Goal: Information Seeking & Learning: Check status

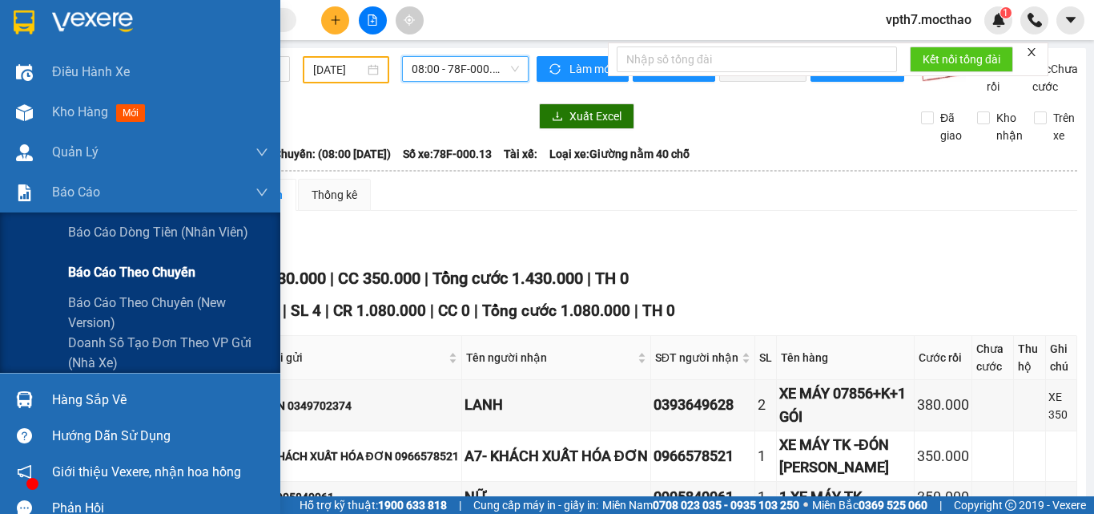
click at [155, 270] on span "Báo cáo theo chuyến" at bounding box center [131, 272] width 127 height 20
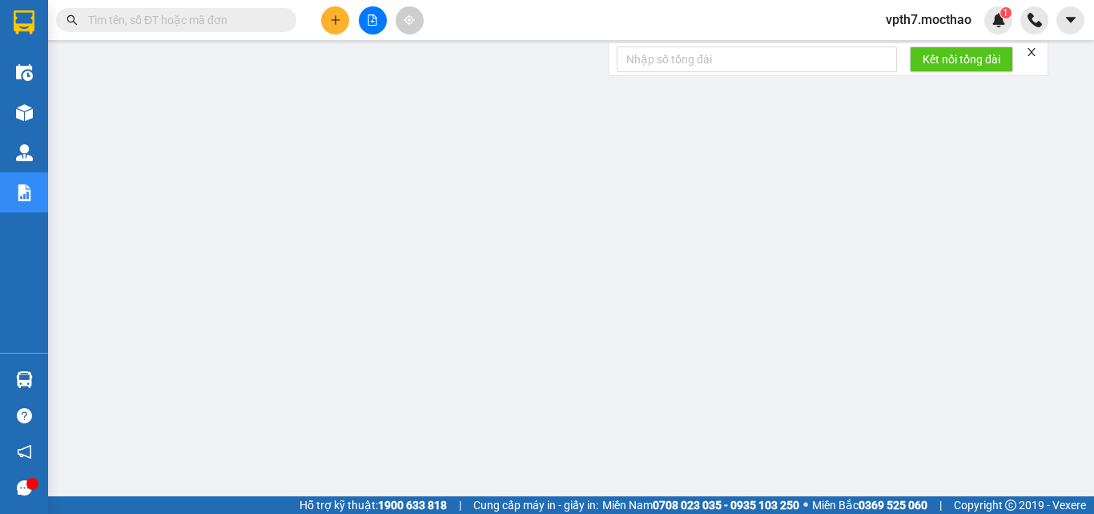
click at [379, 18] on button at bounding box center [373, 20] width 28 height 28
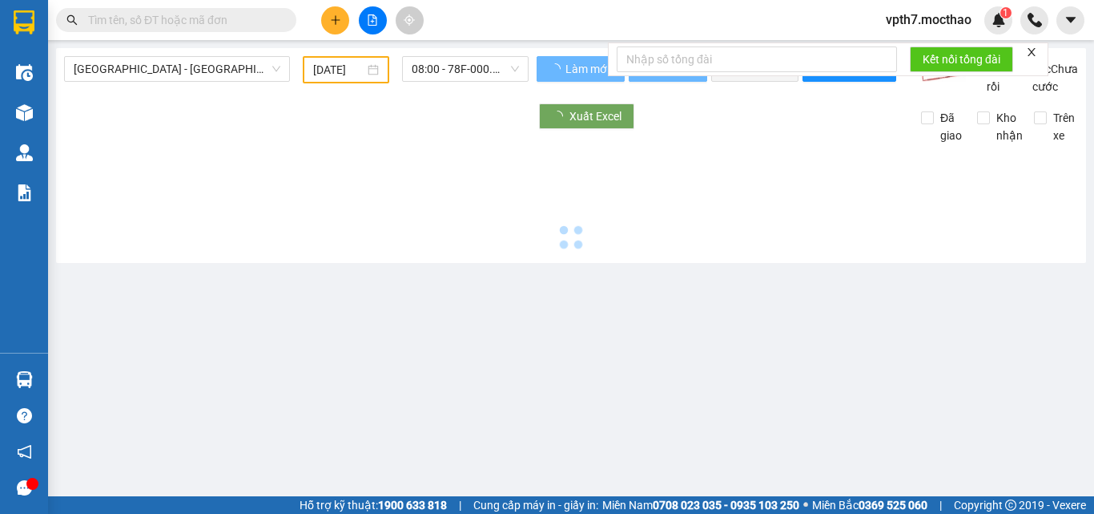
type input "[DATE]"
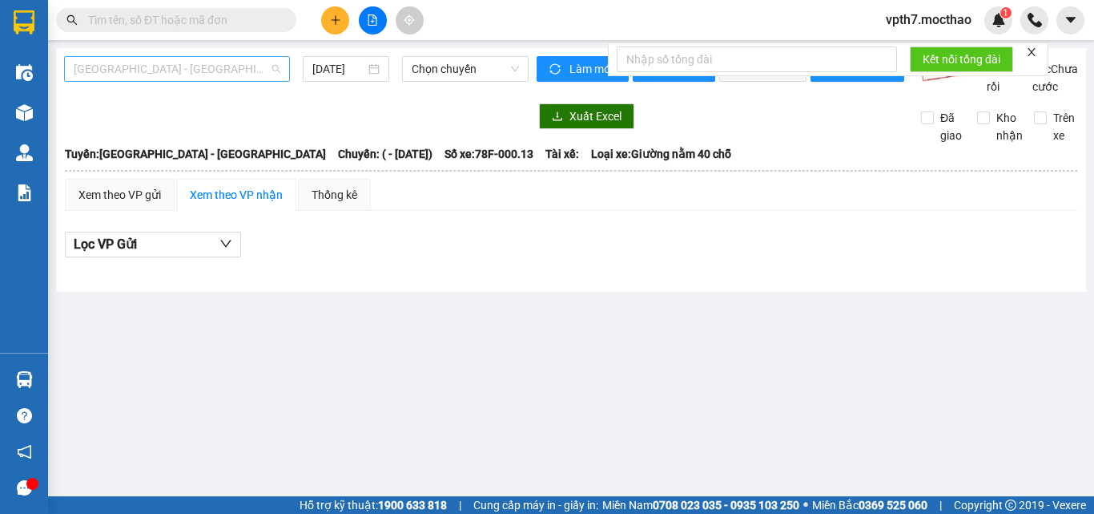
click at [186, 71] on span "[GEOGRAPHIC_DATA] - [GEOGRAPHIC_DATA]" at bounding box center [177, 69] width 207 height 24
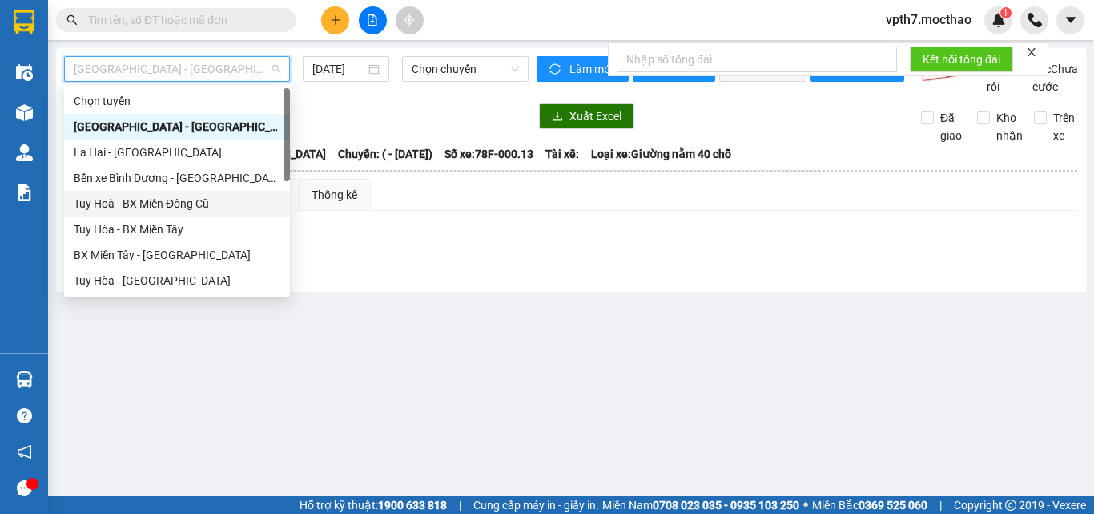
click at [174, 209] on div "Tuy Hoà - BX Miền Đông Cũ" at bounding box center [177, 204] width 207 height 18
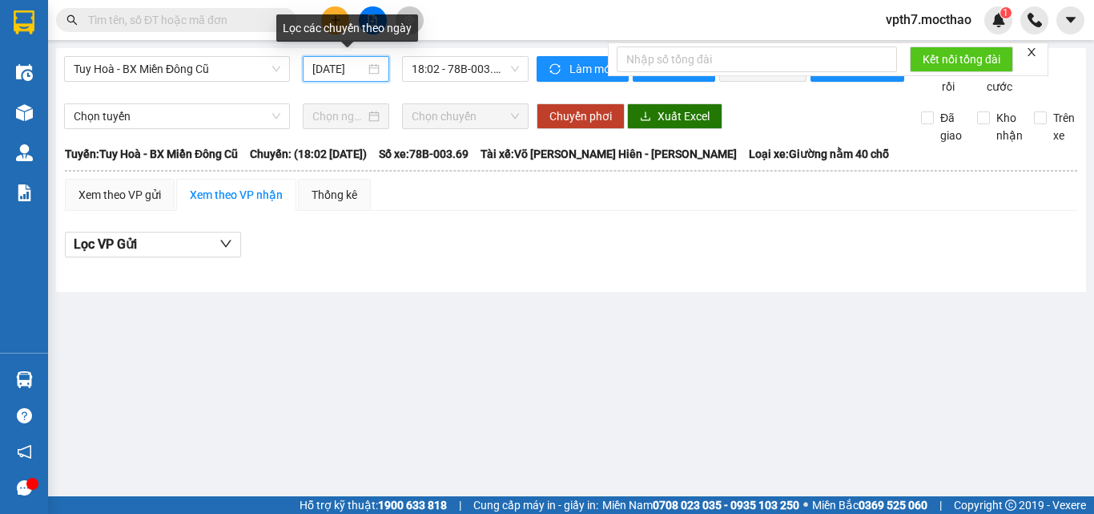
click at [351, 68] on input "[DATE]" at bounding box center [338, 69] width 53 height 18
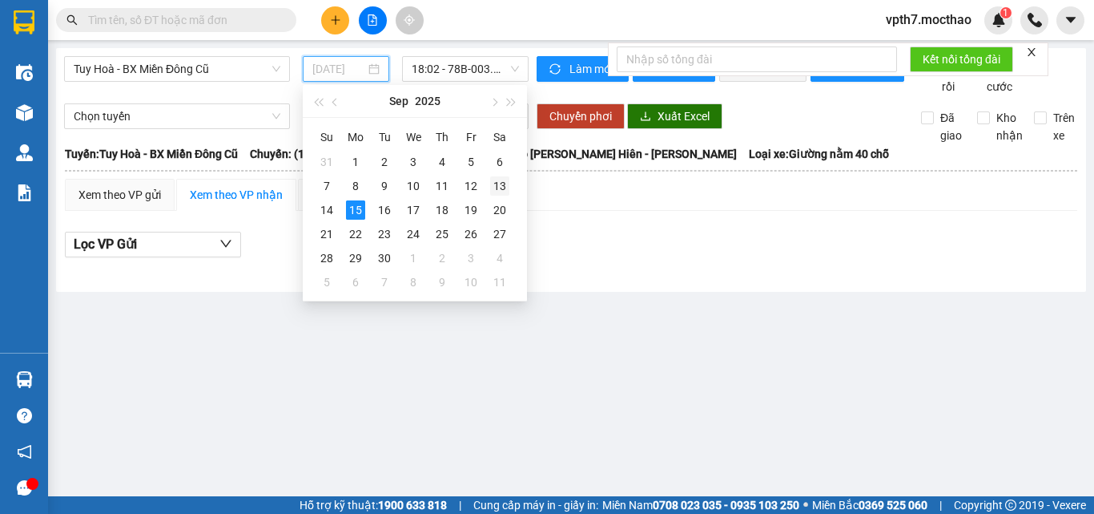
click at [495, 187] on div "13" at bounding box center [499, 185] width 19 height 19
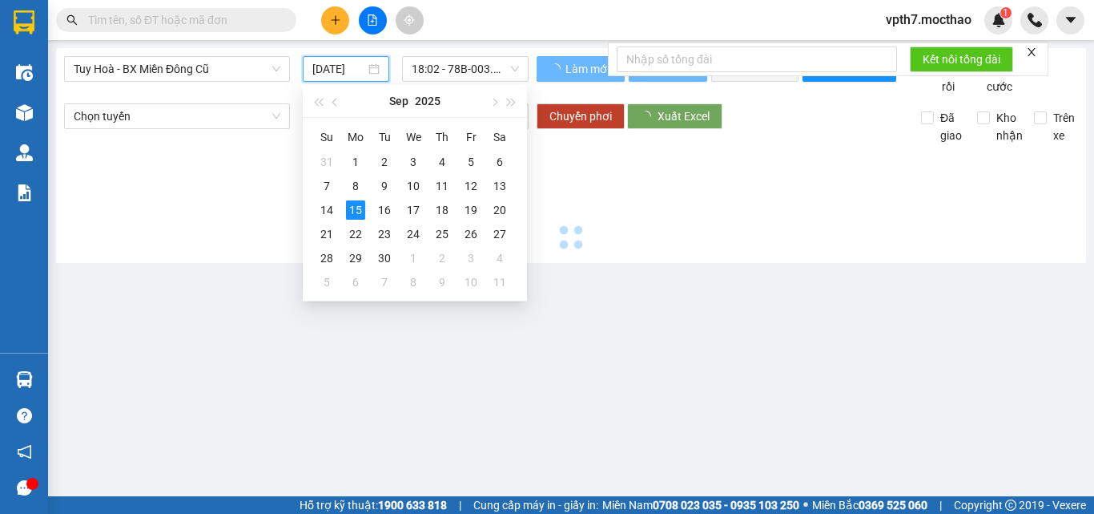
type input "[DATE]"
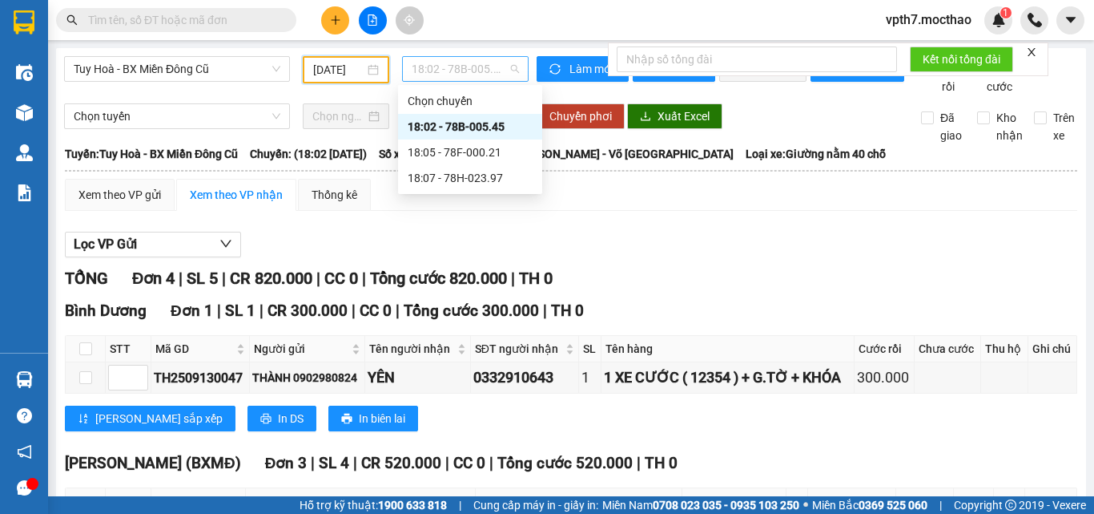
click at [461, 69] on span "18:02 - 78B-005.45" at bounding box center [465, 69] width 107 height 24
click at [460, 157] on div "18:05 - 78F-000.21" at bounding box center [470, 152] width 125 height 18
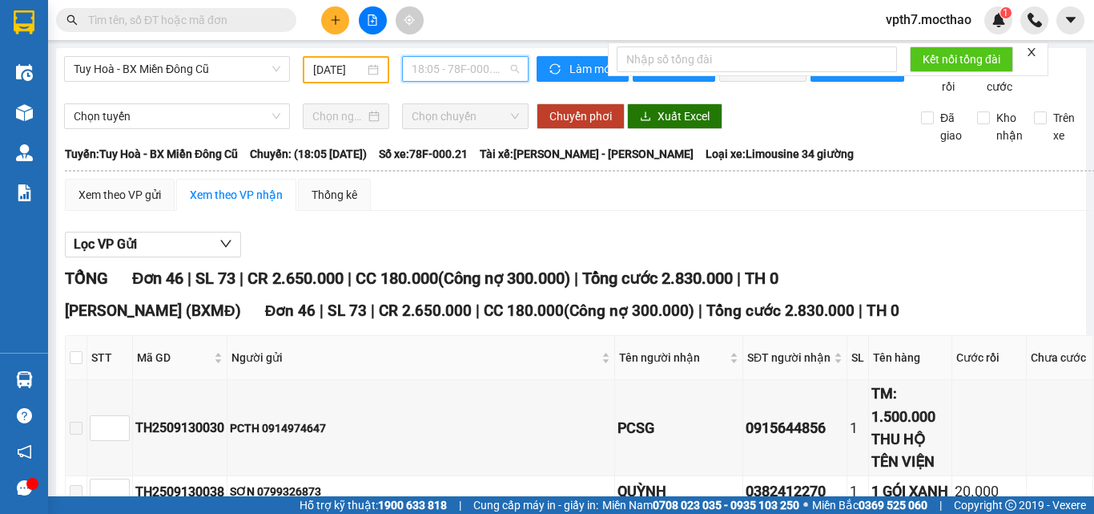
click at [461, 63] on span "18:05 - 78F-000.21" at bounding box center [465, 69] width 107 height 24
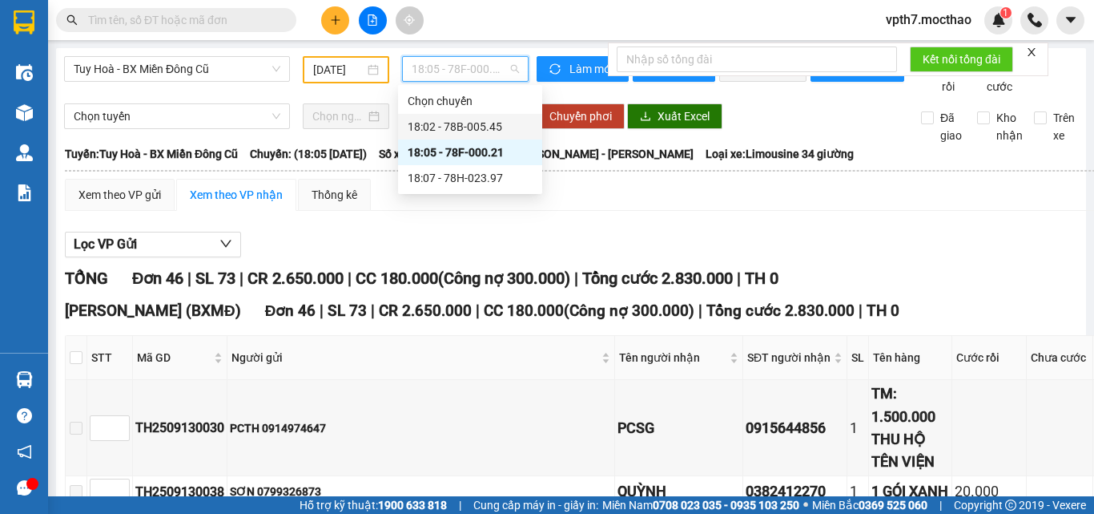
click at [461, 125] on div "18:02 - 78B-005.45" at bounding box center [470, 127] width 125 height 18
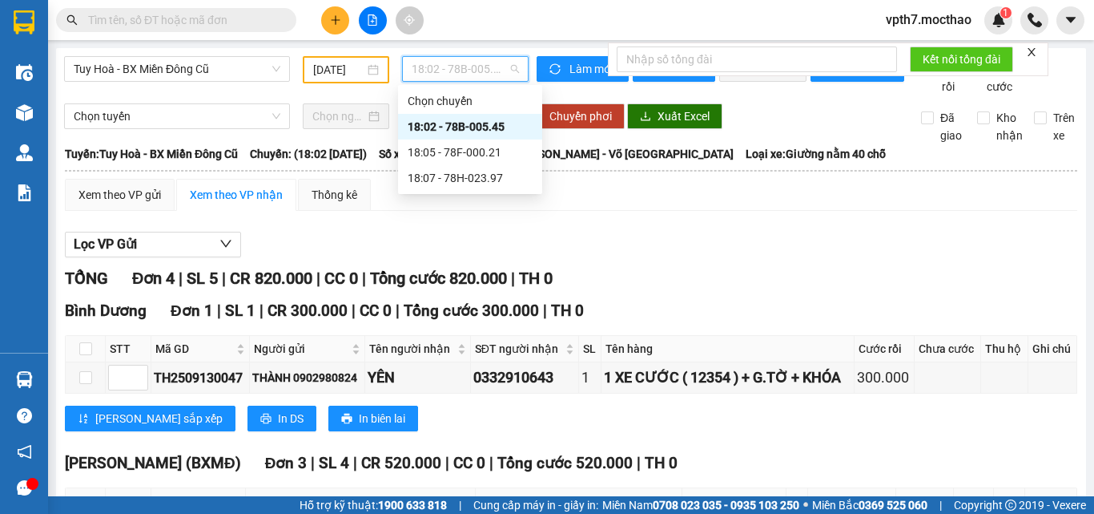
click at [482, 72] on span "18:02 - 78B-005.45" at bounding box center [465, 69] width 107 height 24
drag, startPoint x: 490, startPoint y: 151, endPoint x: 469, endPoint y: 141, distance: 23.7
click at [487, 152] on div "18:05 - 78F-000.21" at bounding box center [470, 152] width 125 height 18
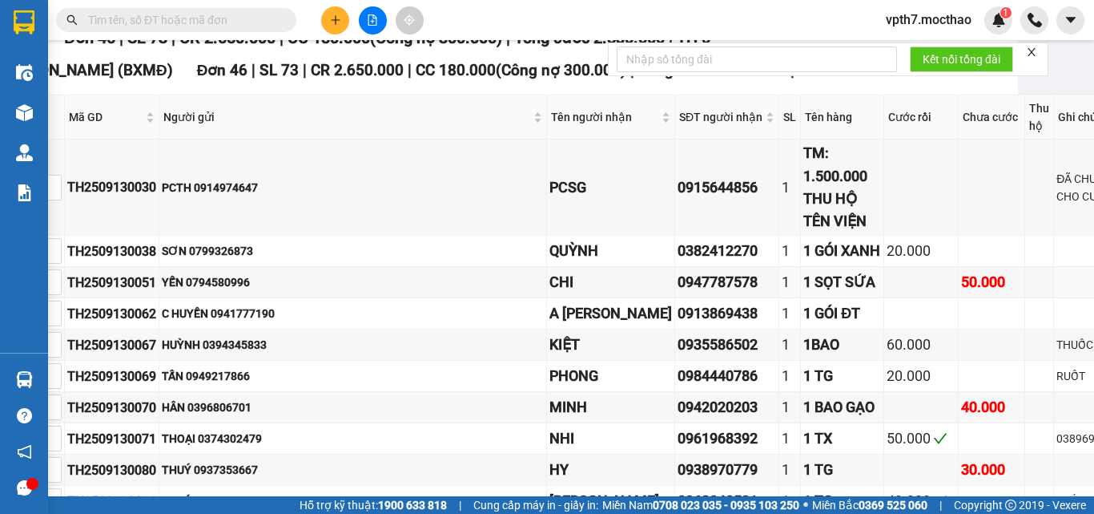
scroll to position [0, 68]
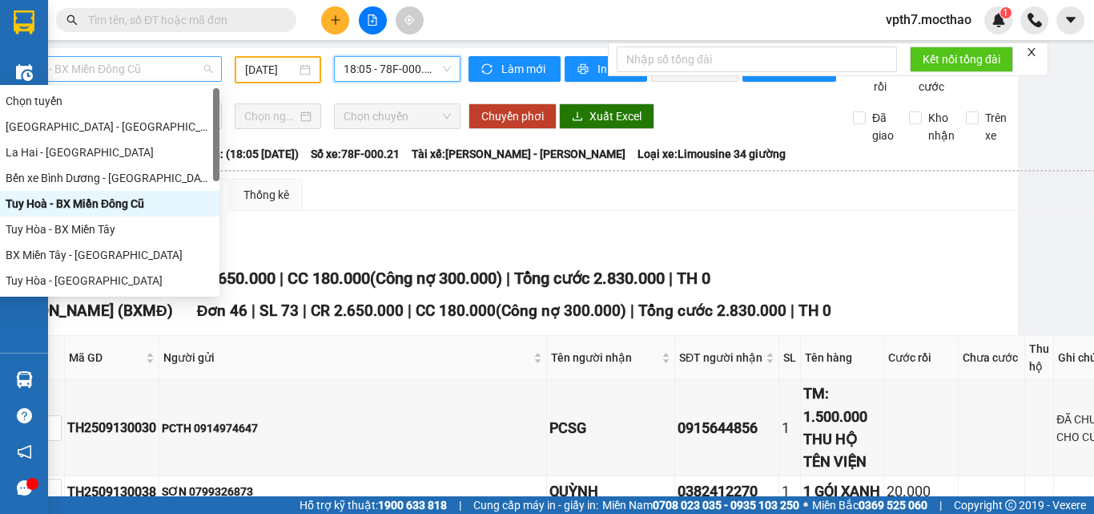
click at [98, 75] on span "Tuy Hoà - BX Miền Đông Cũ" at bounding box center [109, 69] width 207 height 24
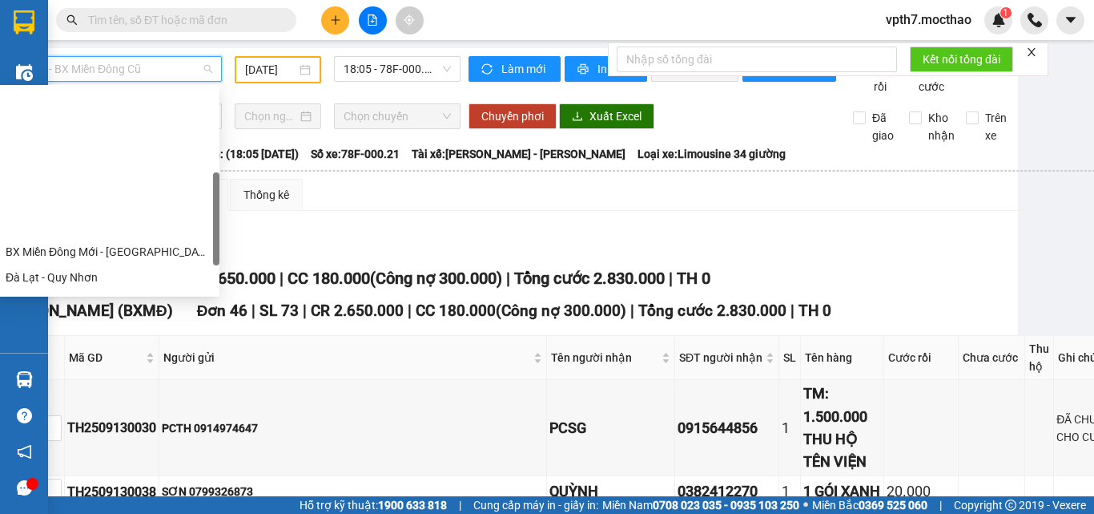
scroll to position [240, 0]
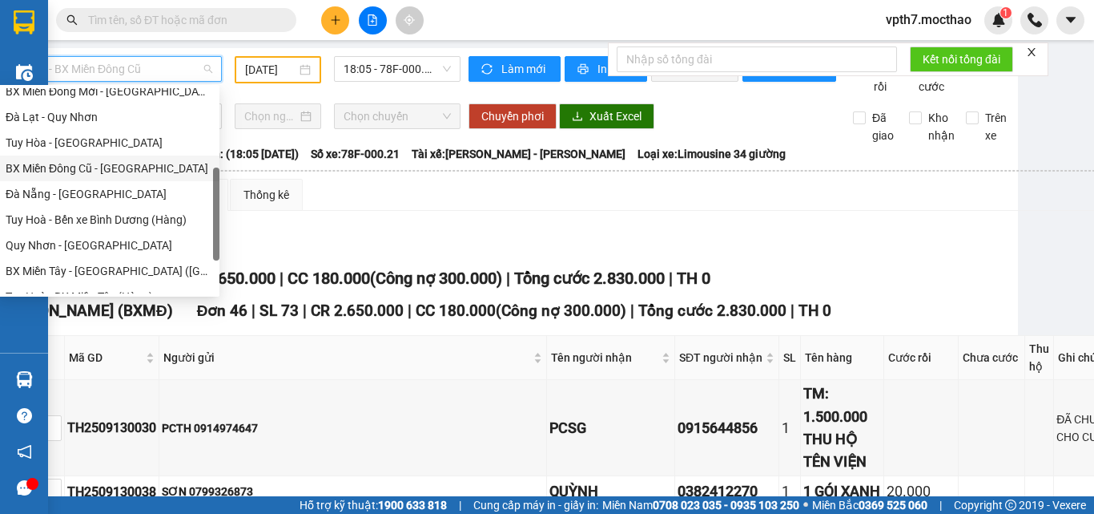
click at [126, 161] on div "BX Miền Đông Cũ - [GEOGRAPHIC_DATA]" at bounding box center [108, 168] width 204 height 18
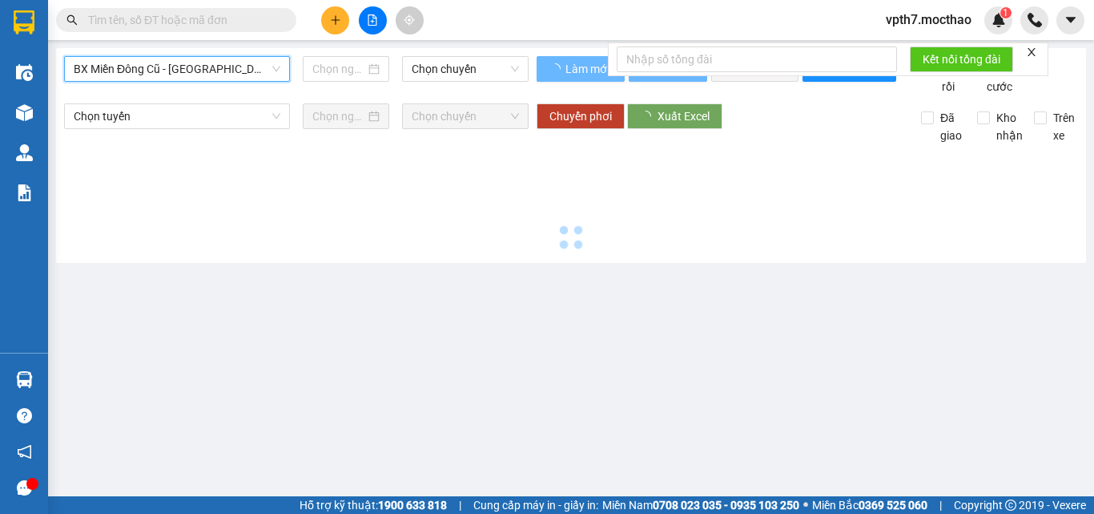
scroll to position [0, 0]
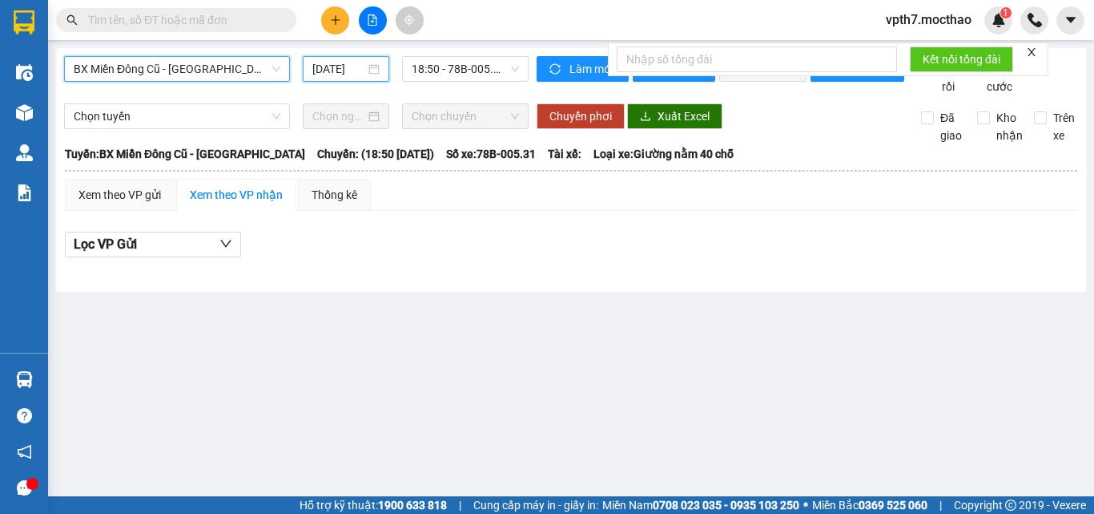
click at [330, 71] on input "[DATE]" at bounding box center [338, 69] width 53 height 18
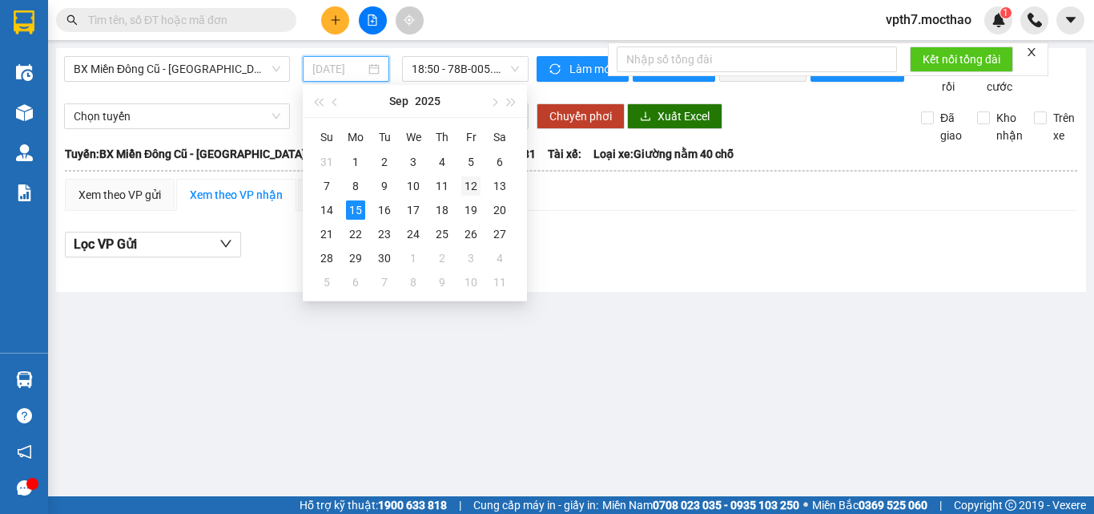
click at [468, 183] on div "12" at bounding box center [470, 185] width 19 height 19
type input "[DATE]"
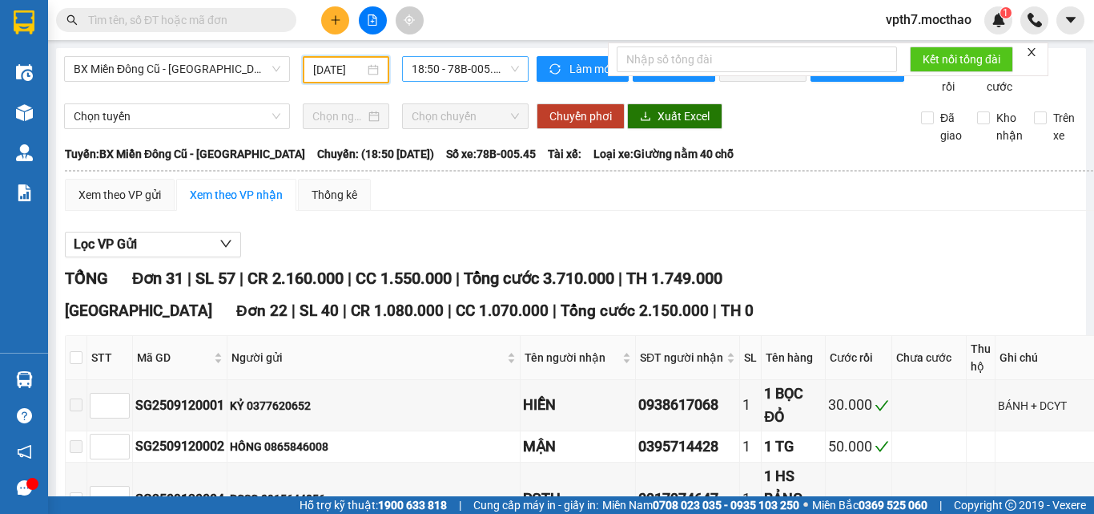
click at [468, 68] on span "18:50 - 78B-005.45" at bounding box center [465, 69] width 107 height 24
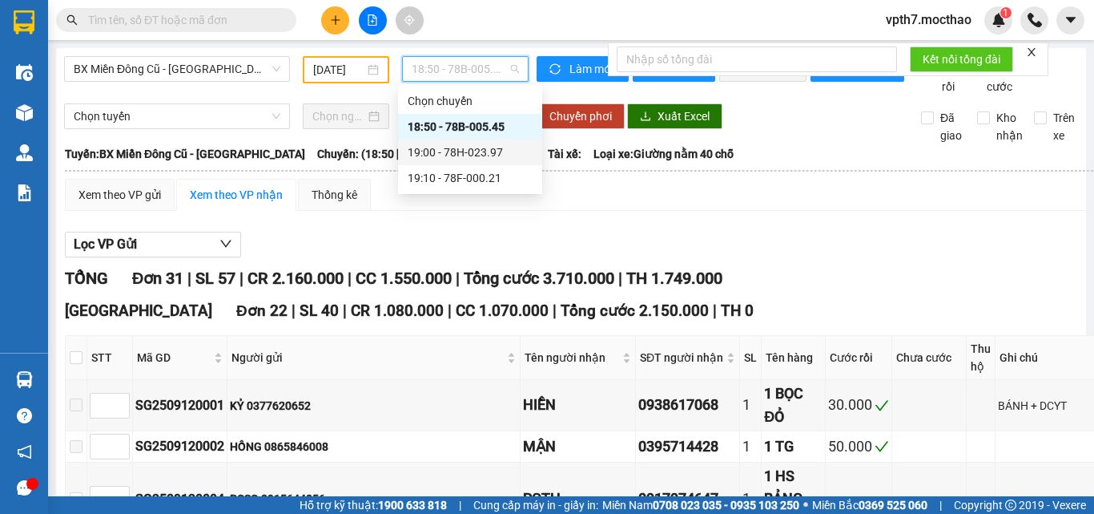
click at [465, 151] on div "19:00 - 78H-023.97" at bounding box center [470, 152] width 125 height 18
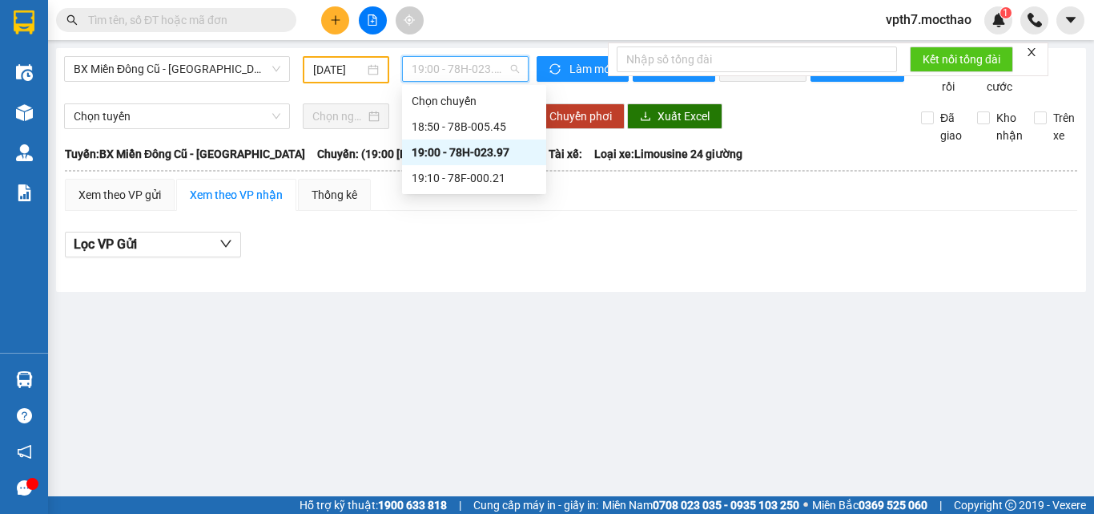
click at [498, 71] on span "19:00 - 78H-023.97" at bounding box center [465, 69] width 107 height 24
click at [498, 184] on div "19:10 - 78F-000.21" at bounding box center [474, 178] width 125 height 18
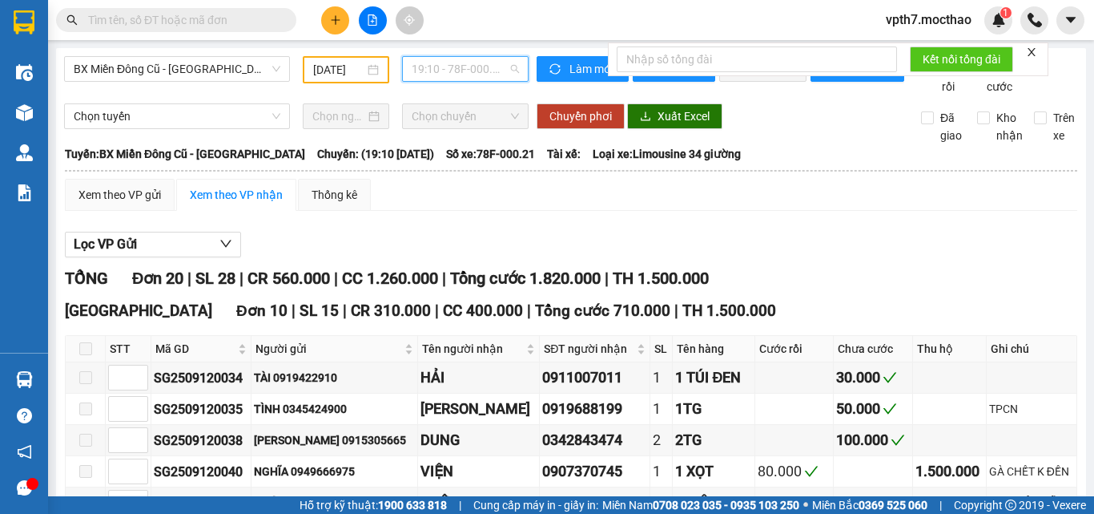
click at [486, 67] on span "19:10 - 78F-000.21" at bounding box center [465, 69] width 107 height 24
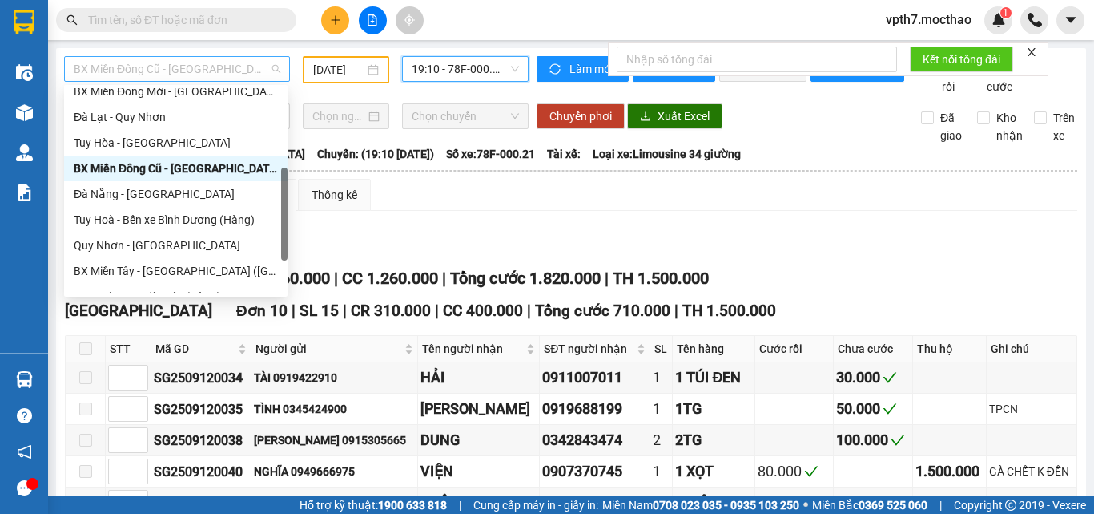
click at [231, 67] on span "BX Miền Đông Cũ - [GEOGRAPHIC_DATA]" at bounding box center [177, 69] width 207 height 24
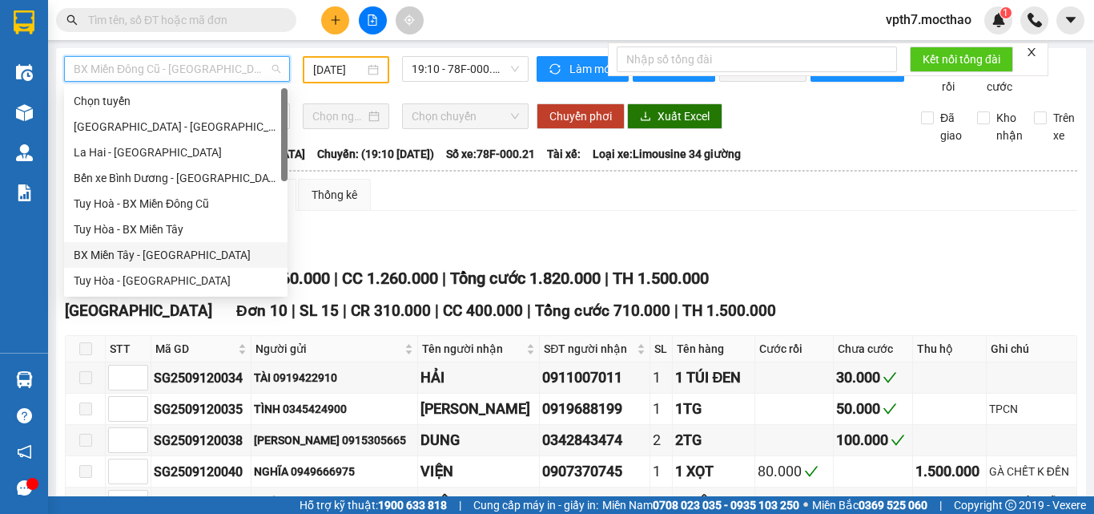
click at [136, 251] on div "BX Miền Tây - [GEOGRAPHIC_DATA]" at bounding box center [176, 255] width 204 height 18
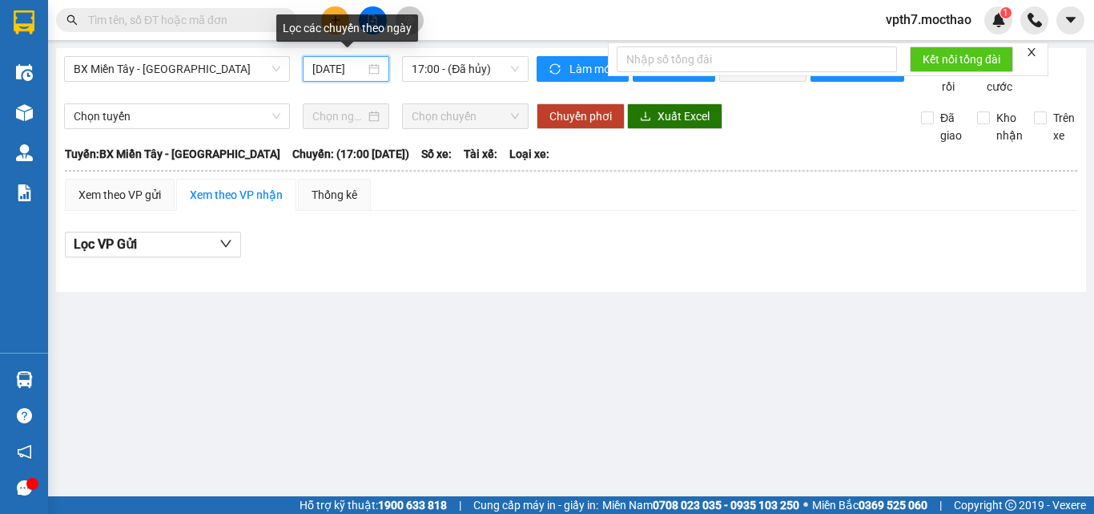
click at [334, 68] on input "[DATE]" at bounding box center [338, 69] width 53 height 18
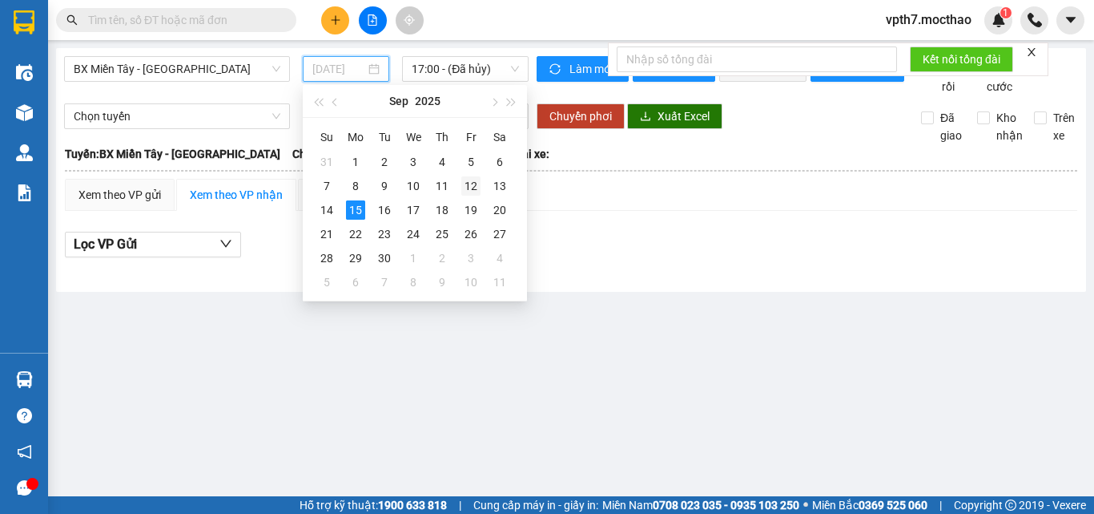
click at [470, 183] on div "12" at bounding box center [470, 185] width 19 height 19
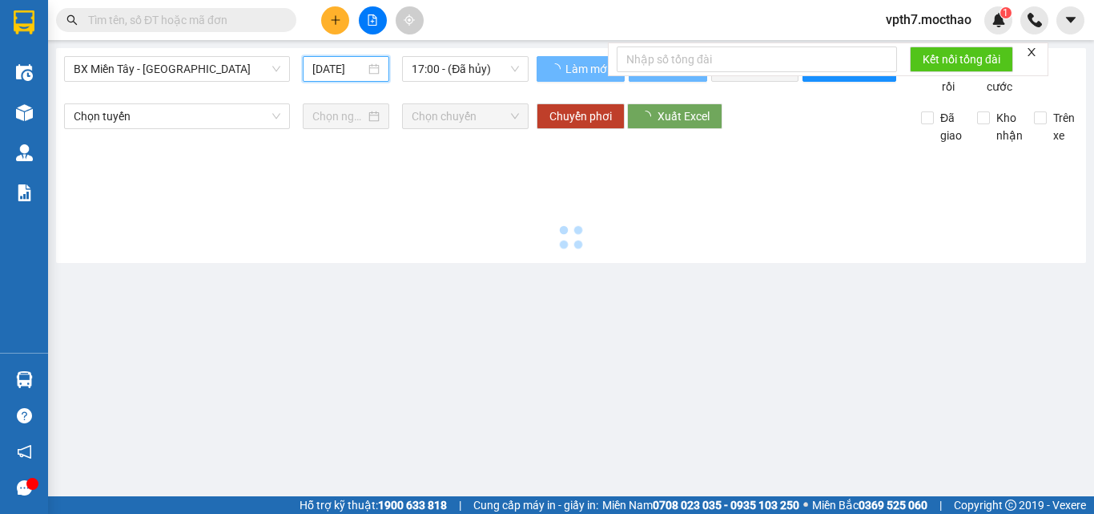
type input "[DATE]"
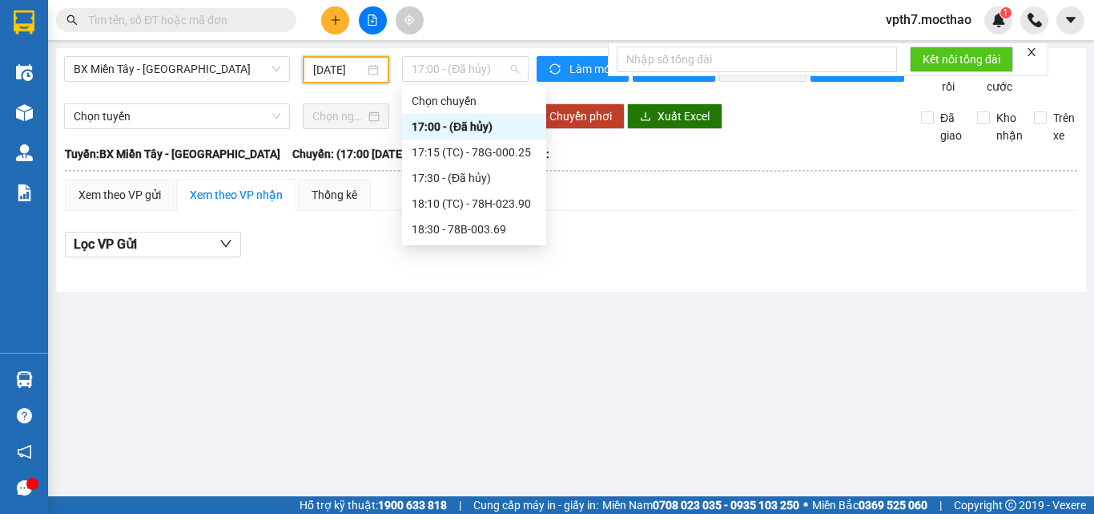
drag, startPoint x: 473, startPoint y: 68, endPoint x: 494, endPoint y: 128, distance: 63.6
click at [472, 68] on span "17:00 - (Đã hủy)" at bounding box center [465, 69] width 107 height 24
click at [514, 151] on div "17:15 (TC) - 78G-000.25" at bounding box center [474, 152] width 125 height 18
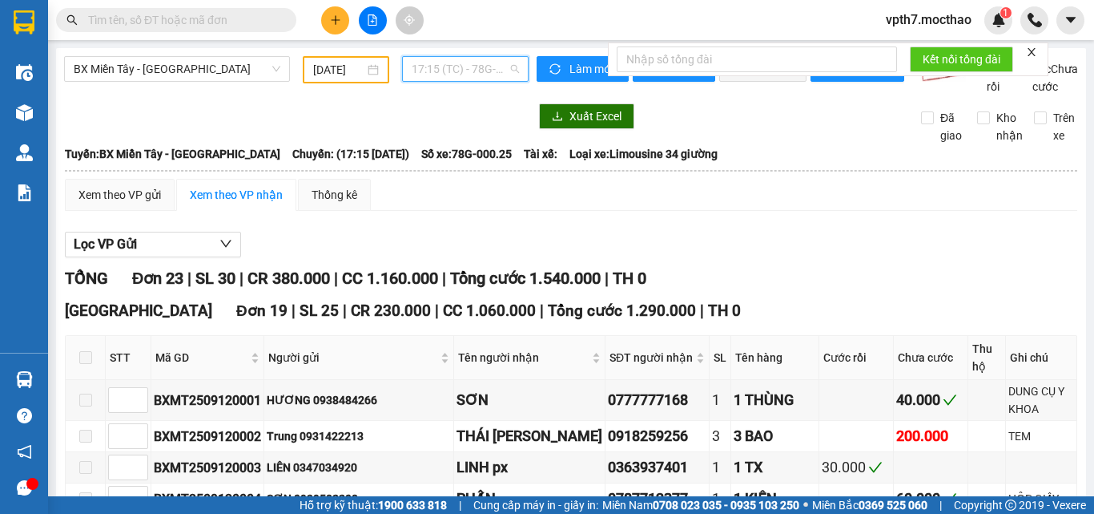
click at [437, 72] on span "17:15 (TC) - 78G-000.25" at bounding box center [465, 69] width 107 height 24
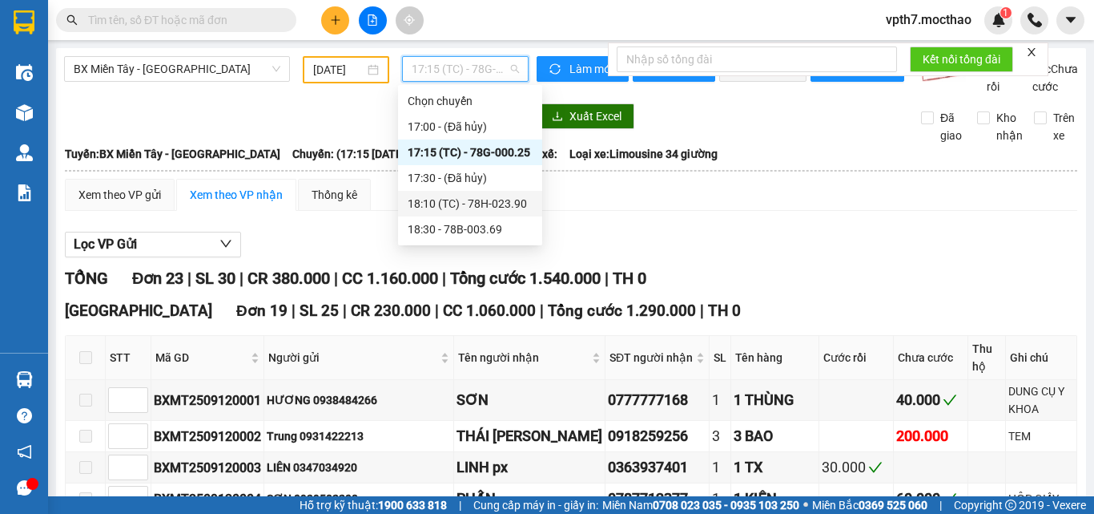
click at [483, 199] on div "18:10 (TC) - 78H-023.90" at bounding box center [470, 204] width 125 height 18
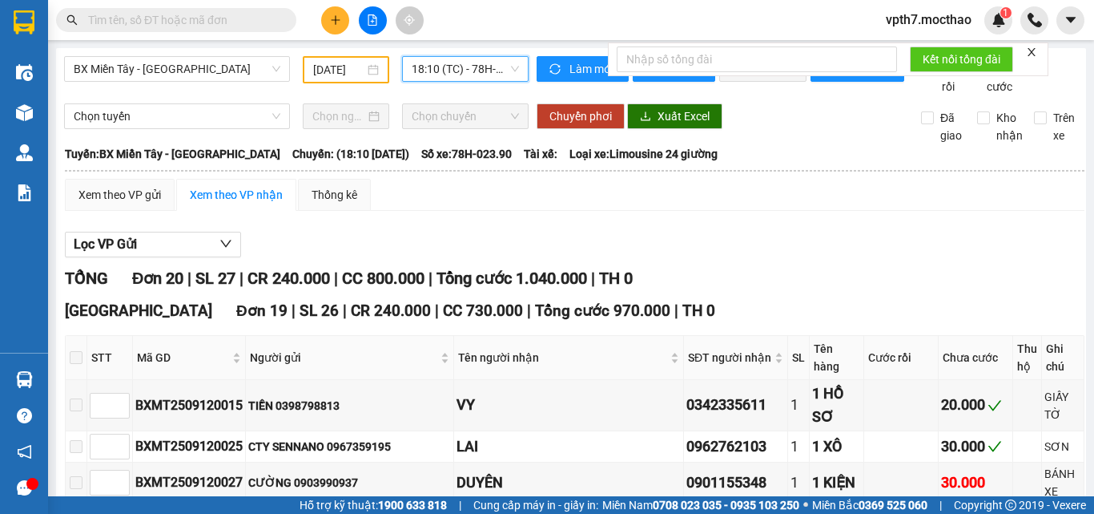
click at [474, 67] on span "18:10 (TC) - 78H-023.90" at bounding box center [465, 69] width 107 height 24
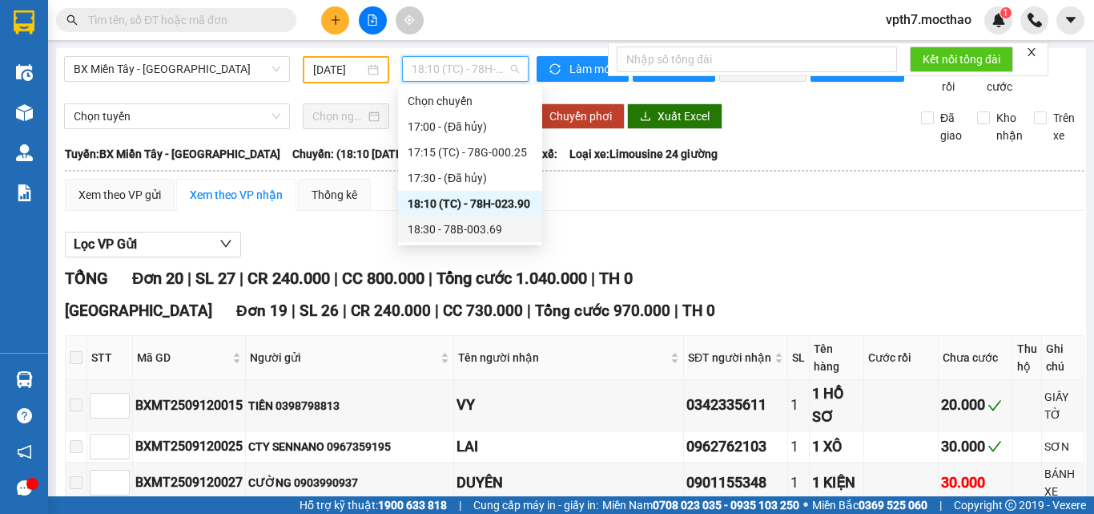
click at [486, 235] on div "18:30 - 78B-003.69" at bounding box center [470, 229] width 125 height 18
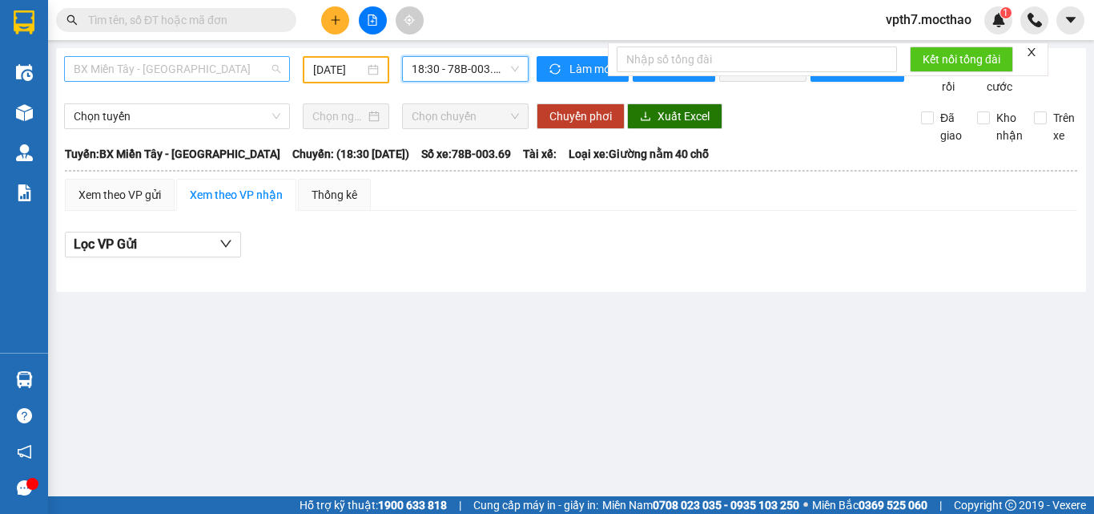
click at [245, 80] on span "BX Miền Tây - [GEOGRAPHIC_DATA]" at bounding box center [177, 69] width 207 height 24
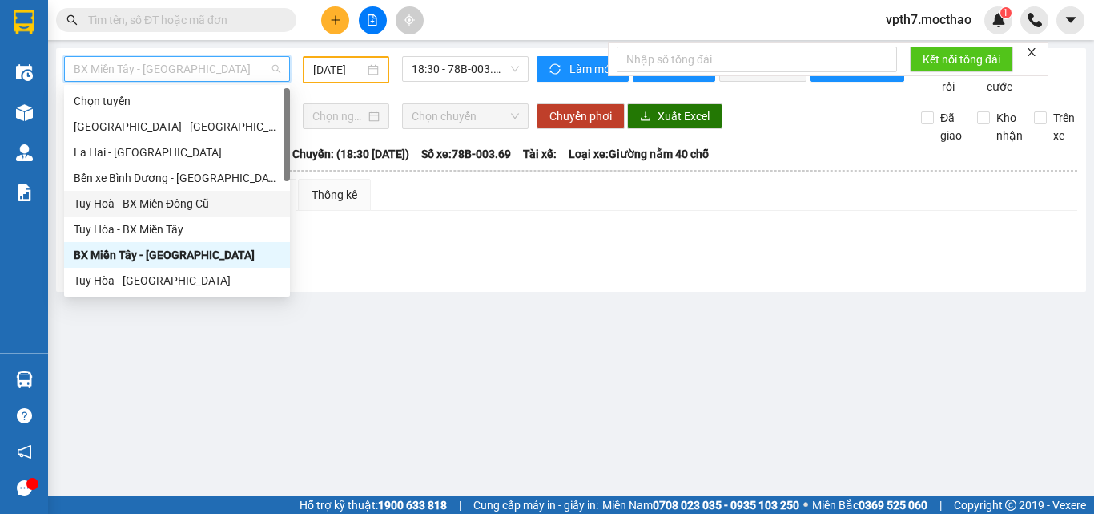
click at [195, 204] on div "Tuy Hoà - BX Miền Đông Cũ" at bounding box center [177, 204] width 207 height 18
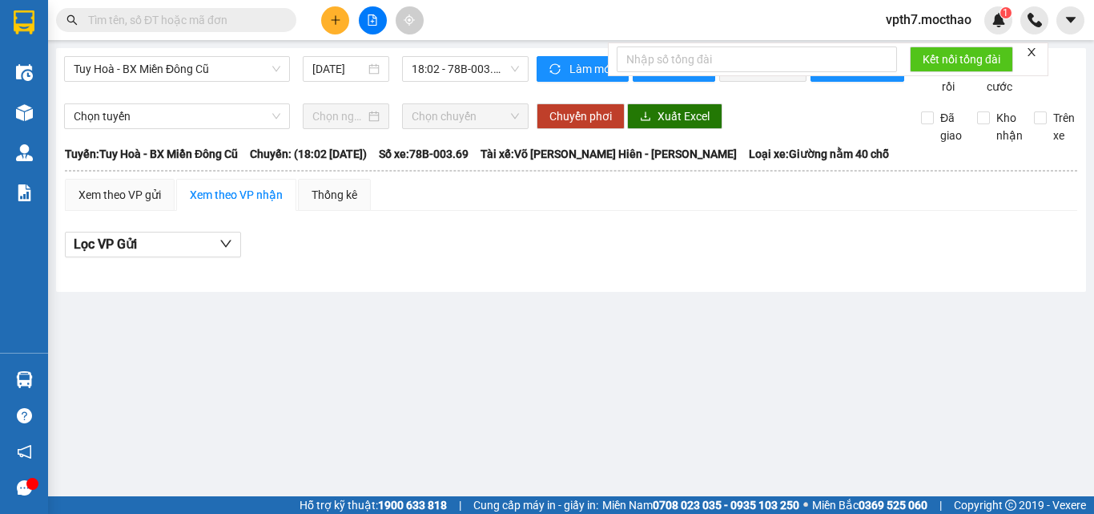
click at [345, 53] on div "Tuy Hoà - BX Miền Đông Cũ [DATE] 18:02 - 78B-003.69 Làm mới In phơi In đơn chọn…" at bounding box center [571, 170] width 1030 height 244
click at [340, 59] on div "[DATE]" at bounding box center [346, 69] width 87 height 26
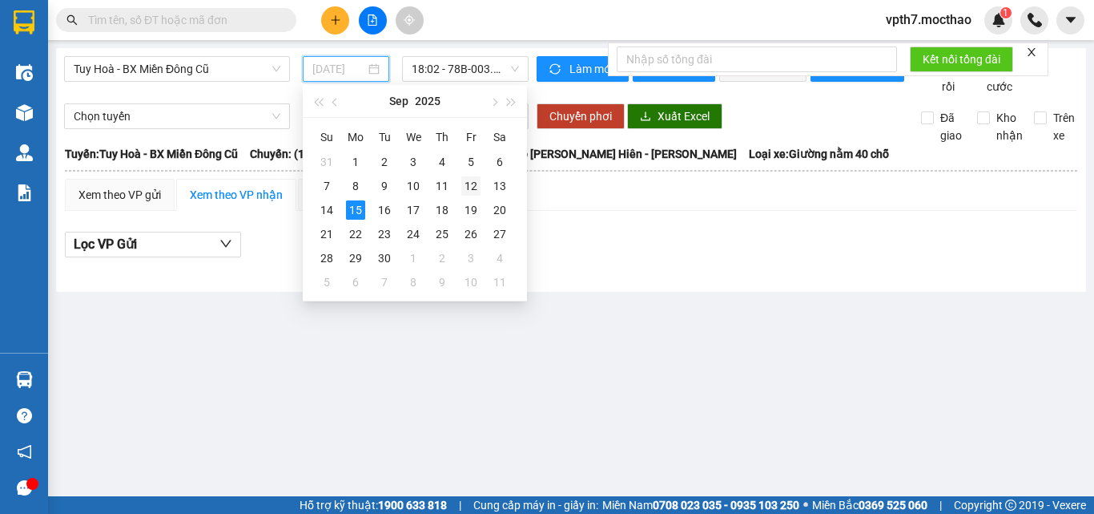
click at [470, 183] on div "12" at bounding box center [470, 185] width 19 height 19
type input "[DATE]"
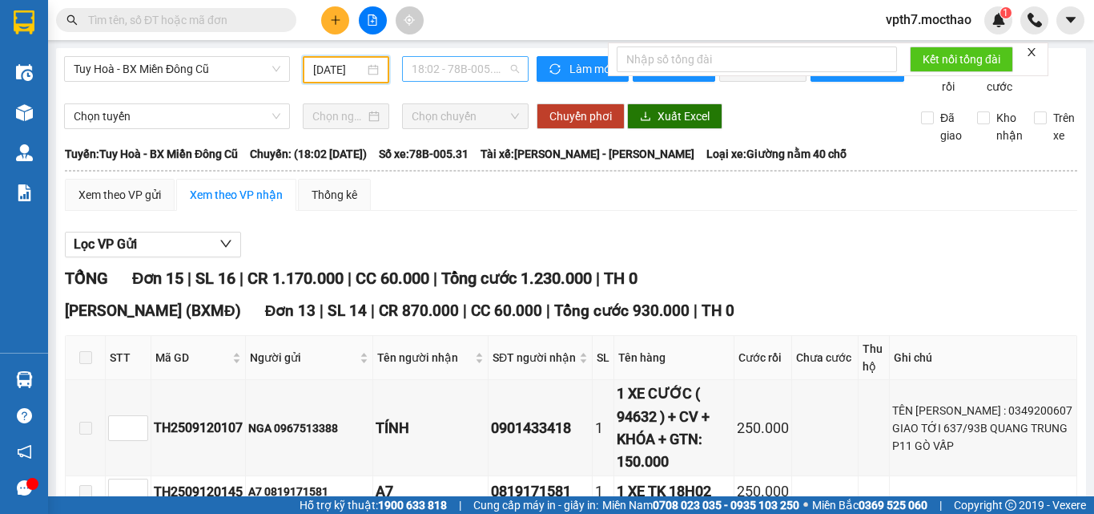
click at [453, 73] on span "18:02 - 78B-005.31" at bounding box center [465, 69] width 107 height 24
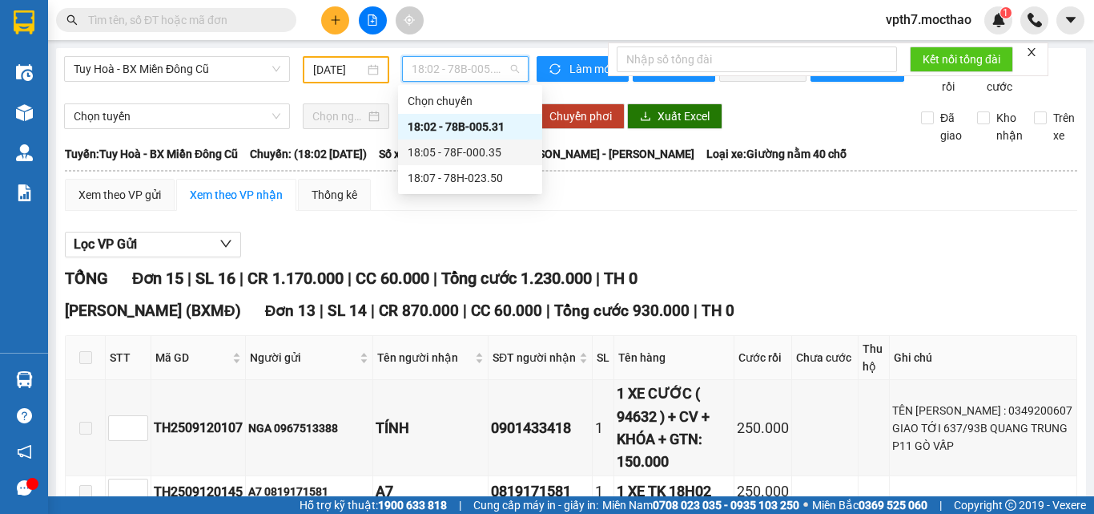
click at [482, 163] on div "18:05 - 78F-000.35" at bounding box center [470, 152] width 144 height 26
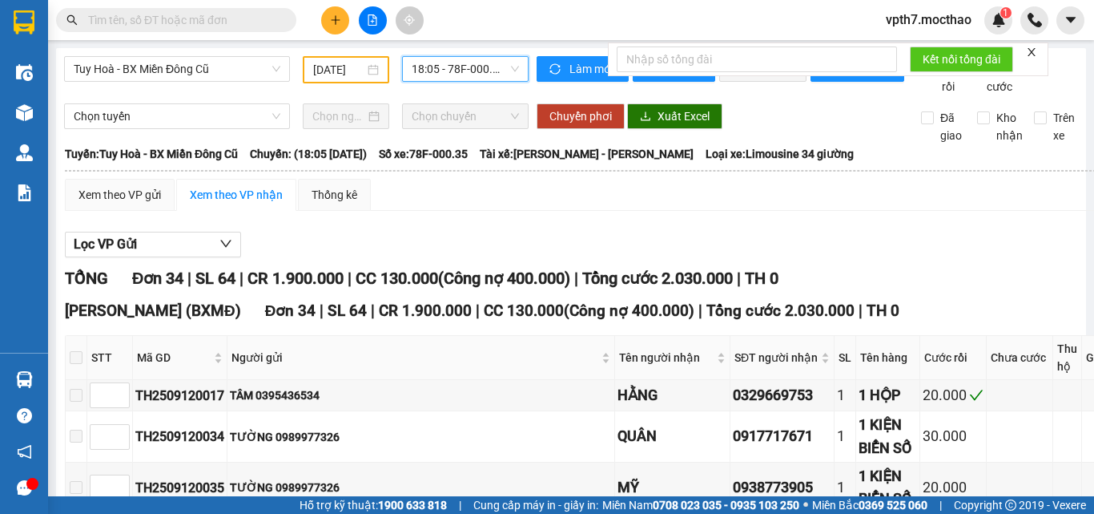
click at [484, 70] on span "18:05 - 78F-000.35" at bounding box center [465, 69] width 107 height 24
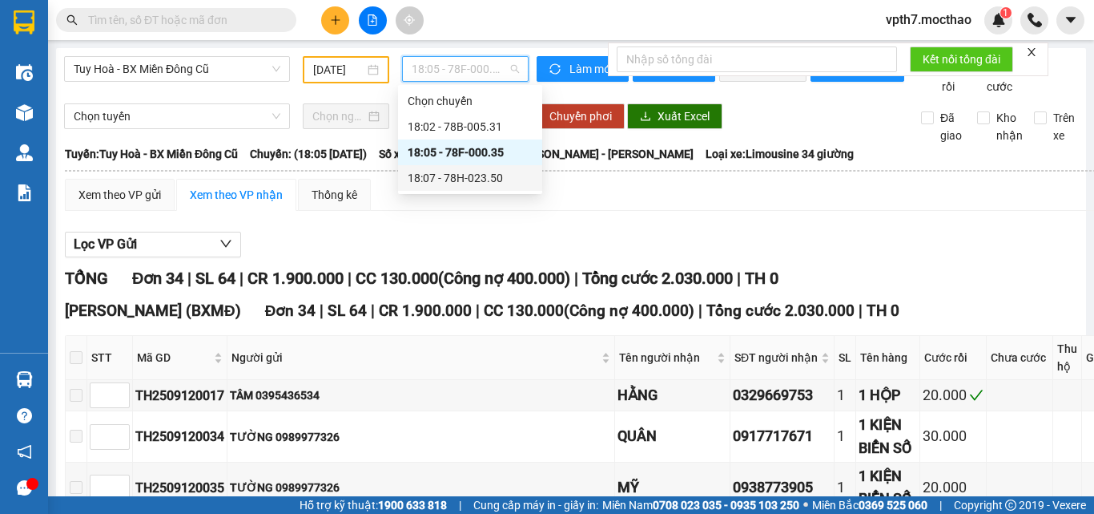
click at [483, 183] on div "18:07 - 78H-023.50" at bounding box center [470, 178] width 125 height 18
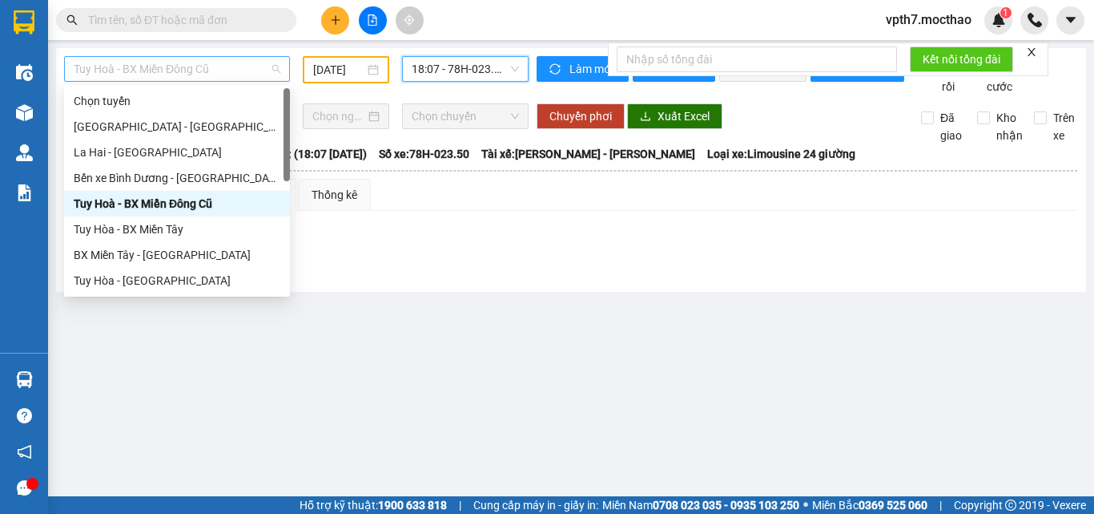
click at [212, 73] on span "Tuy Hoà - BX Miền Đông Cũ" at bounding box center [177, 69] width 207 height 24
click at [169, 227] on div "Tuy Hòa - BX Miền Tây" at bounding box center [177, 229] width 207 height 18
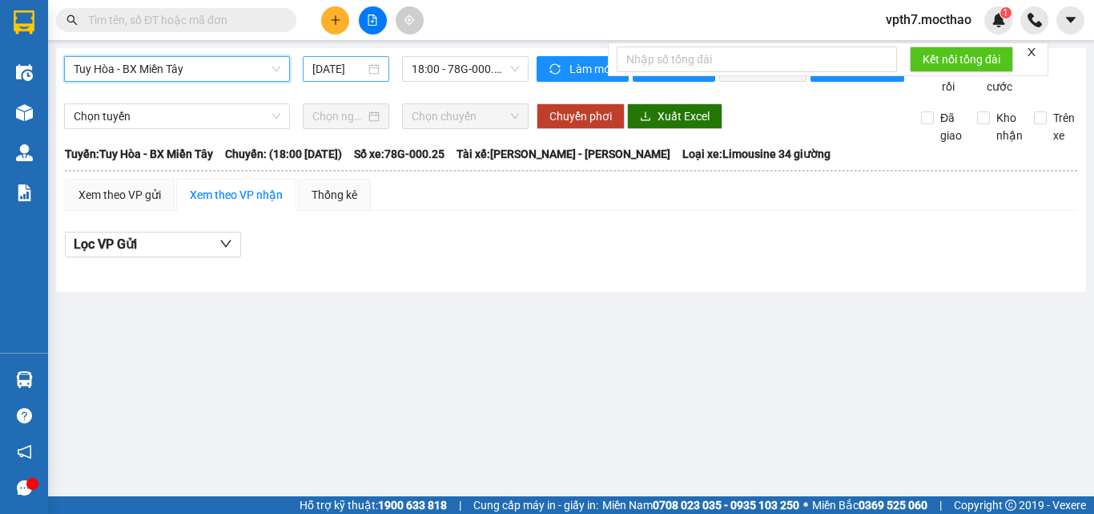
click at [331, 73] on input "[DATE]" at bounding box center [338, 69] width 53 height 18
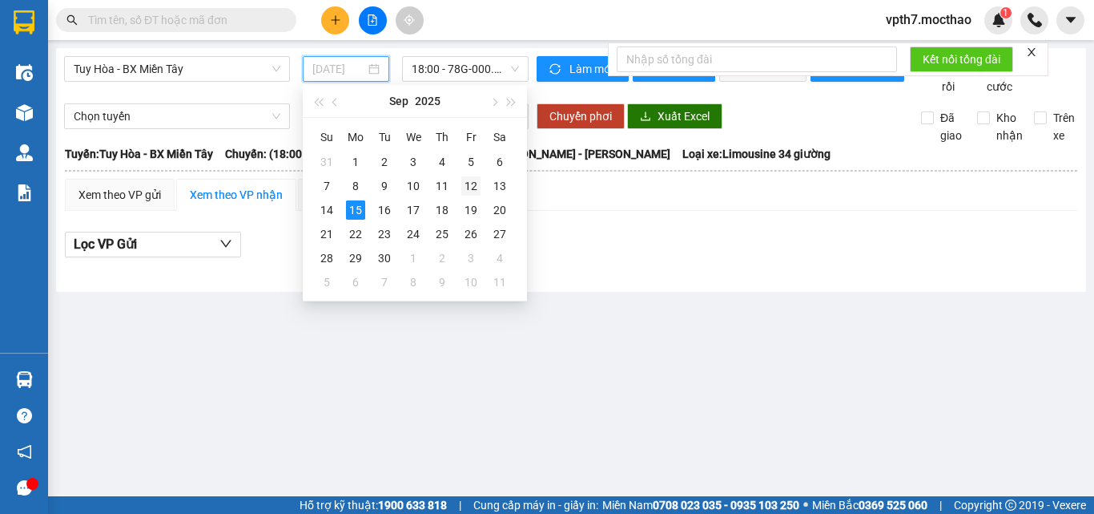
click at [480, 182] on div "12" at bounding box center [470, 185] width 19 height 19
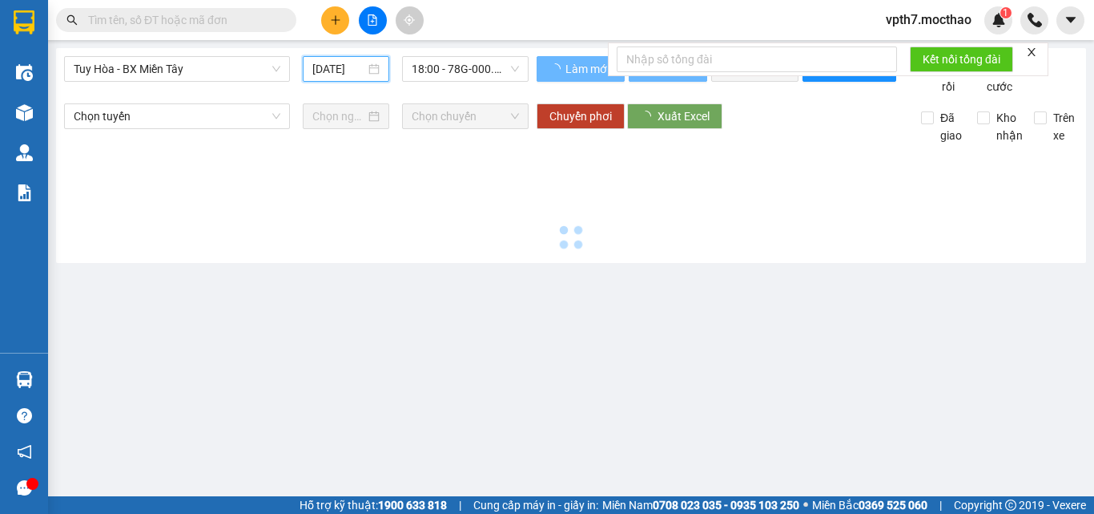
type input "[DATE]"
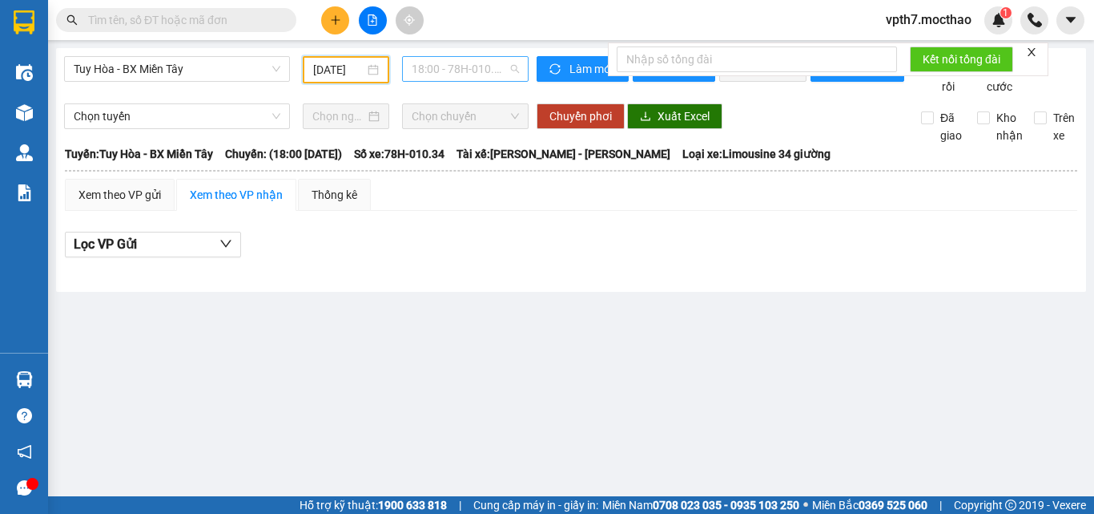
click at [474, 62] on span "18:00 - 78H-010.34" at bounding box center [465, 69] width 107 height 24
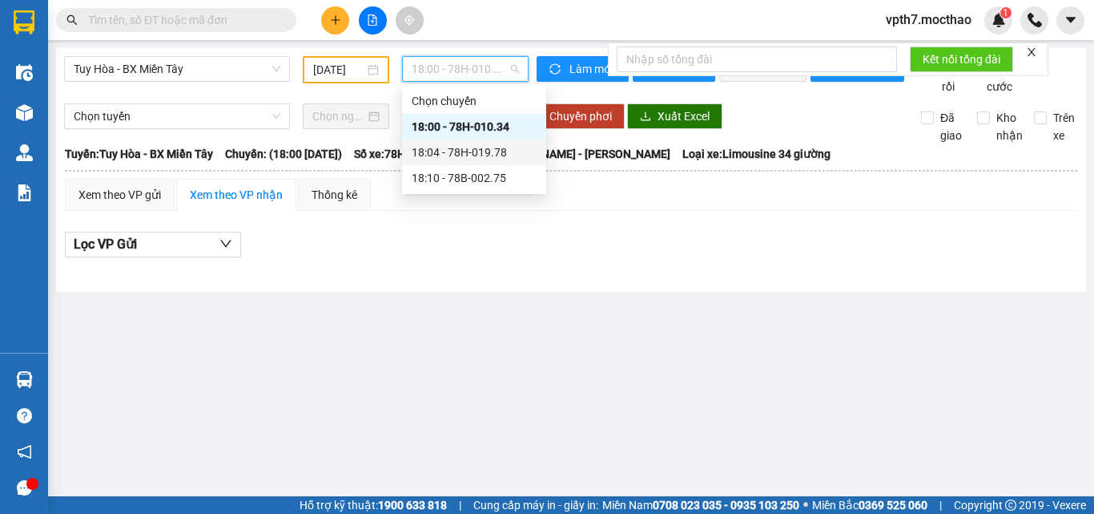
click at [478, 150] on div "18:04 - 78H-019.78" at bounding box center [474, 152] width 125 height 18
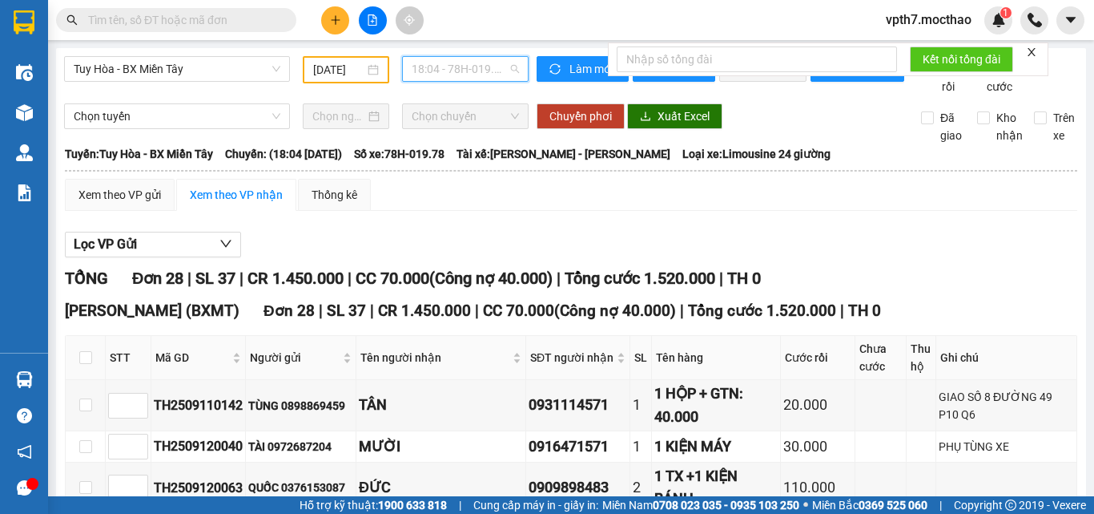
click at [430, 66] on span "18:04 - 78H-019.78" at bounding box center [465, 69] width 107 height 24
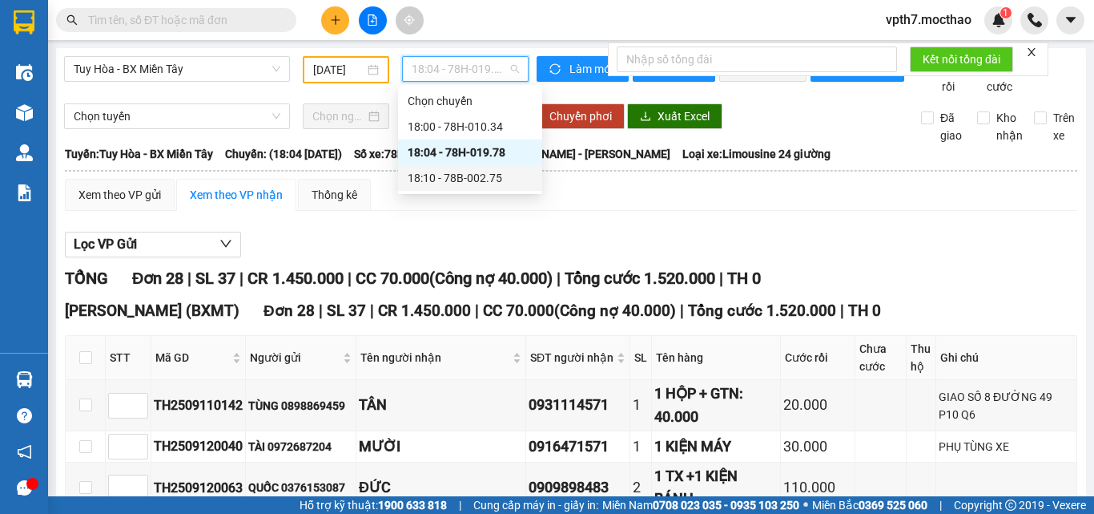
click at [482, 175] on div "18:10 - 78B-002.75" at bounding box center [470, 178] width 125 height 18
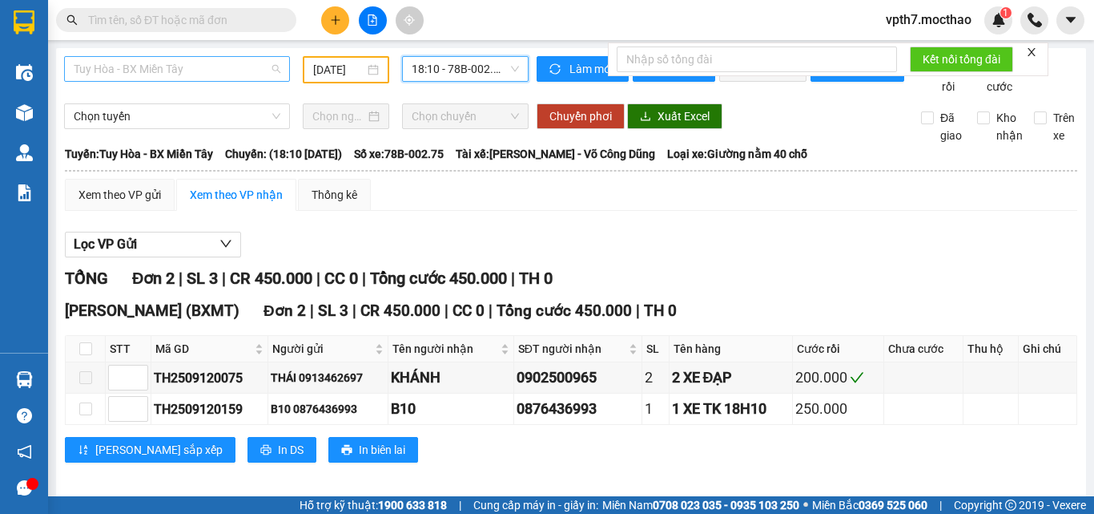
click at [147, 71] on span "Tuy Hòa - BX Miền Tây" at bounding box center [177, 69] width 207 height 24
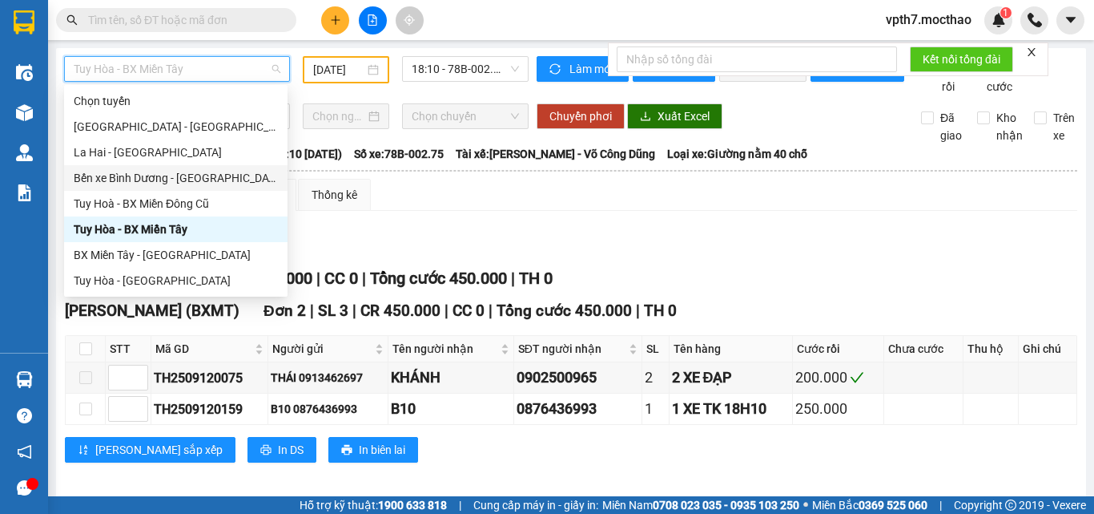
scroll to position [160, 0]
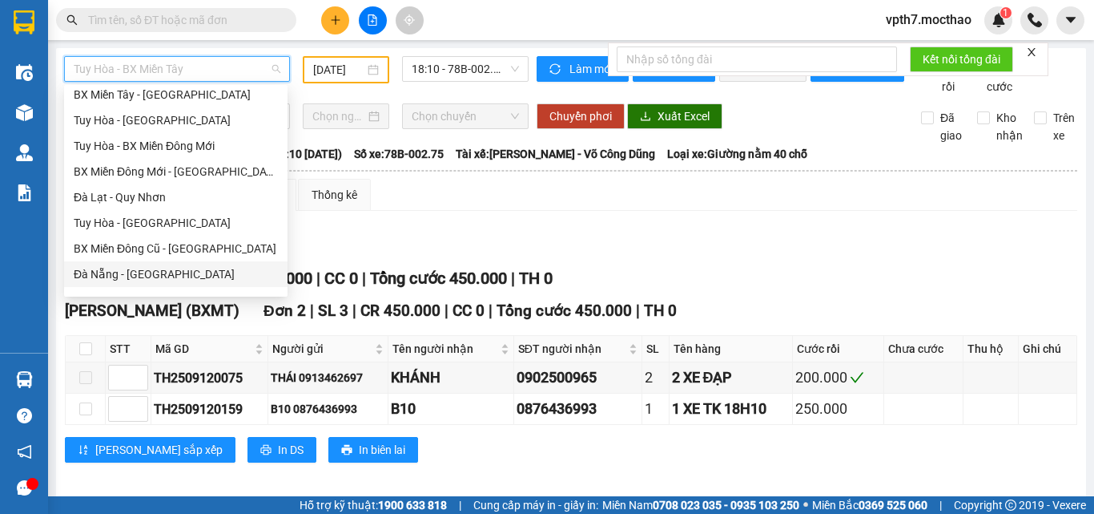
click at [163, 279] on div "Đà Nẵng - [GEOGRAPHIC_DATA]" at bounding box center [176, 274] width 204 height 18
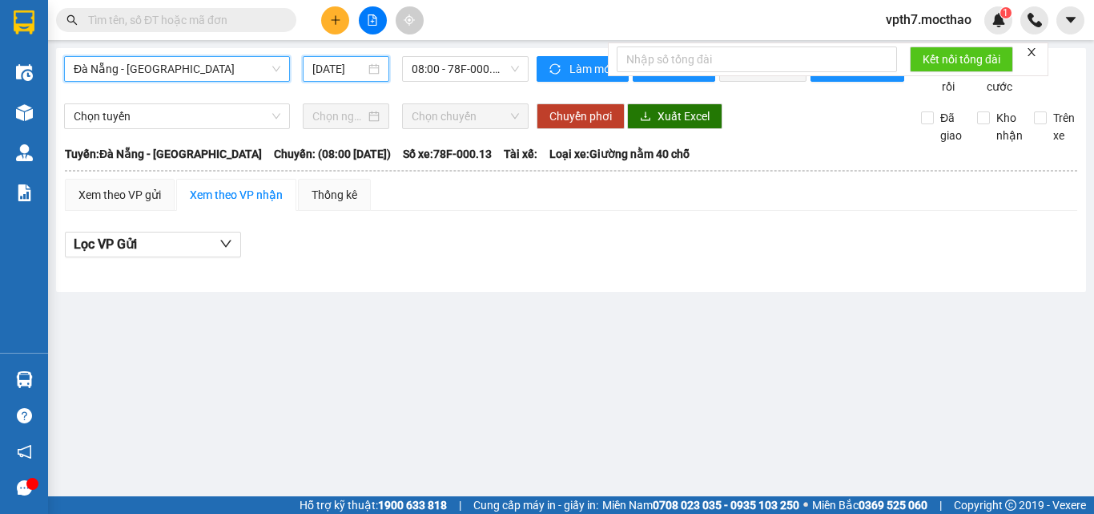
click at [347, 71] on input "[DATE]" at bounding box center [338, 69] width 53 height 18
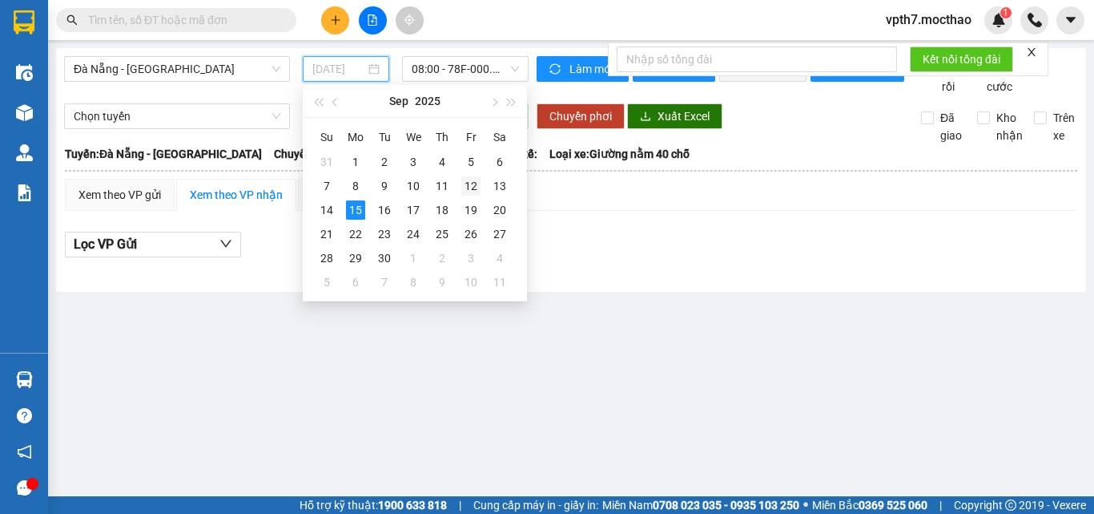
click at [478, 184] on div "12" at bounding box center [470, 185] width 19 height 19
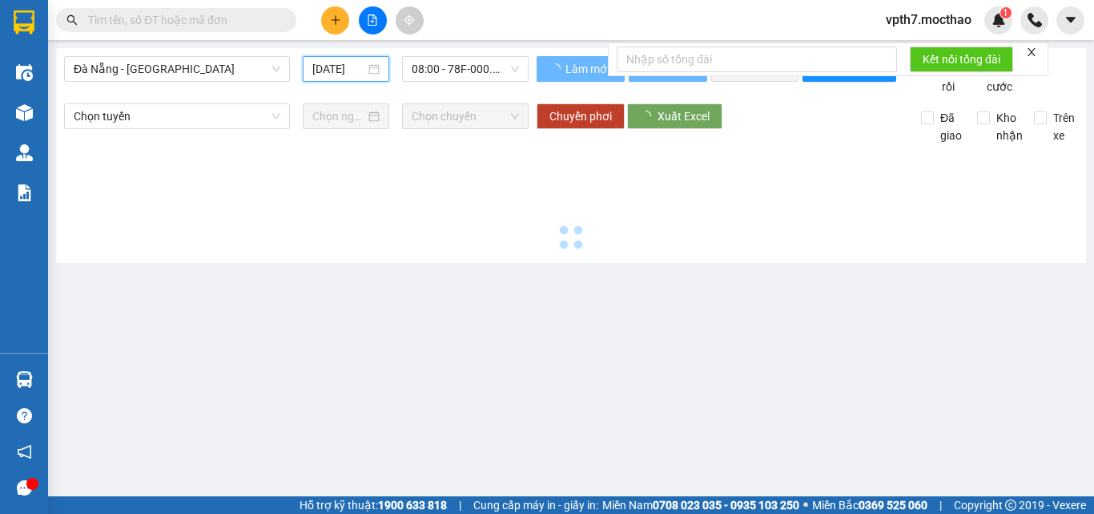
type input "[DATE]"
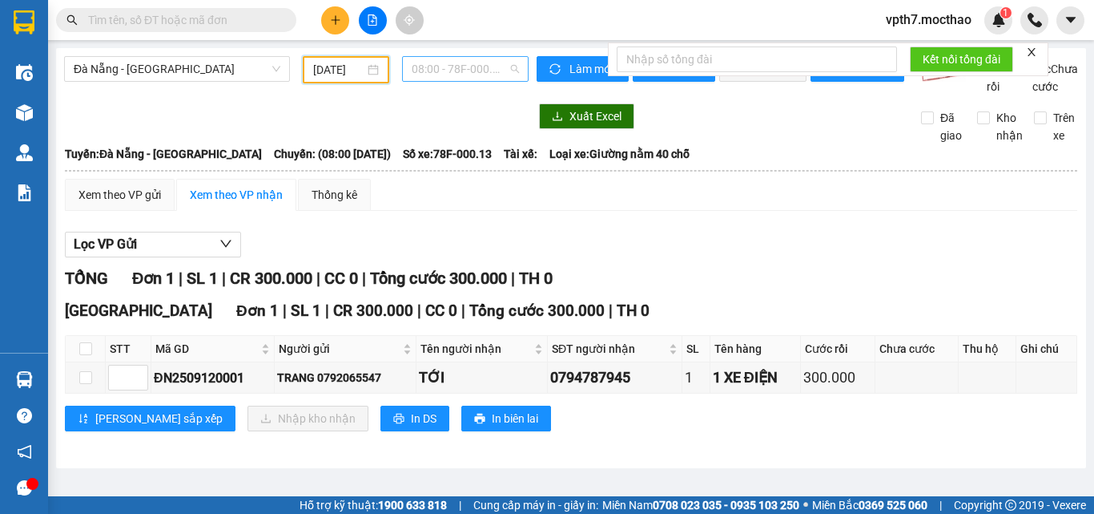
click at [469, 75] on span "08:00 - 78F-000.13" at bounding box center [465, 69] width 107 height 24
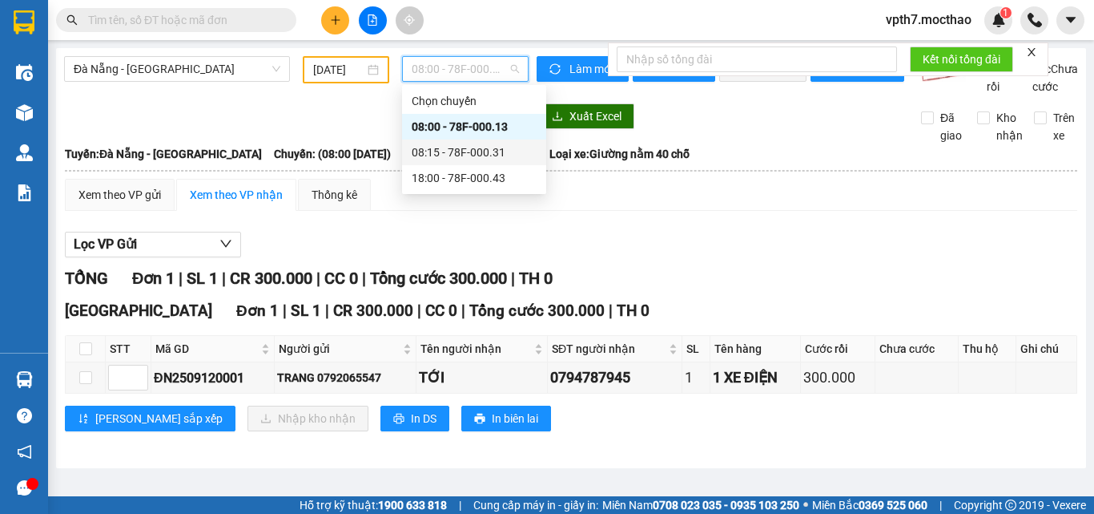
click at [474, 155] on div "08:15 - 78F-000.31" at bounding box center [474, 152] width 125 height 18
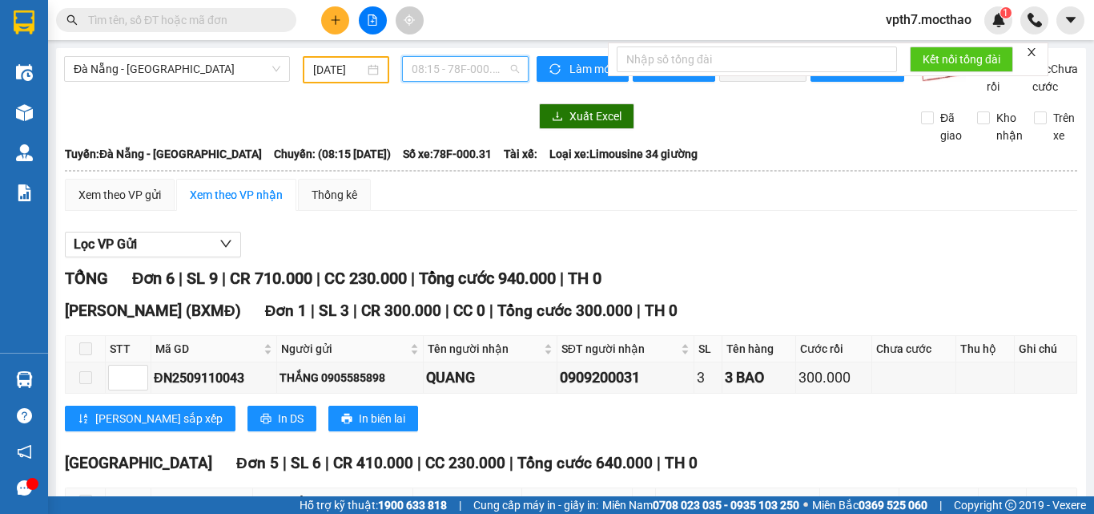
click at [488, 73] on span "08:15 - 78F-000.31" at bounding box center [465, 69] width 107 height 24
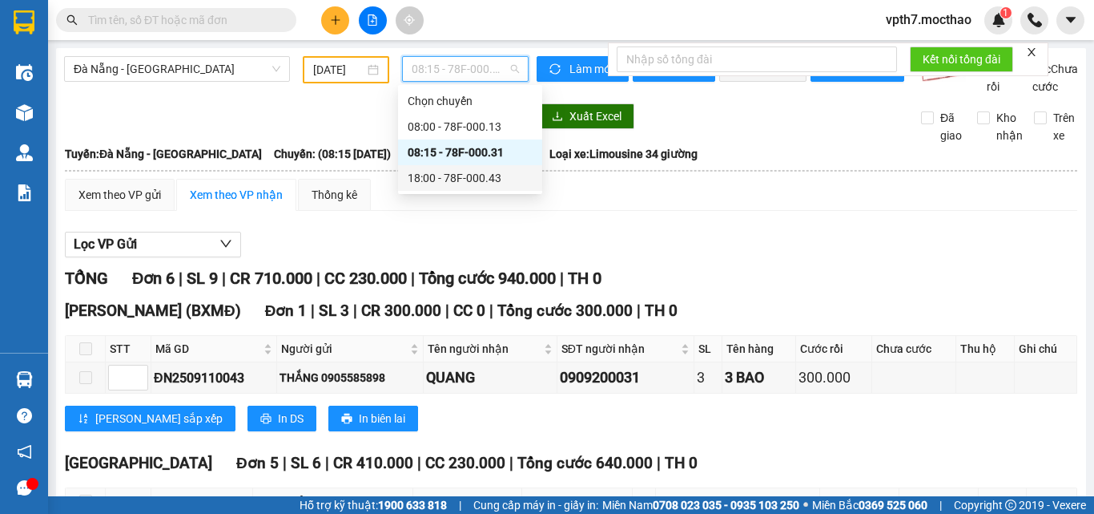
click at [478, 179] on div "18:00 - 78F-000.43" at bounding box center [470, 178] width 125 height 18
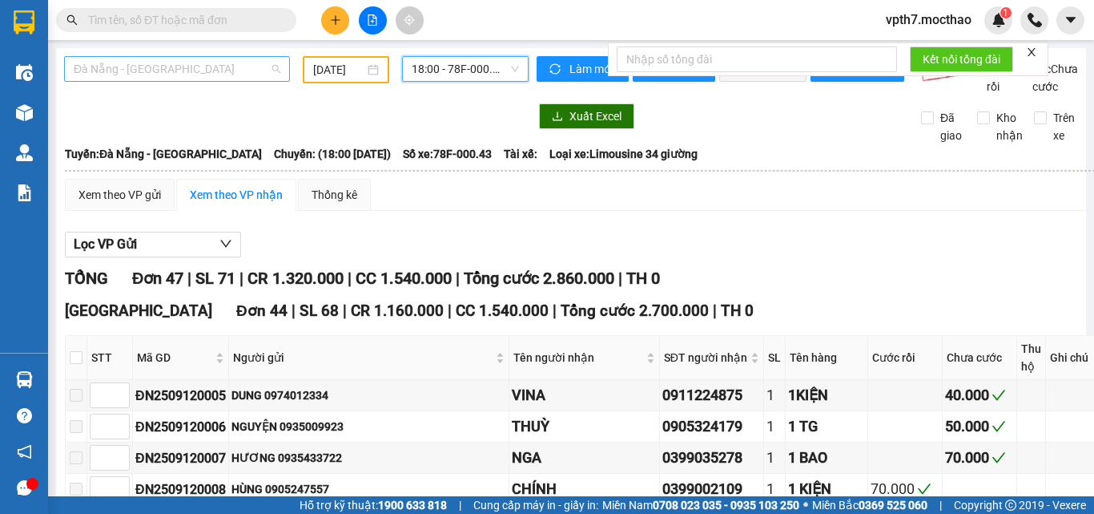
click at [192, 79] on span "Đà Nẵng - [GEOGRAPHIC_DATA]" at bounding box center [177, 69] width 207 height 24
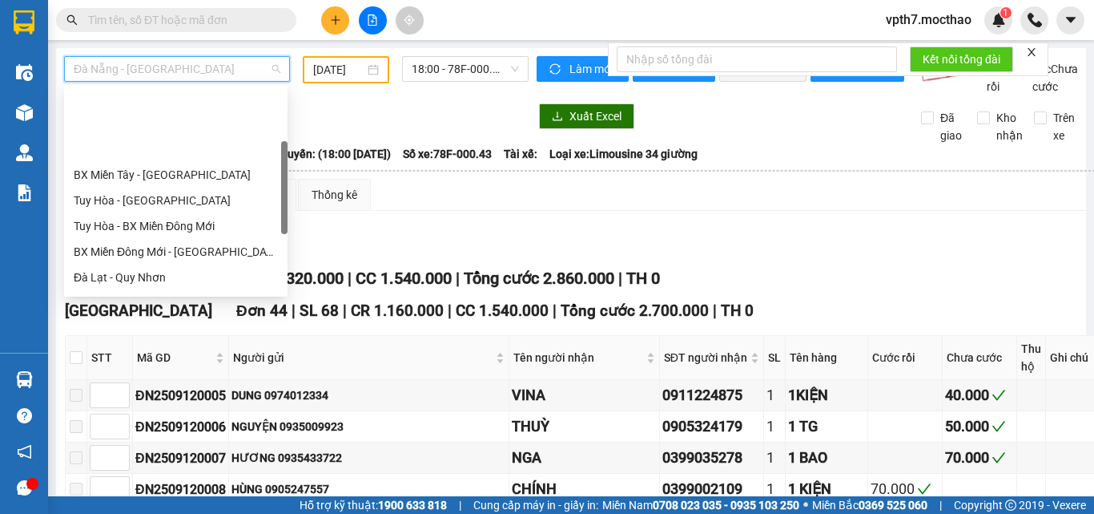
scroll to position [160, 0]
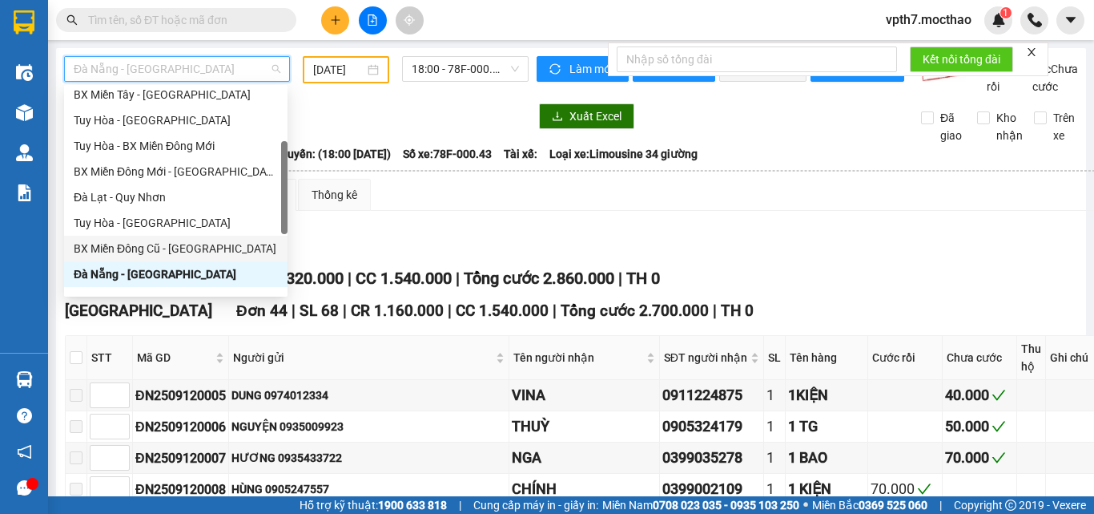
click at [173, 247] on div "BX Miền Đông Cũ - [GEOGRAPHIC_DATA]" at bounding box center [176, 249] width 204 height 18
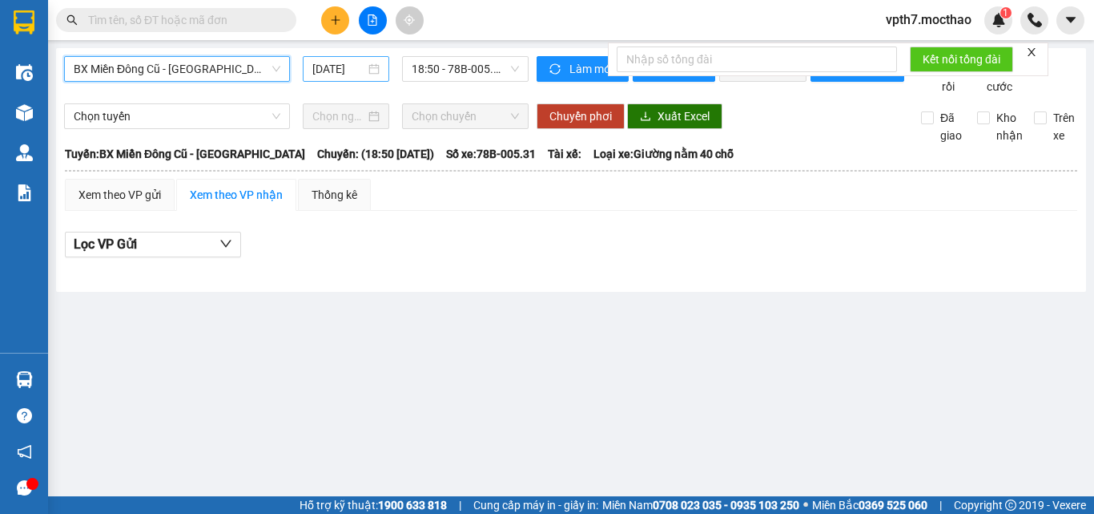
click at [342, 72] on input "[DATE]" at bounding box center [338, 69] width 53 height 18
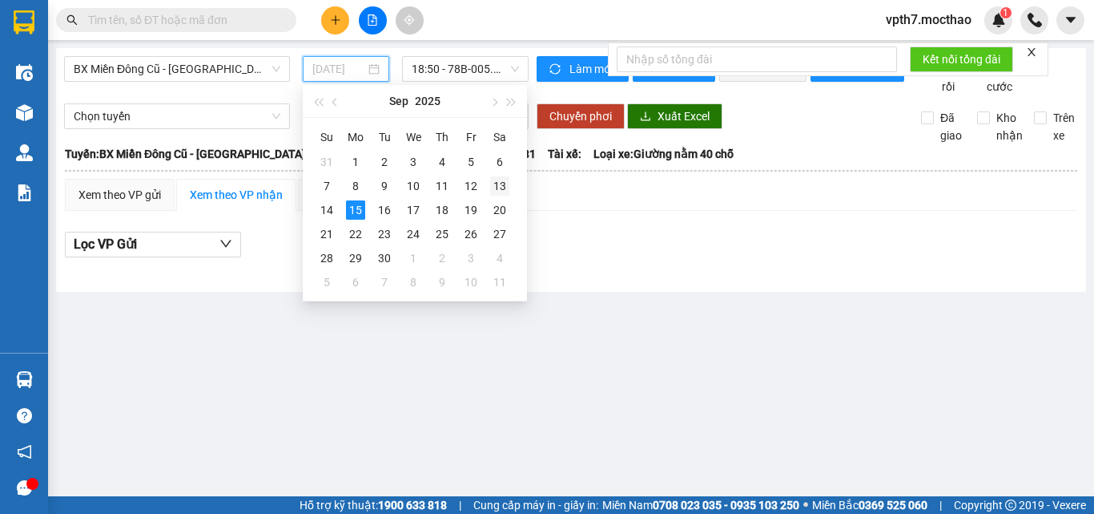
click at [489, 182] on td "13" at bounding box center [500, 186] width 29 height 24
type input "[DATE]"
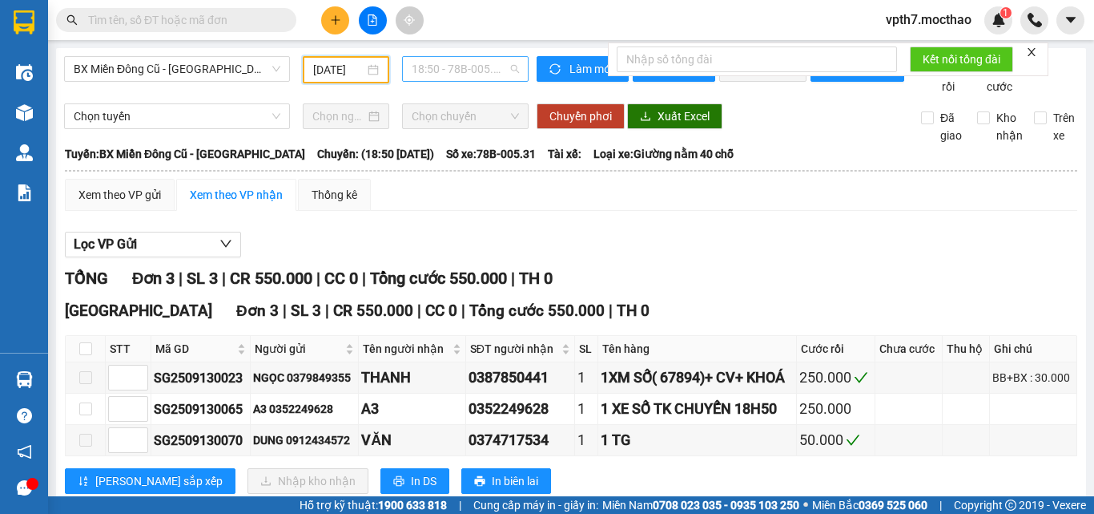
click at [441, 71] on span "18:50 - 78B-005.31" at bounding box center [465, 69] width 107 height 24
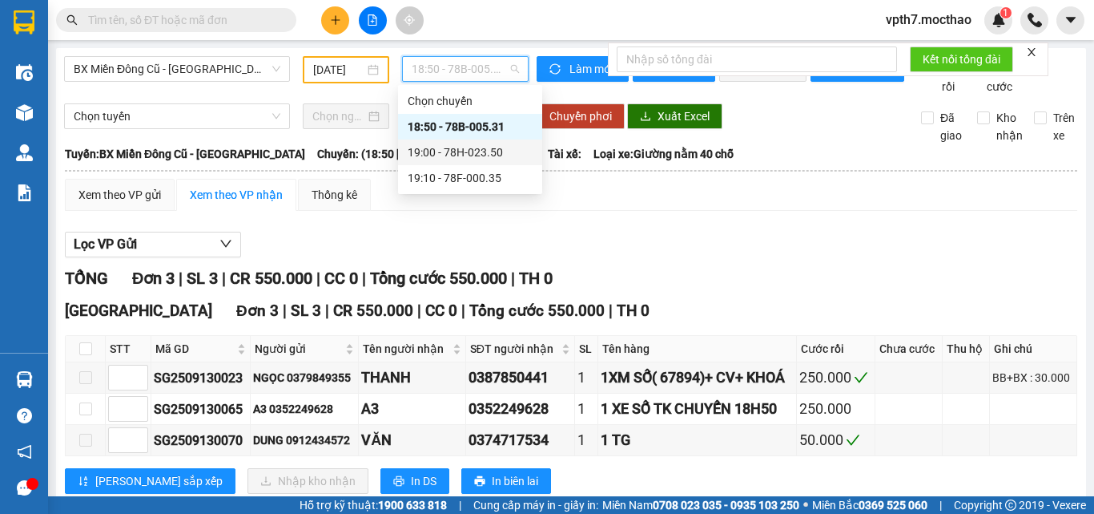
click at [461, 160] on div "19:00 - 78H-023.50" at bounding box center [470, 152] width 125 height 18
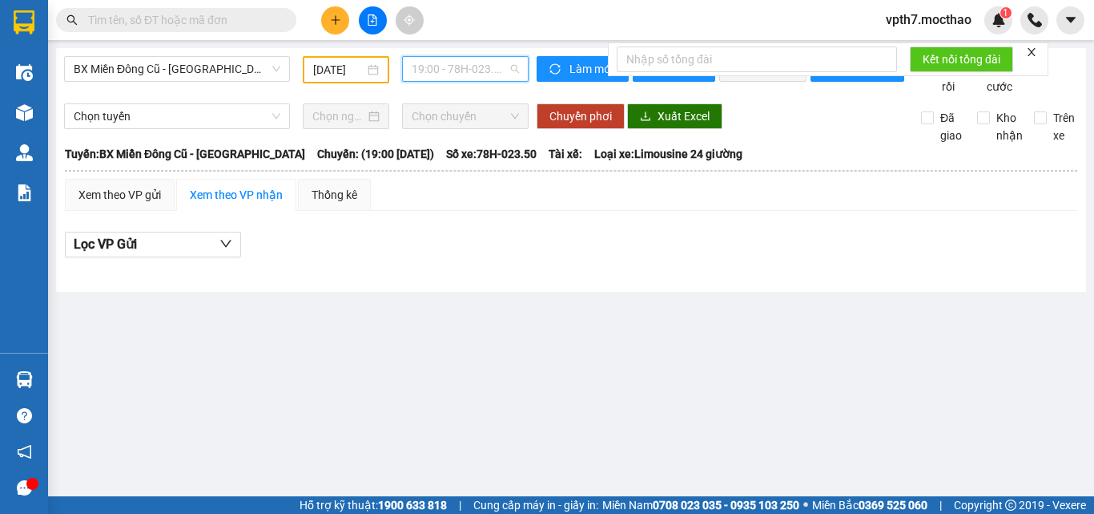
click at [470, 70] on span "19:00 - 78H-023.50" at bounding box center [465, 69] width 107 height 24
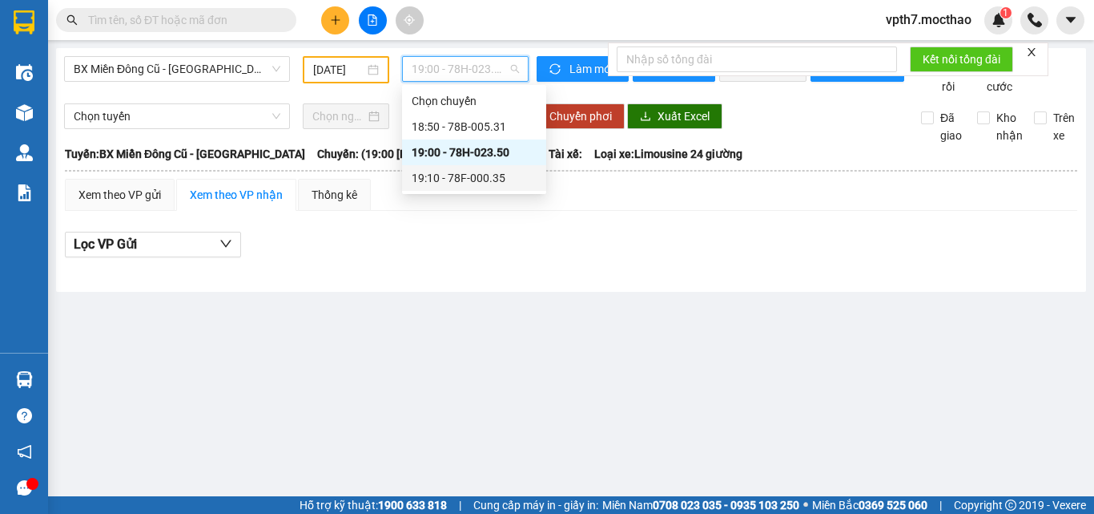
click at [490, 174] on div "19:10 - 78F-000.35" at bounding box center [474, 178] width 125 height 18
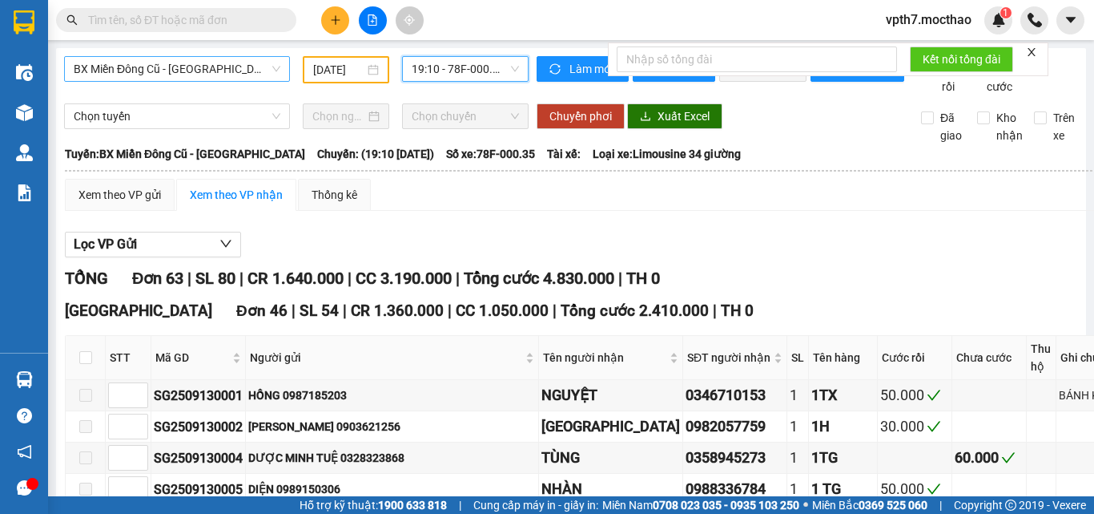
click at [201, 68] on span "BX Miền Đông Cũ - [GEOGRAPHIC_DATA]" at bounding box center [177, 69] width 207 height 24
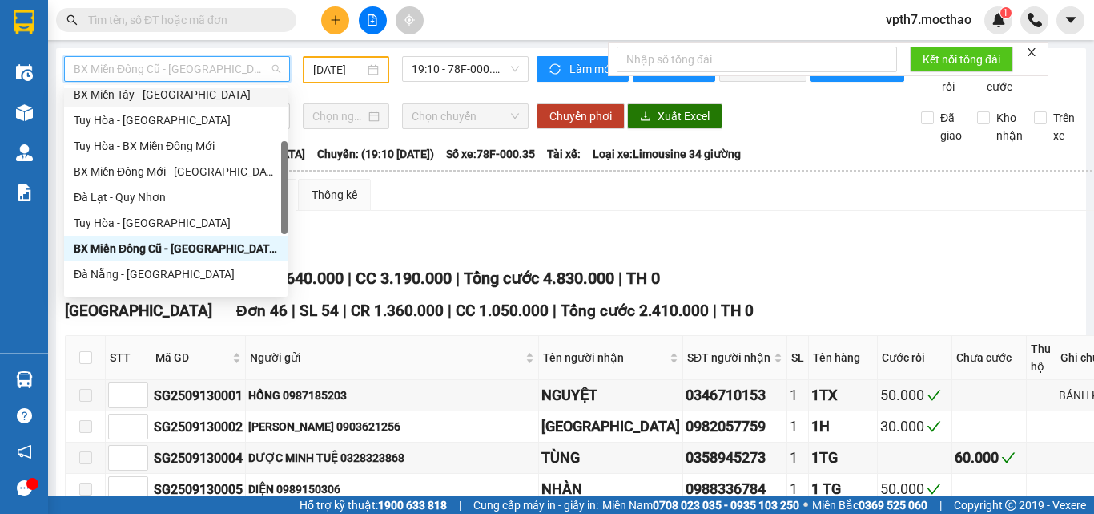
click at [147, 102] on div "BX Miền Tây - [GEOGRAPHIC_DATA]" at bounding box center [176, 95] width 204 height 18
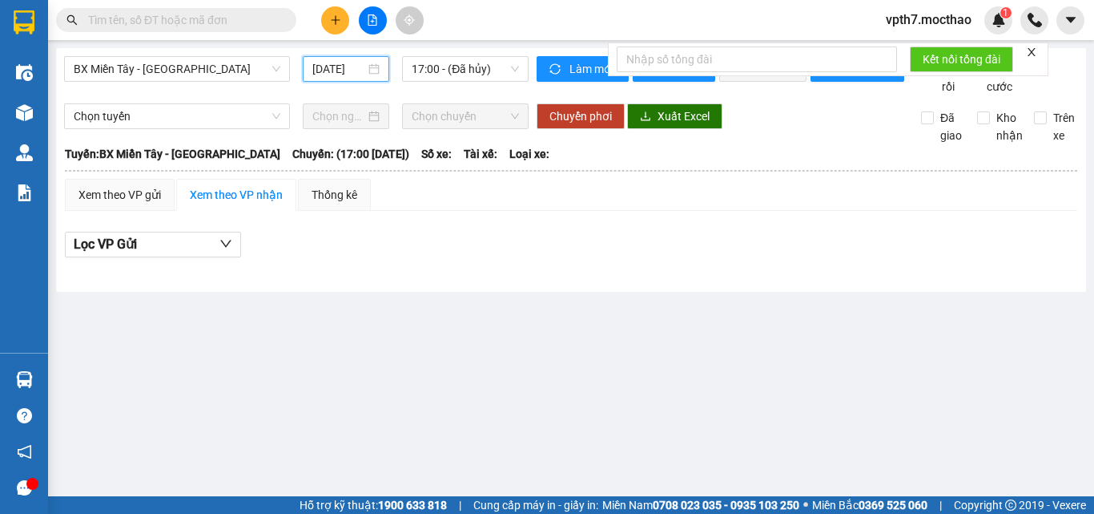
click at [325, 71] on input "[DATE]" at bounding box center [338, 69] width 53 height 18
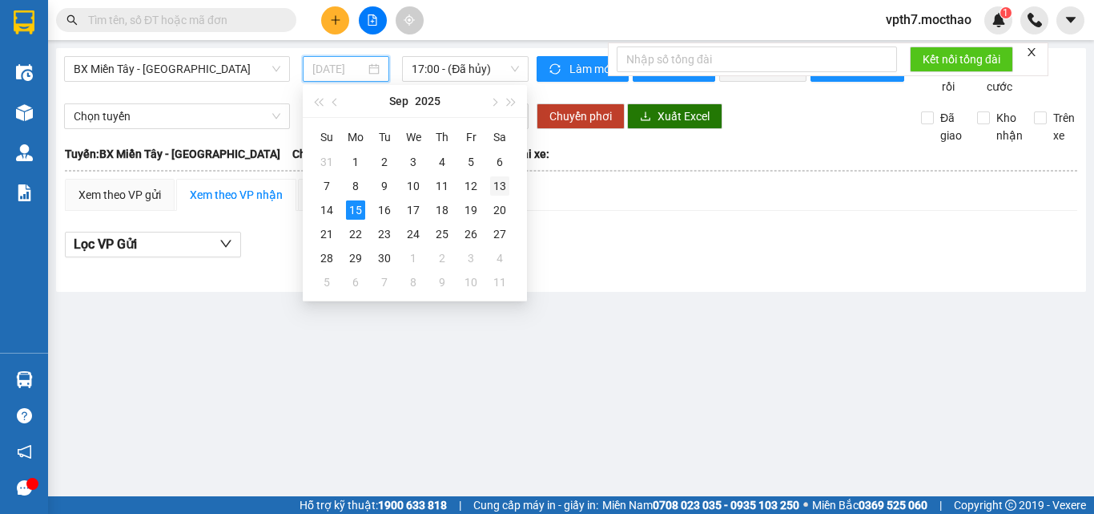
click at [496, 187] on div "13" at bounding box center [499, 185] width 19 height 19
type input "[DATE]"
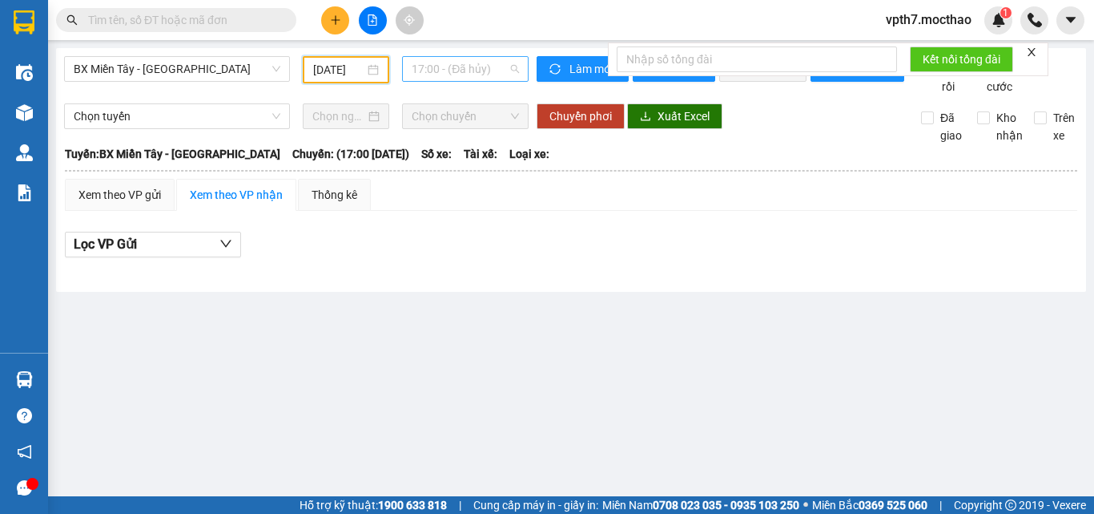
click at [476, 66] on span "17:00 - (Đã hủy)" at bounding box center [465, 69] width 107 height 24
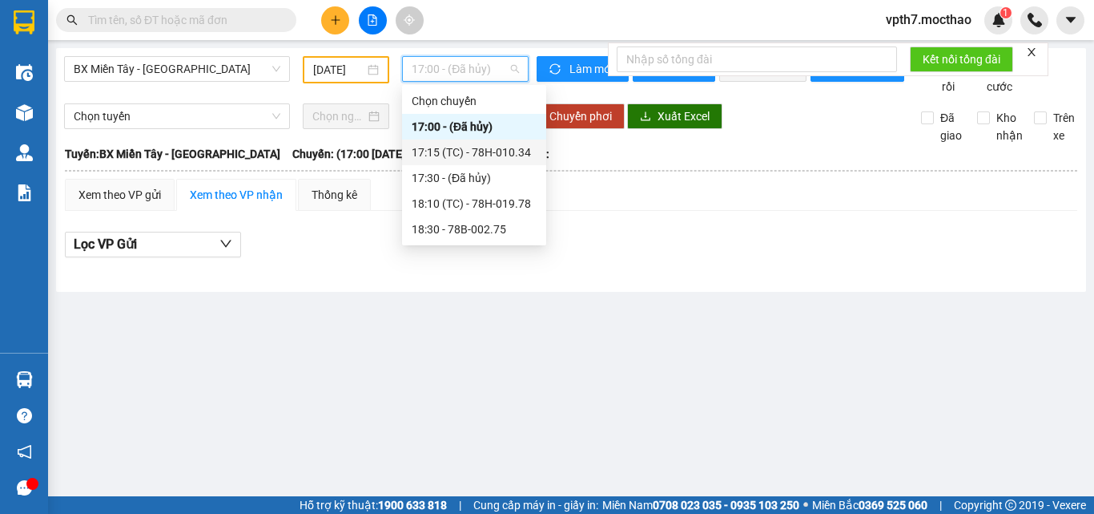
click at [498, 150] on div "17:15 (TC) - 78H-010.34" at bounding box center [474, 152] width 125 height 18
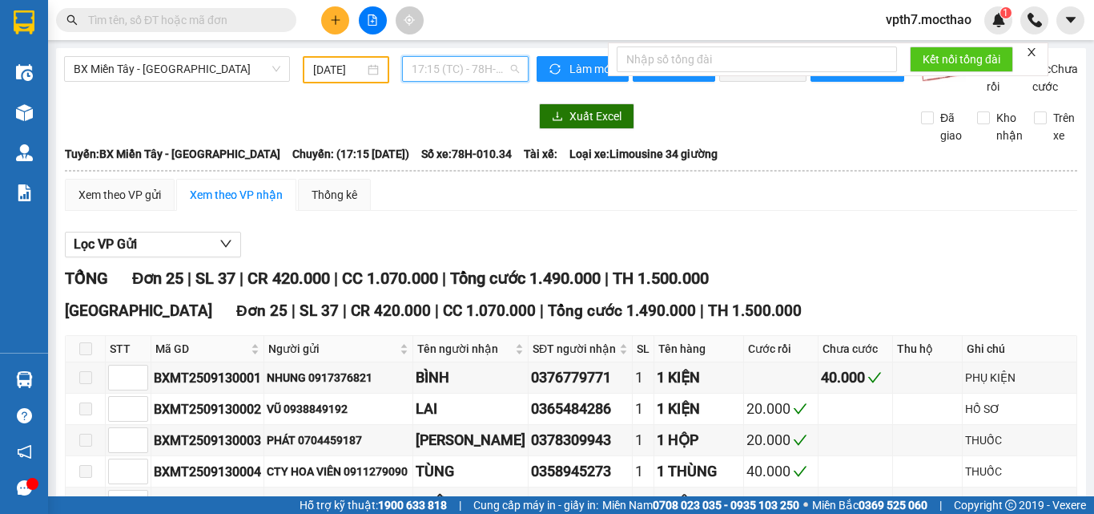
click at [461, 70] on span "17:15 (TC) - 78H-010.34" at bounding box center [465, 69] width 107 height 24
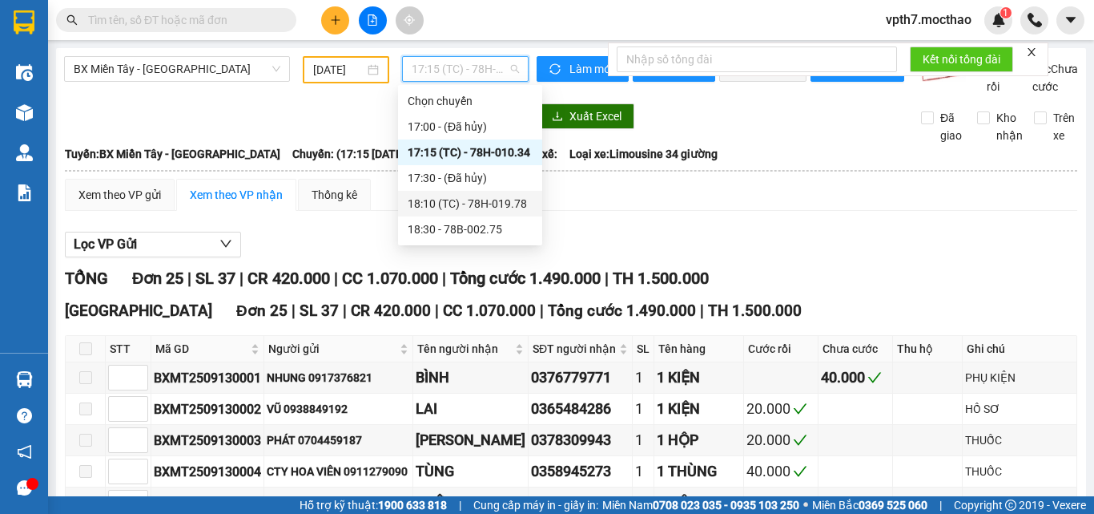
click at [490, 196] on div "18:10 (TC) - 78H-019.78" at bounding box center [470, 204] width 125 height 18
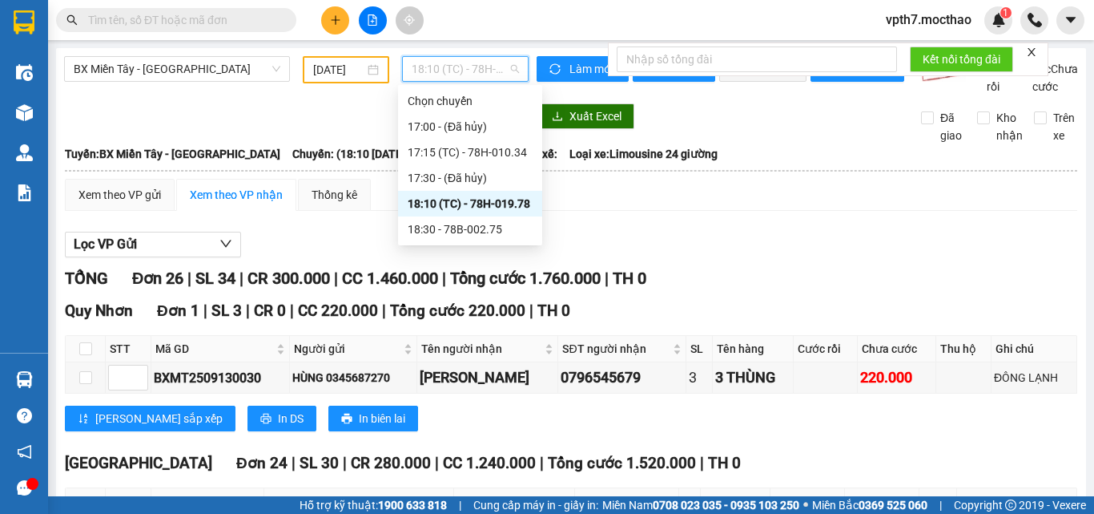
click at [463, 76] on span "18:10 (TC) - 78H-019.78" at bounding box center [465, 69] width 107 height 24
drag, startPoint x: 478, startPoint y: 224, endPoint x: 470, endPoint y: 228, distance: 9.0
click at [470, 228] on div "18:30 - 78B-002.75" at bounding box center [470, 229] width 125 height 18
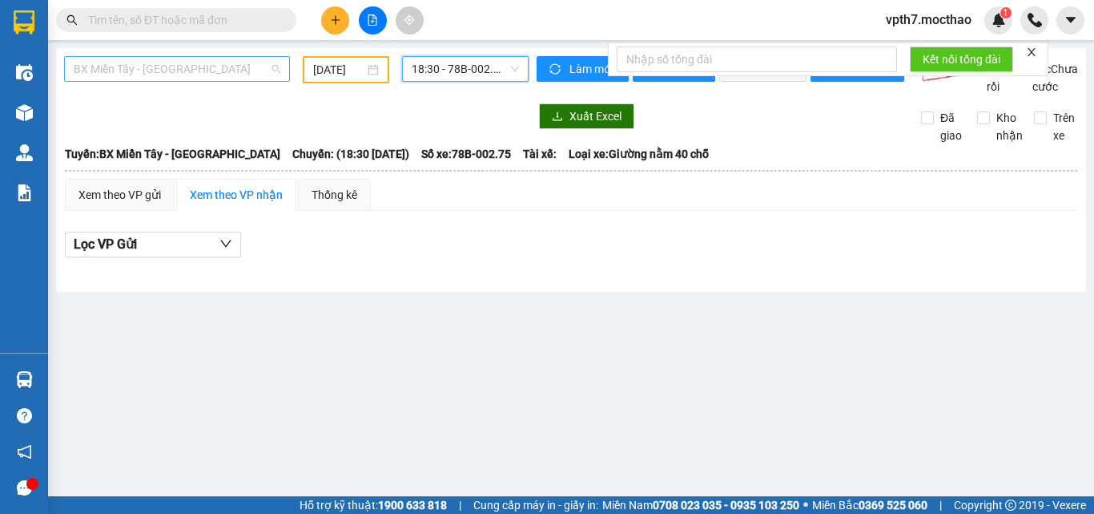
click at [212, 63] on span "BX Miền Tây - [GEOGRAPHIC_DATA]" at bounding box center [177, 69] width 207 height 24
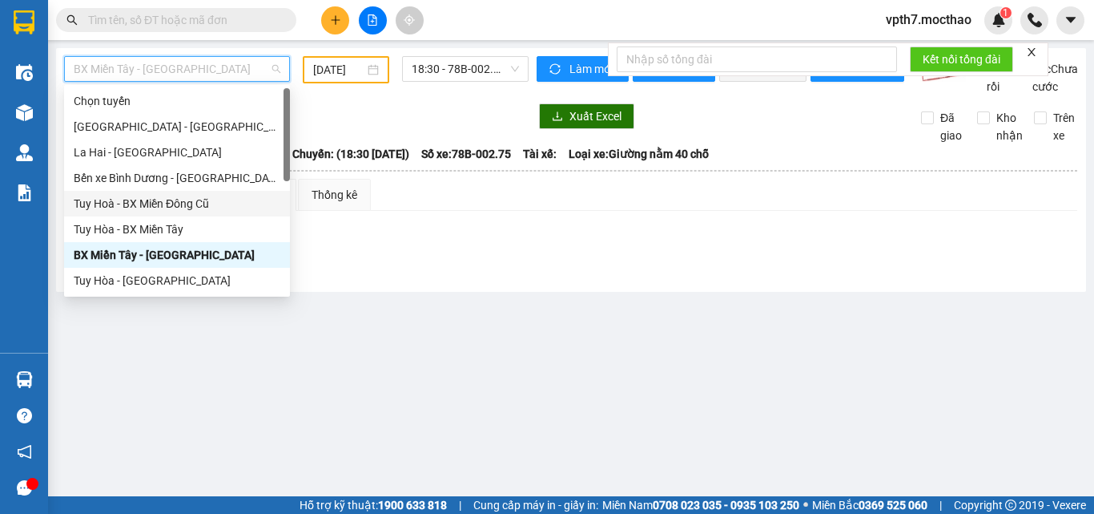
click at [165, 204] on div "Tuy Hoà - BX Miền Đông Cũ" at bounding box center [177, 204] width 207 height 18
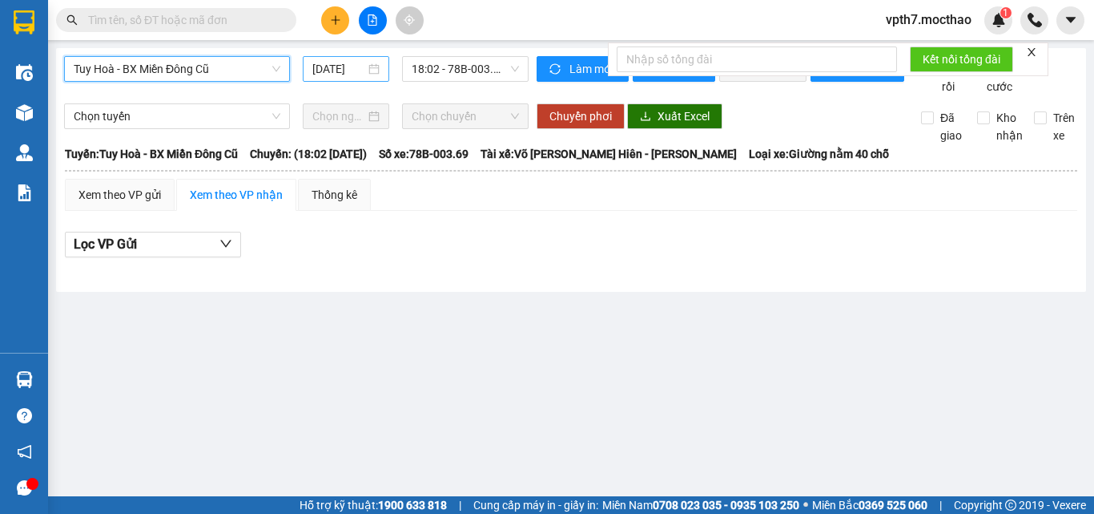
click at [333, 74] on input "[DATE]" at bounding box center [338, 69] width 53 height 18
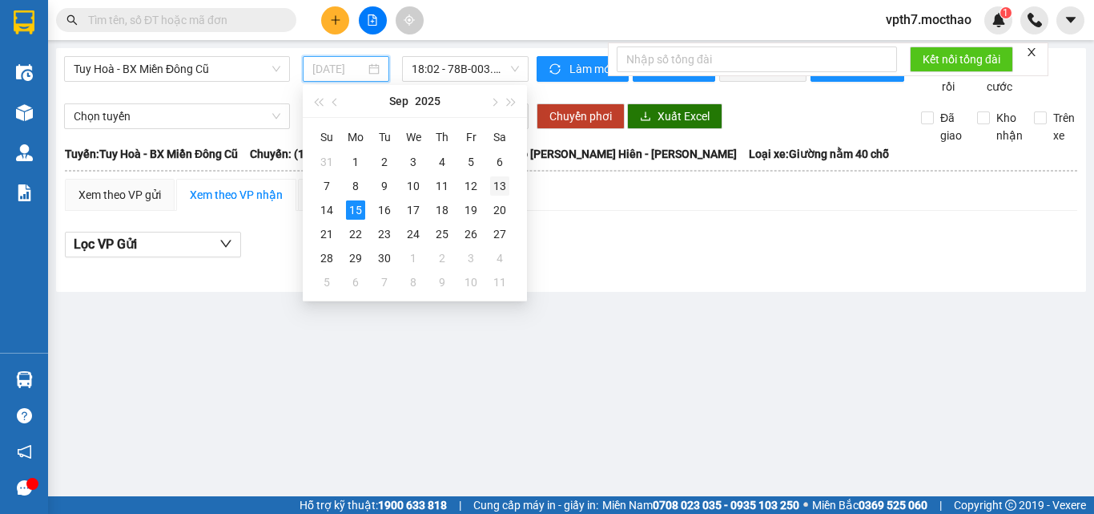
click at [496, 191] on div "13" at bounding box center [499, 185] width 19 height 19
type input "[DATE]"
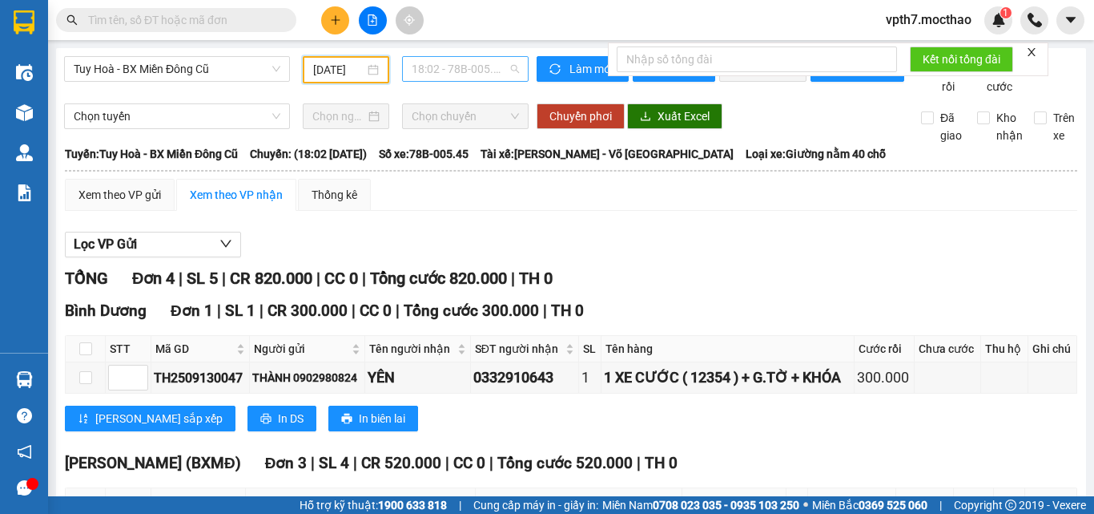
click at [463, 71] on span "18:02 - 78B-005.45" at bounding box center [465, 69] width 107 height 24
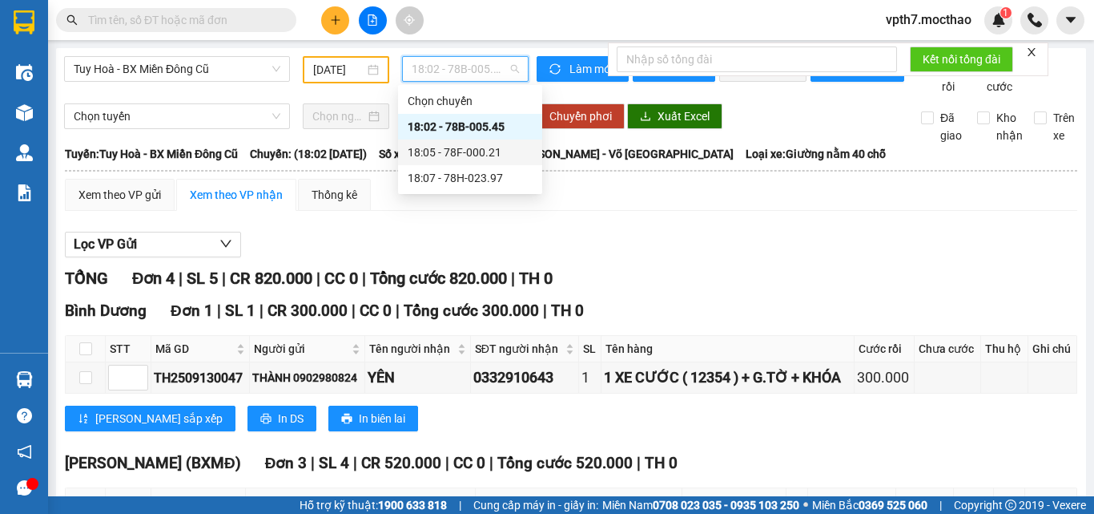
click at [498, 157] on div "18:05 - 78F-000.21" at bounding box center [470, 152] width 125 height 18
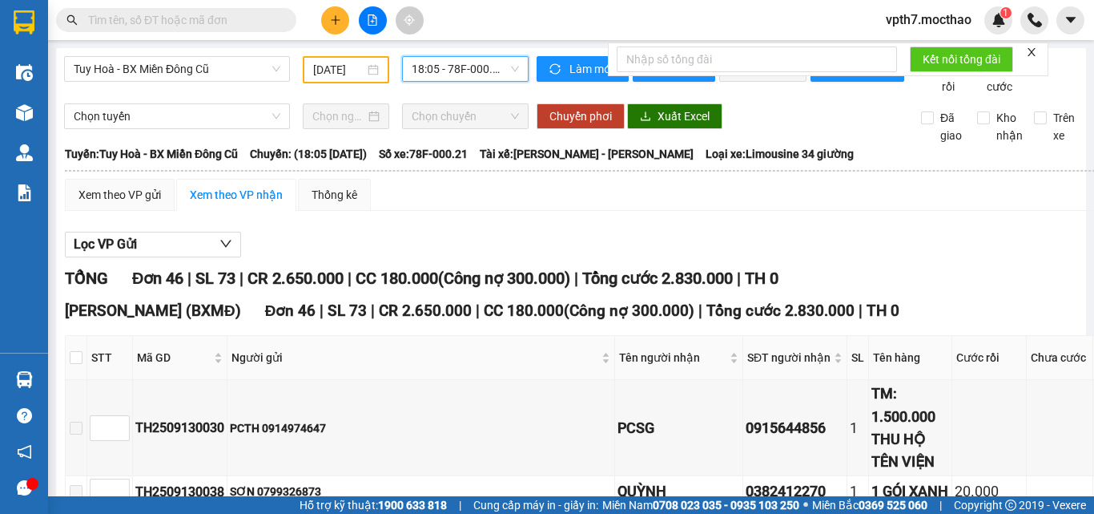
click at [440, 74] on span "18:05 - 78F-000.21" at bounding box center [465, 69] width 107 height 24
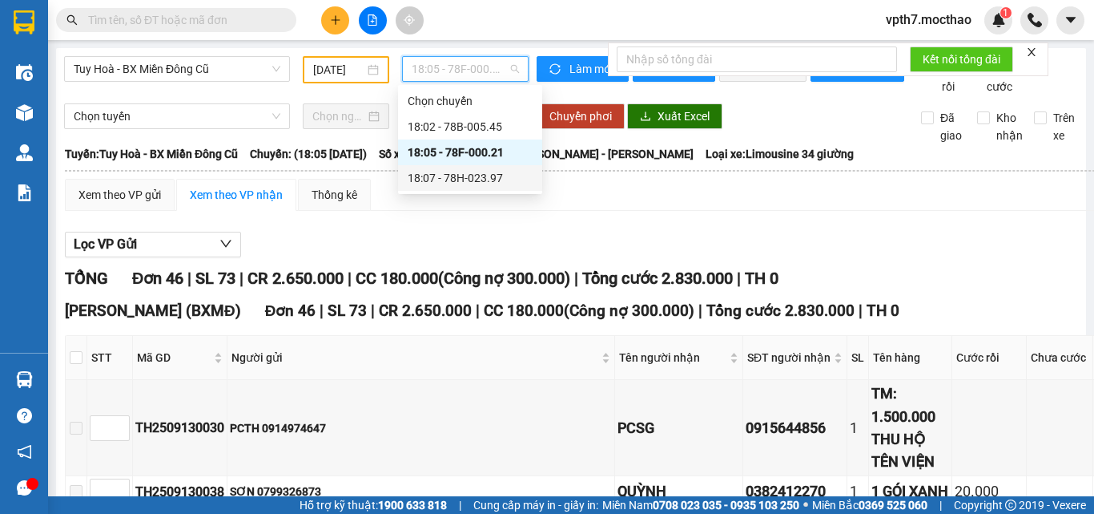
click at [490, 187] on div "18:07 - 78H-023.97" at bounding box center [470, 178] width 144 height 26
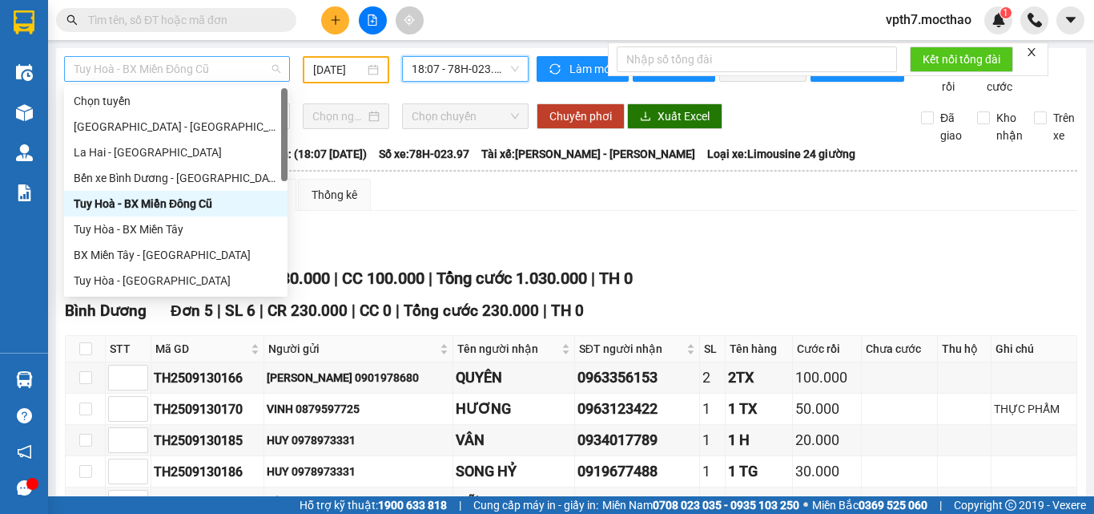
click at [144, 71] on span "Tuy Hoà - BX Miền Đông Cũ" at bounding box center [177, 69] width 207 height 24
click at [171, 228] on div "Tuy Hòa - BX Miền Tây" at bounding box center [176, 229] width 204 height 18
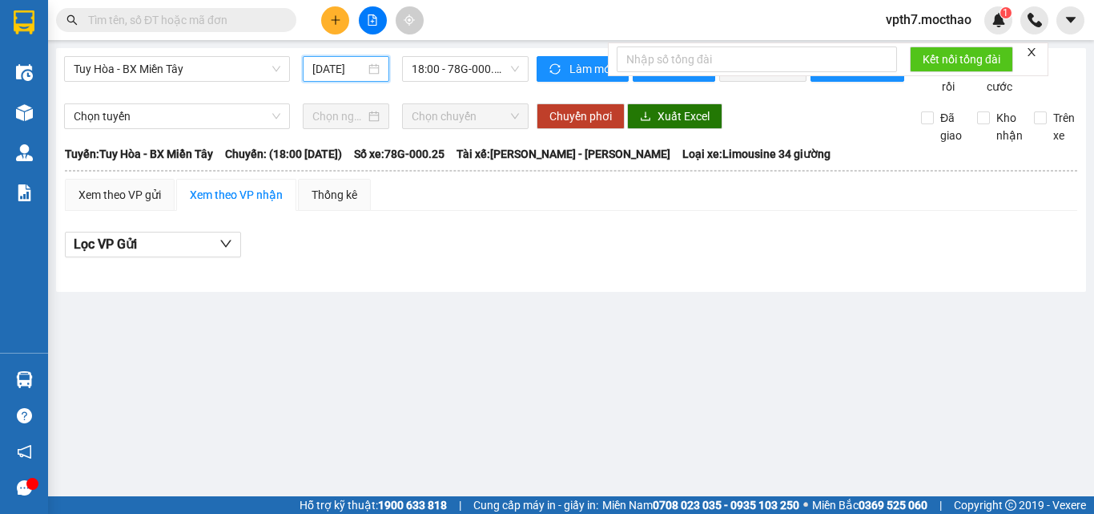
click at [333, 68] on input "[DATE]" at bounding box center [338, 69] width 53 height 18
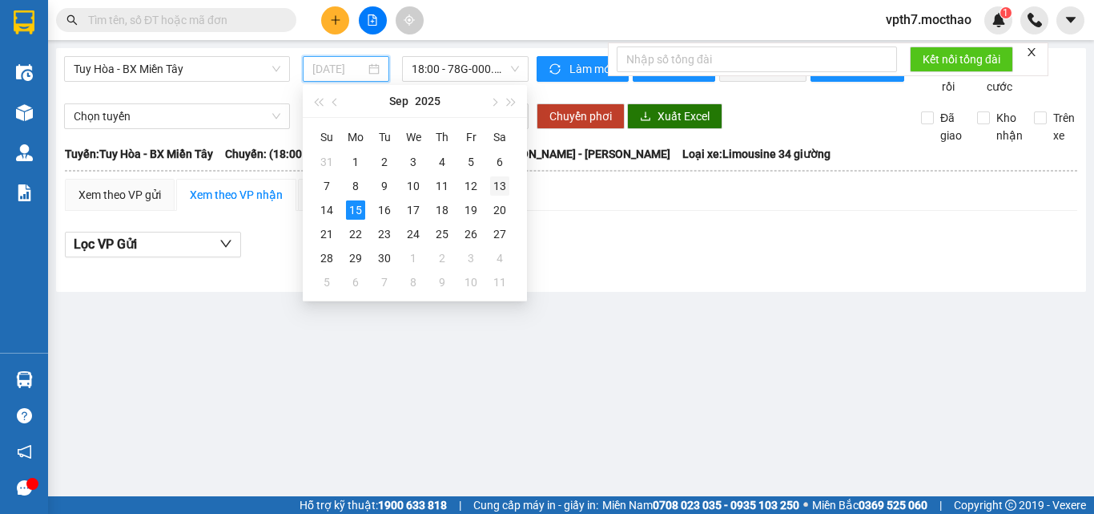
click at [506, 183] on div "13" at bounding box center [499, 185] width 19 height 19
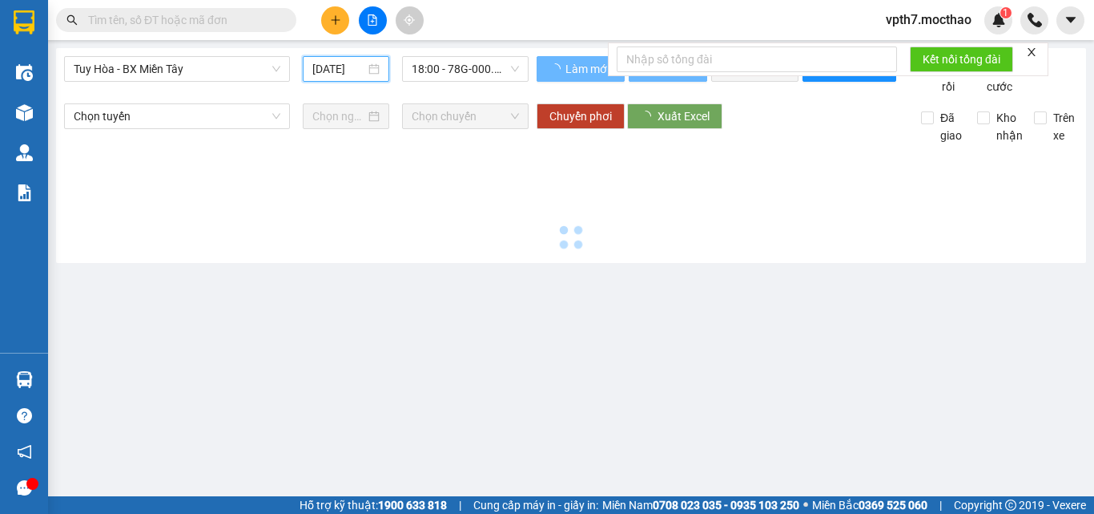
type input "[DATE]"
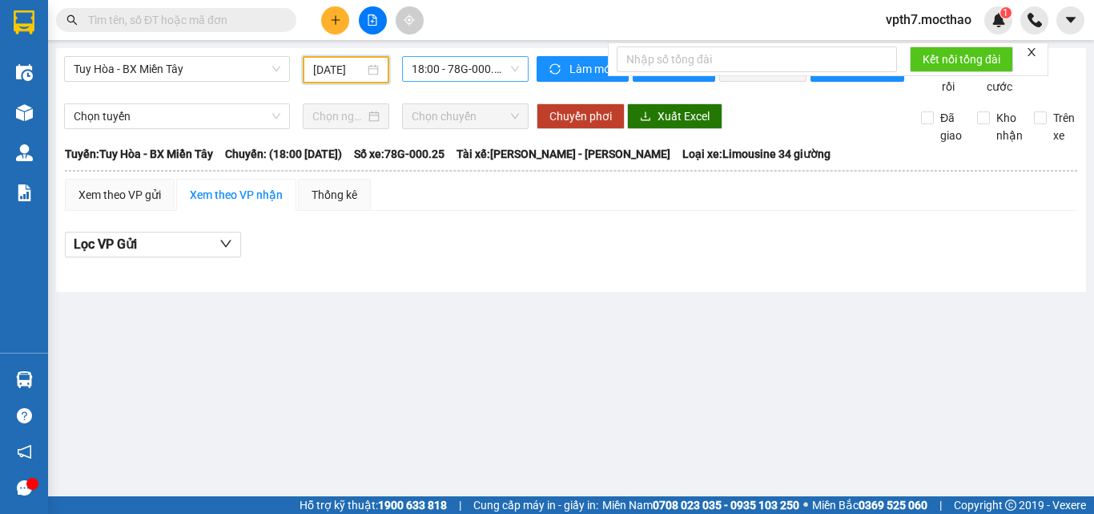
click at [463, 71] on span "18:00 - 78G-000.25" at bounding box center [465, 69] width 107 height 24
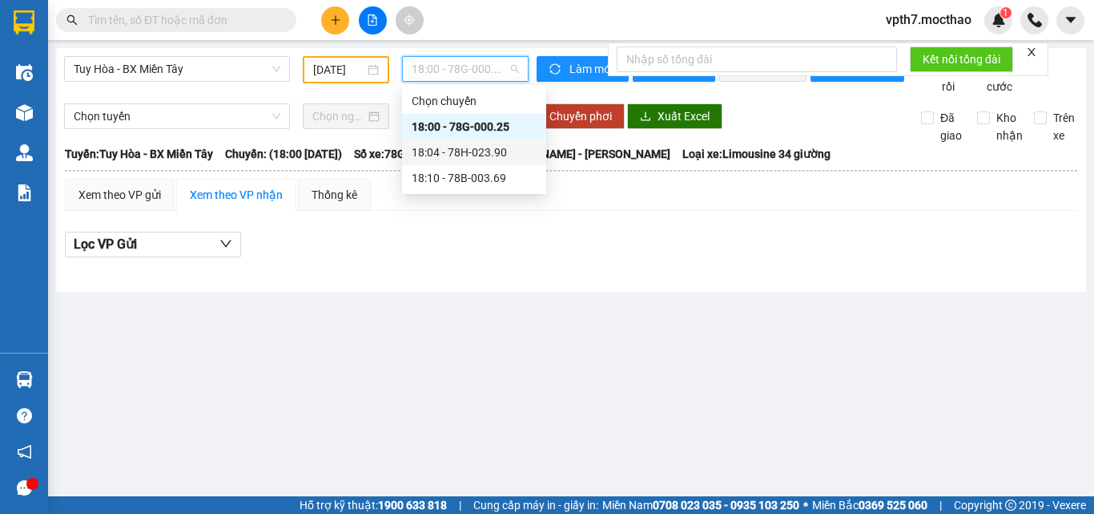
click at [514, 161] on div "18:04 - 78H-023.90" at bounding box center [474, 152] width 144 height 26
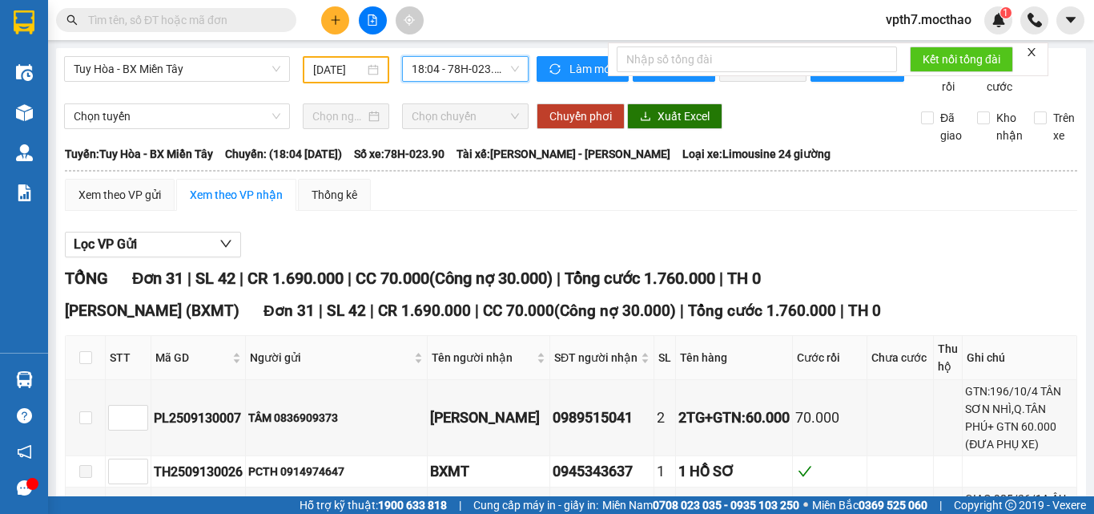
click at [444, 61] on span "18:04 - 78H-023.90" at bounding box center [465, 69] width 107 height 24
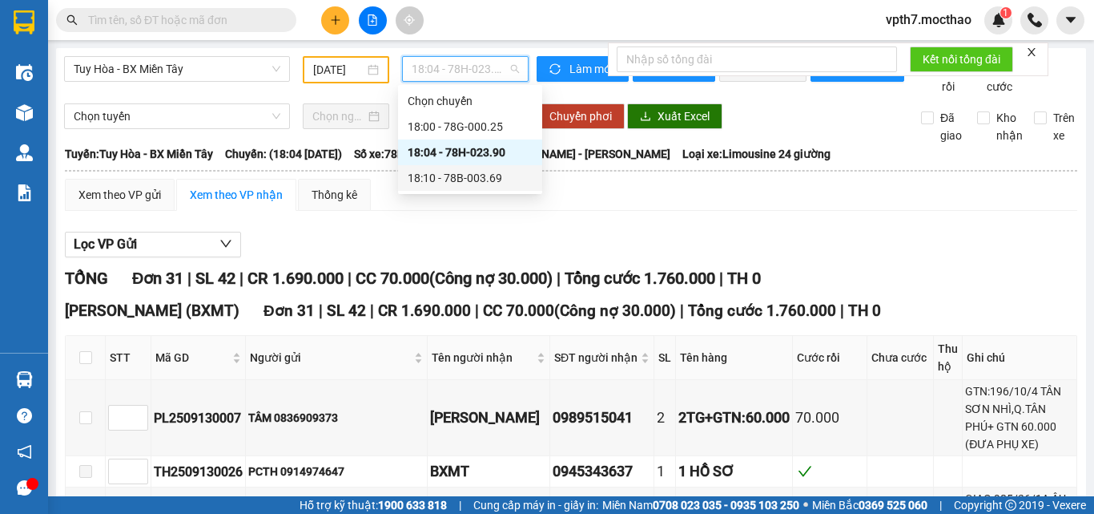
click at [462, 179] on div "18:10 - 78B-003.69" at bounding box center [470, 178] width 125 height 18
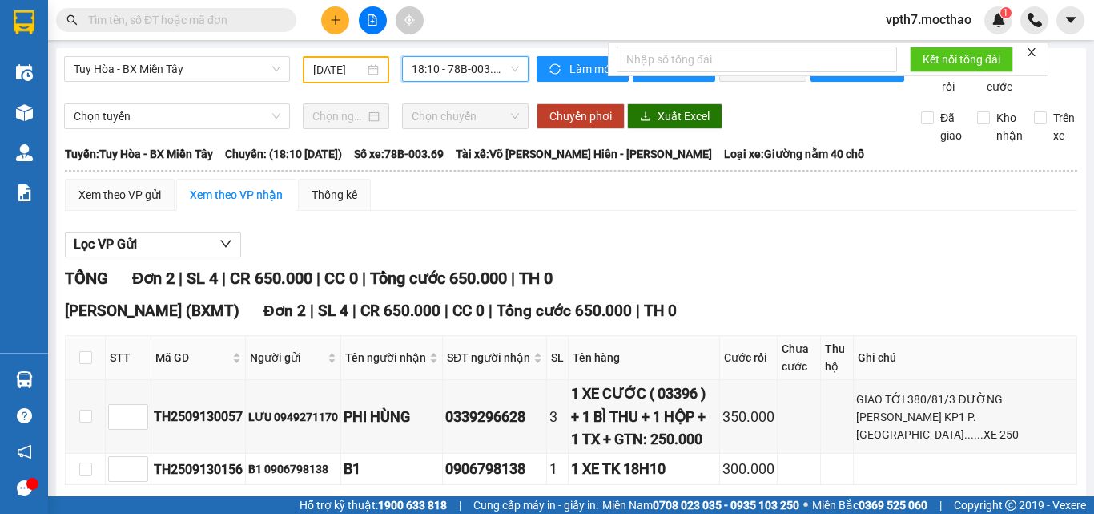
click at [178, 83] on div "Tuy Hòa - BX Miền Tây" at bounding box center [177, 69] width 239 height 27
click at [195, 73] on span "Tuy Hòa - BX Miền Tây" at bounding box center [177, 69] width 207 height 24
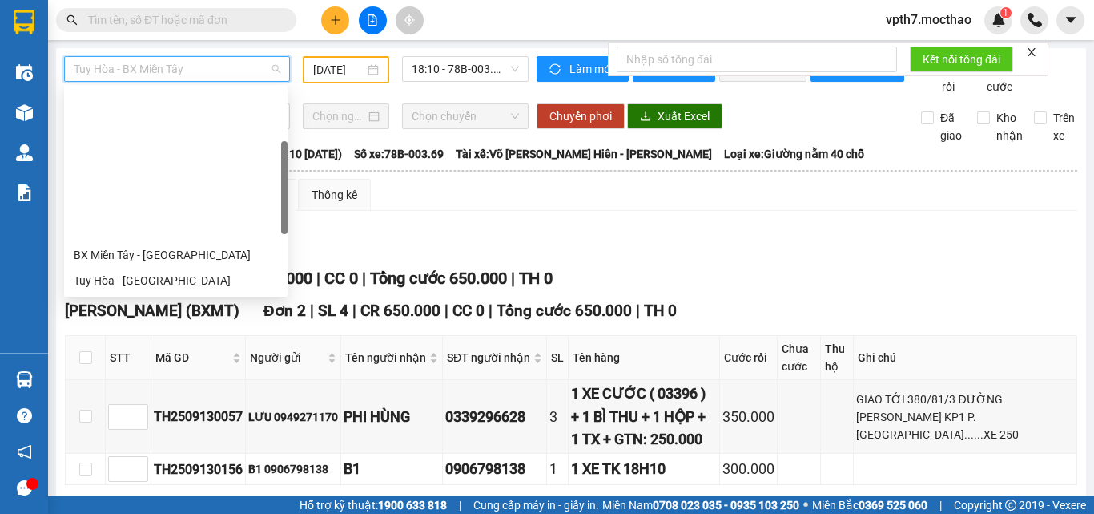
scroll to position [160, 0]
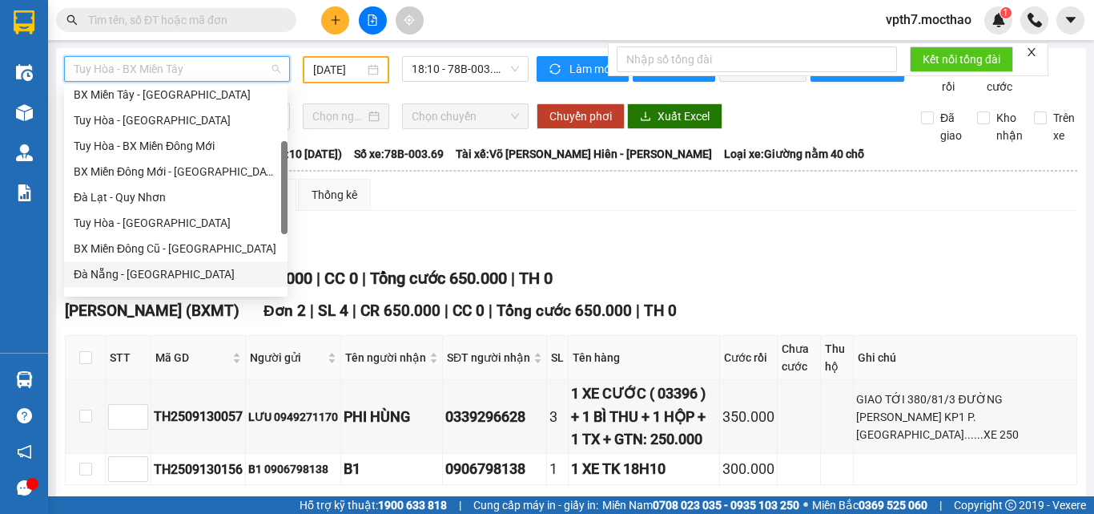
click at [95, 268] on div "Đà Nẵng - [GEOGRAPHIC_DATA]" at bounding box center [176, 274] width 204 height 18
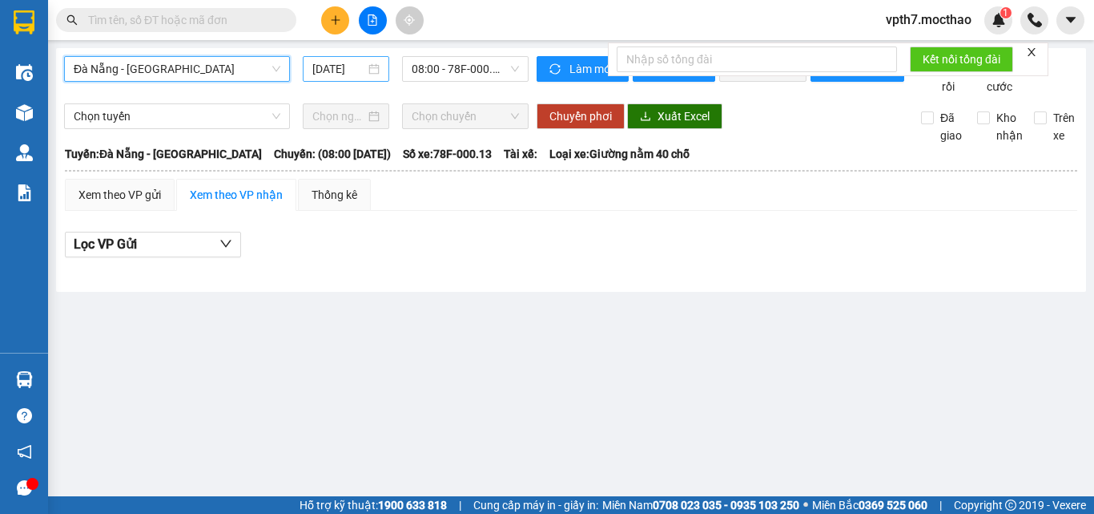
click at [341, 66] on input "[DATE]" at bounding box center [338, 69] width 53 height 18
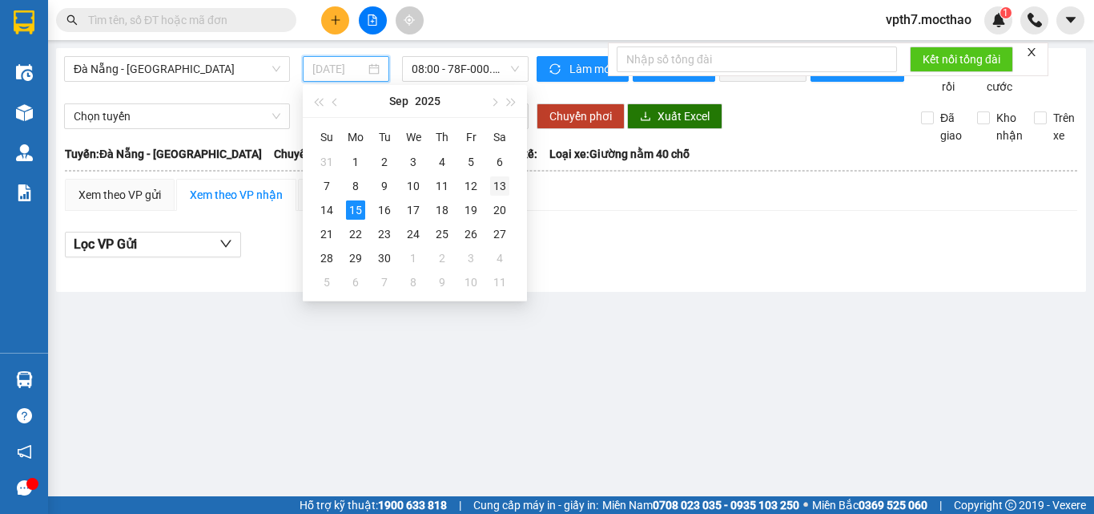
click at [501, 189] on div "13" at bounding box center [499, 185] width 19 height 19
type input "[DATE]"
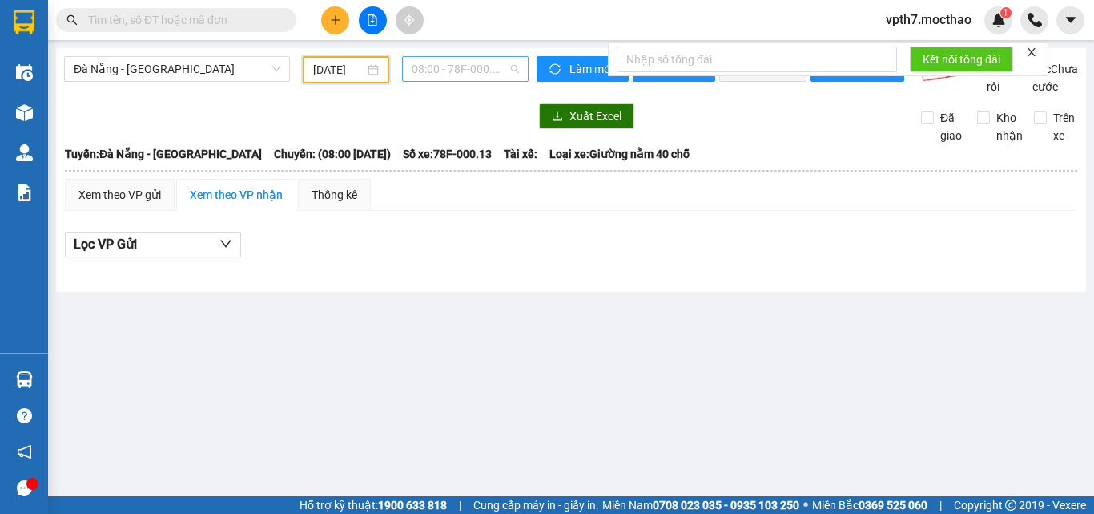
click at [494, 75] on span "08:00 - 78F-000.13" at bounding box center [465, 69] width 107 height 24
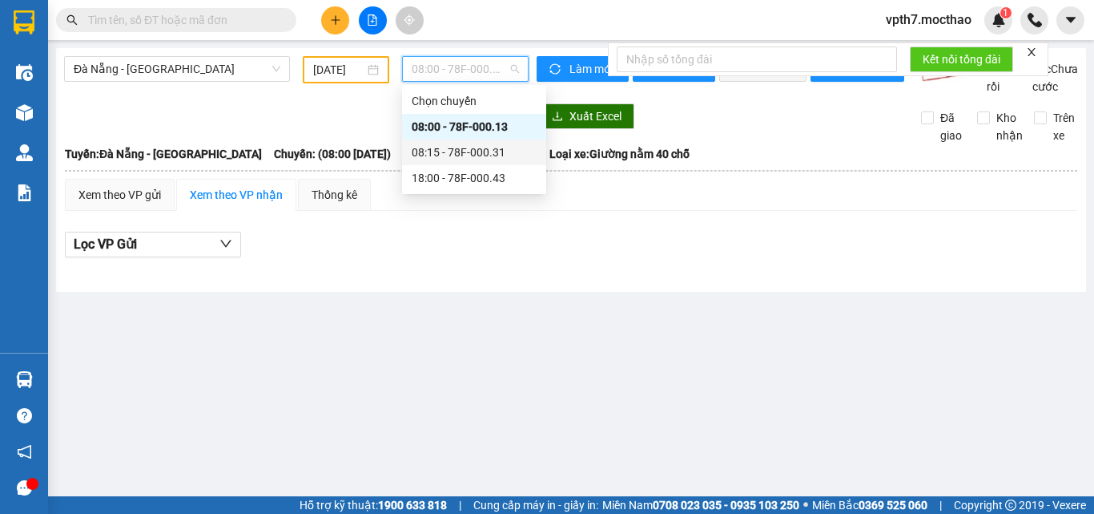
click at [478, 160] on div "08:15 - 78F-000.31" at bounding box center [474, 152] width 125 height 18
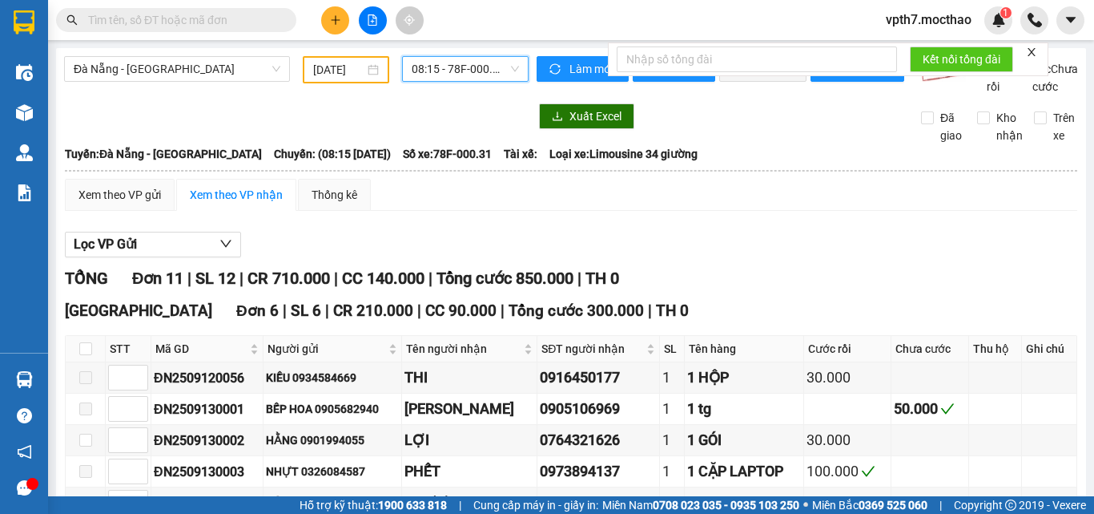
click at [469, 71] on span "08:15 - 78F-000.31" at bounding box center [465, 69] width 107 height 24
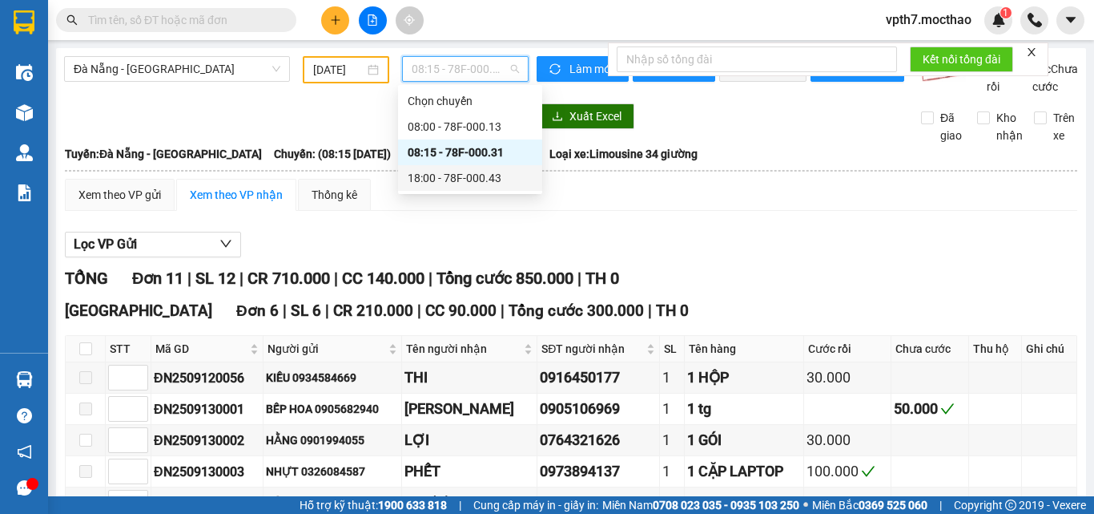
click at [460, 179] on div "18:00 - 78F-000.43" at bounding box center [470, 178] width 125 height 18
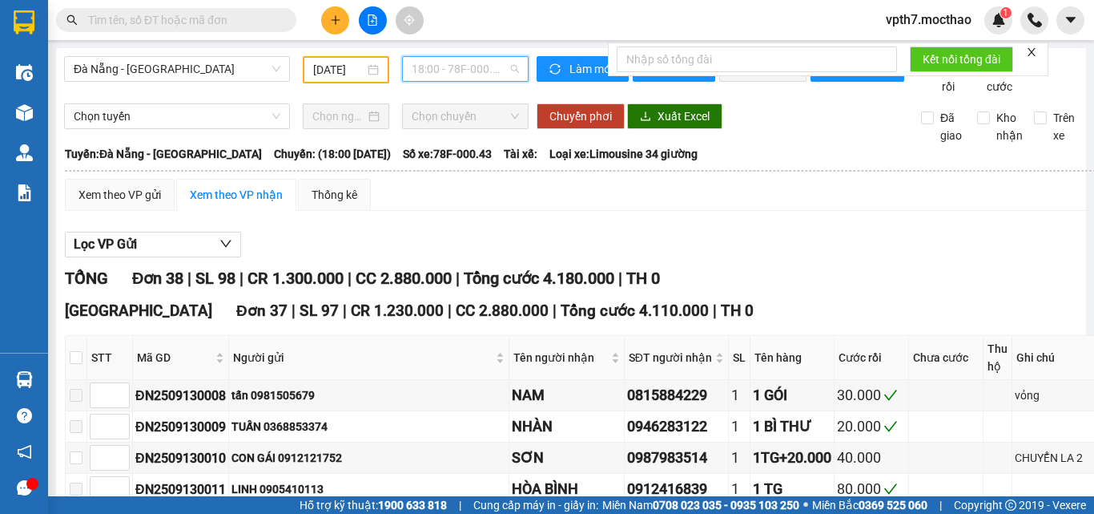
click at [461, 77] on span "18:00 - 78F-000.43" at bounding box center [465, 69] width 107 height 24
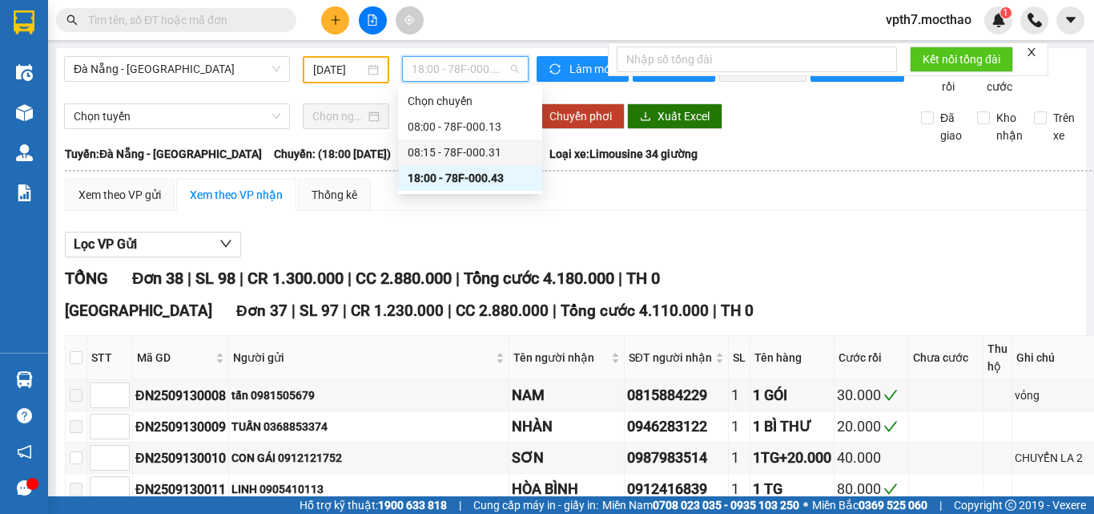
click at [502, 154] on div "08:15 - 78F-000.31" at bounding box center [470, 152] width 125 height 18
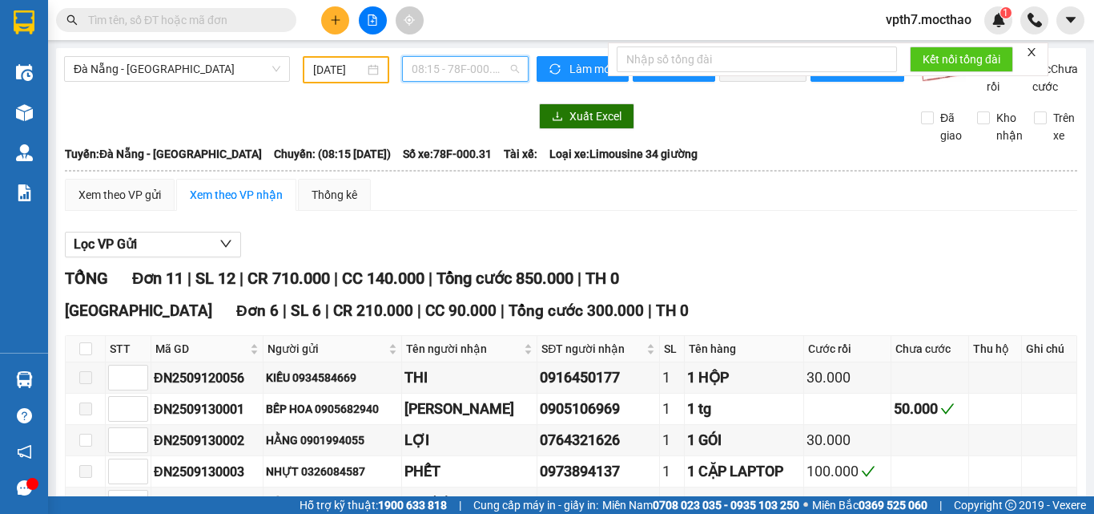
click at [472, 63] on span "08:15 - 78F-000.31" at bounding box center [465, 69] width 107 height 24
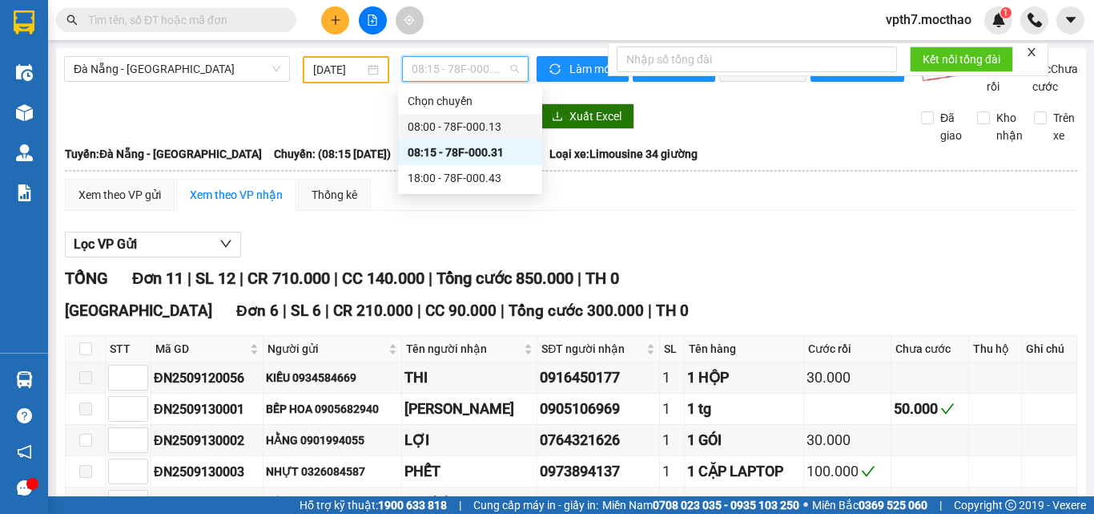
click at [494, 131] on div "08:00 - 78F-000.13" at bounding box center [470, 127] width 125 height 18
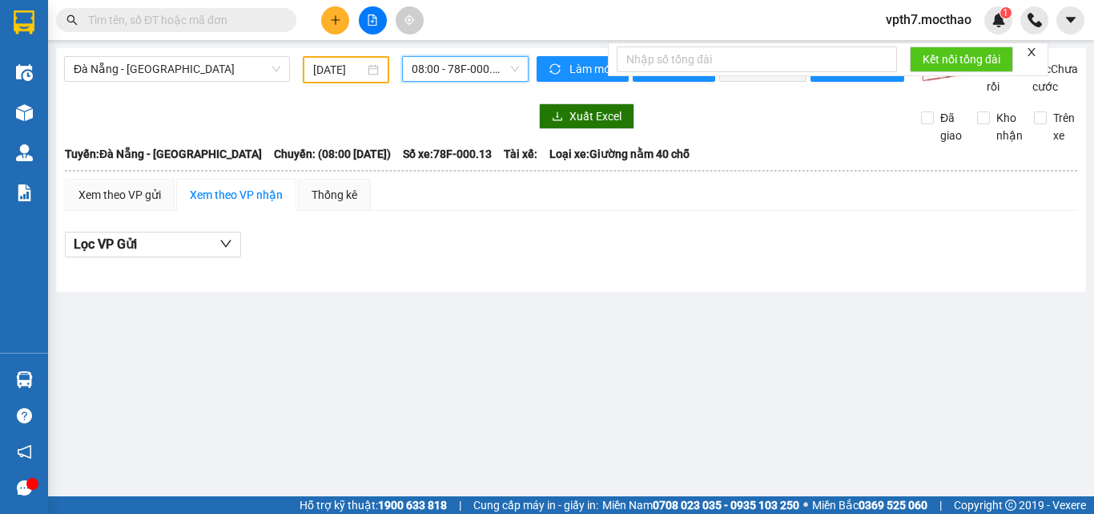
click at [434, 60] on span "08:00 - 78F-000.13" at bounding box center [465, 69] width 107 height 24
click at [291, 115] on div "[GEOGRAPHIC_DATA] - [GEOGRAPHIC_DATA] [DATE] 08:00 - 78F-000.13 Làm mới In phơi…" at bounding box center [571, 170] width 1030 height 244
click at [210, 75] on span "Đà Nẵng - [GEOGRAPHIC_DATA]" at bounding box center [177, 69] width 207 height 24
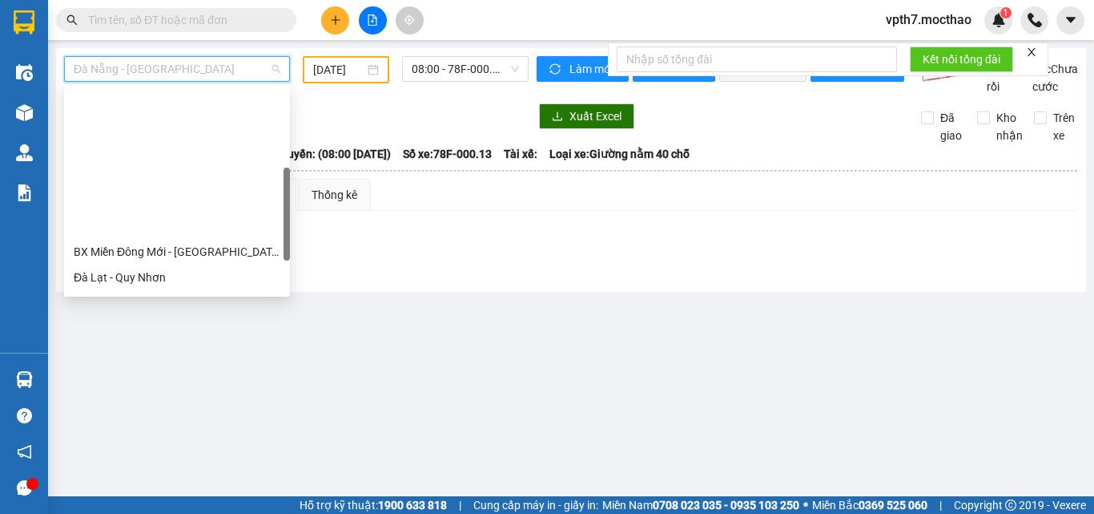
scroll to position [240, 0]
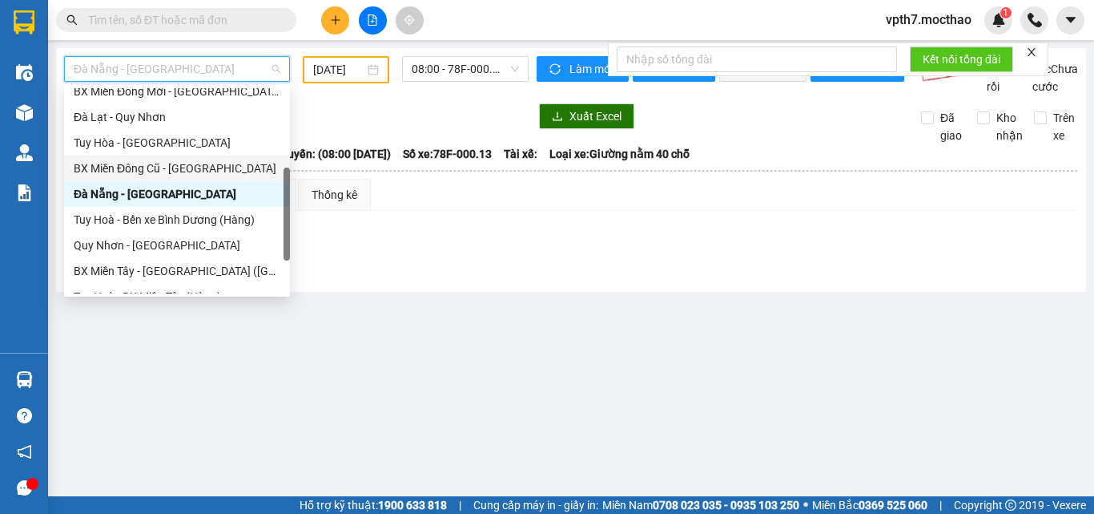
click at [183, 171] on div "BX Miền Đông Cũ - [GEOGRAPHIC_DATA]" at bounding box center [177, 168] width 207 height 18
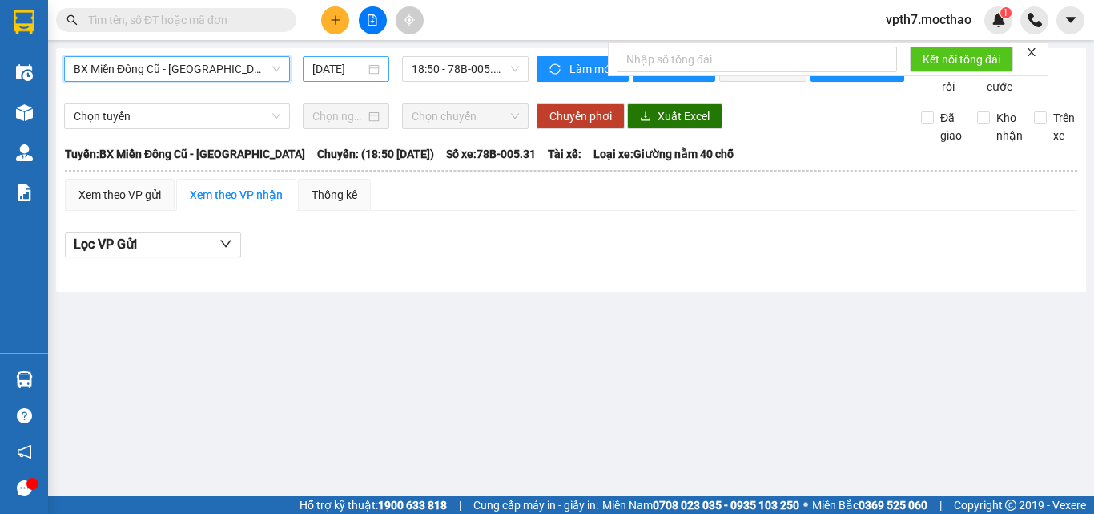
click at [326, 57] on div "[DATE]" at bounding box center [346, 69] width 87 height 26
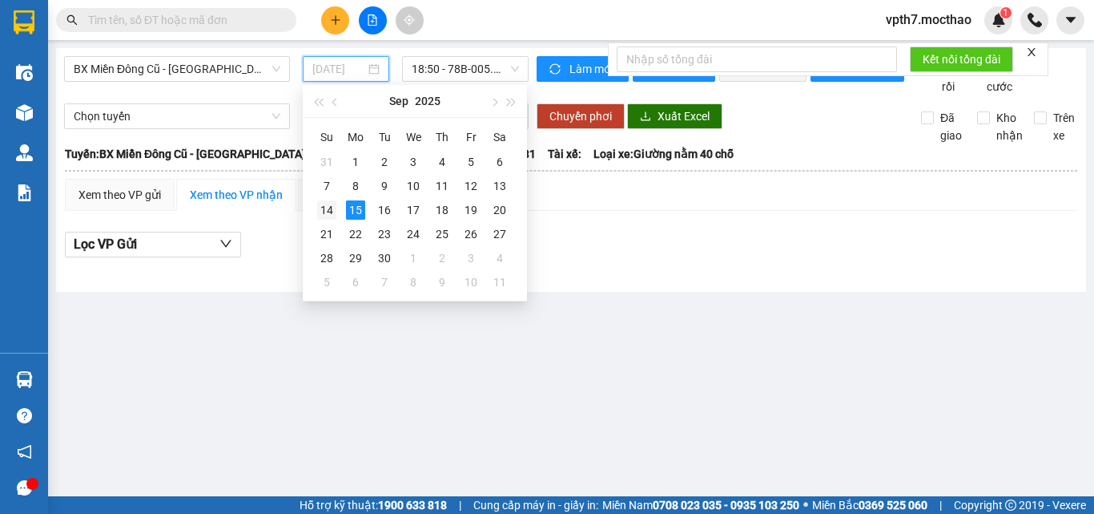
click at [323, 210] on div "14" at bounding box center [326, 209] width 19 height 19
type input "[DATE]"
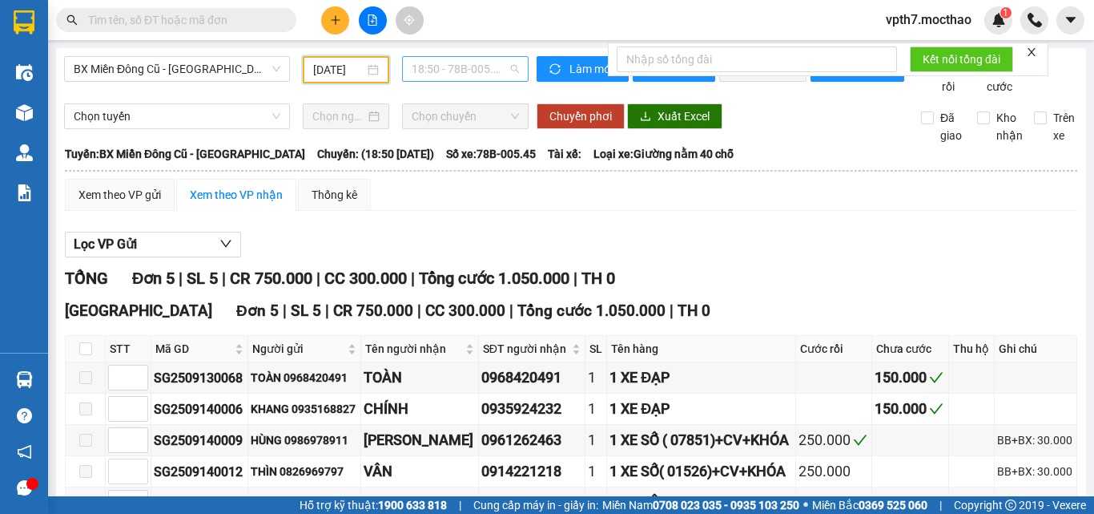
click at [458, 65] on span "18:50 - 78B-005.45" at bounding box center [465, 69] width 107 height 24
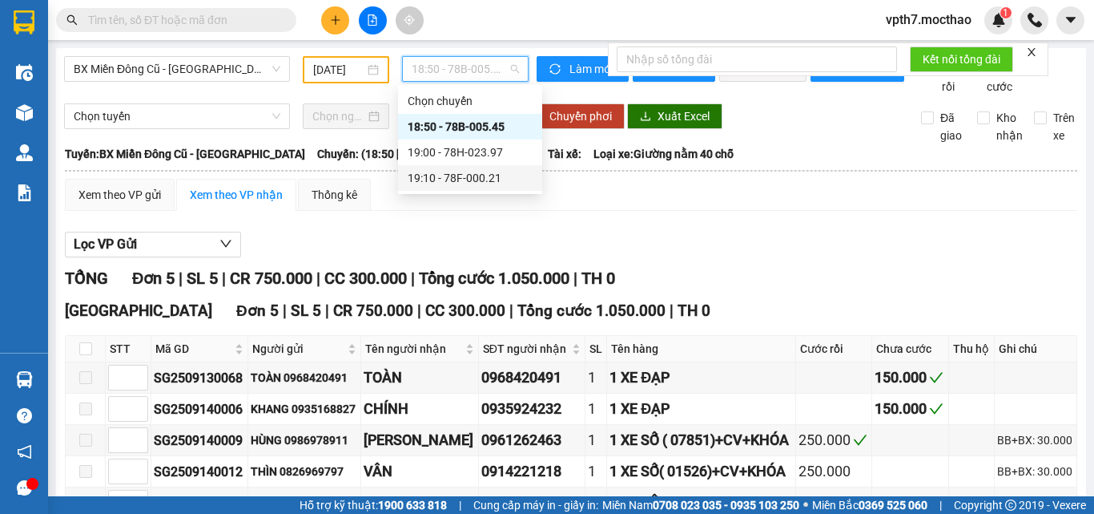
click at [637, 245] on div "Lọc VP Gửi TỔNG Đơn 5 | SL 5 | CR 750.000 | CC 300.000 | Tổng cước 1.050.000 |…" at bounding box center [571, 400] width 1013 height 353
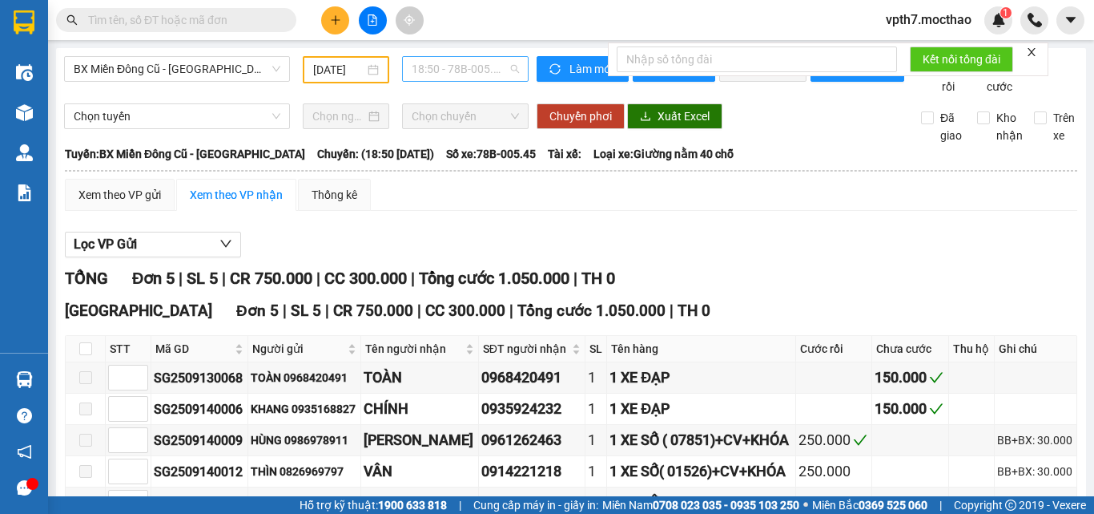
drag, startPoint x: 447, startPoint y: 57, endPoint x: 454, endPoint y: 72, distance: 16.8
click at [445, 57] on span "18:50 - 78B-005.45" at bounding box center [465, 69] width 107 height 24
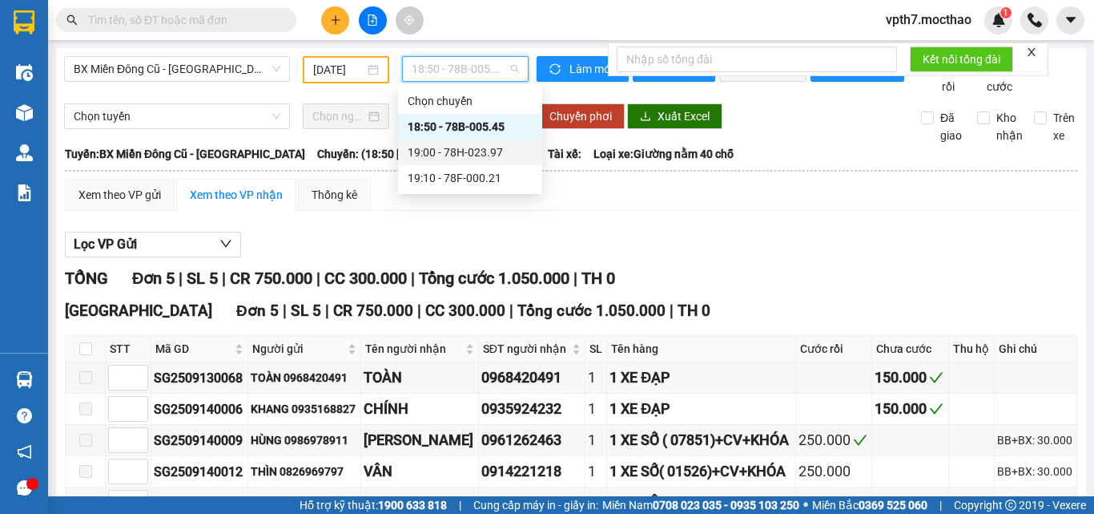
drag, startPoint x: 461, startPoint y: 148, endPoint x: 459, endPoint y: 139, distance: 9.1
click at [461, 148] on div "19:00 - 78H-023.97" at bounding box center [470, 152] width 125 height 18
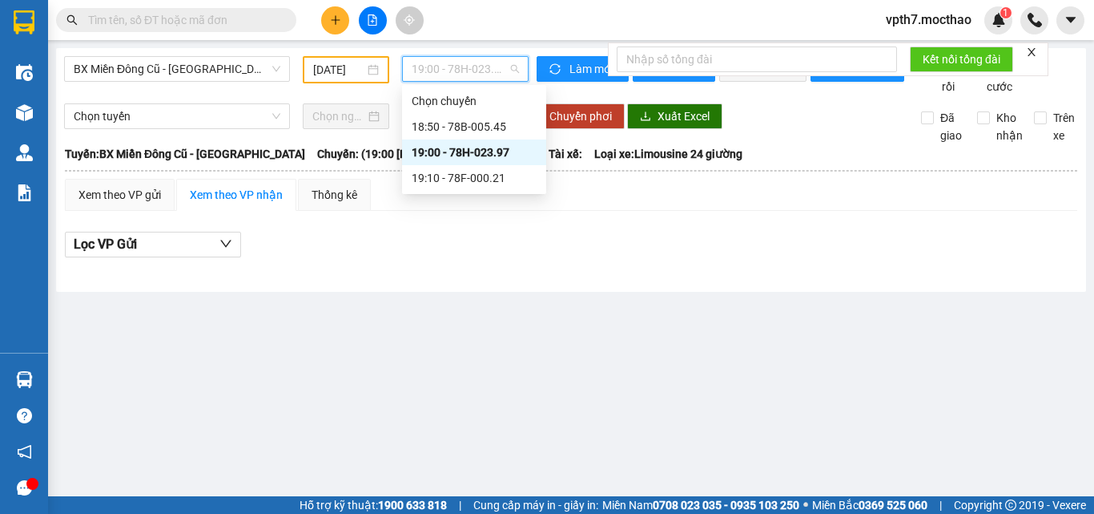
click at [475, 61] on span "19:00 - 78H-023.97" at bounding box center [465, 69] width 107 height 24
click at [498, 184] on div "19:10 - 78F-000.21" at bounding box center [474, 178] width 125 height 18
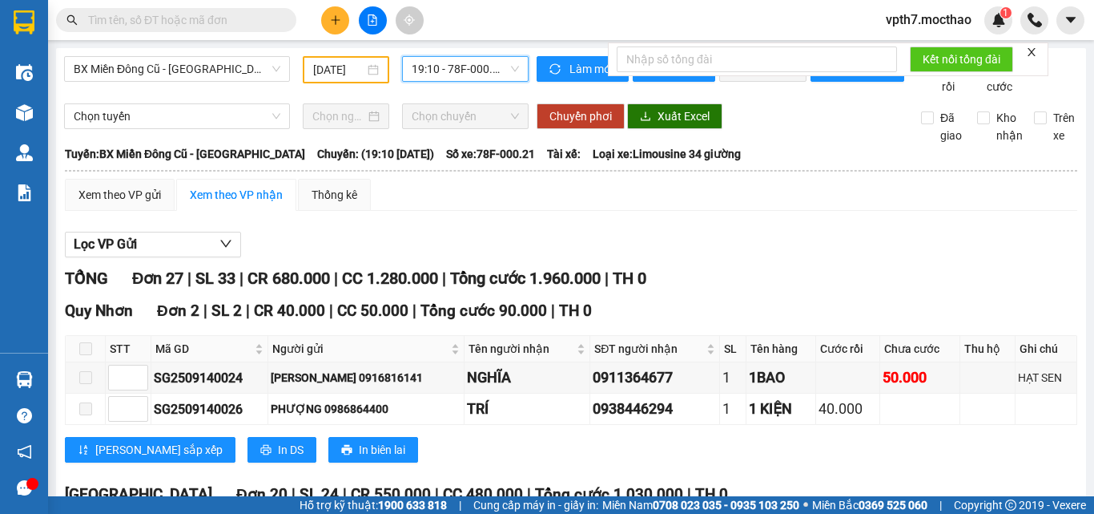
click at [485, 59] on span "19:10 - 78F-000.21" at bounding box center [465, 69] width 107 height 24
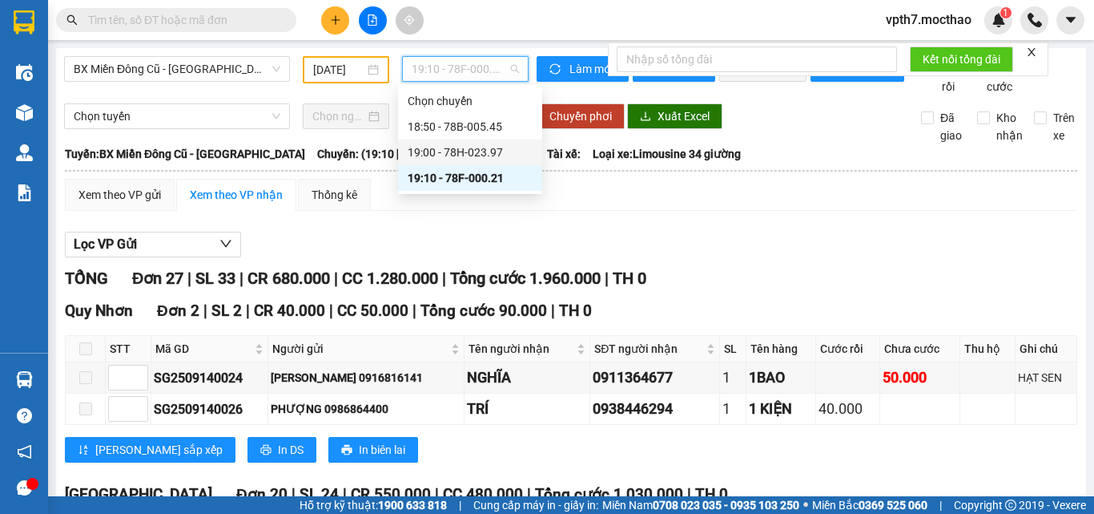
click at [454, 148] on div "19:00 - 78H-023.97" at bounding box center [470, 152] width 125 height 18
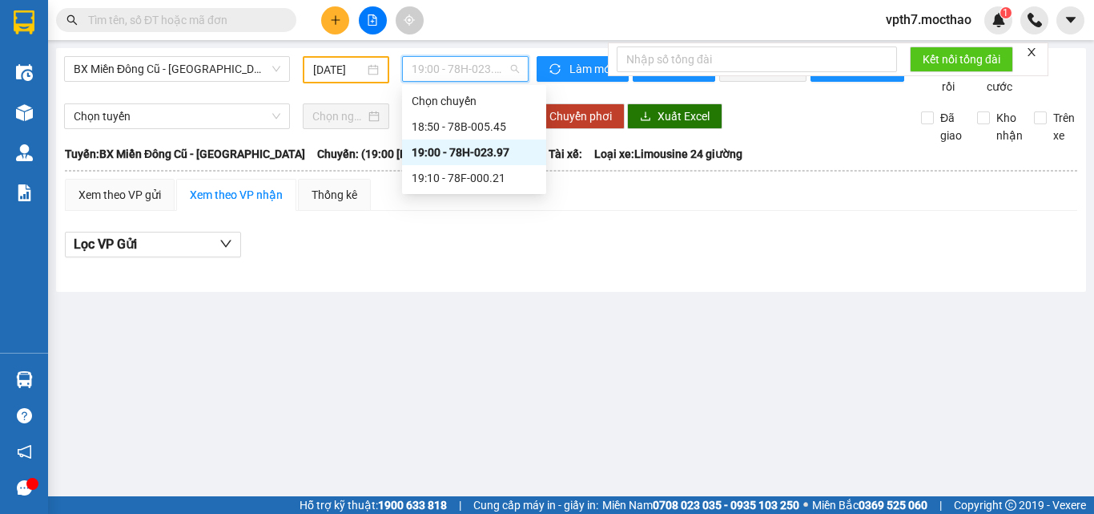
click at [481, 60] on span "19:00 - 78H-023.97" at bounding box center [465, 69] width 107 height 24
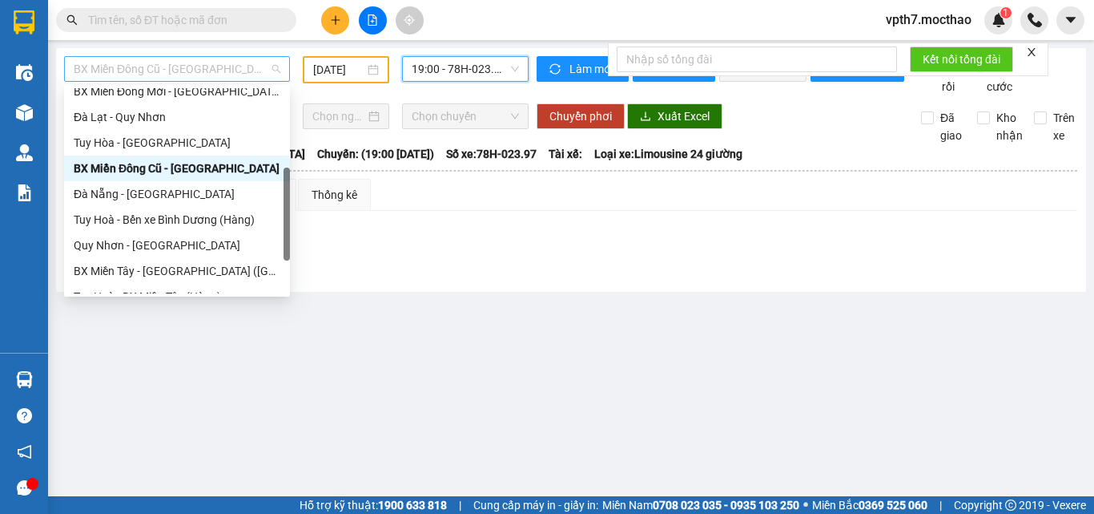
click at [224, 74] on span "BX Miền Đông Cũ - [GEOGRAPHIC_DATA]" at bounding box center [177, 69] width 207 height 24
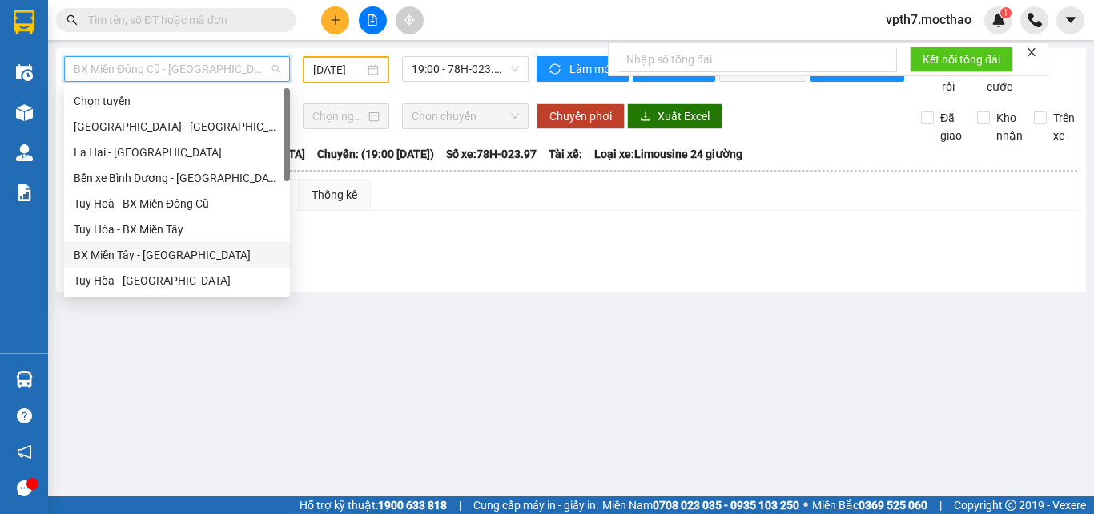
click at [137, 248] on div "BX Miền Tây - [GEOGRAPHIC_DATA]" at bounding box center [177, 255] width 207 height 18
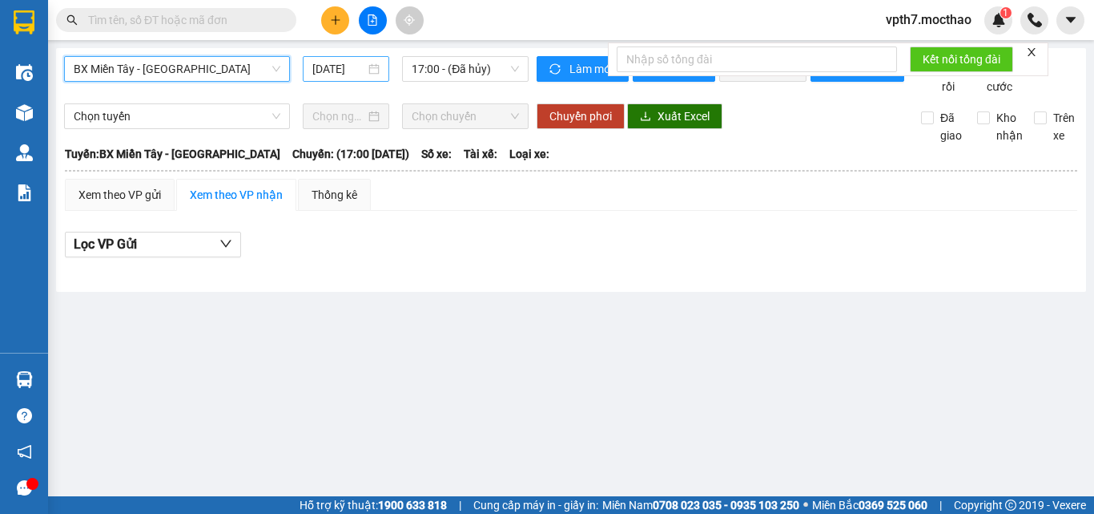
click at [350, 78] on div "[DATE]" at bounding box center [346, 69] width 87 height 26
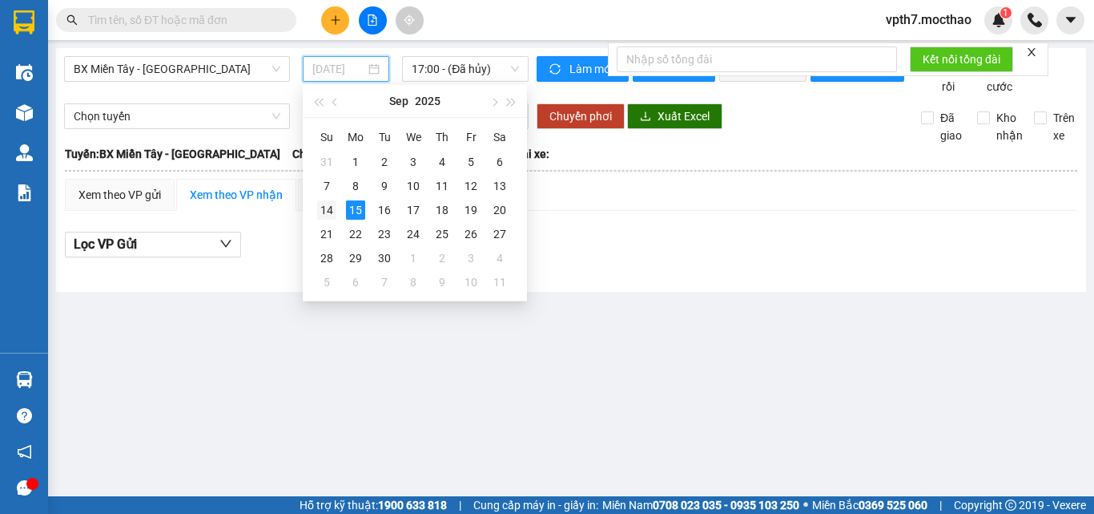
click at [328, 208] on div "14" at bounding box center [326, 209] width 19 height 19
type input "[DATE]"
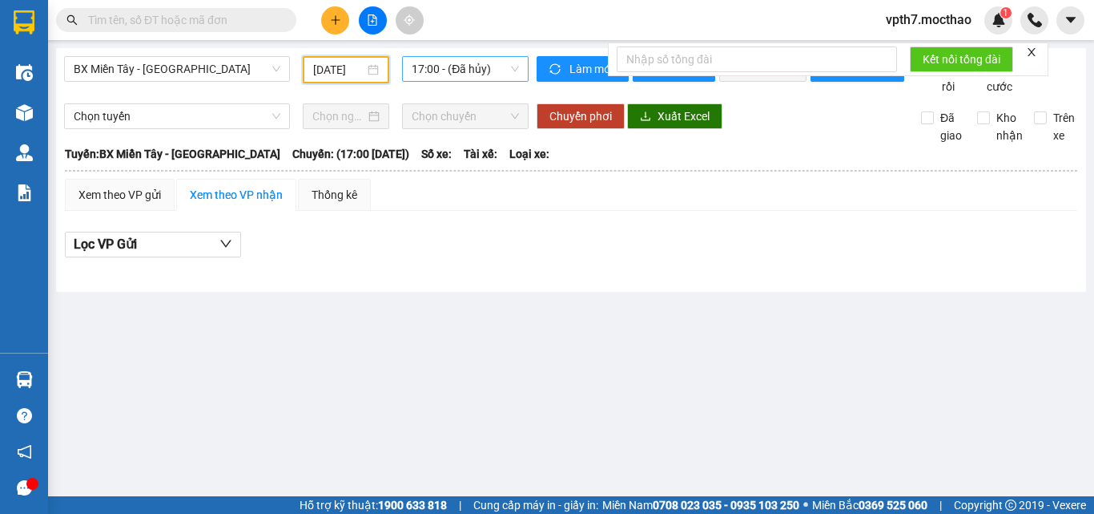
click at [458, 74] on span "17:00 - (Đã hủy)" at bounding box center [465, 69] width 107 height 24
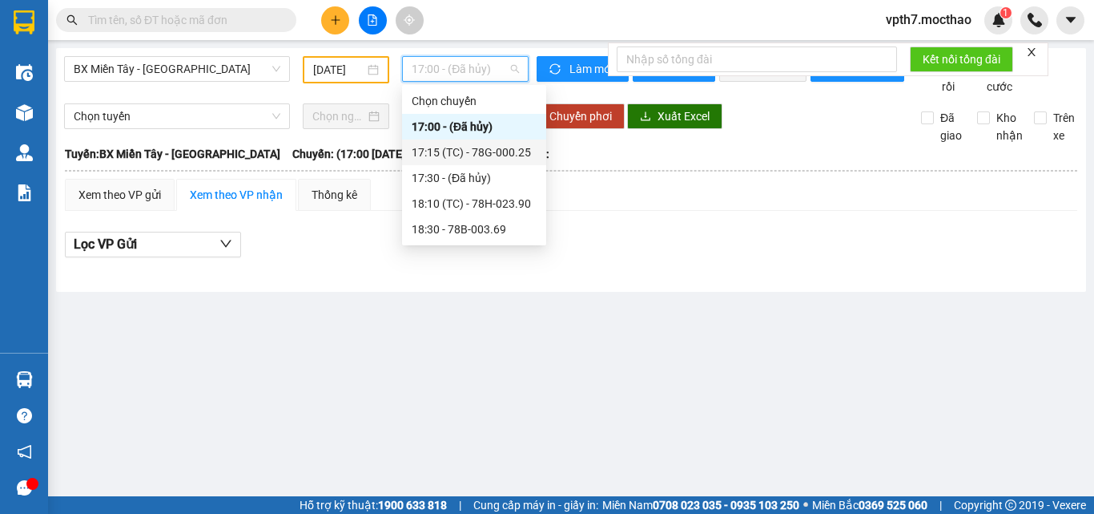
click at [491, 154] on div "17:15 (TC) - 78G-000.25" at bounding box center [474, 152] width 125 height 18
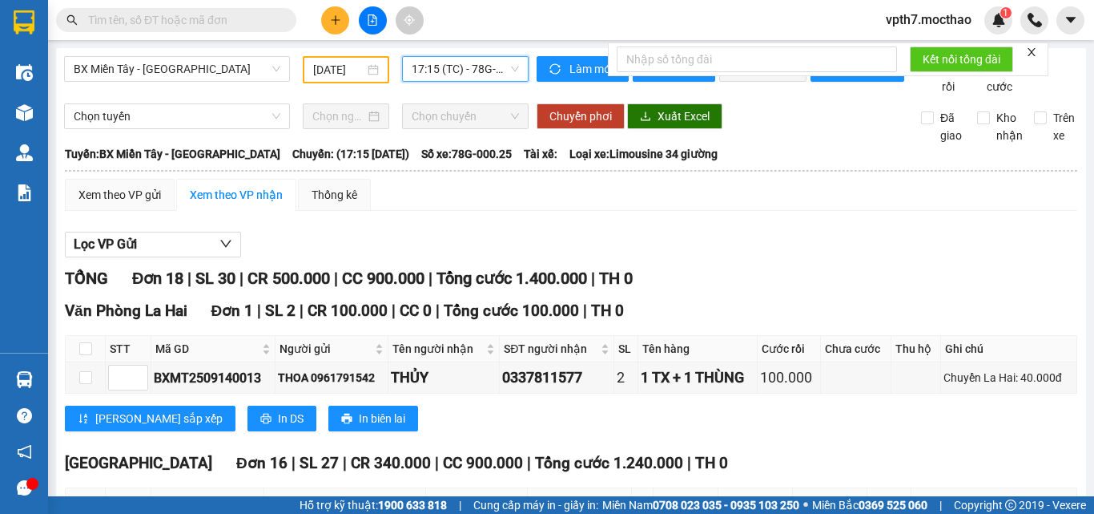
click at [465, 64] on span "17:15 (TC) - 78G-000.25" at bounding box center [465, 69] width 107 height 24
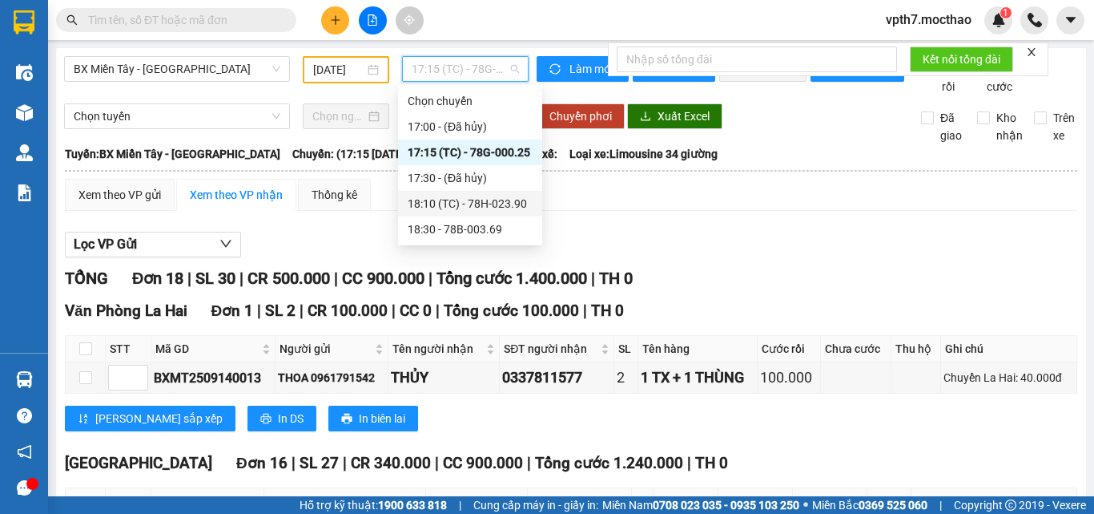
click at [462, 203] on div "18:10 (TC) - 78H-023.90" at bounding box center [470, 204] width 125 height 18
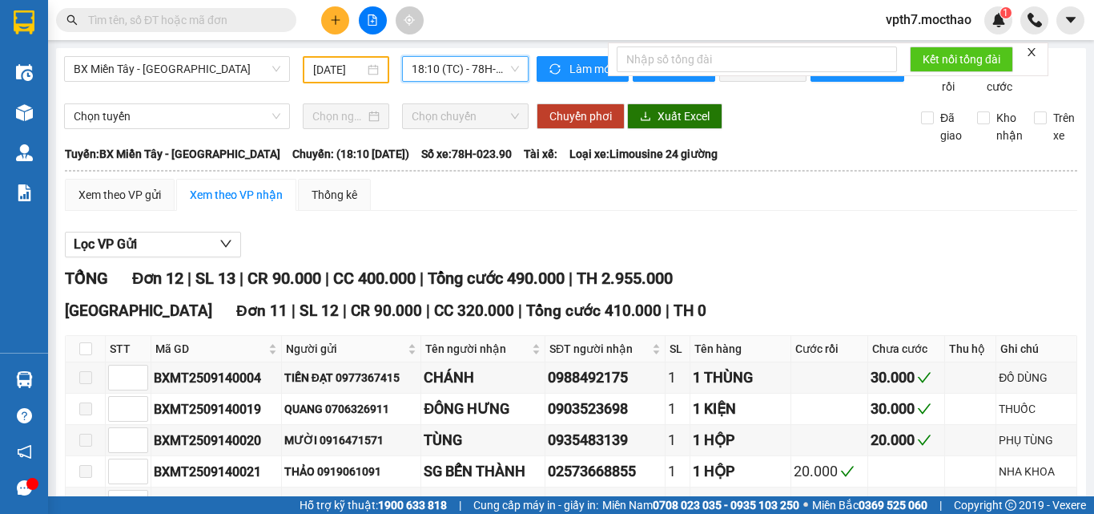
click at [482, 84] on div "BX Miền Tây - [GEOGRAPHIC_DATA] [DATE] 18:10 18:10 (TC) - 78H-023.90" at bounding box center [296, 75] width 465 height 39
click at [497, 71] on span "18:10 (TC) - 78H-023.90" at bounding box center [465, 69] width 107 height 24
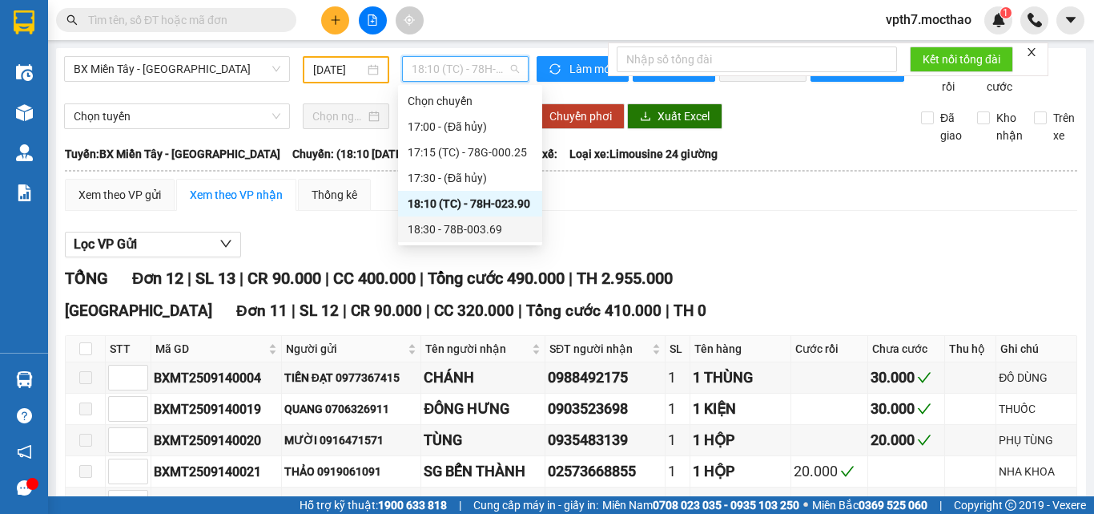
click at [498, 224] on div "18:30 - 78B-003.69" at bounding box center [470, 229] width 125 height 18
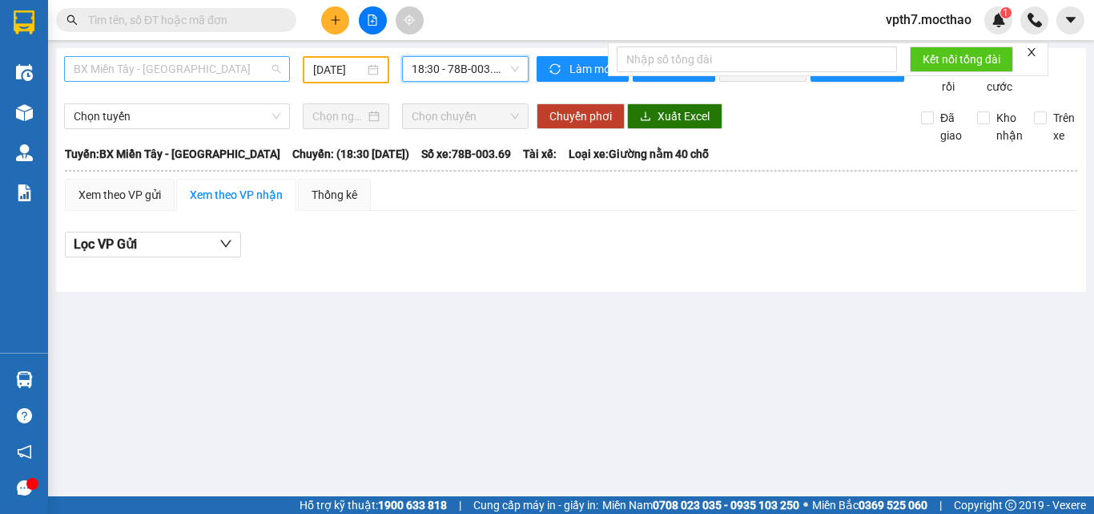
click at [213, 80] on div "BX Miền Tây - [GEOGRAPHIC_DATA]" at bounding box center [177, 69] width 226 height 26
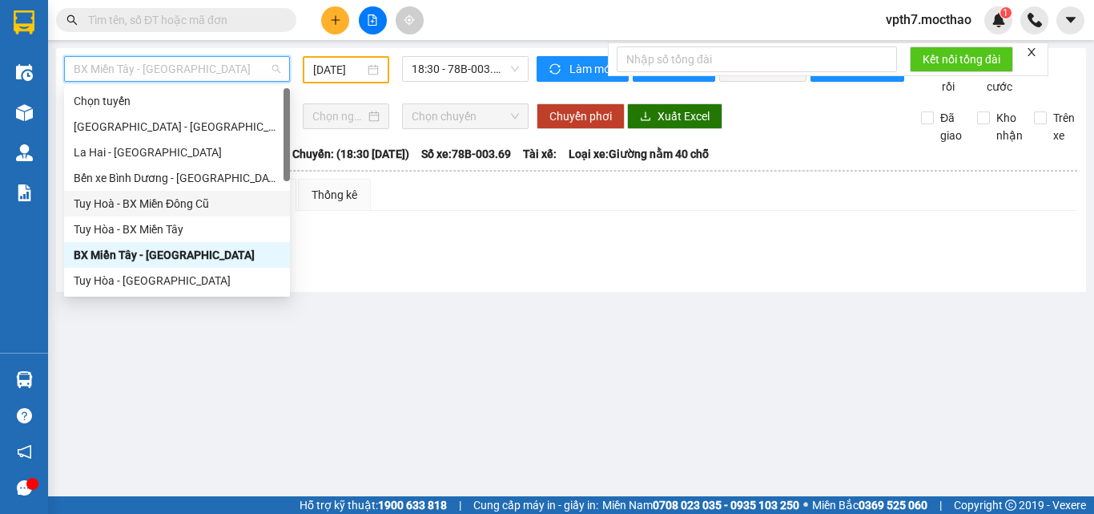
click at [184, 198] on div "Tuy Hoà - BX Miền Đông Cũ" at bounding box center [177, 204] width 207 height 18
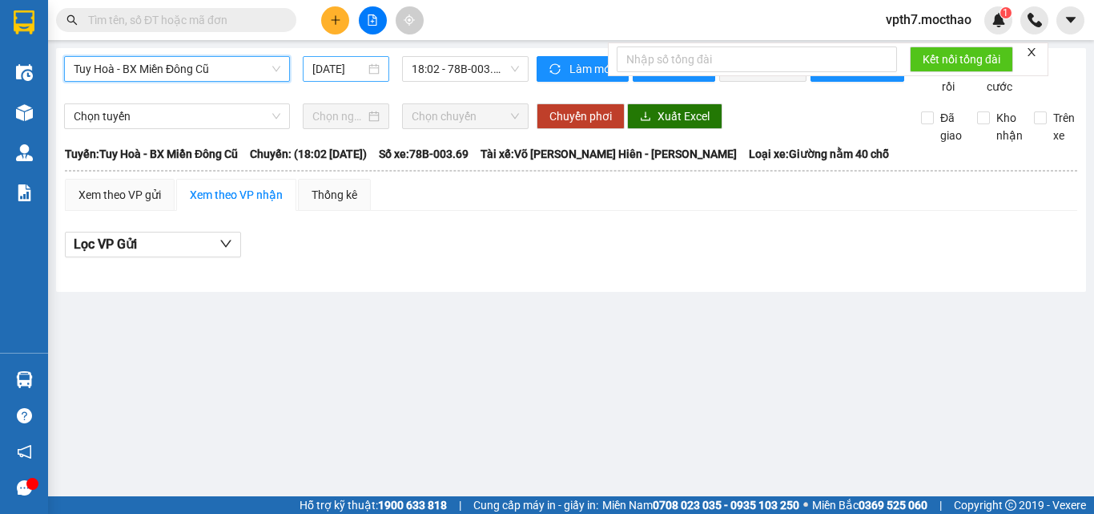
click at [330, 74] on input "[DATE]" at bounding box center [338, 69] width 53 height 18
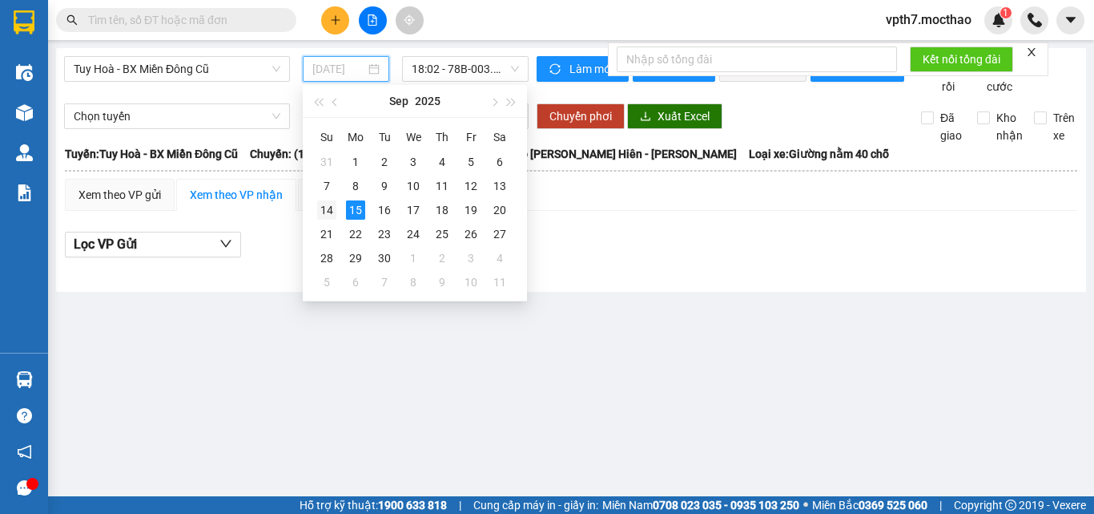
click at [331, 205] on div "14" at bounding box center [326, 209] width 19 height 19
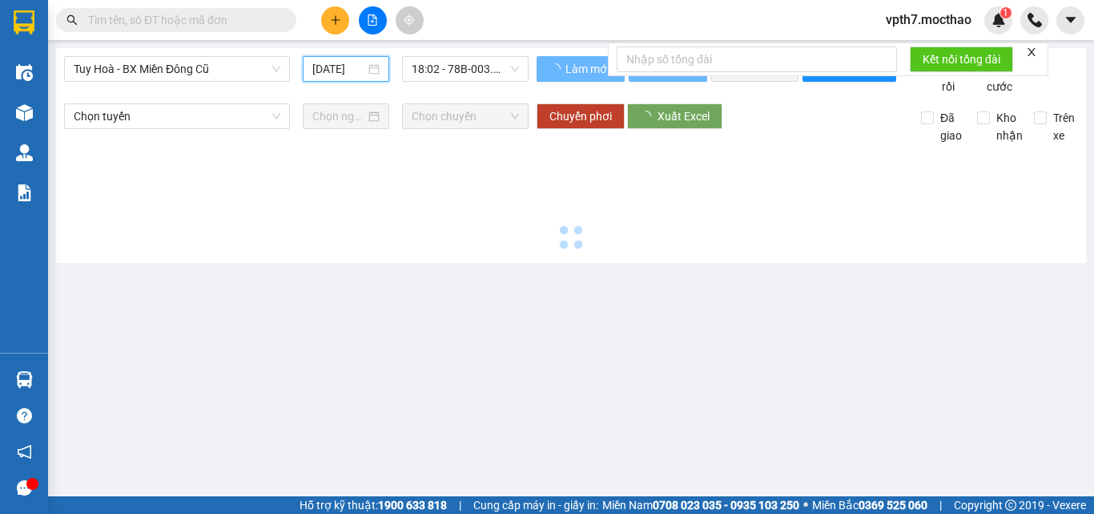
type input "[DATE]"
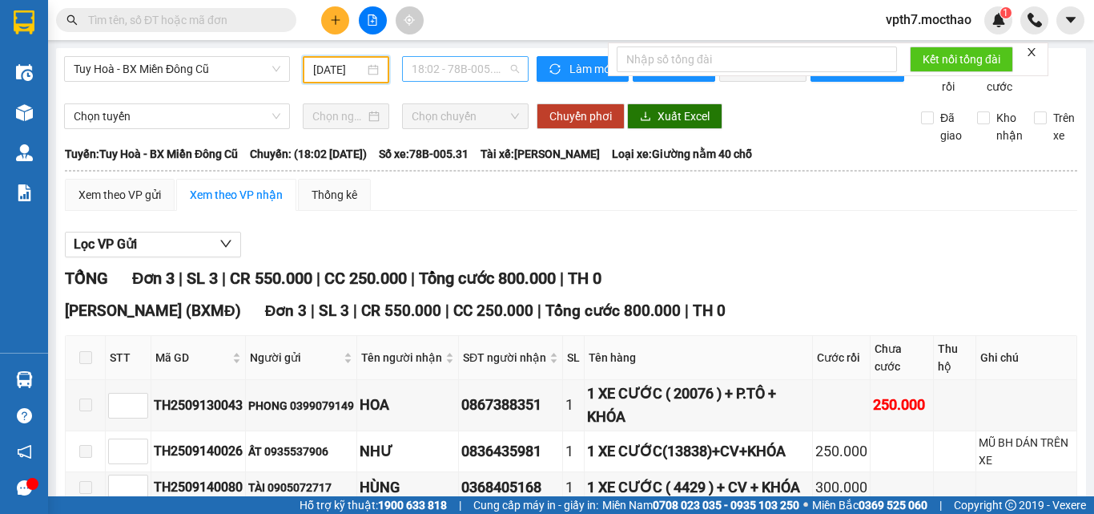
click at [473, 63] on span "18:02 - 78B-005.31" at bounding box center [465, 69] width 107 height 24
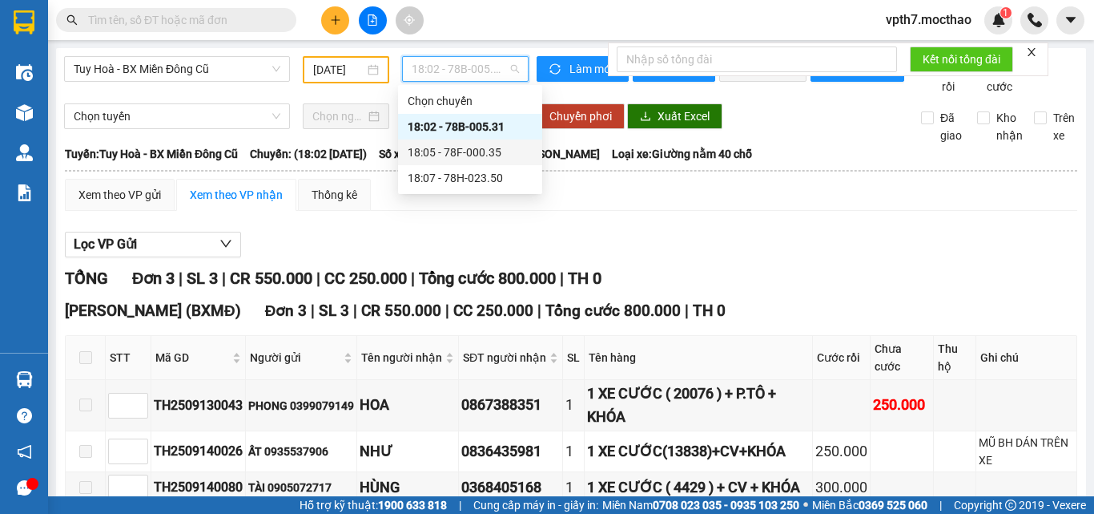
click at [460, 151] on div "18:05 - 78F-000.35" at bounding box center [470, 152] width 125 height 18
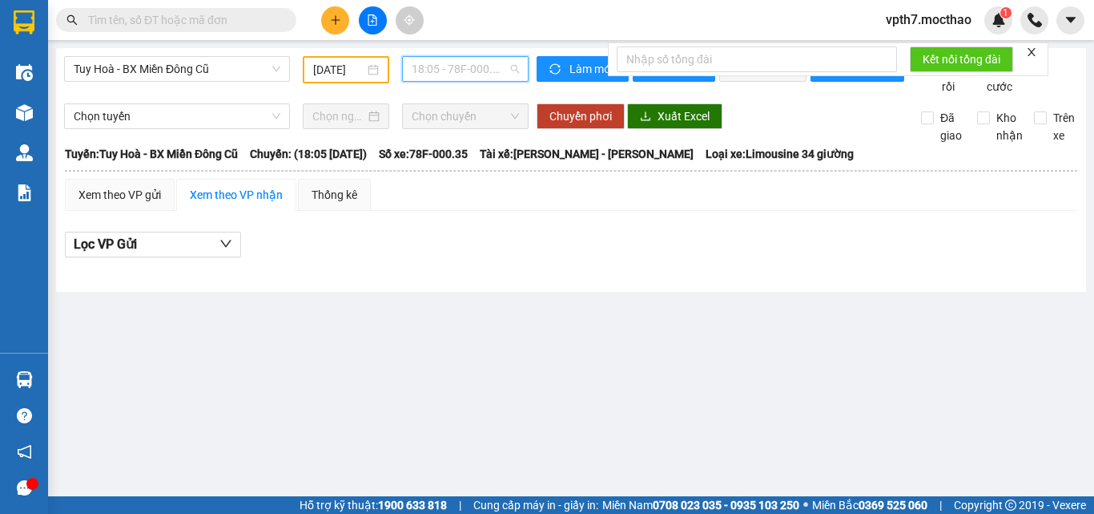
click at [465, 66] on span "18:05 - 78F-000.35" at bounding box center [465, 69] width 107 height 24
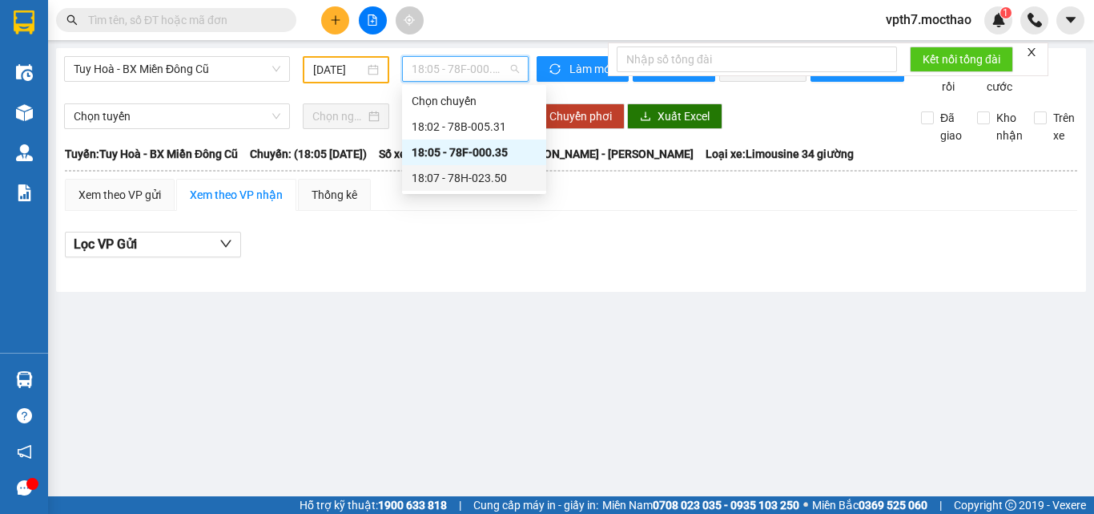
click at [506, 174] on div "18:07 - 78H-023.50" at bounding box center [474, 178] width 125 height 18
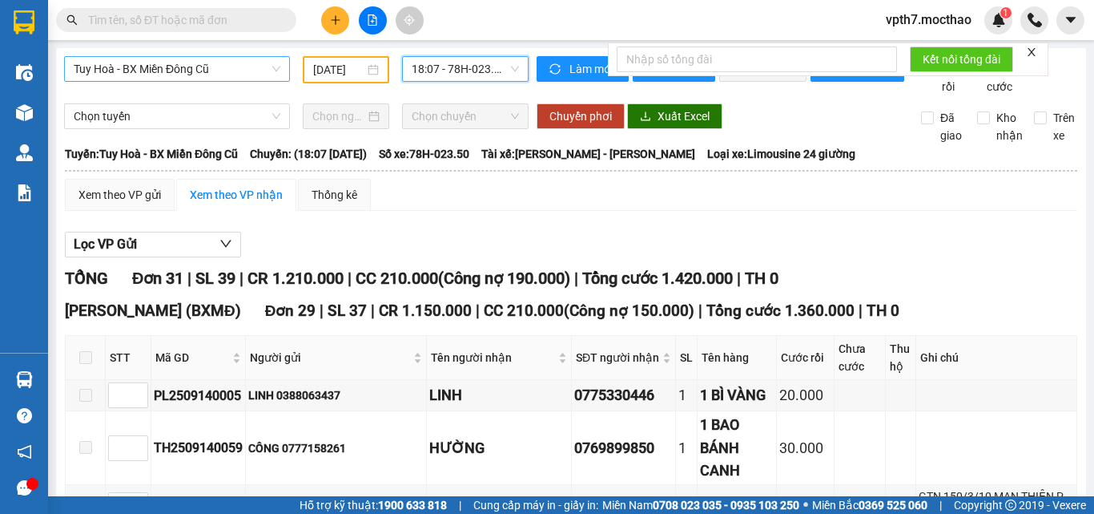
click at [186, 78] on span "Tuy Hoà - BX Miền Đông Cũ" at bounding box center [177, 69] width 207 height 24
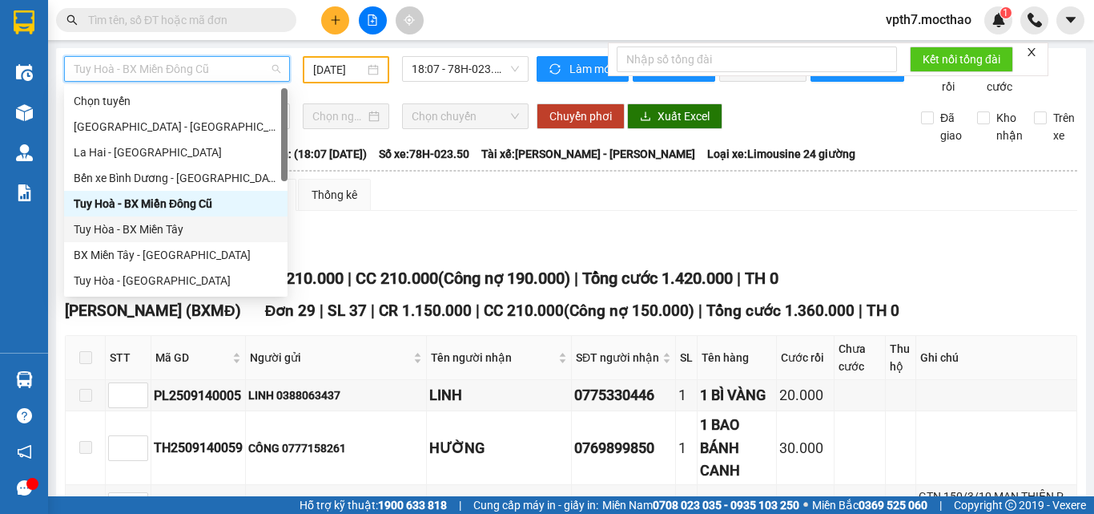
click at [151, 225] on div "Tuy Hòa - BX Miền Tây" at bounding box center [176, 229] width 204 height 18
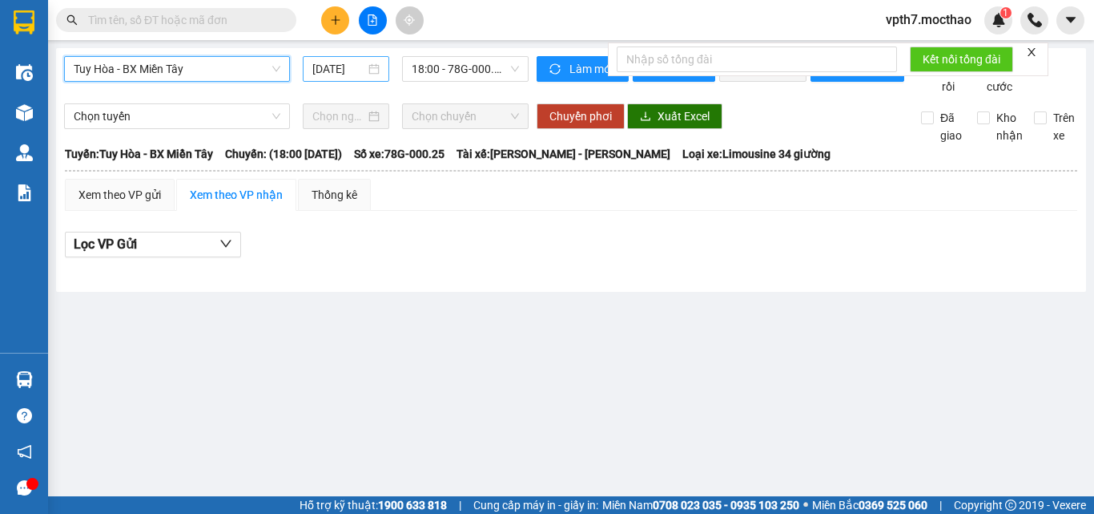
click at [357, 61] on input "[DATE]" at bounding box center [338, 69] width 53 height 18
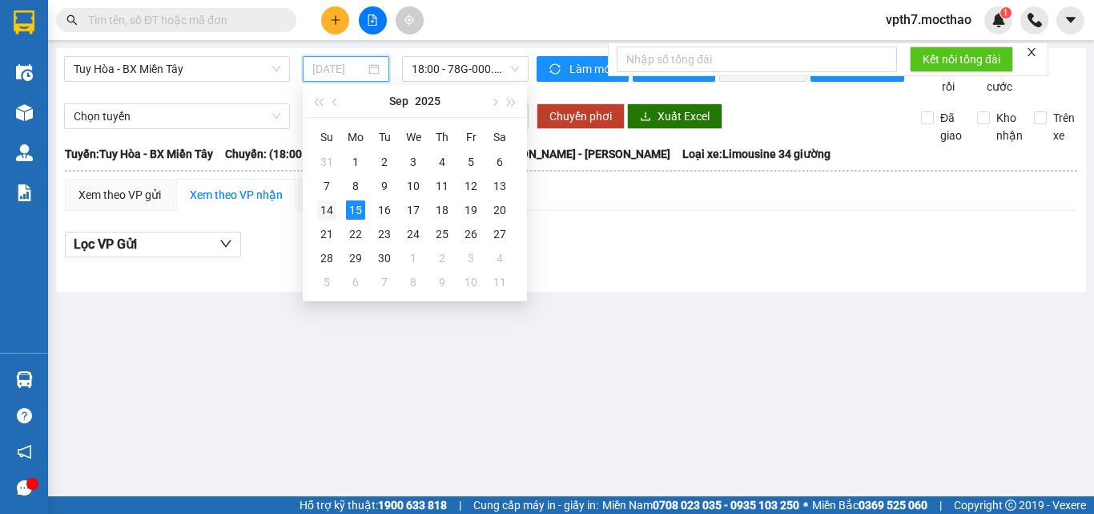
click at [323, 208] on div "14" at bounding box center [326, 209] width 19 height 19
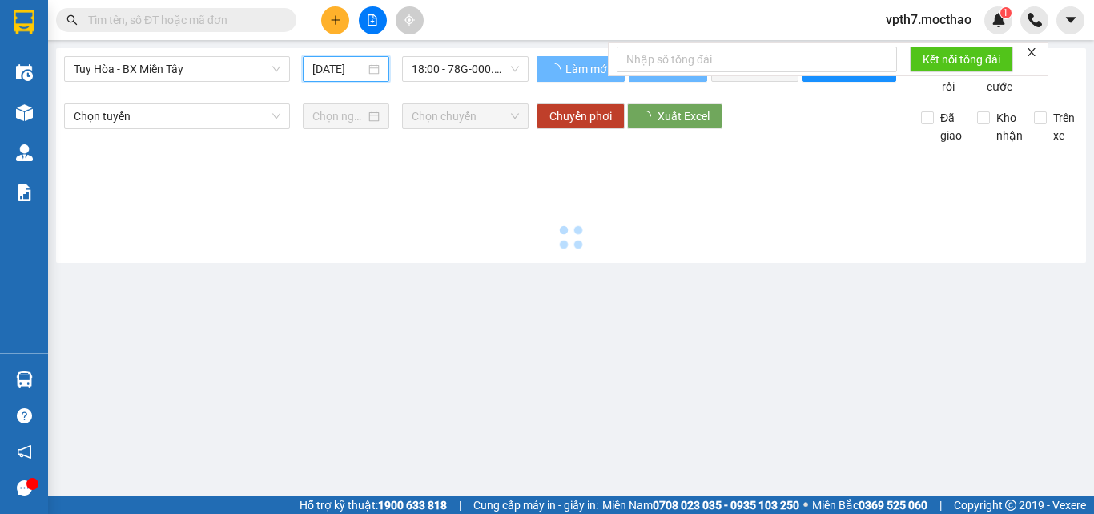
type input "[DATE]"
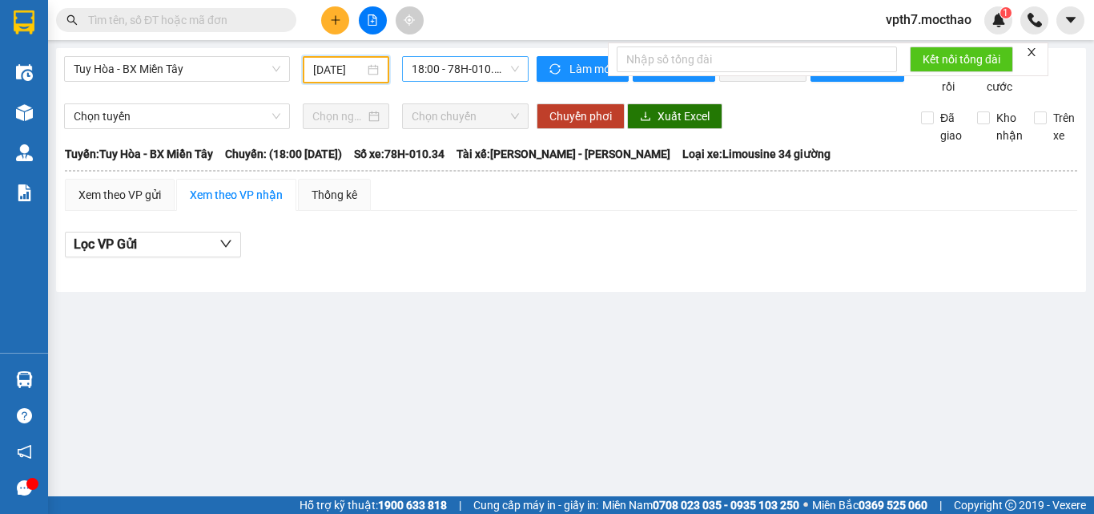
click at [433, 70] on span "18:00 - 78H-010.34" at bounding box center [465, 69] width 107 height 24
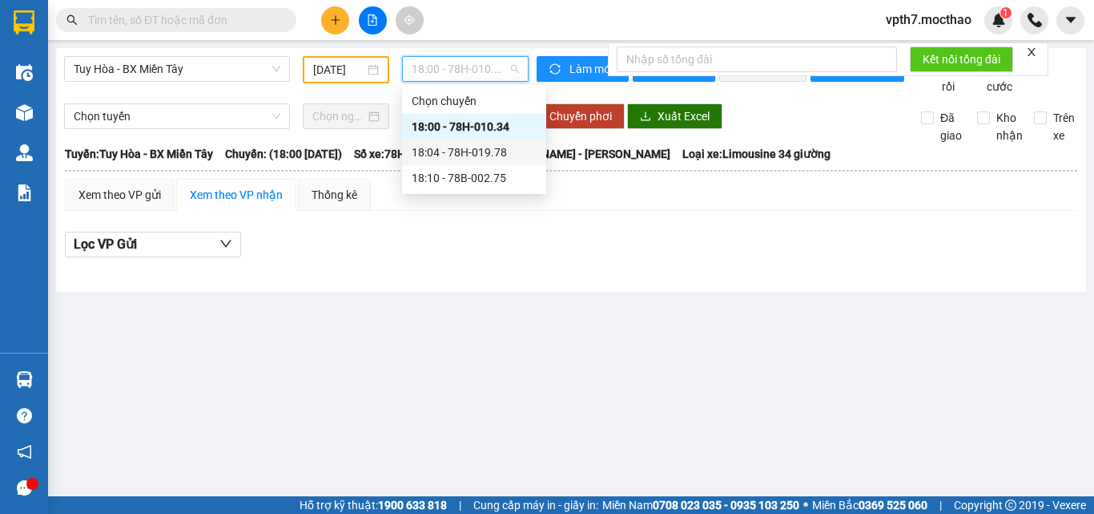
click at [461, 147] on div "18:04 - 78H-019.78" at bounding box center [474, 152] width 125 height 18
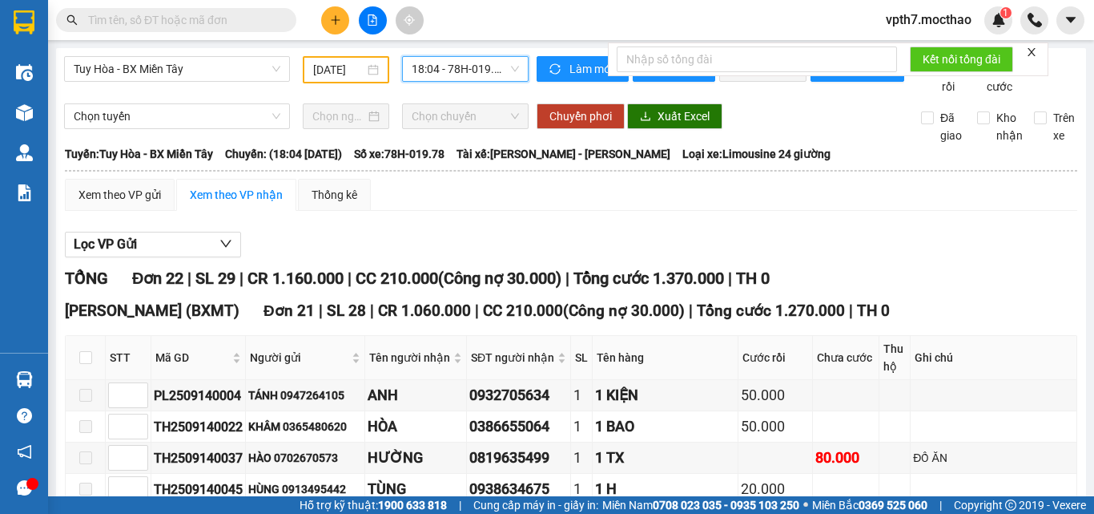
click at [492, 75] on span "18:04 - 78H-019.78" at bounding box center [465, 69] width 107 height 24
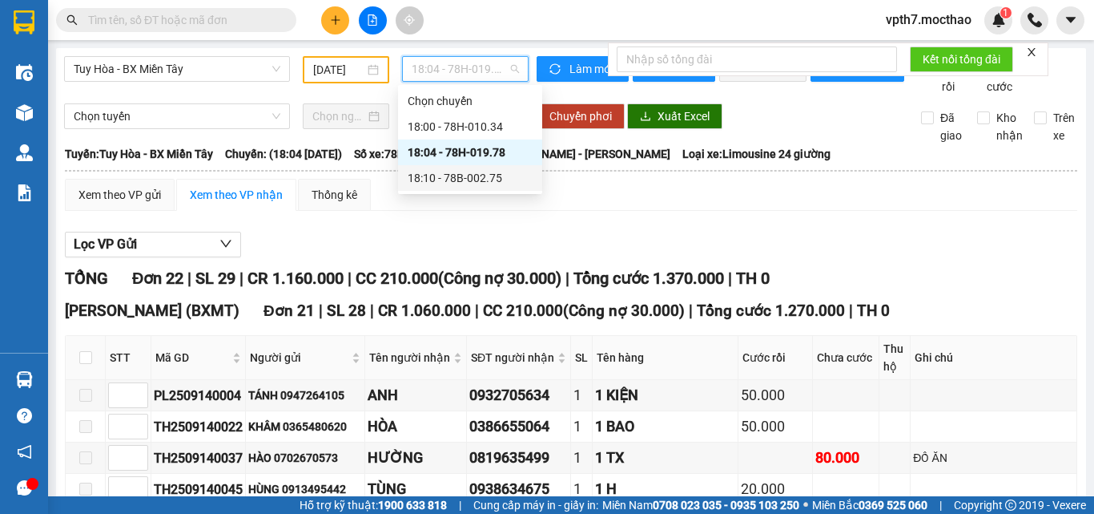
click at [482, 183] on div "18:10 - 78B-002.75" at bounding box center [470, 178] width 125 height 18
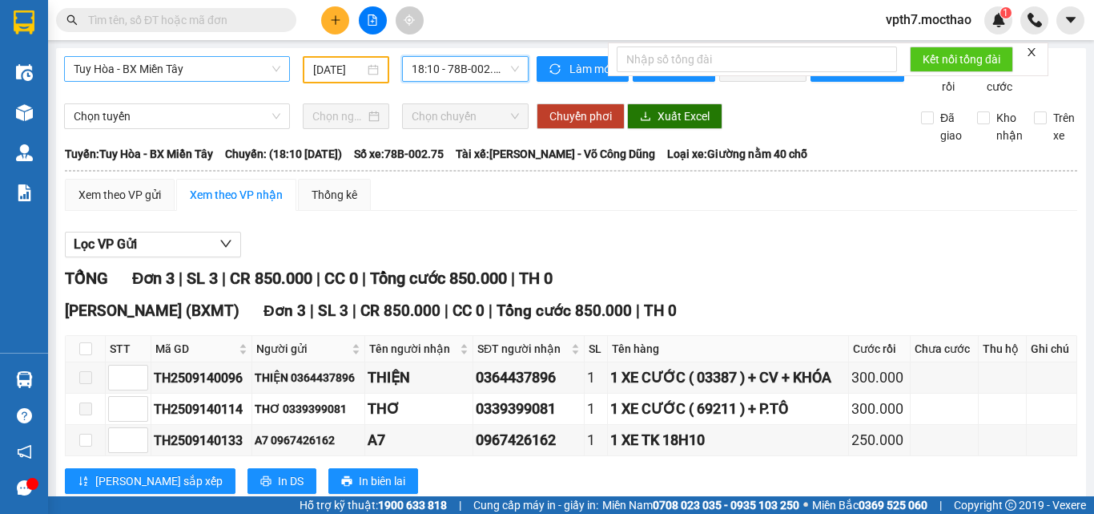
click at [212, 62] on span "Tuy Hòa - BX Miền Tây" at bounding box center [177, 69] width 207 height 24
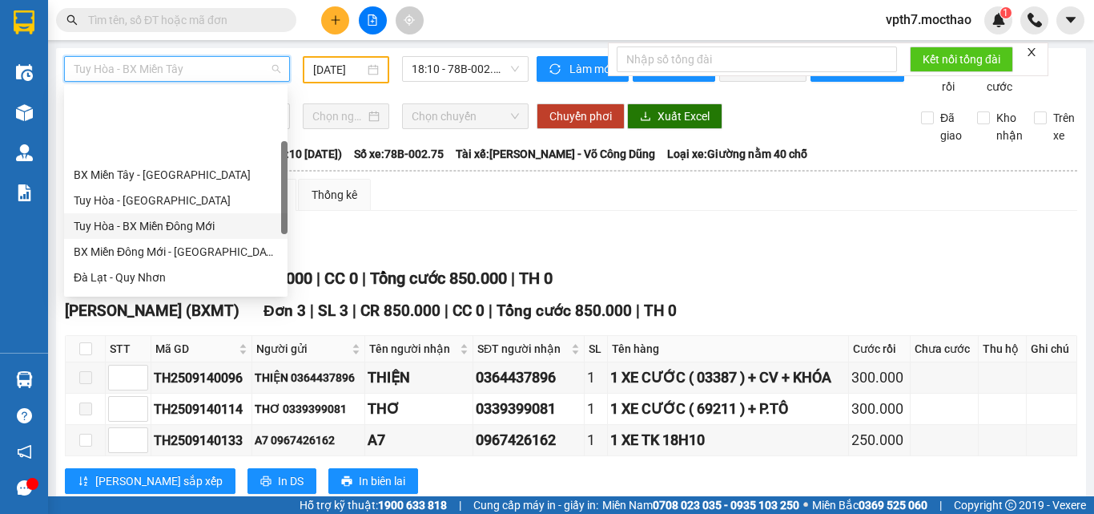
scroll to position [240, 0]
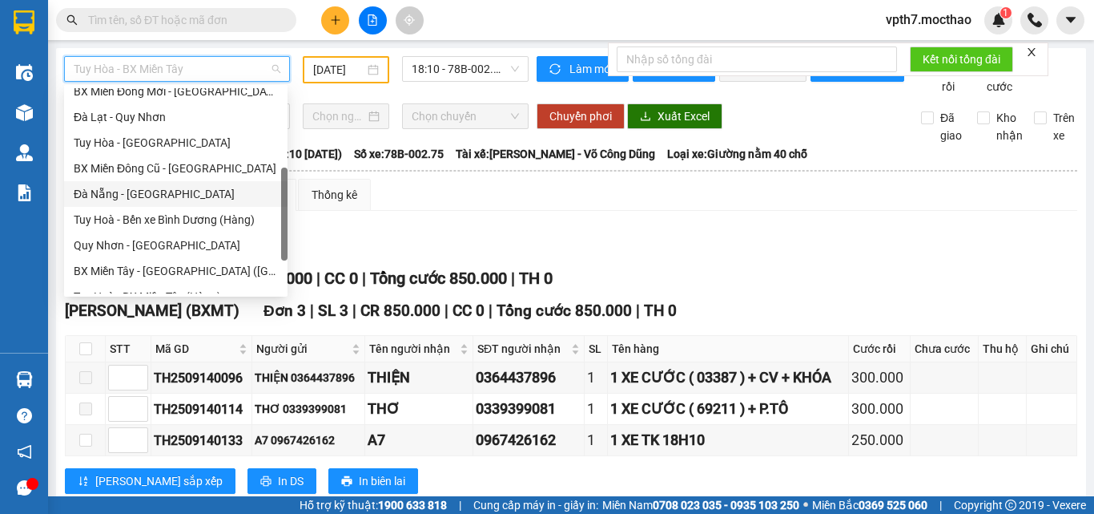
click at [91, 199] on div "Đà Nẵng - [GEOGRAPHIC_DATA]" at bounding box center [176, 194] width 204 height 18
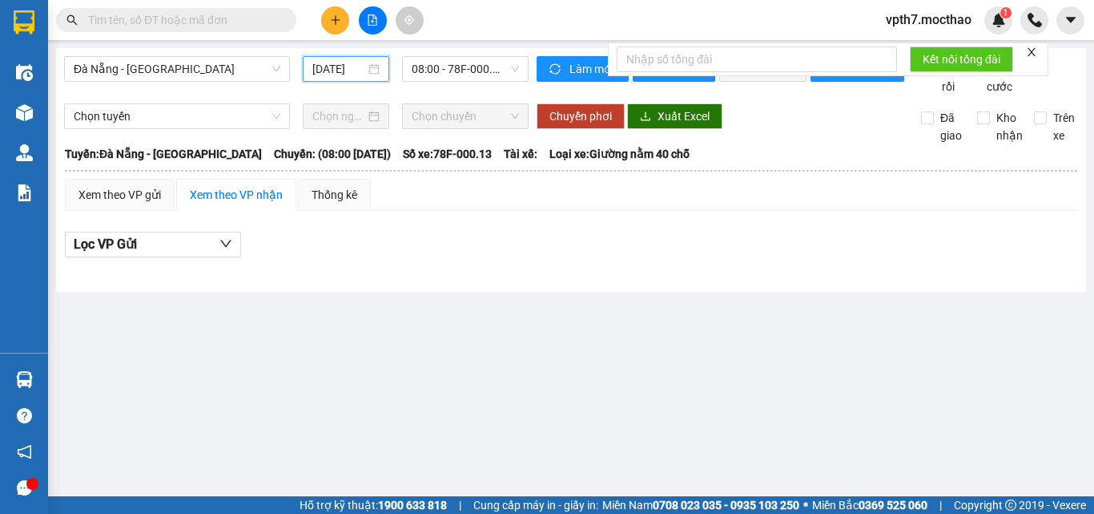
click at [341, 68] on input "[DATE]" at bounding box center [338, 69] width 53 height 18
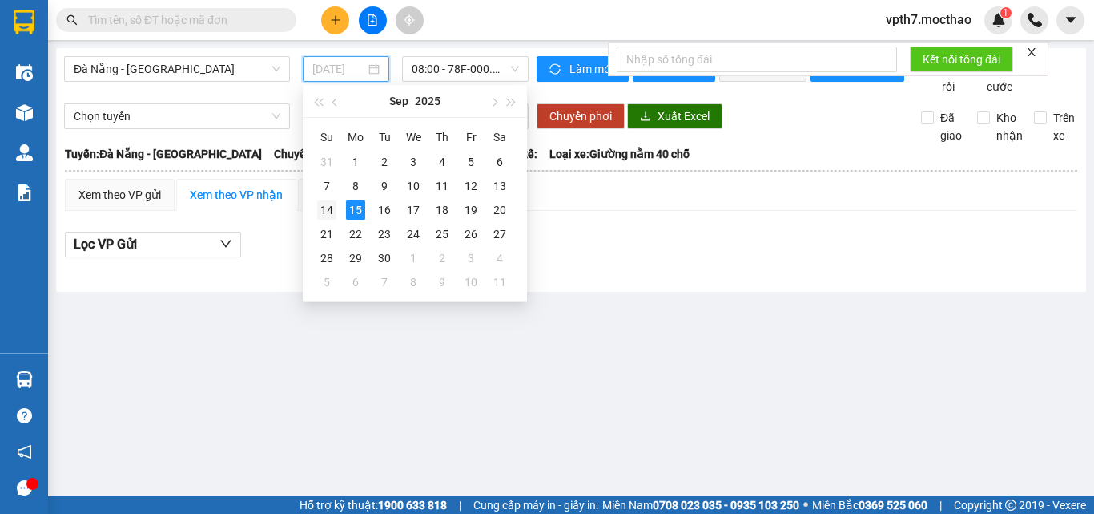
click at [331, 210] on div "14" at bounding box center [326, 209] width 19 height 19
type input "[DATE]"
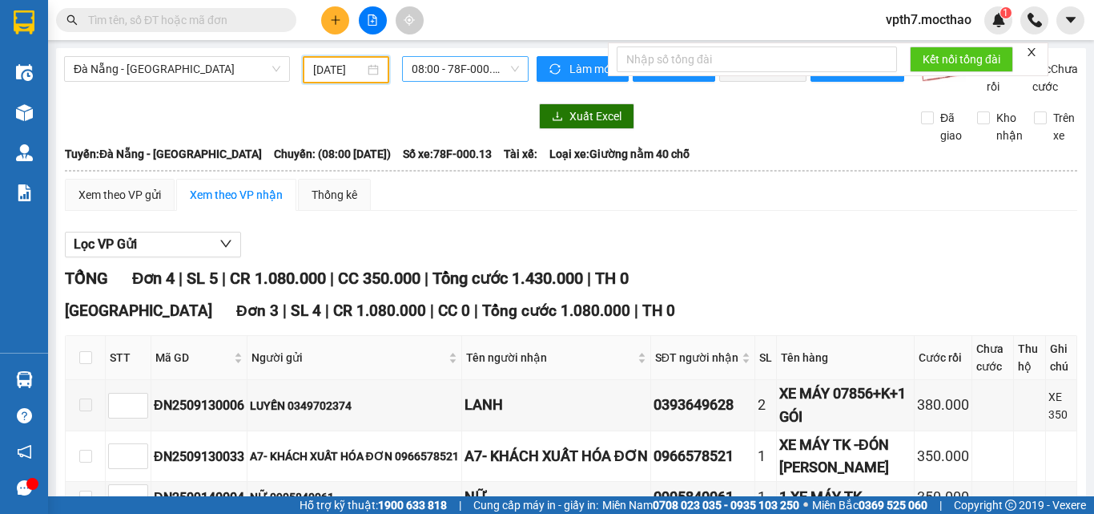
drag, startPoint x: 458, startPoint y: 66, endPoint x: 472, endPoint y: 79, distance: 19.3
click at [460, 64] on span "08:00 - 78F-000.13" at bounding box center [465, 69] width 107 height 24
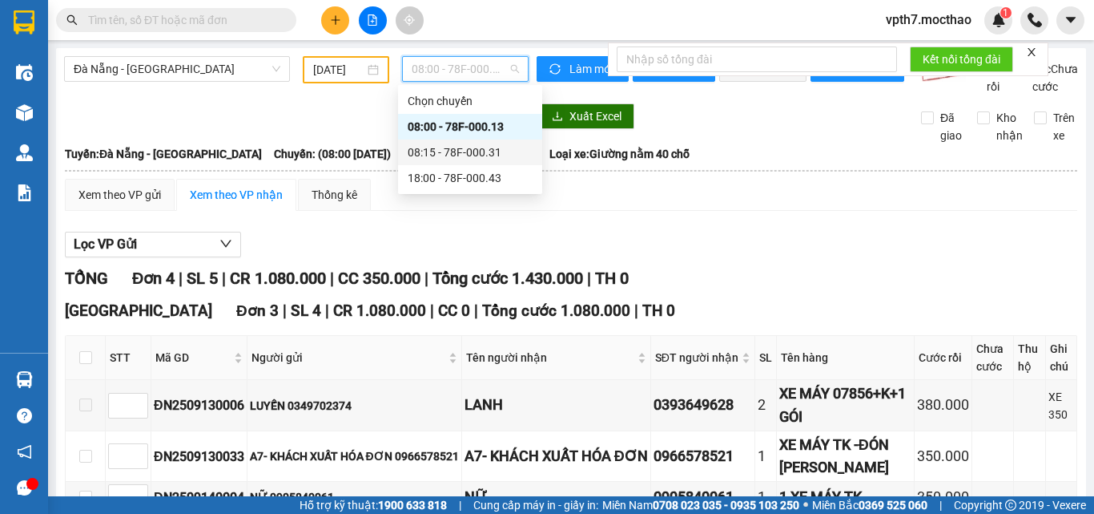
click at [478, 155] on div "08:15 - 78F-000.31" at bounding box center [470, 152] width 125 height 18
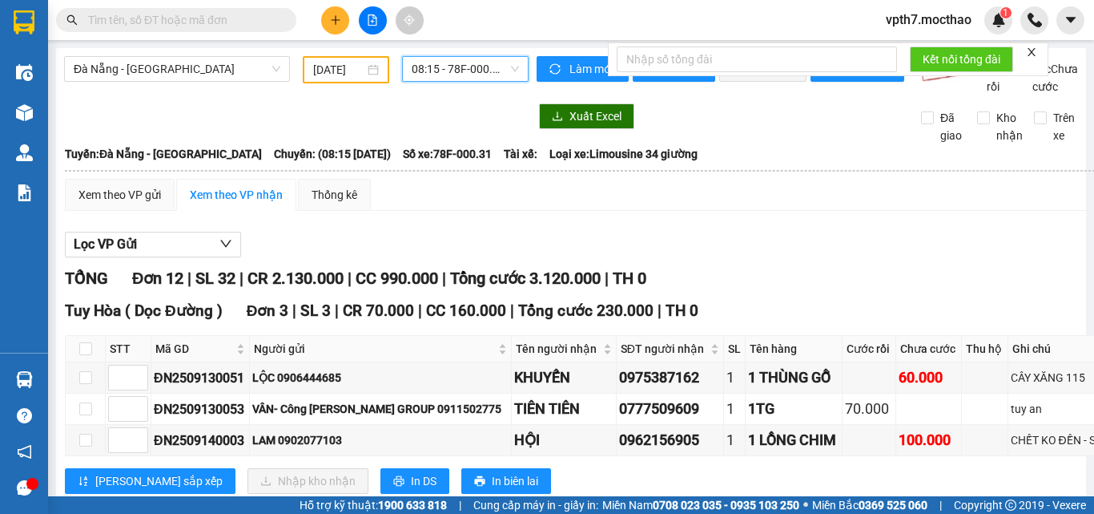
click at [493, 70] on span "08:15 - 78F-000.31" at bounding box center [465, 69] width 107 height 24
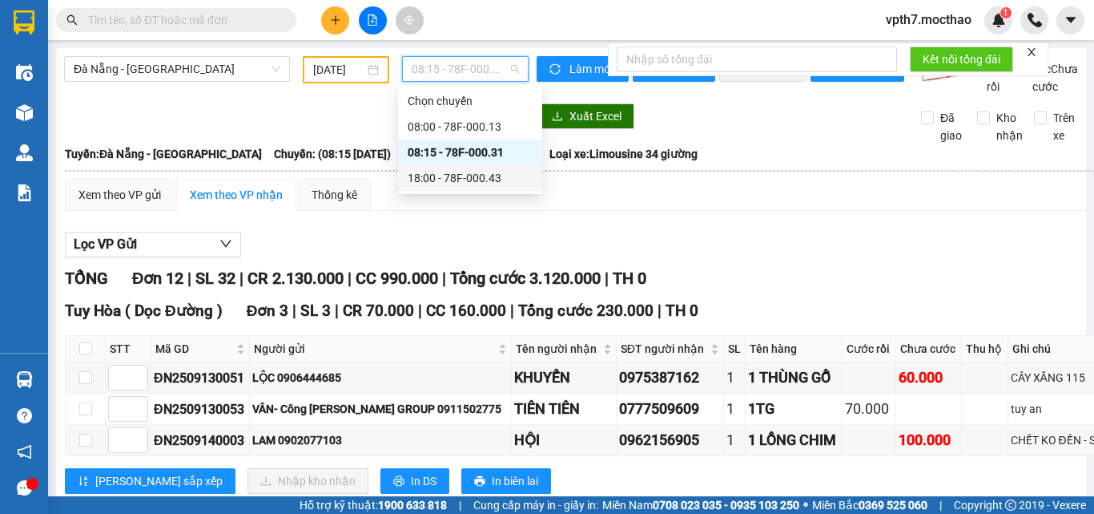
click at [472, 184] on div "18:00 - 78F-000.43" at bounding box center [470, 178] width 125 height 18
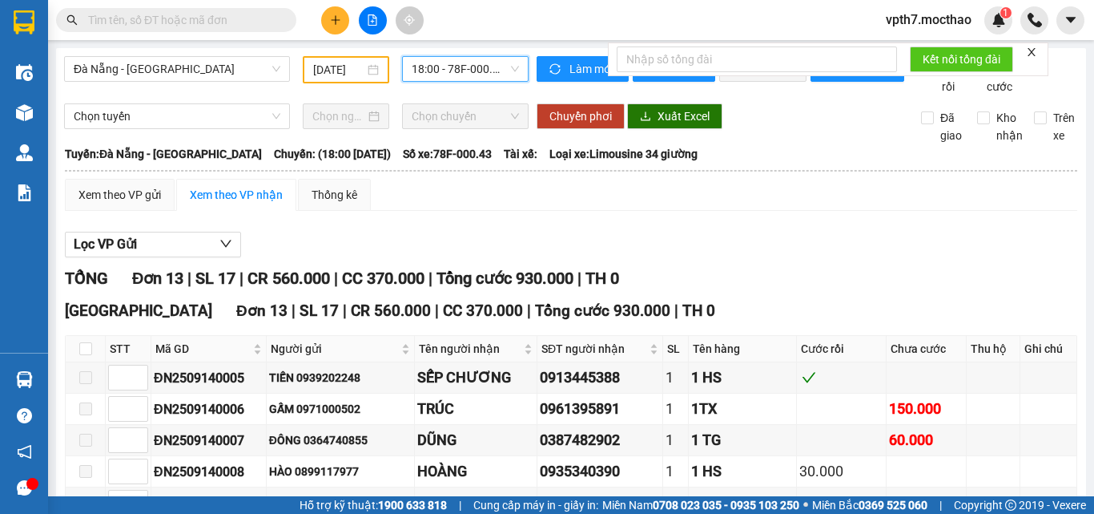
click at [256, 95] on div "[GEOGRAPHIC_DATA] - [GEOGRAPHIC_DATA] [DATE] 18:00 18:00 - 78F-000.43" at bounding box center [296, 75] width 465 height 39
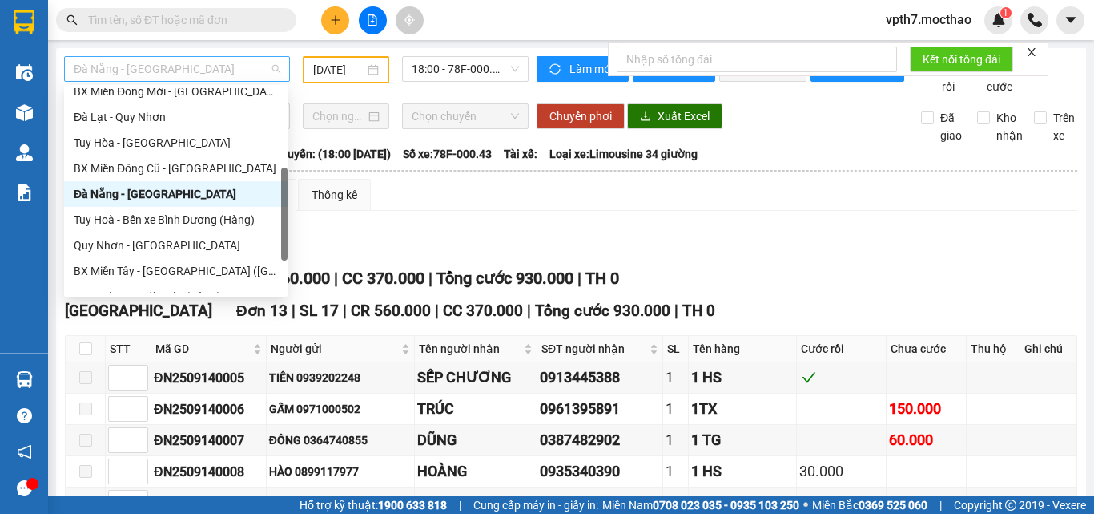
click at [147, 81] on div "Đà Nẵng - [GEOGRAPHIC_DATA]" at bounding box center [177, 69] width 226 height 26
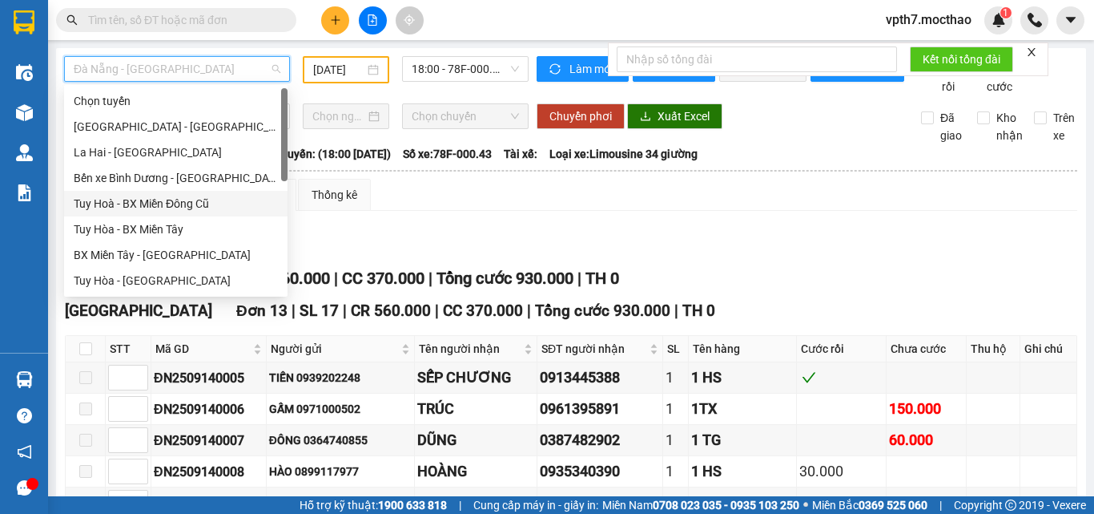
click at [150, 211] on div "Tuy Hoà - BX Miền Đông Cũ" at bounding box center [176, 204] width 204 height 18
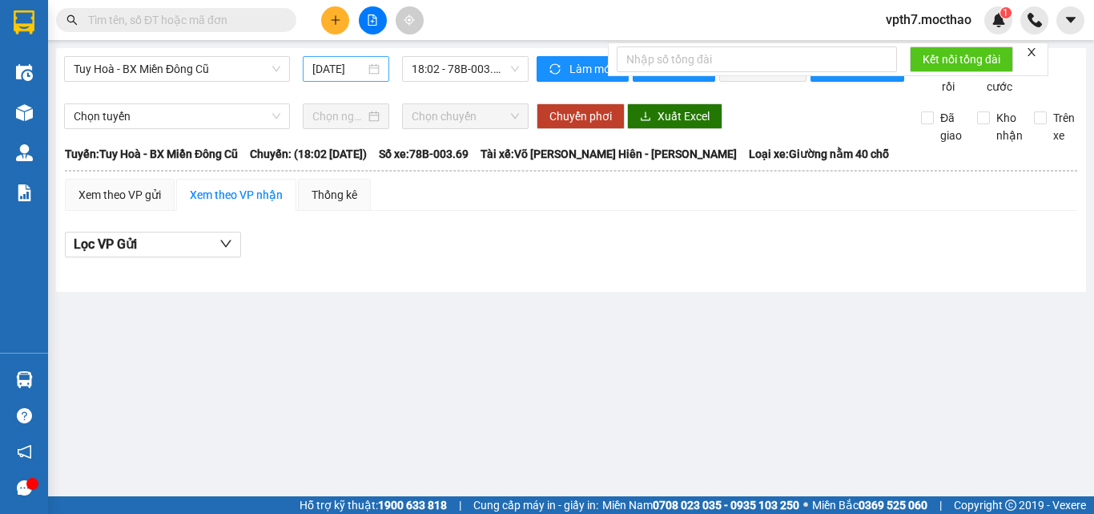
click at [345, 59] on div "[DATE]" at bounding box center [346, 69] width 87 height 26
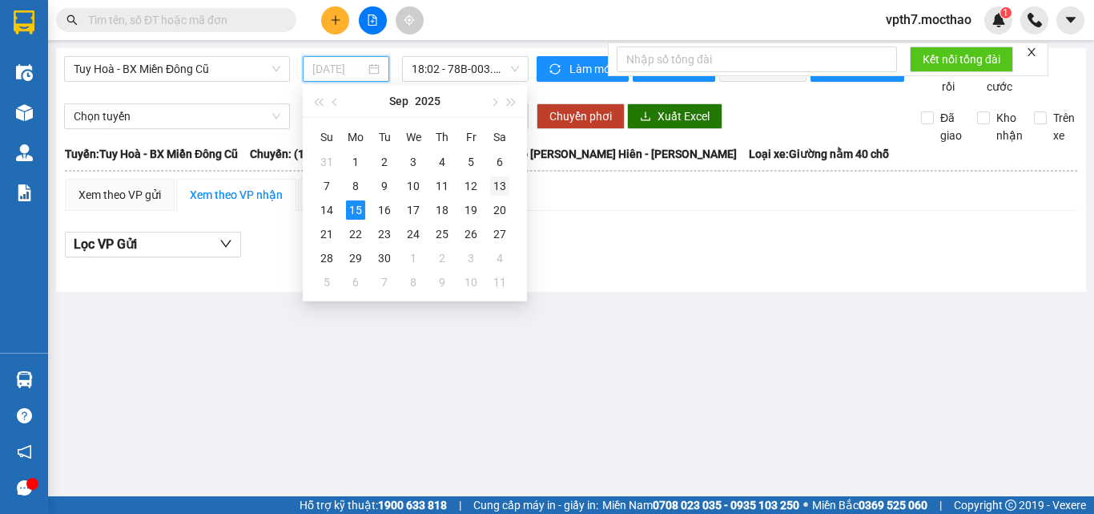
click at [495, 187] on div "13" at bounding box center [499, 185] width 19 height 19
type input "[DATE]"
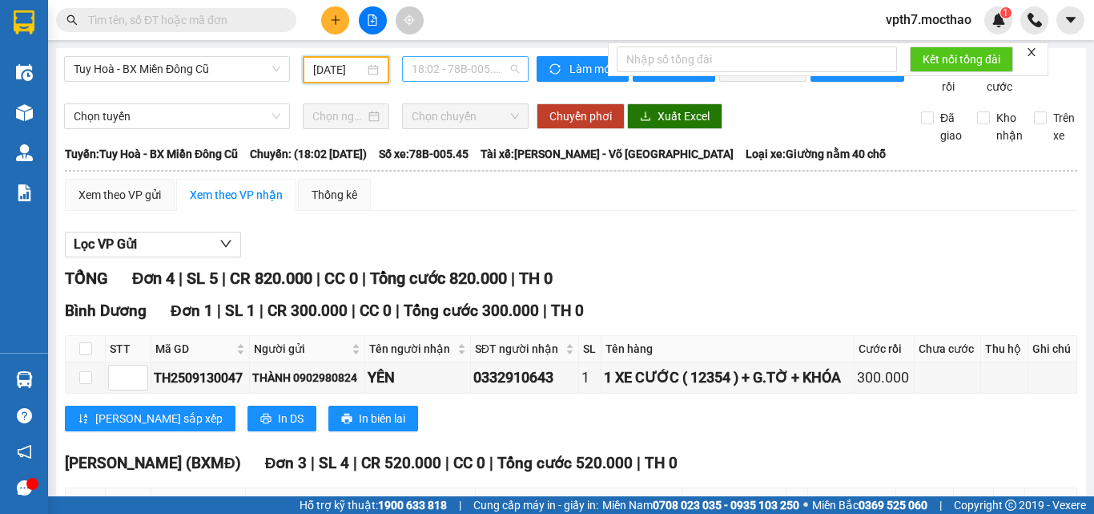
click at [454, 75] on span "18:02 - 78B-005.45" at bounding box center [465, 69] width 107 height 24
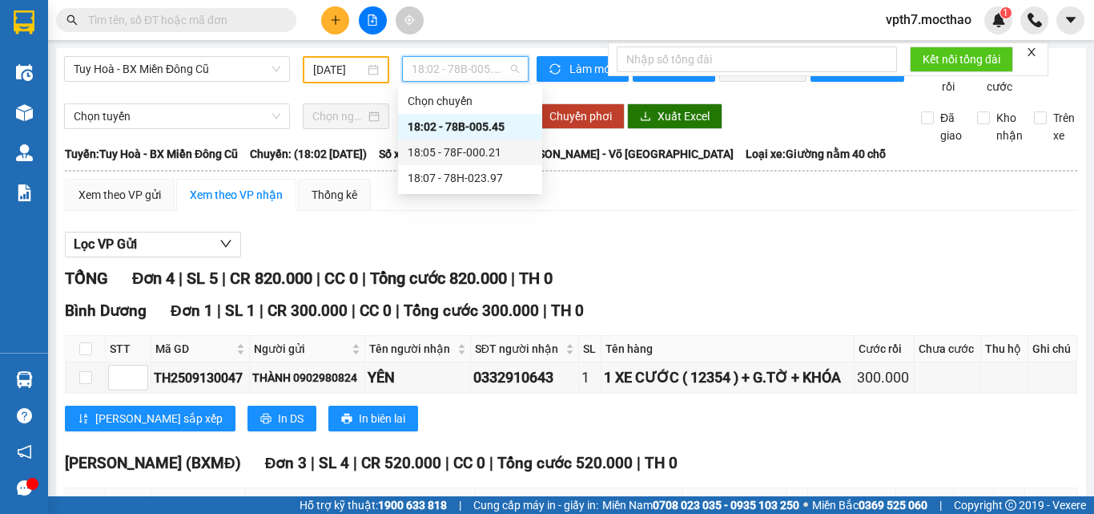
click at [486, 146] on div "18:05 - 78F-000.21" at bounding box center [470, 152] width 125 height 18
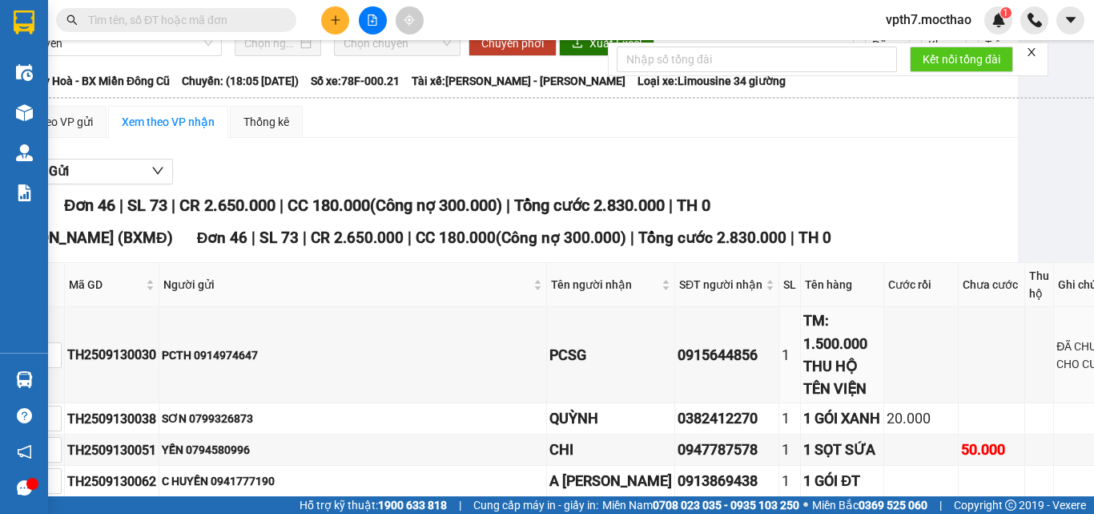
scroll to position [0, 68]
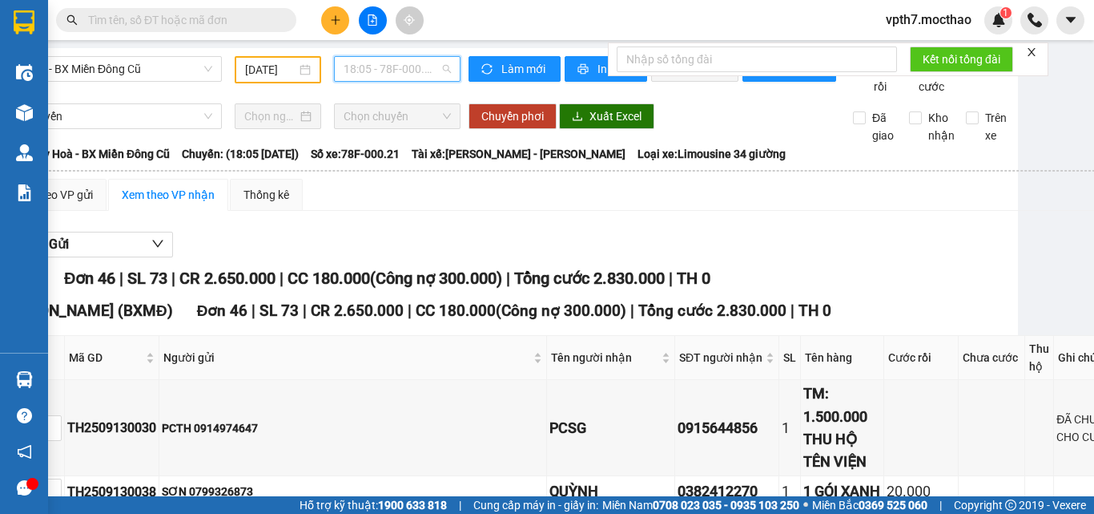
click at [392, 65] on span "18:05 - 78F-000.21" at bounding box center [397, 69] width 107 height 24
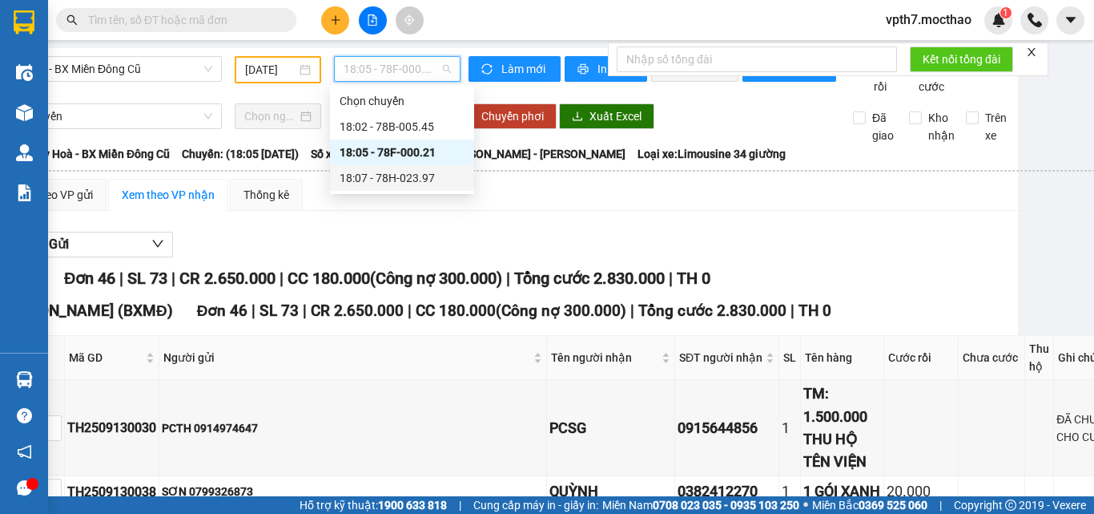
click at [386, 191] on body "Kết quả tìm kiếm ( 0 ) Bộ lọc No Data vpth7.mocthao 1 Điều hành xe Kho hàng mới…" at bounding box center [547, 257] width 1094 height 514
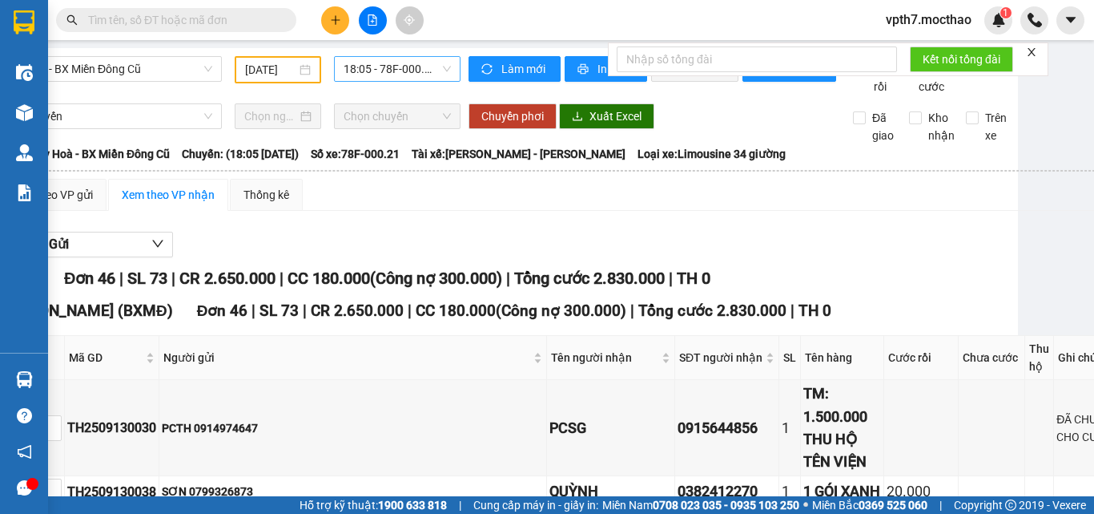
click at [411, 66] on span "18:05 - 78F-000.21" at bounding box center [397, 69] width 107 height 24
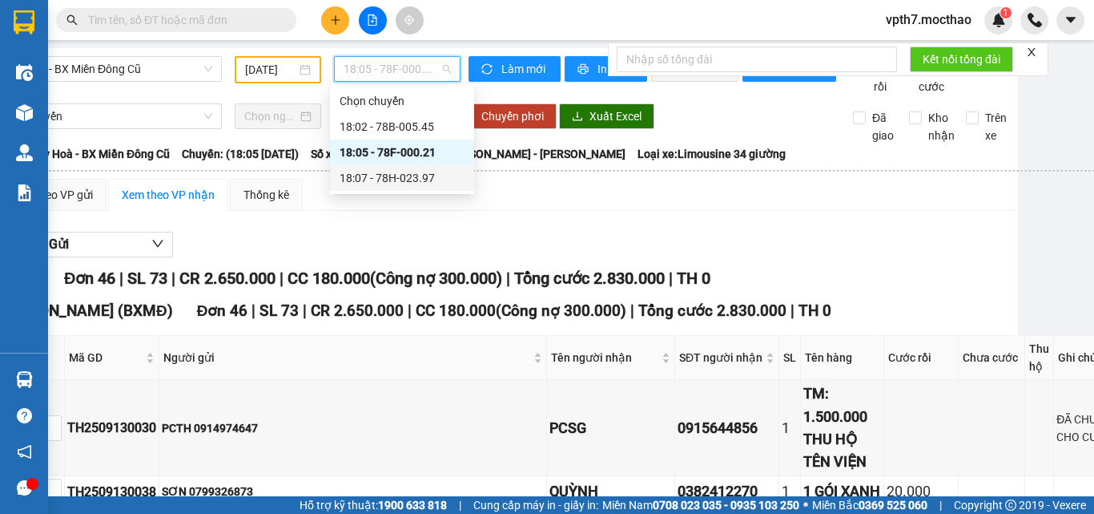
click at [431, 173] on div "18:07 - 78H-023.97" at bounding box center [402, 178] width 125 height 18
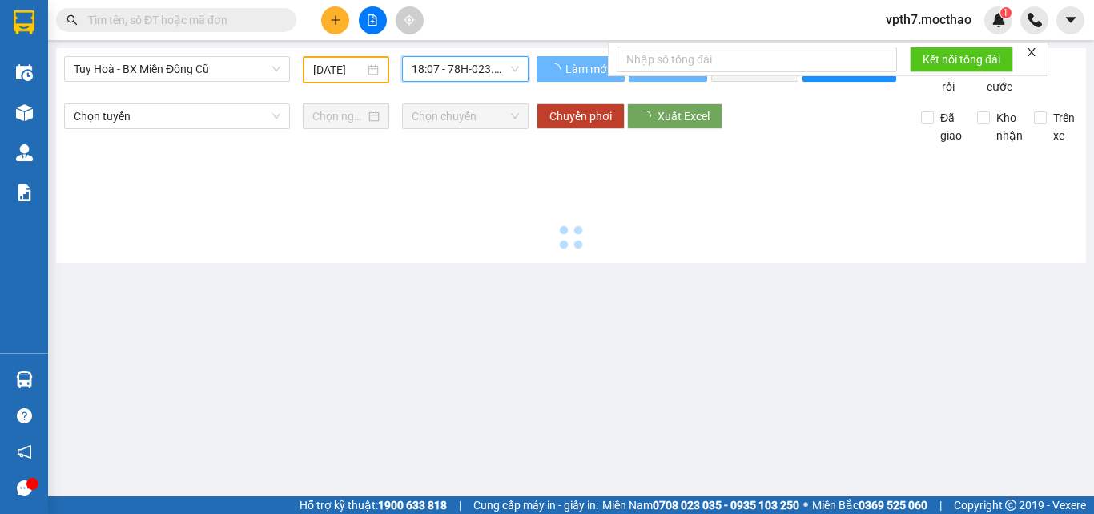
scroll to position [0, 0]
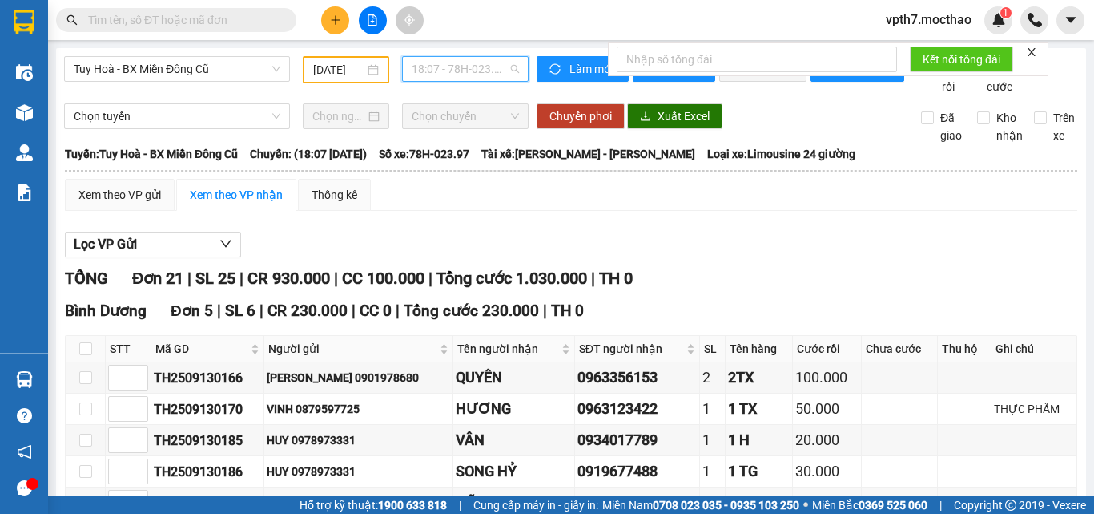
click at [474, 75] on span "18:07 - 78H-023.97" at bounding box center [465, 69] width 107 height 24
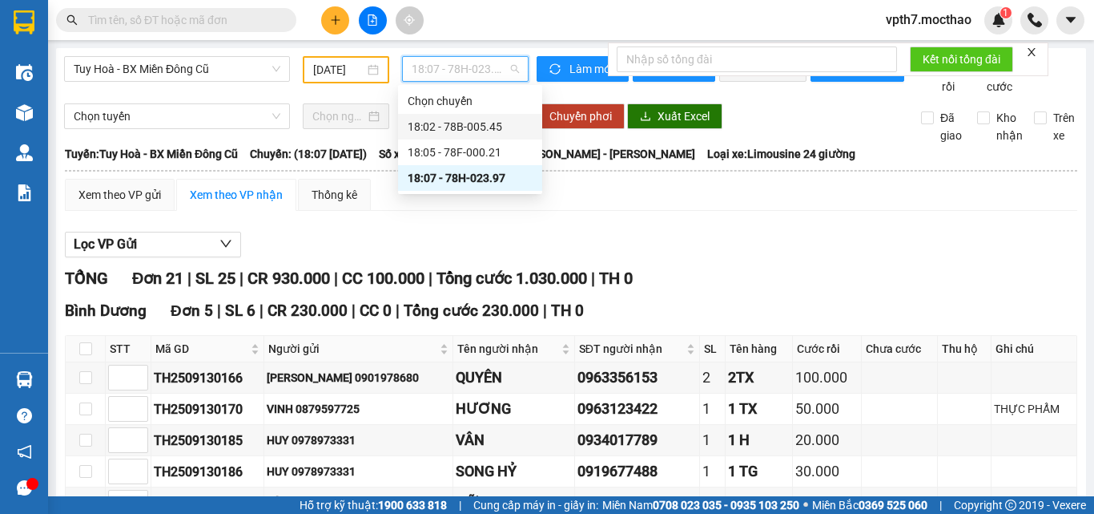
drag, startPoint x: 457, startPoint y: 129, endPoint x: 486, endPoint y: 135, distance: 28.8
click at [460, 128] on div "18:02 - 78B-005.45" at bounding box center [470, 127] width 125 height 18
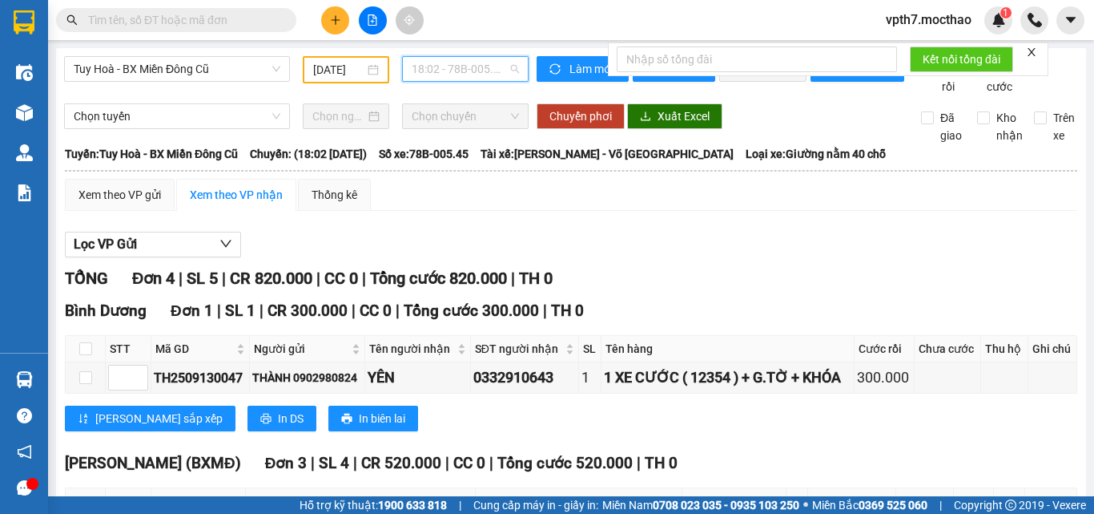
click at [438, 63] on span "18:02 - 78B-005.45" at bounding box center [465, 69] width 107 height 24
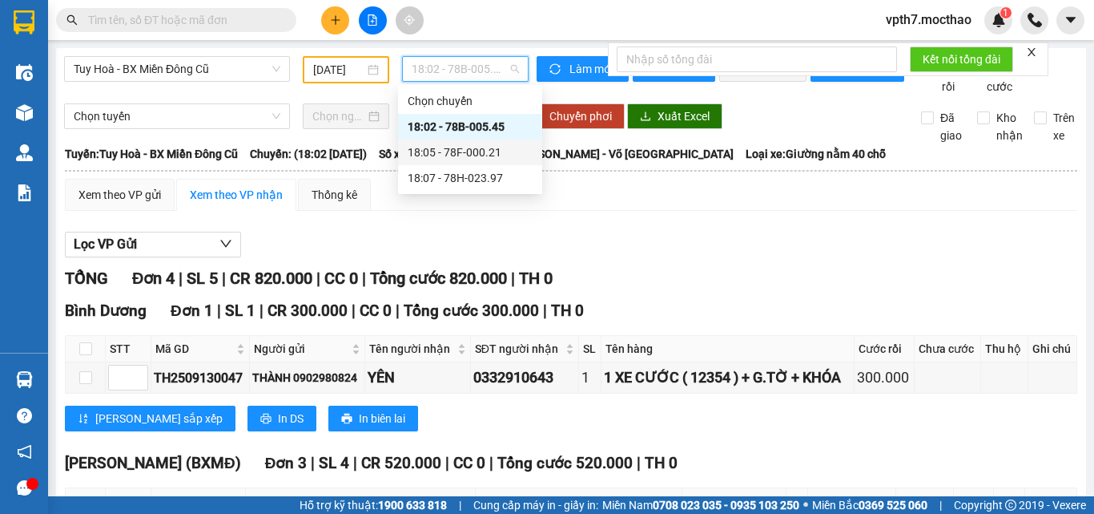
click at [454, 147] on div "18:05 - 78F-000.21" at bounding box center [470, 152] width 125 height 18
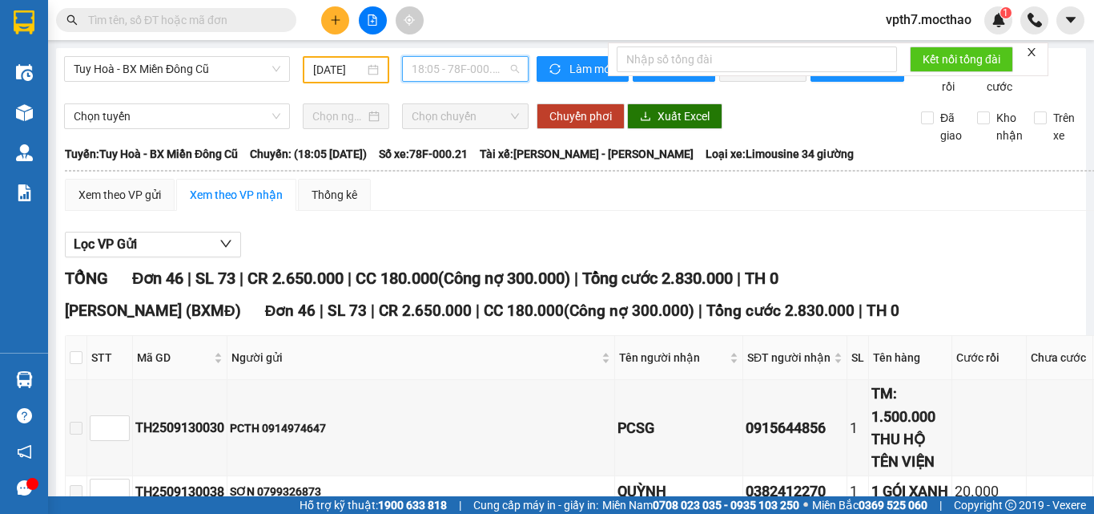
click at [479, 62] on span "18:05 - 78F-000.21" at bounding box center [465, 69] width 107 height 24
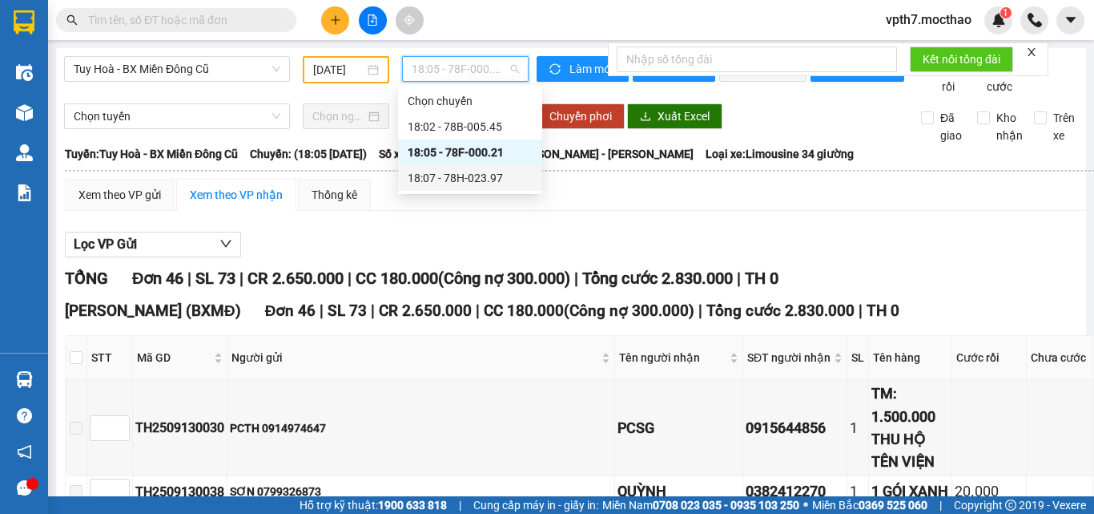
click at [453, 175] on div "18:07 - 78H-023.97" at bounding box center [470, 178] width 125 height 18
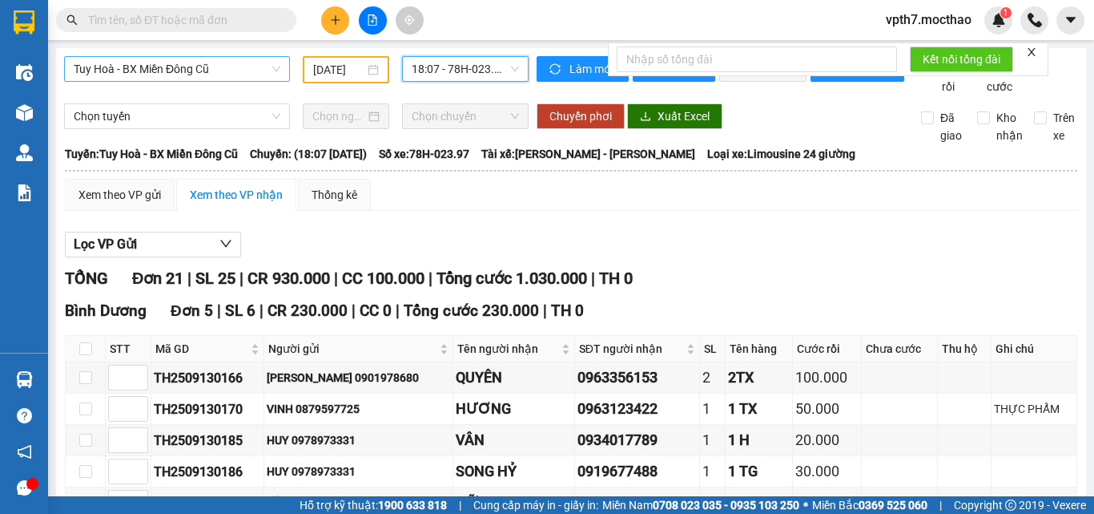
click at [214, 71] on span "Tuy Hoà - BX Miền Đông Cũ" at bounding box center [177, 69] width 207 height 24
click at [465, 206] on div "Xem theo VP gửi Xem theo VP nhận Thống kê" at bounding box center [571, 195] width 1013 height 32
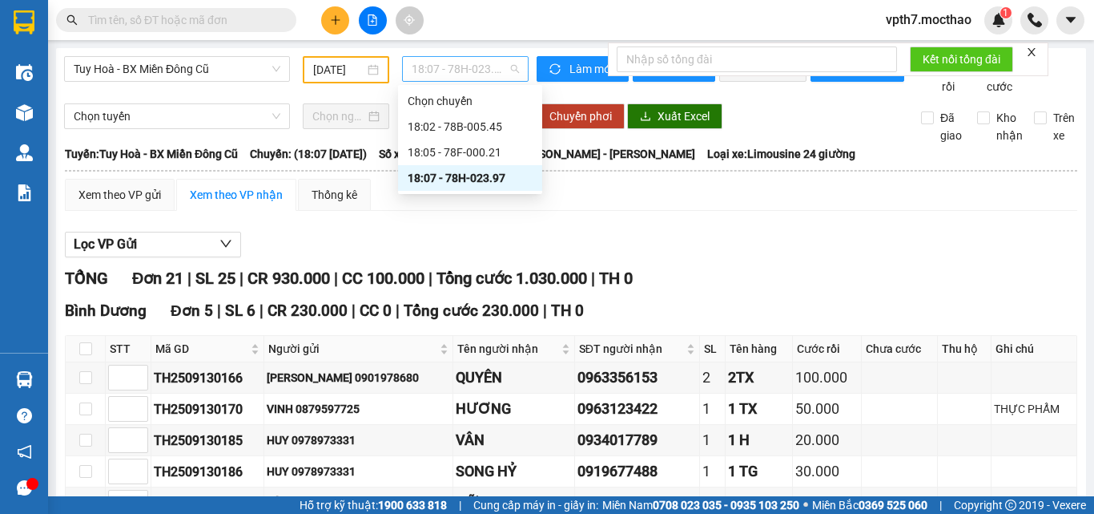
click at [474, 62] on span "18:07 - 78H-023.97" at bounding box center [465, 69] width 107 height 24
click at [459, 121] on div "18:02 - 78B-005.45" at bounding box center [470, 127] width 125 height 18
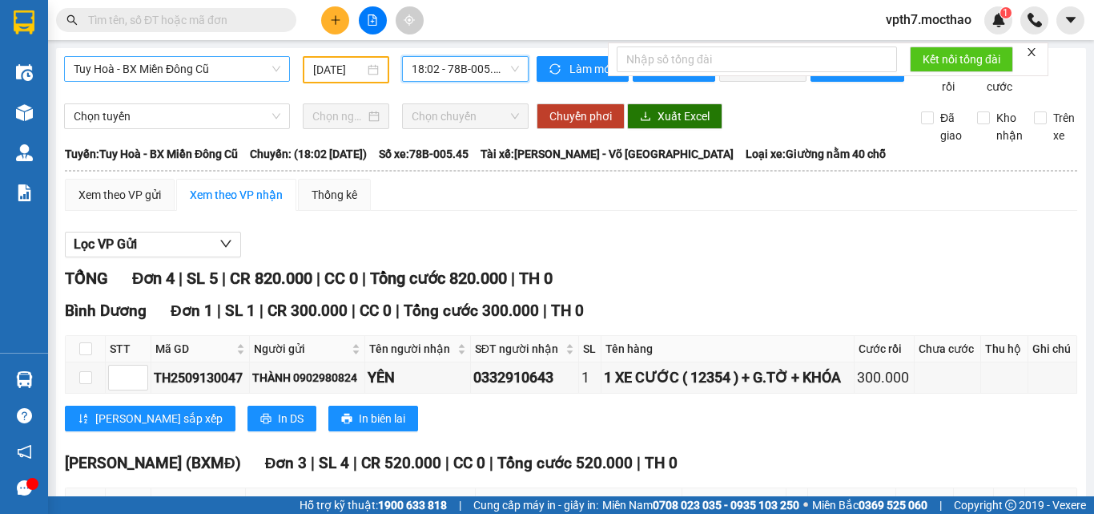
click at [97, 61] on span "Tuy Hoà - BX Miền Đông Cũ" at bounding box center [177, 69] width 207 height 24
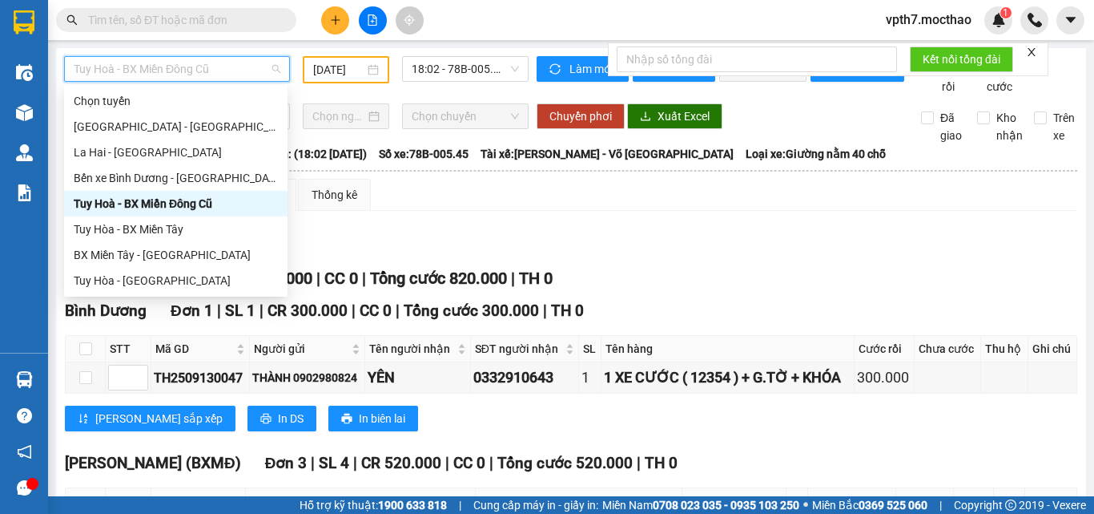
scroll to position [160, 0]
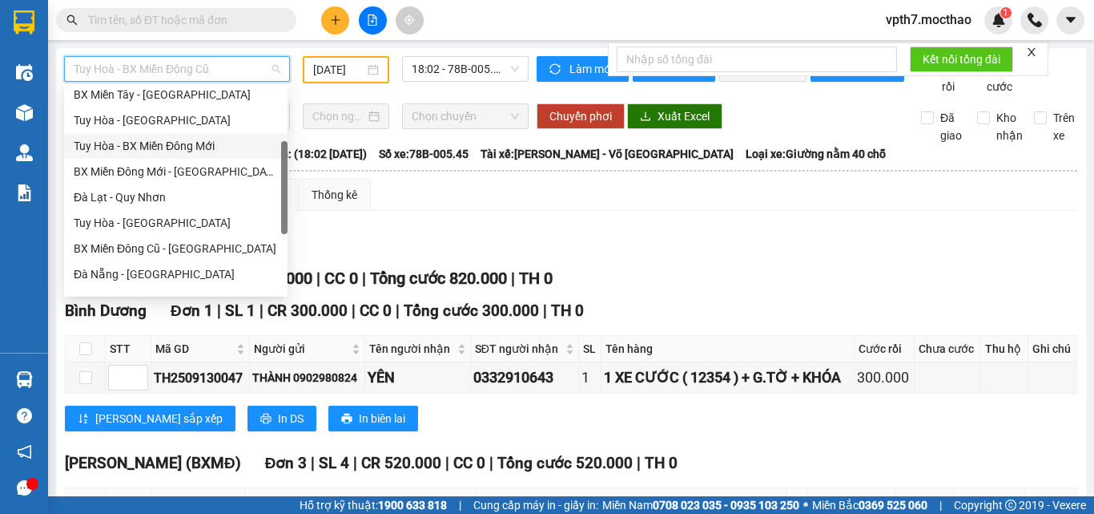
click at [200, 151] on div "Tuy Hòa - BX Miền Đông Mới" at bounding box center [176, 146] width 204 height 18
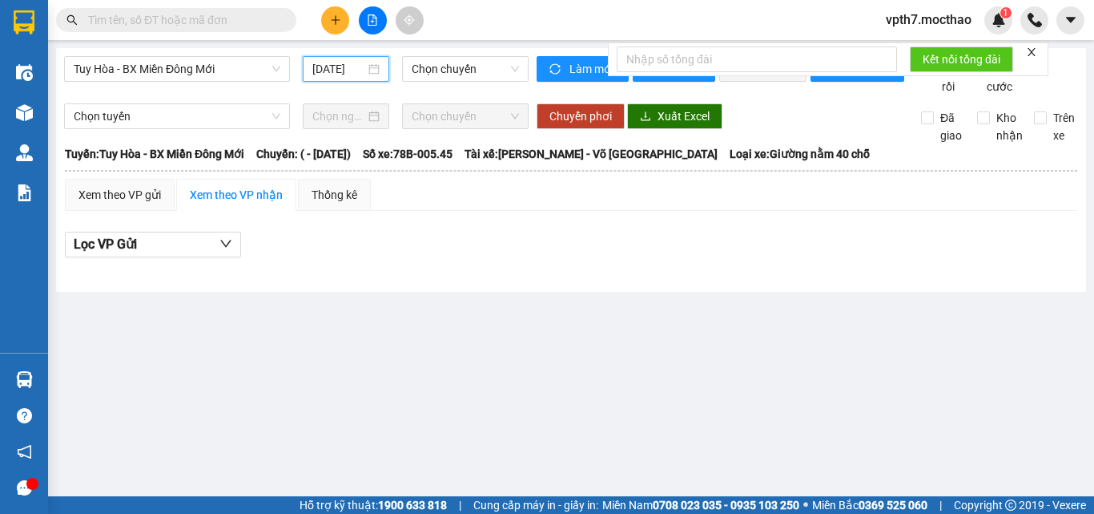
click at [330, 68] on input "[DATE]" at bounding box center [338, 69] width 53 height 18
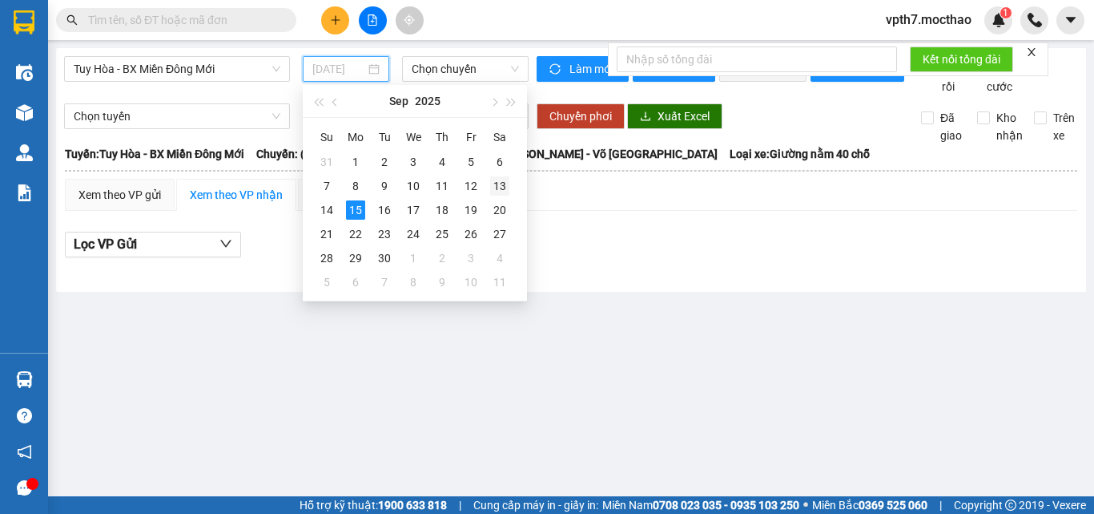
click at [494, 185] on div "13" at bounding box center [499, 185] width 19 height 19
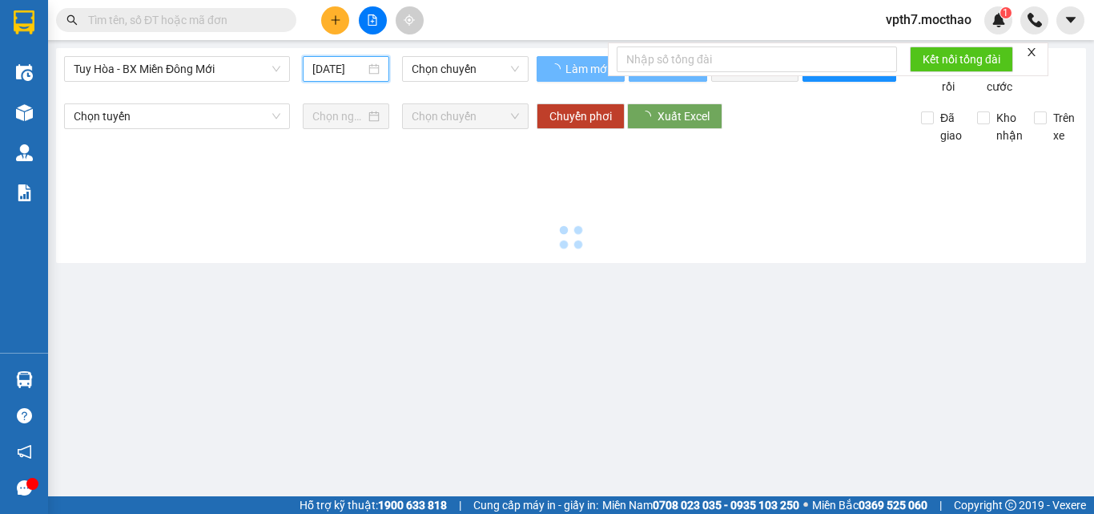
type input "[DATE]"
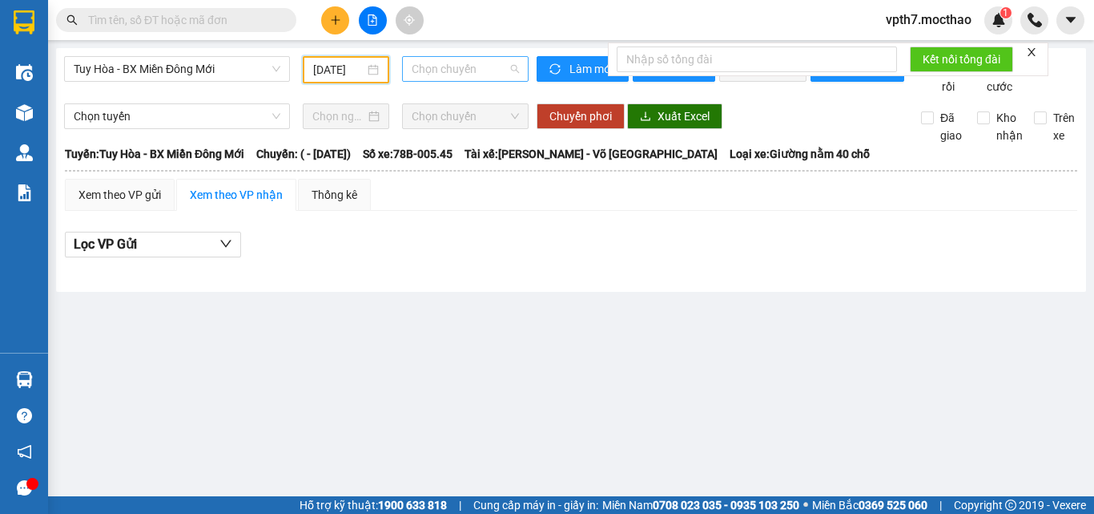
click at [498, 77] on span "Chọn chuyến" at bounding box center [465, 69] width 107 height 24
click at [210, 63] on span "Tuy Hòa - BX Miền Đông Mới" at bounding box center [177, 69] width 207 height 24
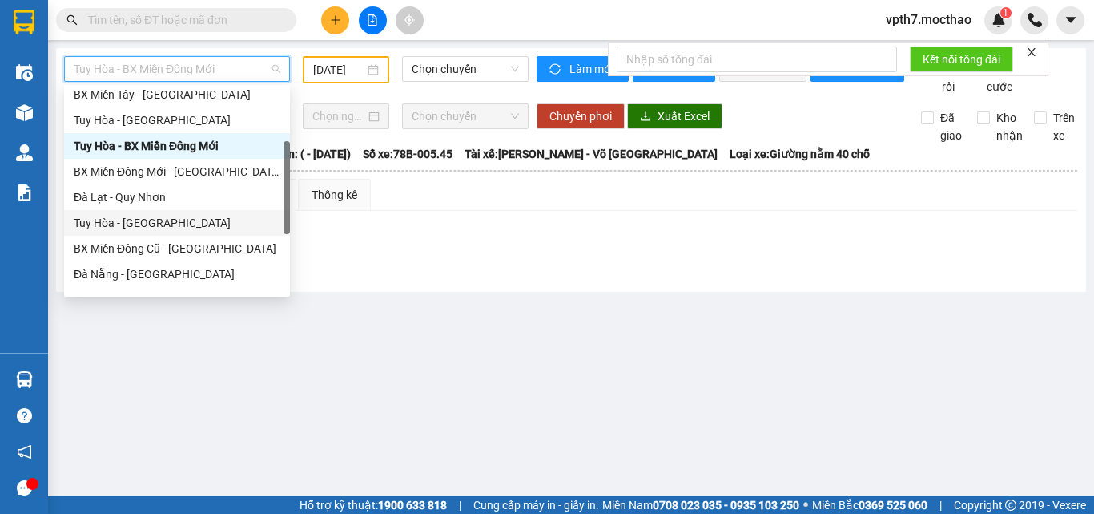
scroll to position [0, 0]
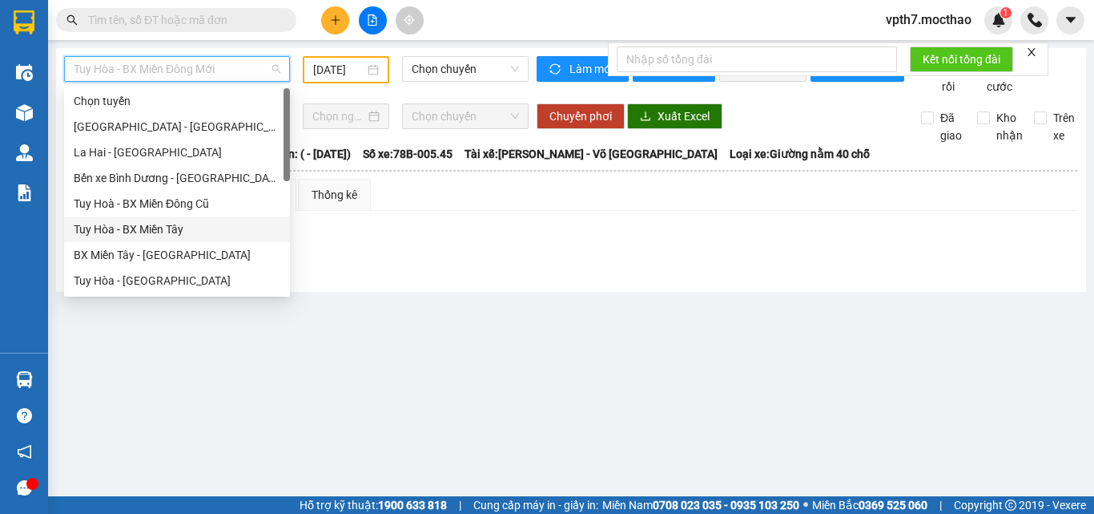
click at [146, 235] on div "Tuy Hòa - BX Miền Tây" at bounding box center [177, 229] width 207 height 18
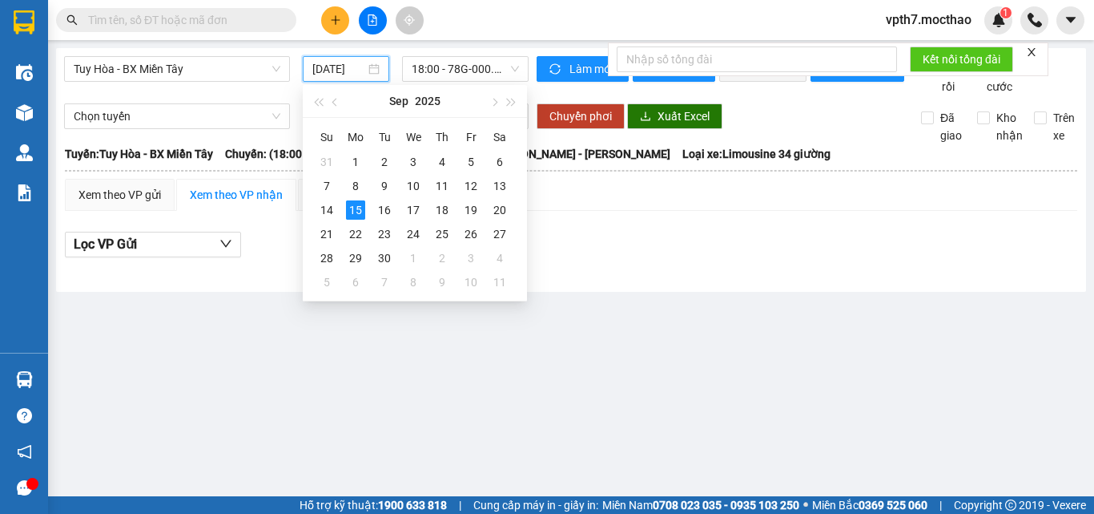
click at [355, 69] on input "[DATE]" at bounding box center [338, 69] width 53 height 18
click at [492, 191] on div "13" at bounding box center [499, 185] width 19 height 19
type input "[DATE]"
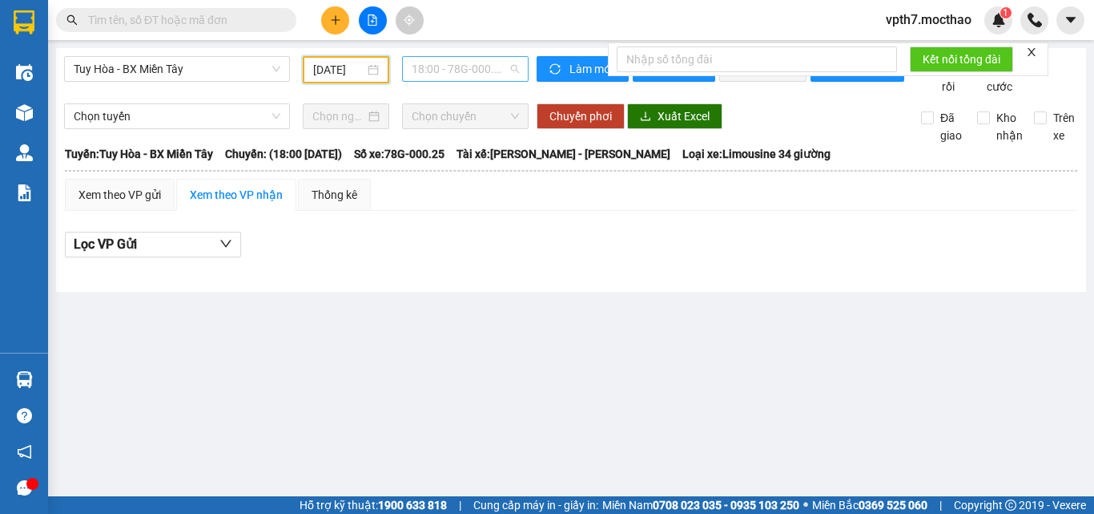
click at [504, 71] on span "18:00 - 78G-000.25" at bounding box center [465, 69] width 107 height 24
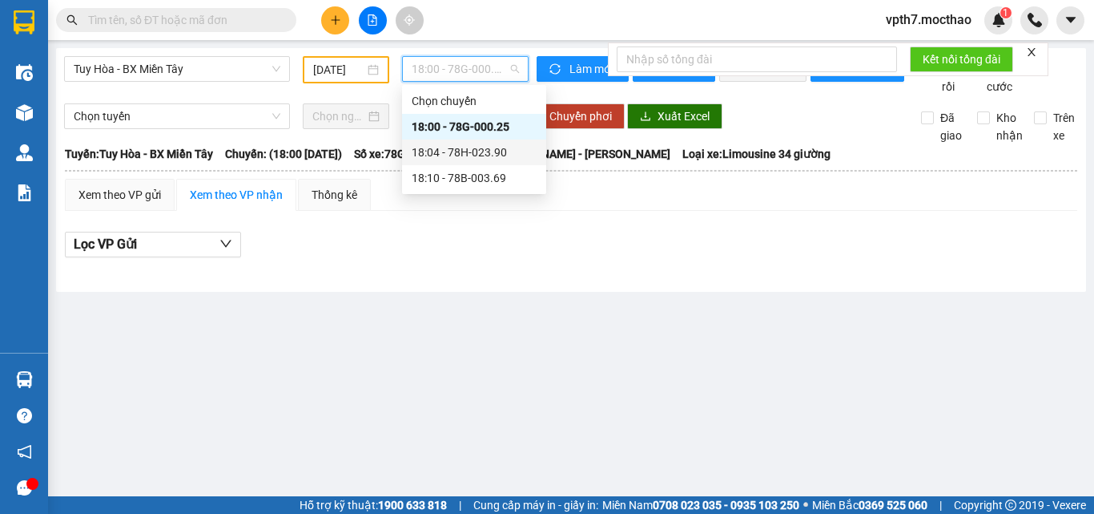
click at [501, 152] on div "18:04 - 78H-023.90" at bounding box center [474, 152] width 125 height 18
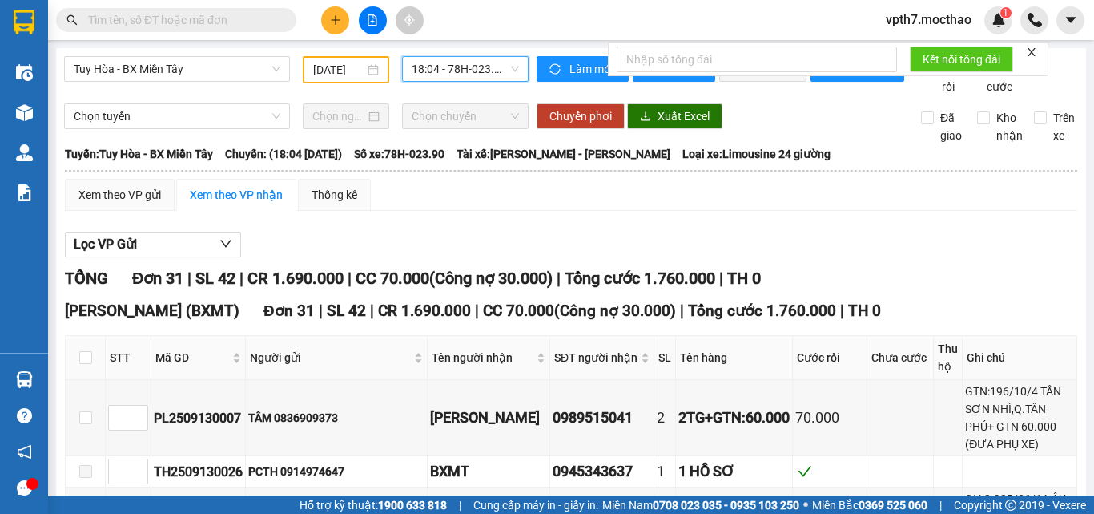
click at [449, 70] on span "18:04 - 78H-023.90" at bounding box center [465, 69] width 107 height 24
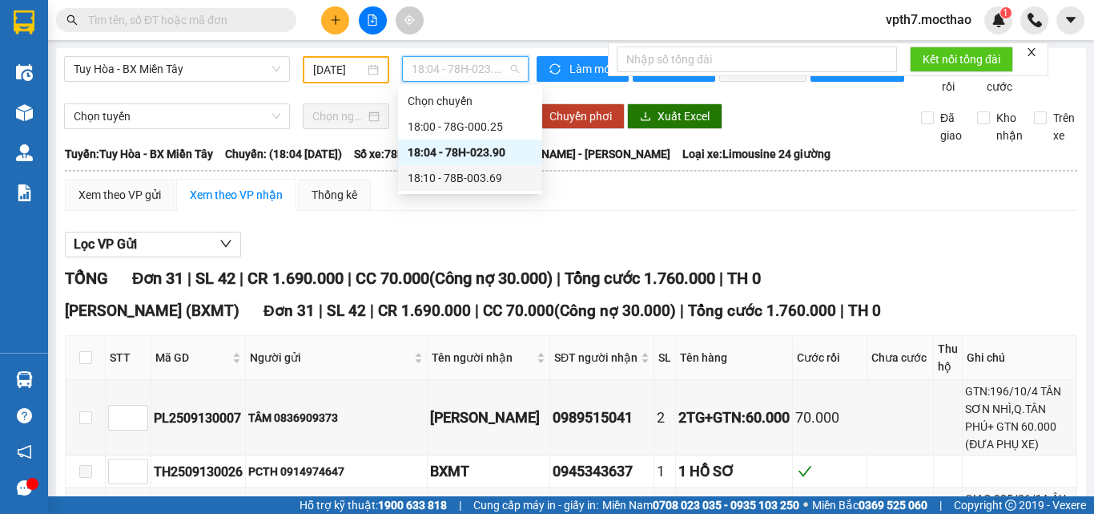
click at [463, 184] on div "18:10 - 78B-003.69" at bounding box center [470, 178] width 125 height 18
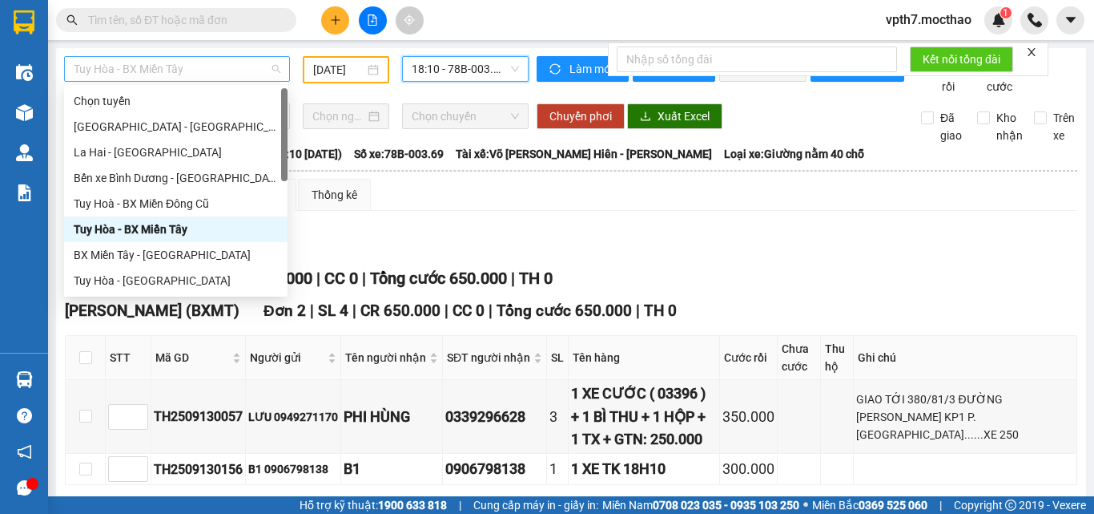
click at [136, 74] on span "Tuy Hòa - BX Miền Tây" at bounding box center [177, 69] width 207 height 24
click at [157, 199] on div "Tuy Hoà - BX Miền Đông Cũ" at bounding box center [176, 204] width 204 height 18
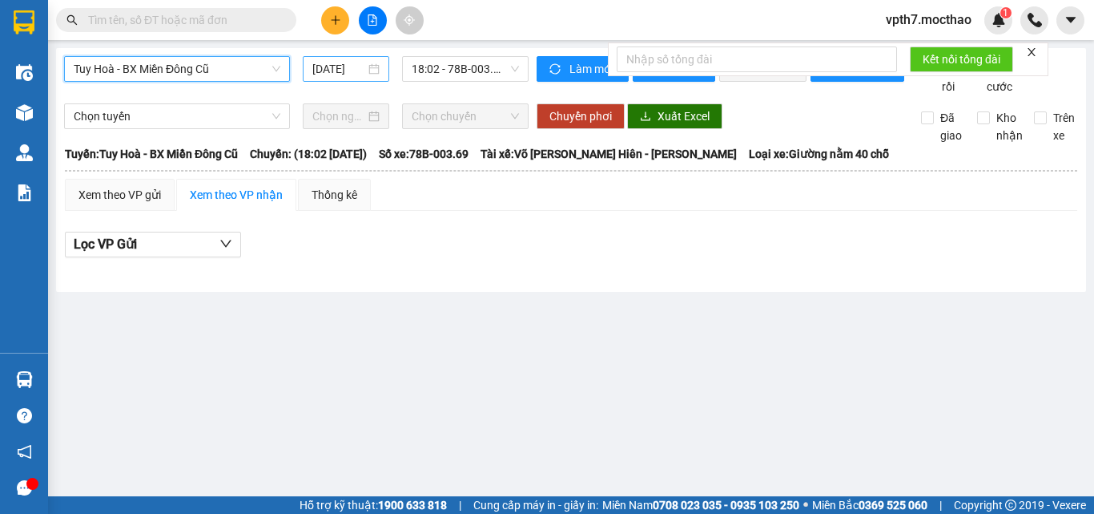
click at [349, 58] on div "[DATE]" at bounding box center [346, 69] width 87 height 26
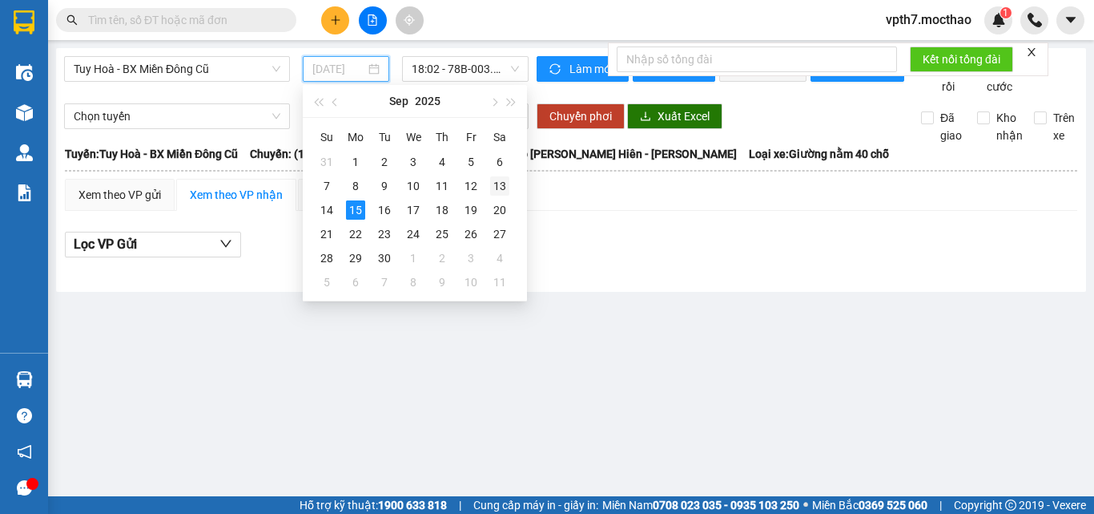
click at [491, 187] on div "13" at bounding box center [499, 185] width 19 height 19
type input "[DATE]"
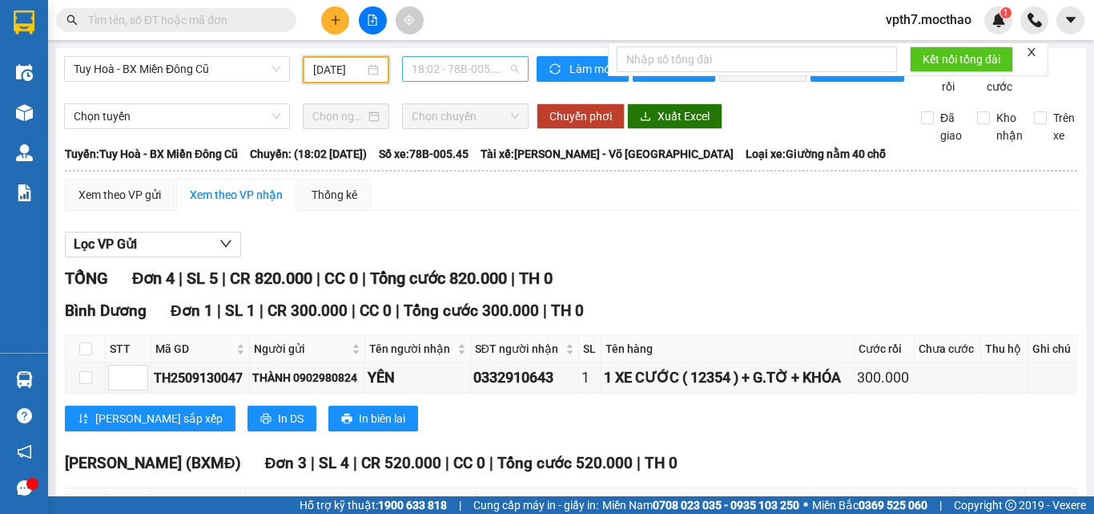
click at [448, 66] on span "18:02 - 78B-005.45" at bounding box center [465, 69] width 107 height 24
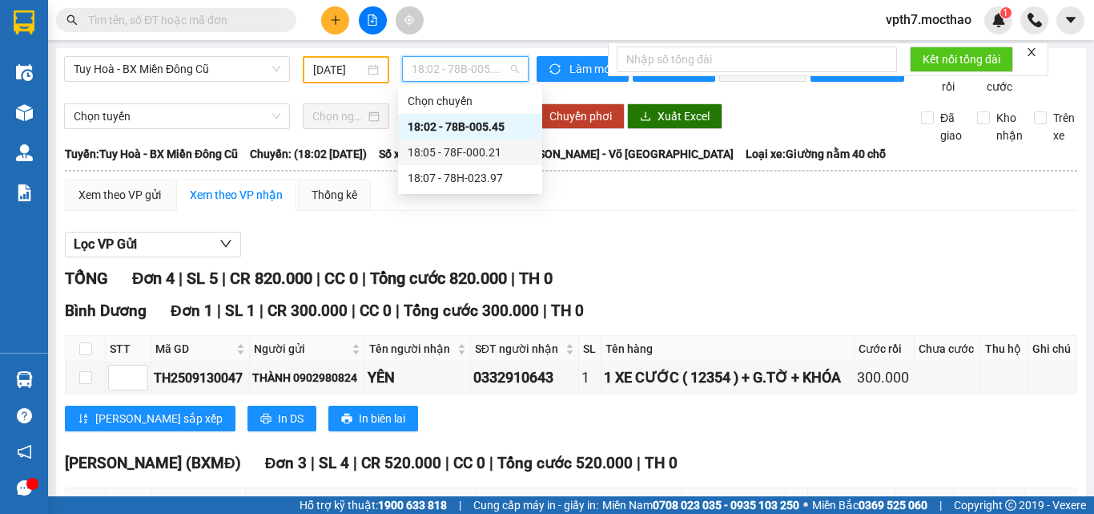
click at [456, 145] on div "18:05 - 78F-000.21" at bounding box center [470, 152] width 125 height 18
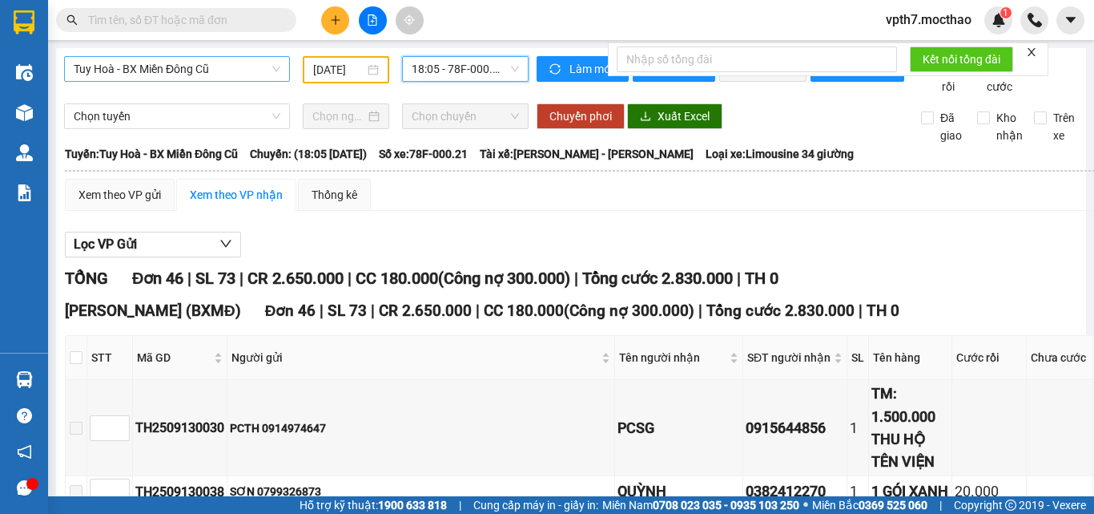
click at [139, 62] on span "Tuy Hoà - BX Miền Đông Cũ" at bounding box center [177, 69] width 207 height 24
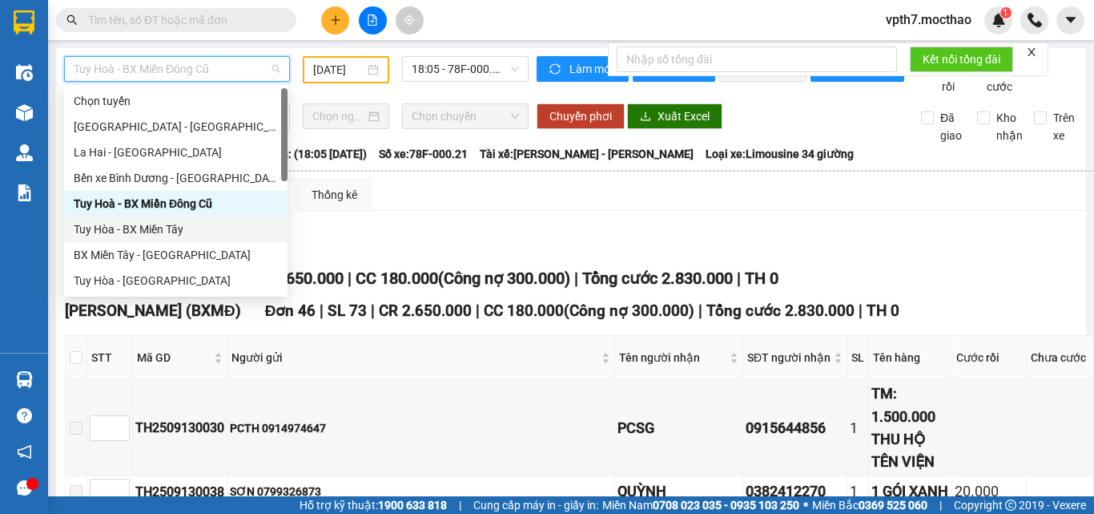
click at [163, 226] on div "Tuy Hòa - BX Miền Tây" at bounding box center [176, 229] width 204 height 18
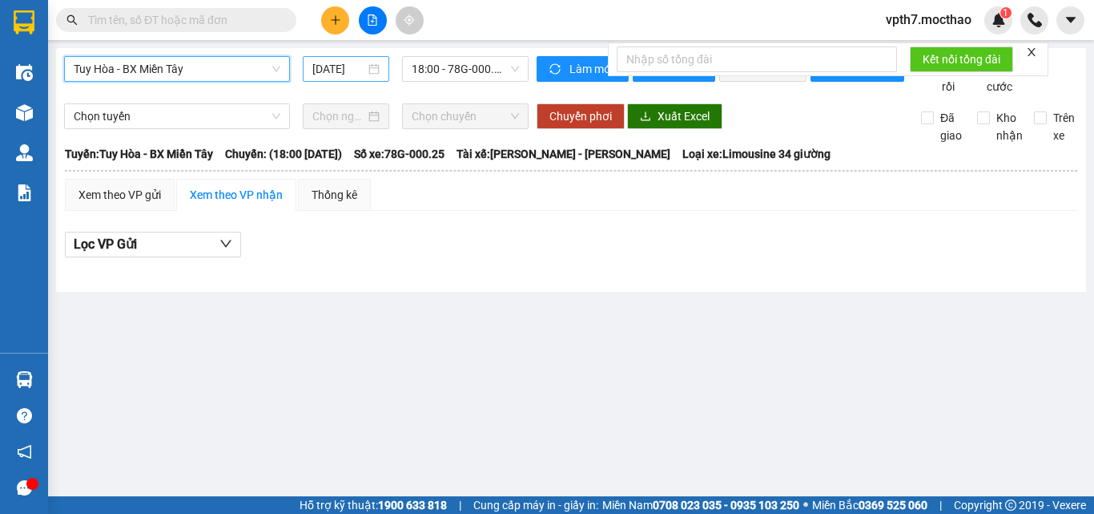
click at [363, 66] on input "[DATE]" at bounding box center [338, 69] width 53 height 18
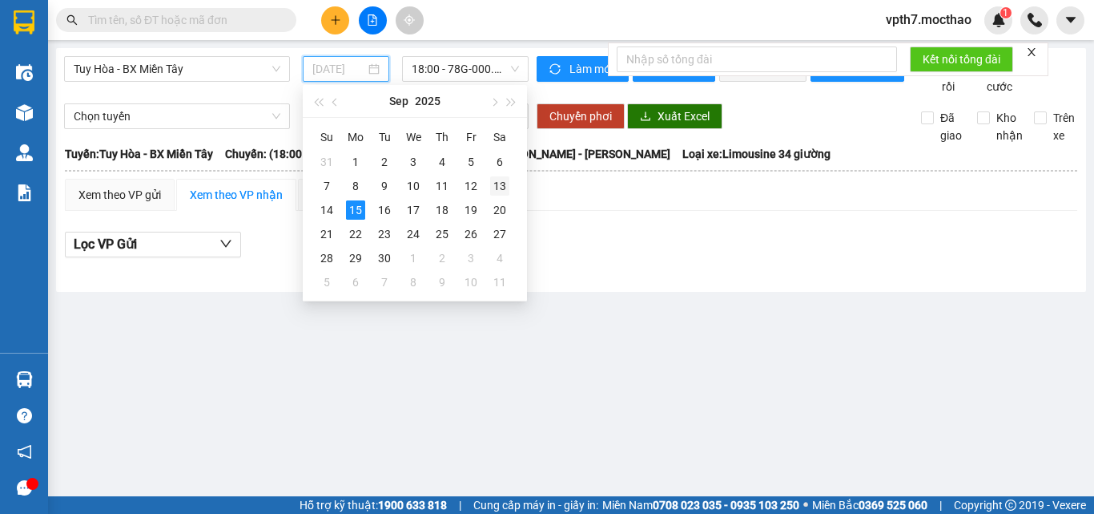
click at [493, 183] on div "13" at bounding box center [499, 185] width 19 height 19
type input "[DATE]"
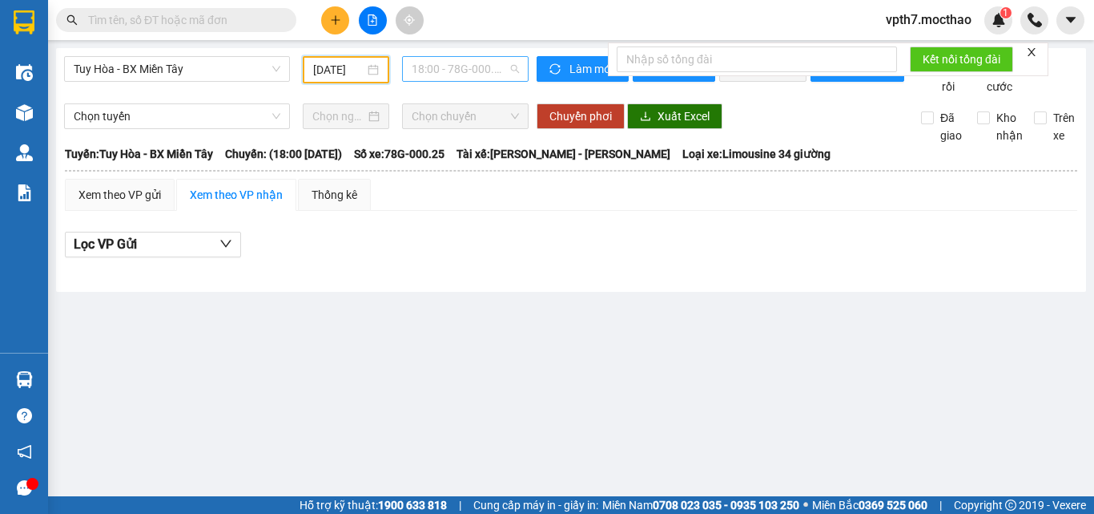
click at [451, 72] on span "18:00 - 78G-000.25" at bounding box center [465, 69] width 107 height 24
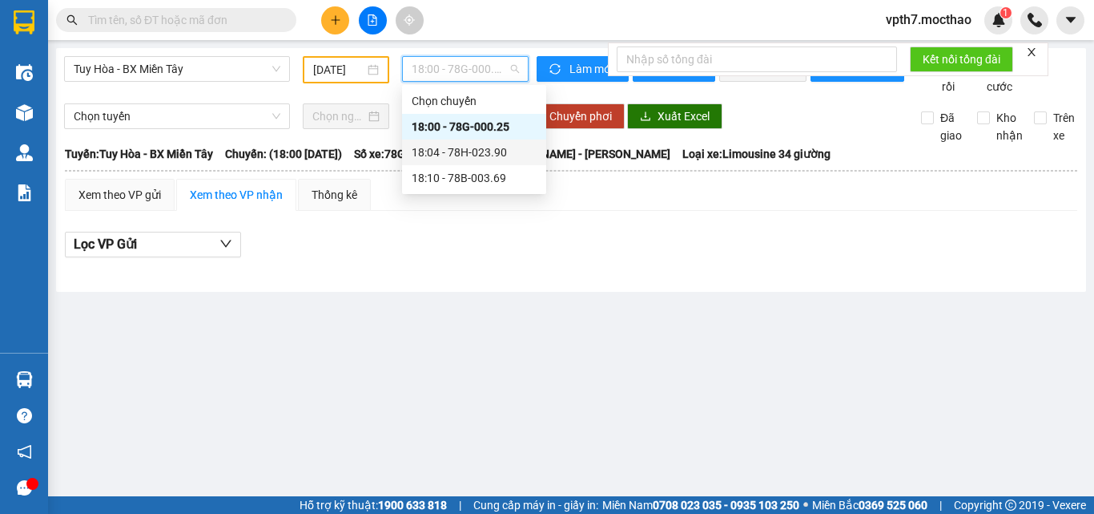
click at [475, 152] on div "18:04 - 78H-023.90" at bounding box center [474, 152] width 125 height 18
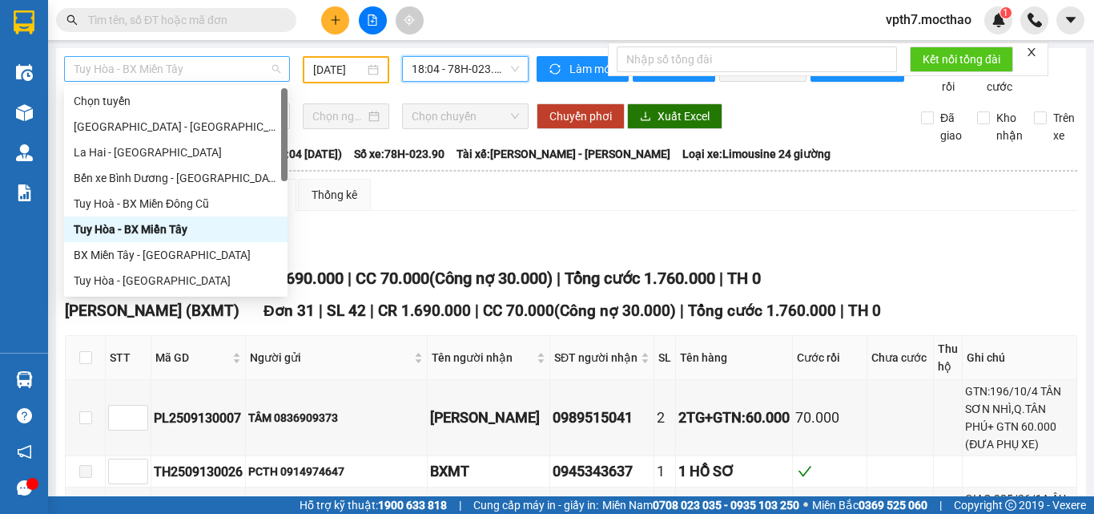
click at [179, 68] on span "Tuy Hòa - BX Miền Tây" at bounding box center [177, 69] width 207 height 24
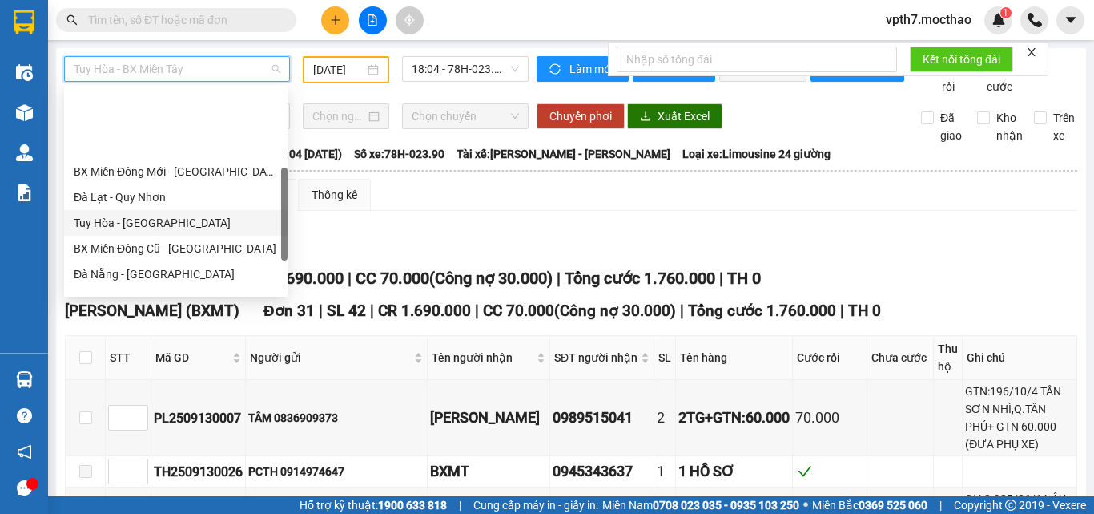
scroll to position [320, 0]
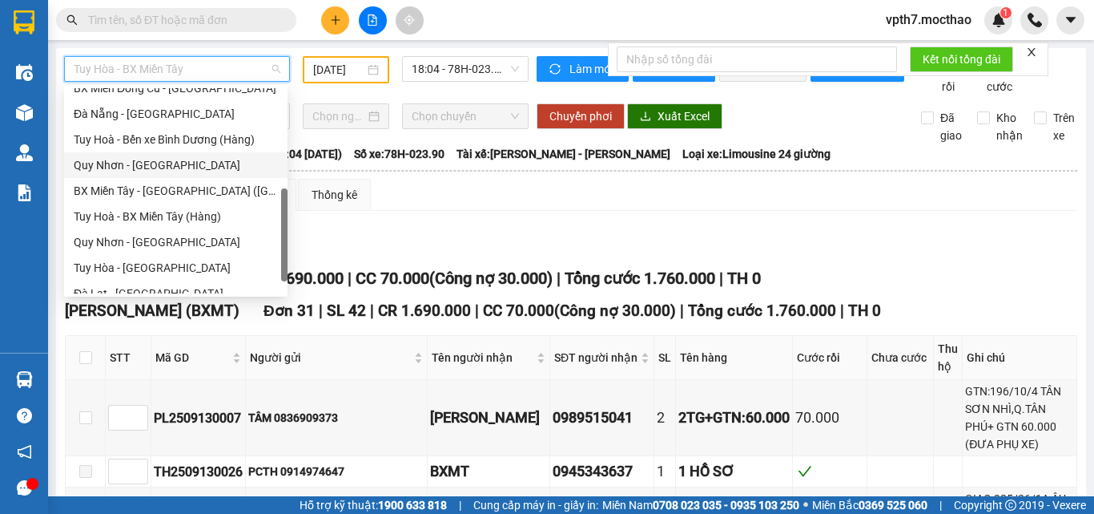
click at [141, 165] on div "Quy Nhơn - [GEOGRAPHIC_DATA]" at bounding box center [176, 165] width 204 height 18
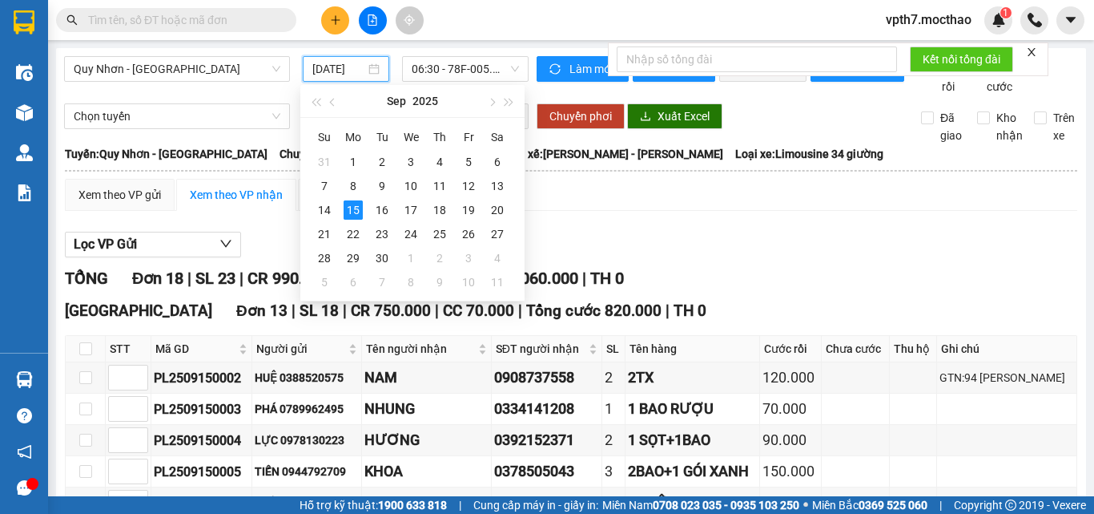
click at [330, 75] on input "[DATE]" at bounding box center [338, 69] width 53 height 18
click at [502, 186] on div "13" at bounding box center [497, 185] width 19 height 19
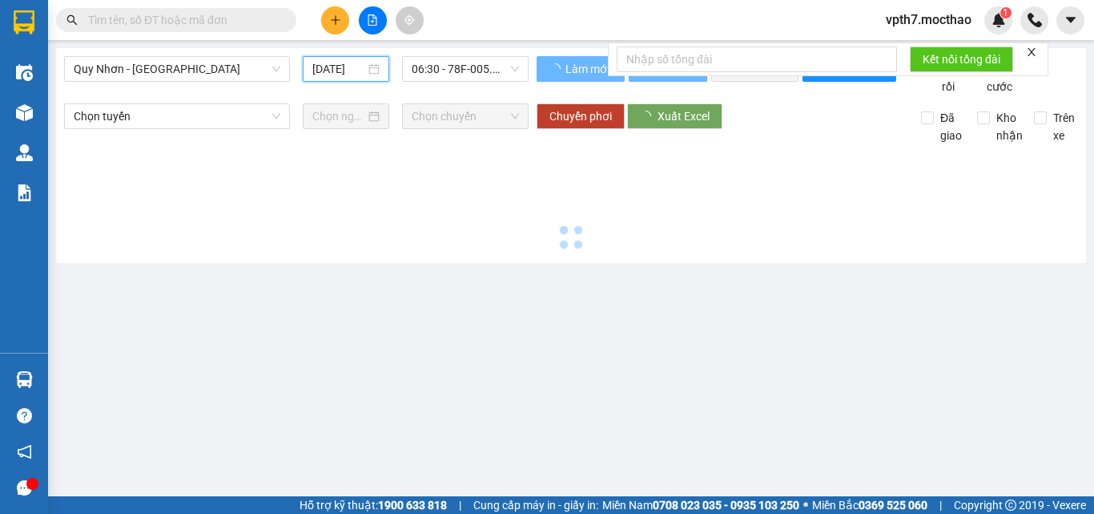
type input "[DATE]"
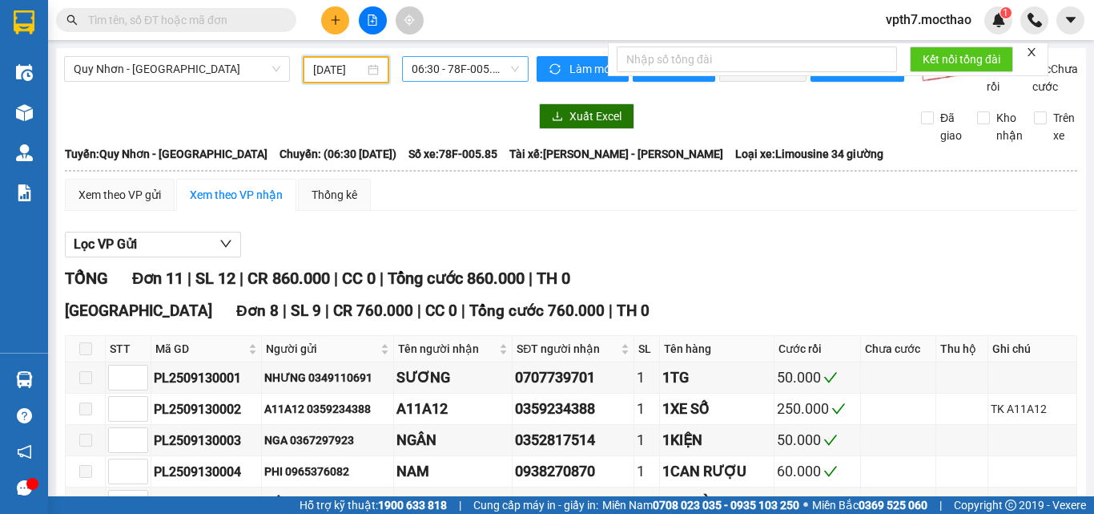
click at [469, 62] on span "06:30 - 78F-005.85" at bounding box center [465, 69] width 107 height 24
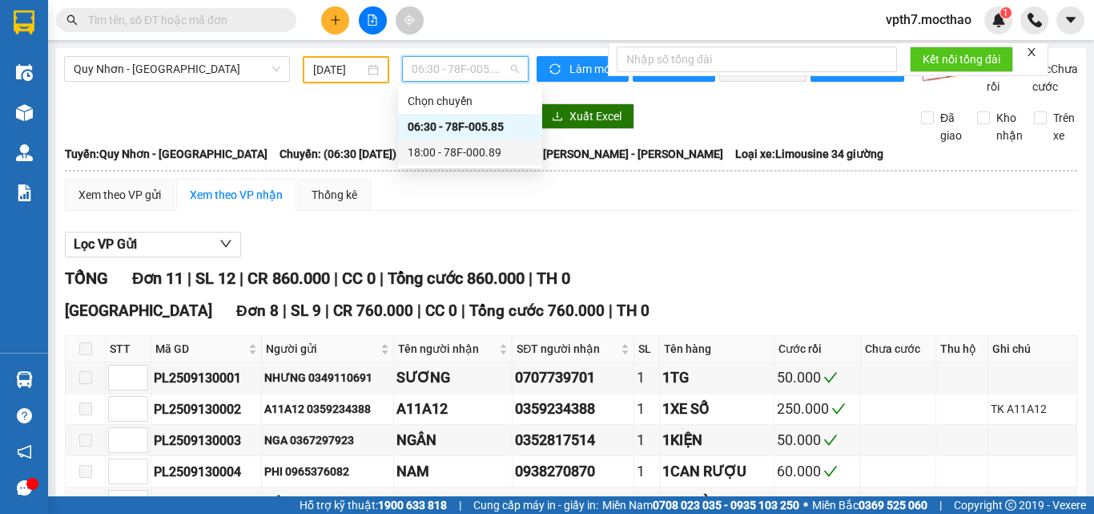
click at [488, 147] on div "18:00 - 78F-000.89" at bounding box center [470, 152] width 125 height 18
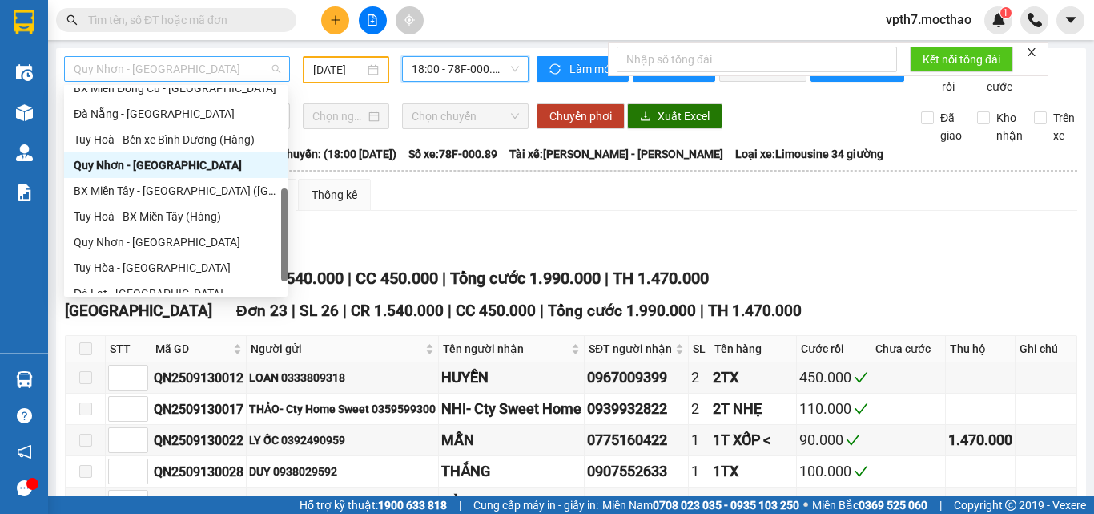
click at [175, 62] on span "Quy Nhơn - [GEOGRAPHIC_DATA]" at bounding box center [177, 69] width 207 height 24
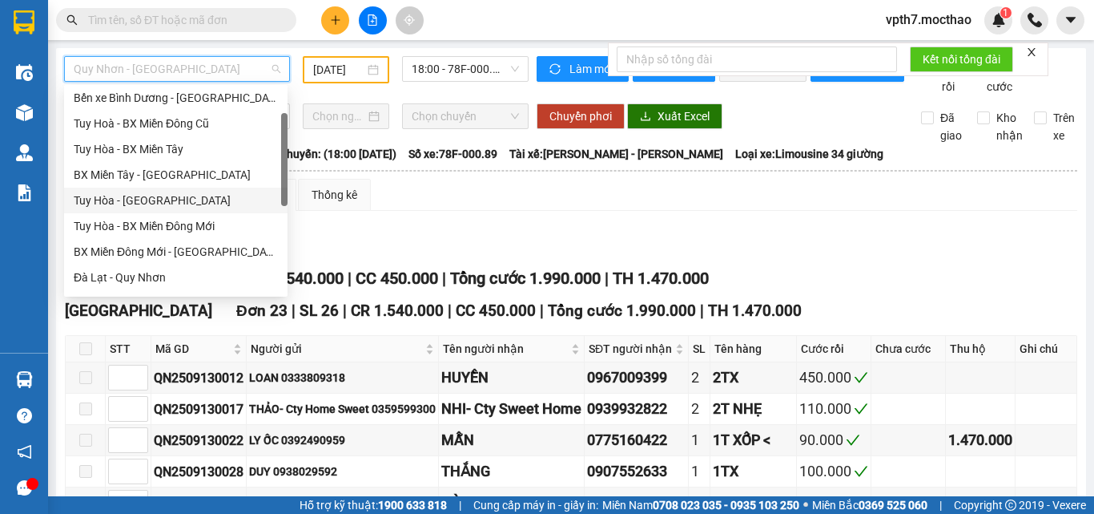
click at [106, 195] on div "Tuy Hòa - [GEOGRAPHIC_DATA]" at bounding box center [176, 200] width 204 height 18
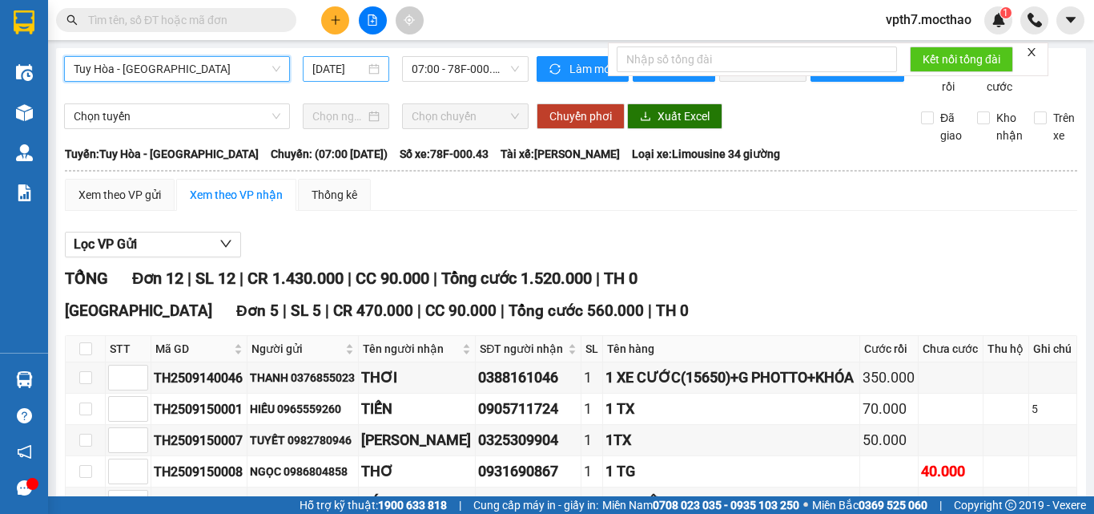
click at [334, 75] on input "[DATE]" at bounding box center [338, 69] width 53 height 18
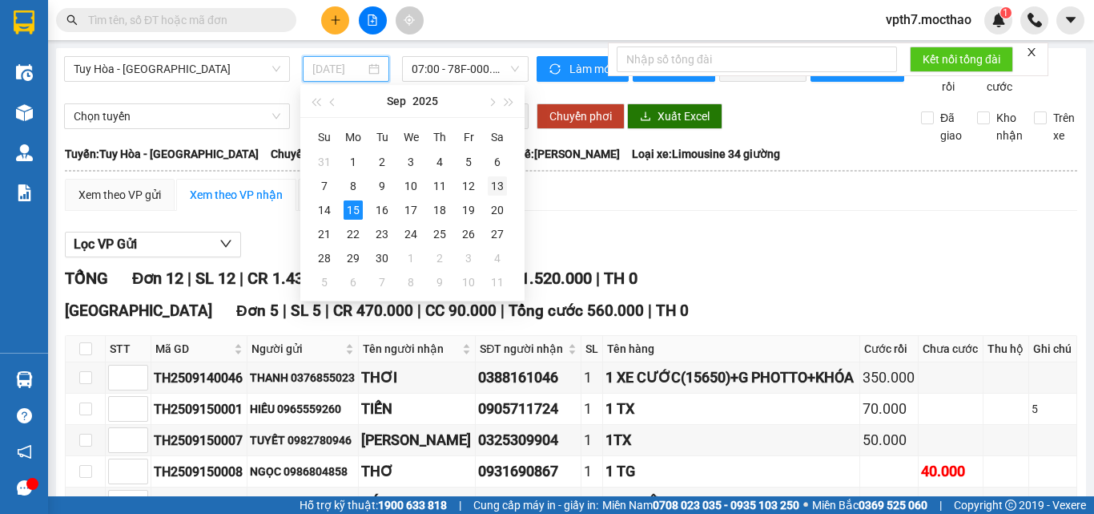
click at [501, 185] on div "13" at bounding box center [497, 185] width 19 height 19
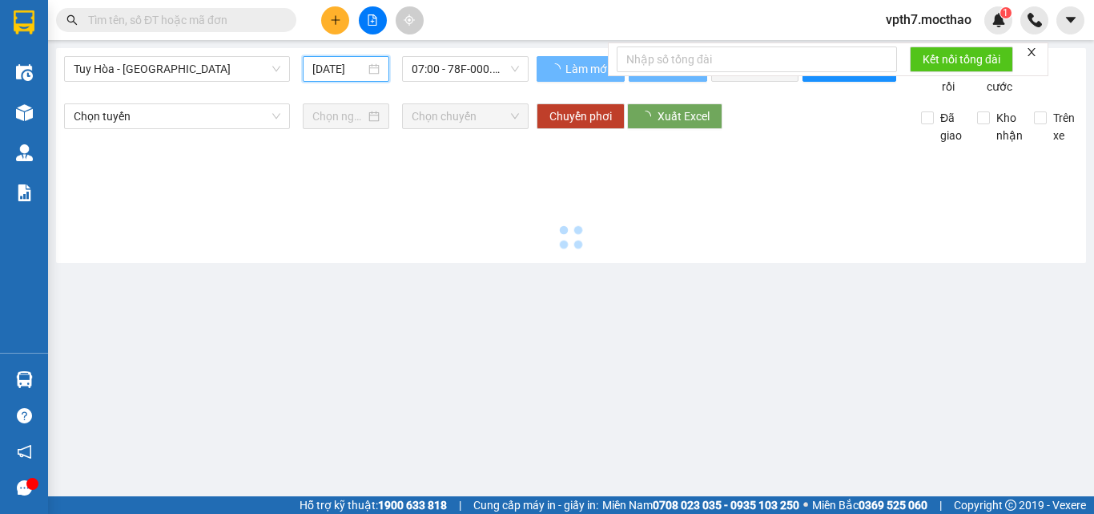
type input "[DATE]"
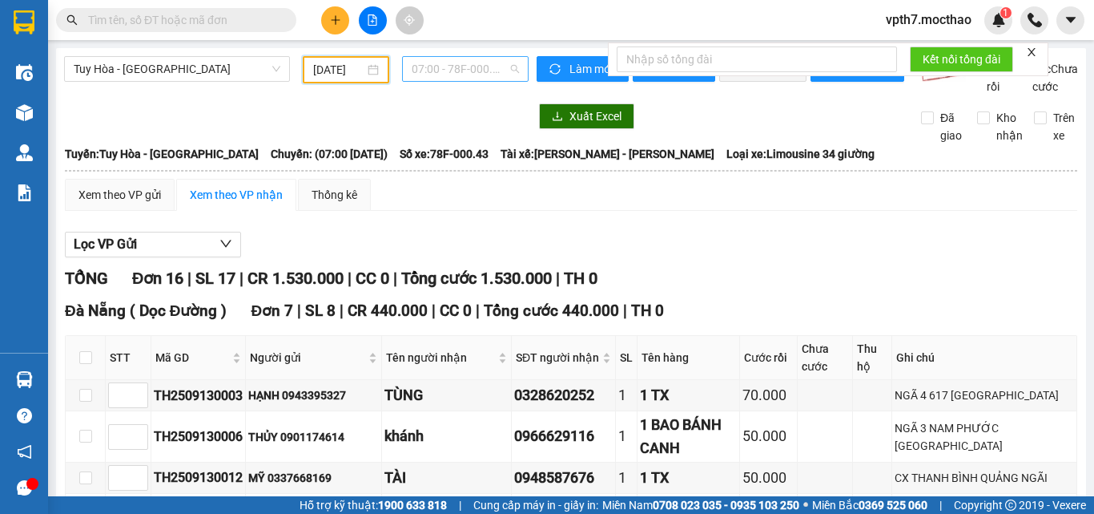
click at [462, 71] on span "07:00 - 78F-000.43" at bounding box center [465, 69] width 107 height 24
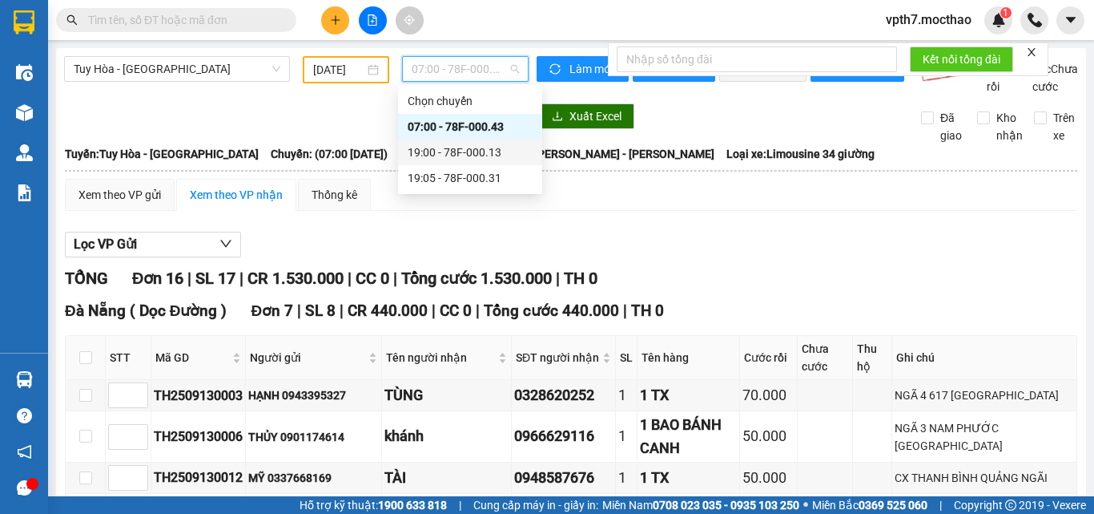
click at [472, 149] on div "19:00 - 78F-000.13" at bounding box center [470, 152] width 125 height 18
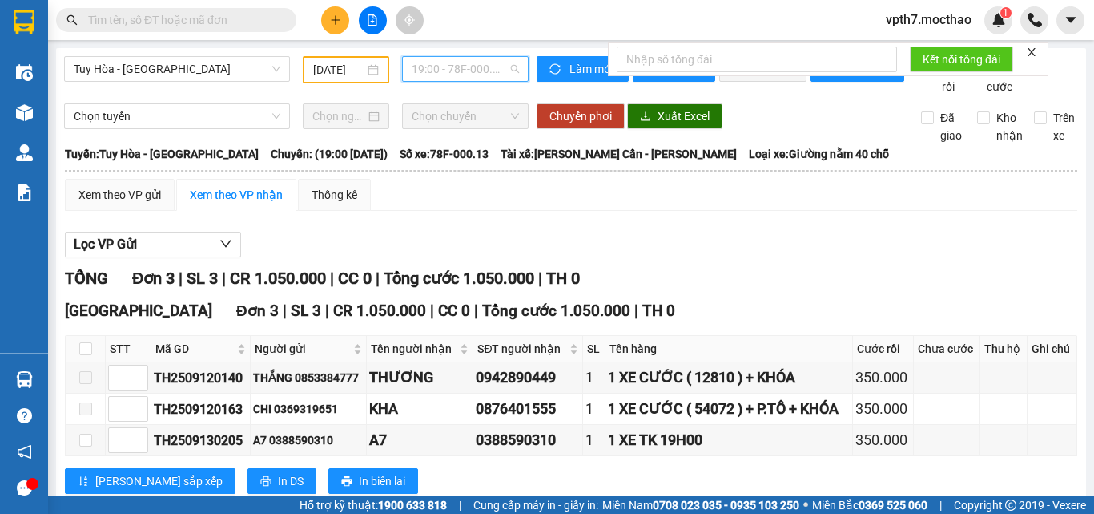
click at [470, 64] on span "19:00 - 78F-000.13" at bounding box center [465, 69] width 107 height 24
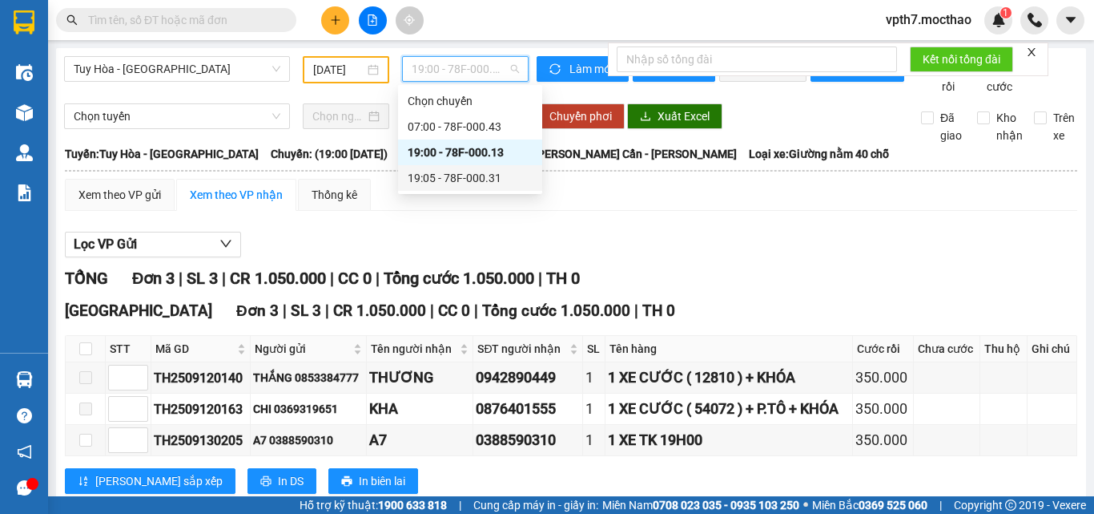
click at [465, 186] on div "19:05 - 78F-000.31" at bounding box center [470, 178] width 125 height 18
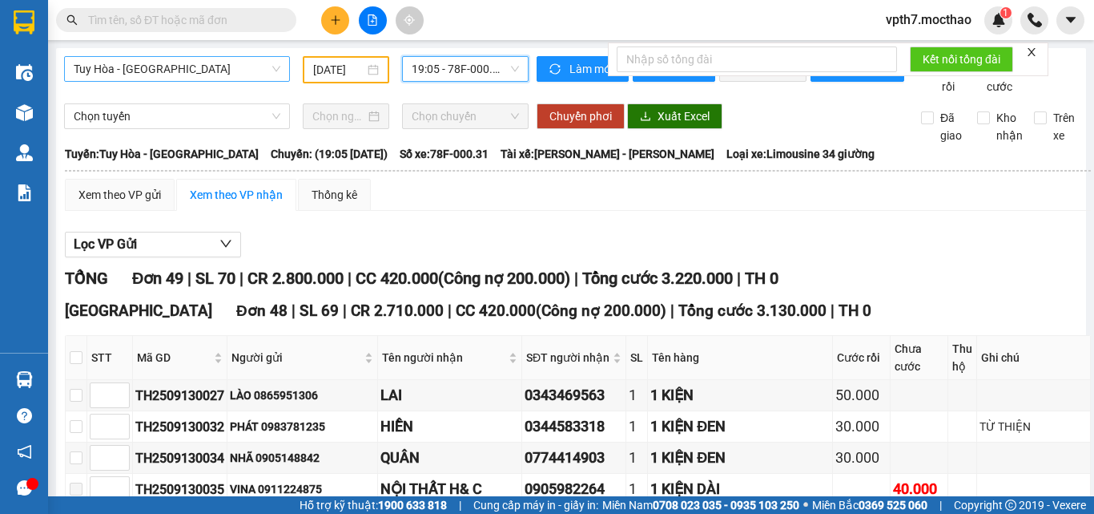
click at [170, 79] on span "Tuy Hòa - [GEOGRAPHIC_DATA]" at bounding box center [177, 69] width 207 height 24
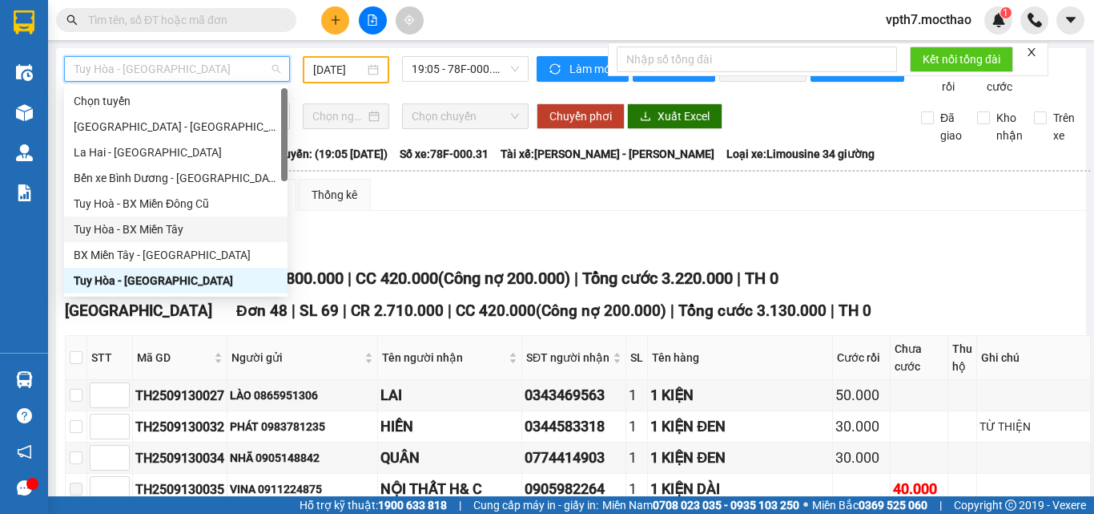
scroll to position [240, 0]
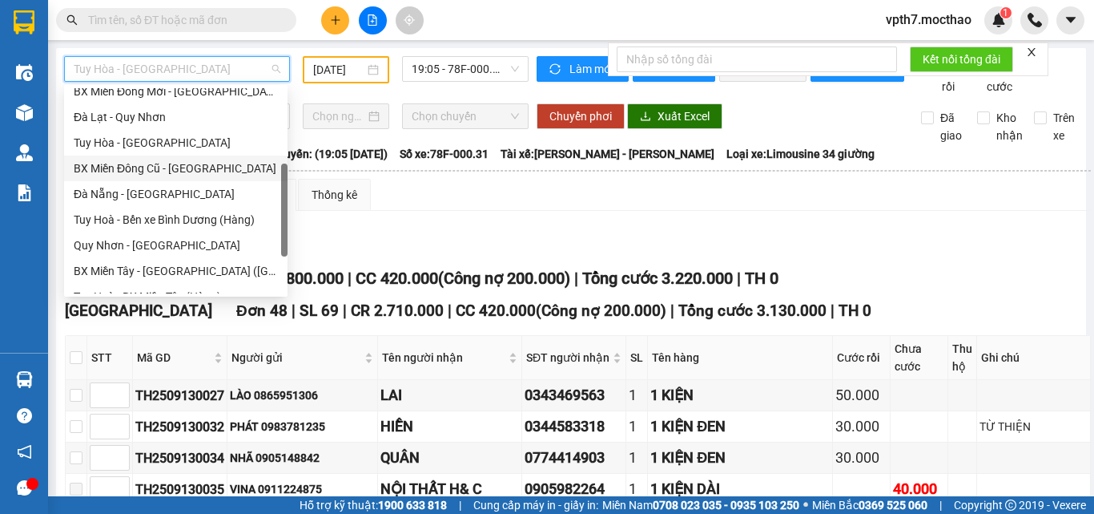
click at [133, 174] on div "BX Miền Đông Cũ - [GEOGRAPHIC_DATA]" at bounding box center [176, 168] width 204 height 18
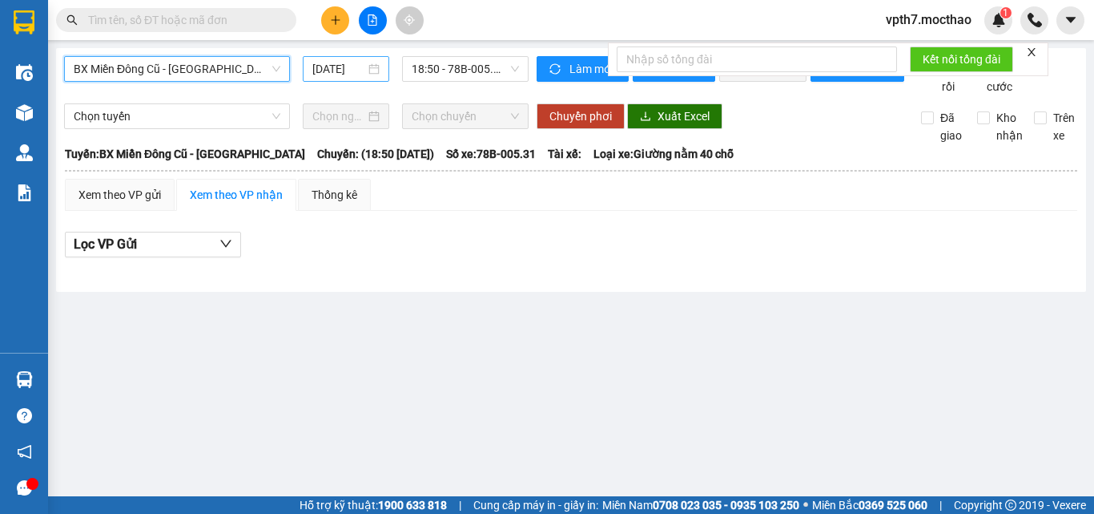
click at [326, 74] on input "[DATE]" at bounding box center [338, 69] width 53 height 18
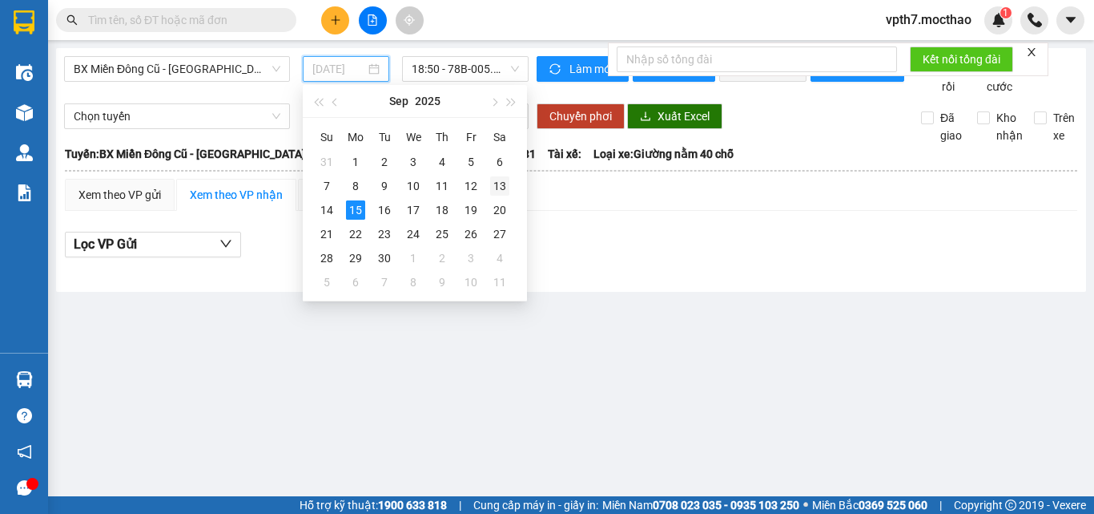
click at [502, 192] on div "13" at bounding box center [499, 185] width 19 height 19
type input "[DATE]"
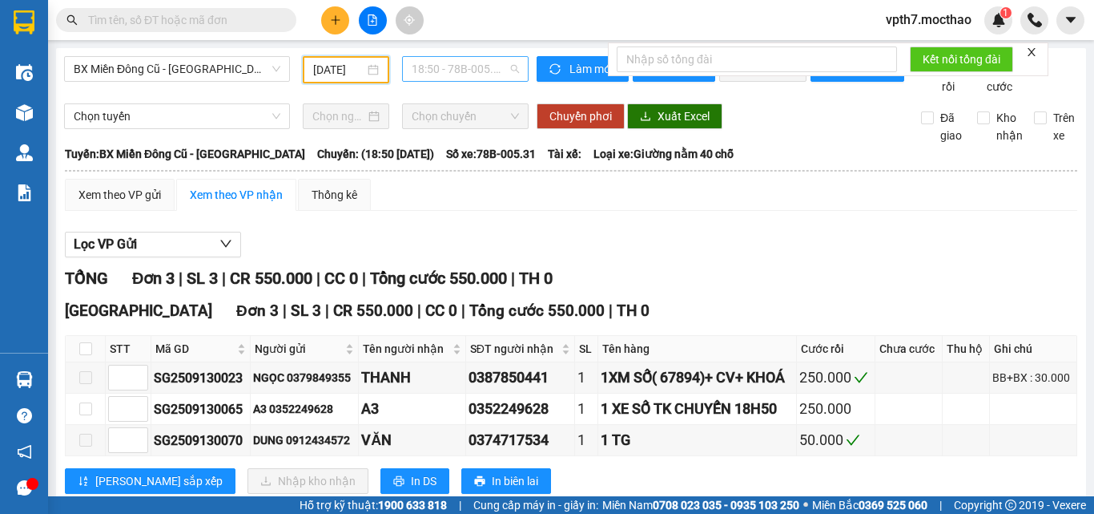
click at [502, 70] on span "18:50 - 78B-005.31" at bounding box center [465, 69] width 107 height 24
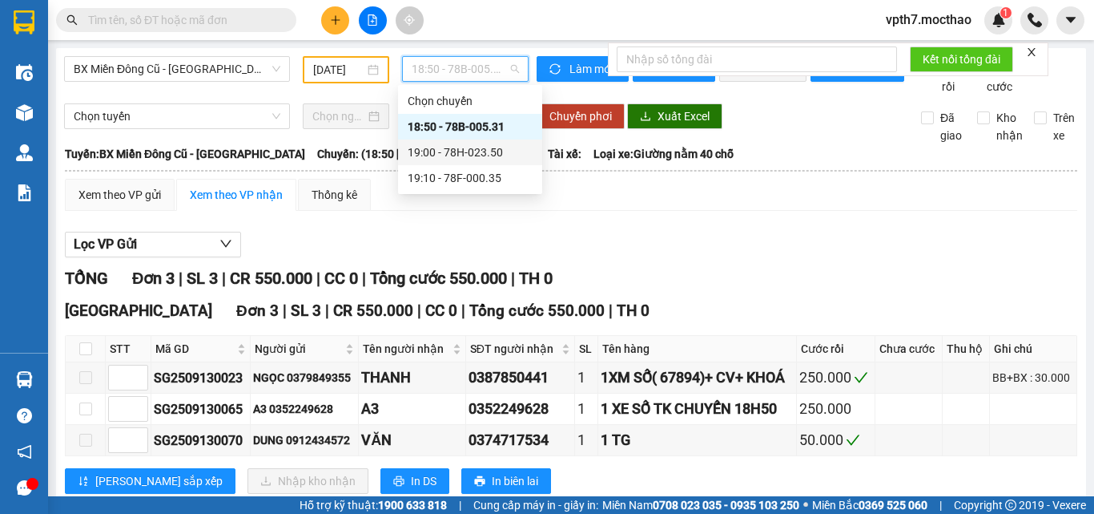
click at [490, 149] on div "19:00 - 78H-023.50" at bounding box center [470, 152] width 125 height 18
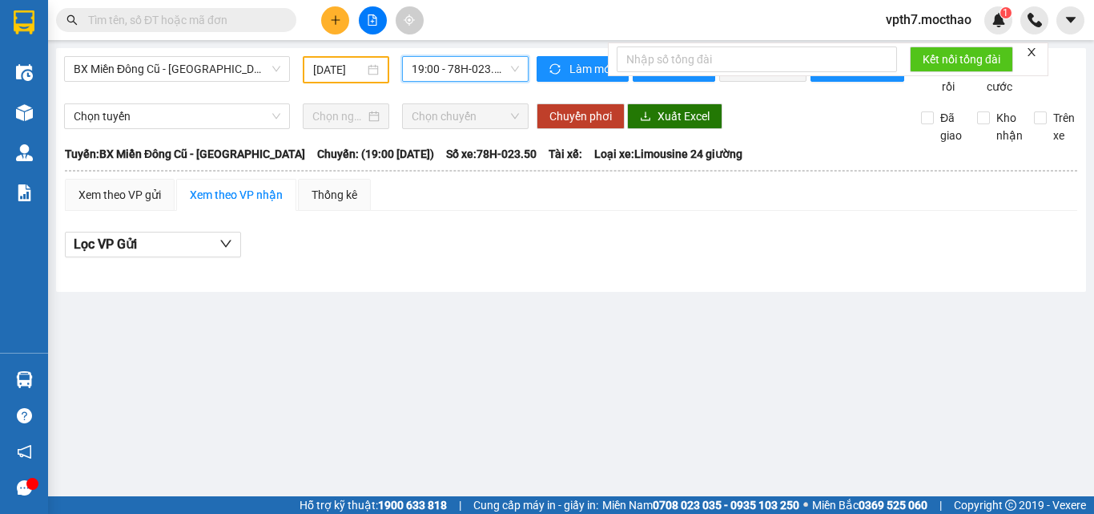
click at [472, 78] on span "19:00 - 78H-023.50" at bounding box center [465, 69] width 107 height 24
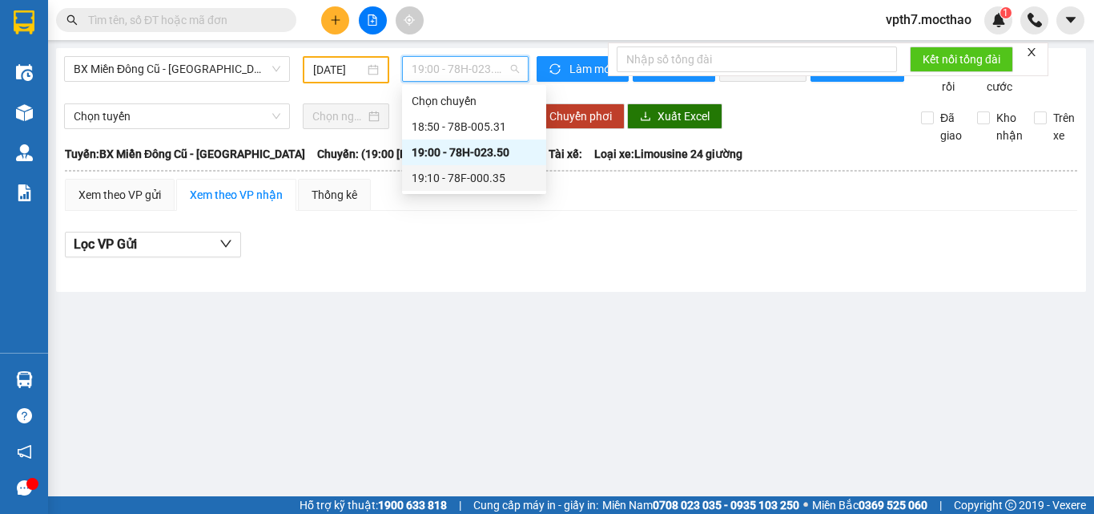
click at [488, 185] on div "19:10 - 78F-000.35" at bounding box center [474, 178] width 125 height 18
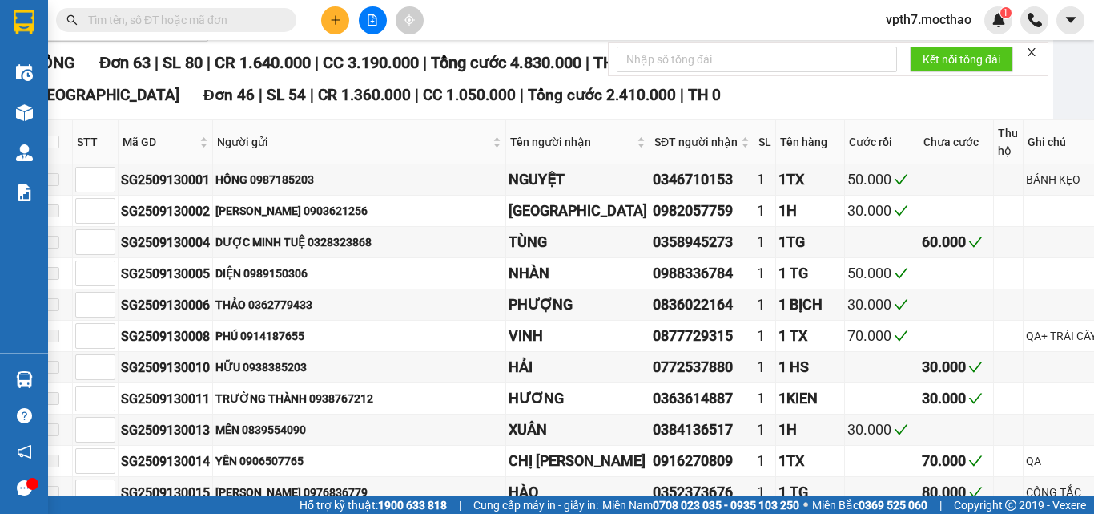
scroll to position [0, 33]
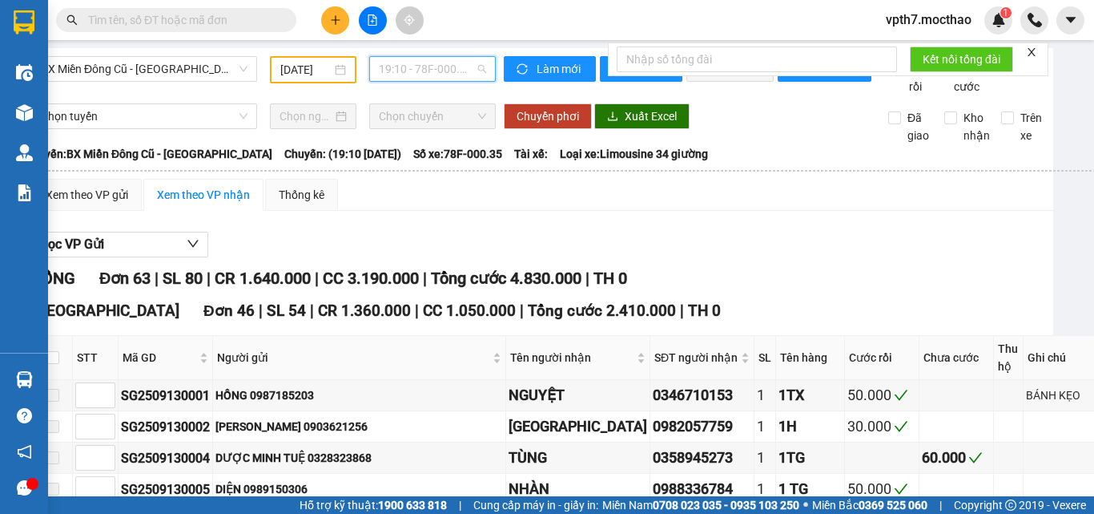
click at [462, 70] on span "19:10 - 78F-000.35" at bounding box center [432, 69] width 107 height 24
click at [156, 79] on span "BX Miền Đông Cũ - [GEOGRAPHIC_DATA]" at bounding box center [144, 69] width 207 height 24
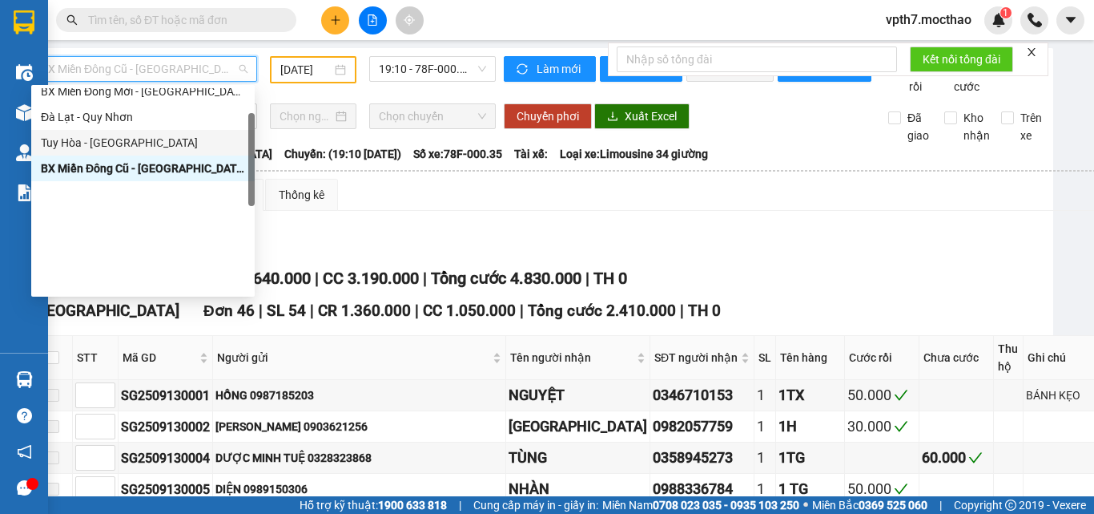
scroll to position [80, 0]
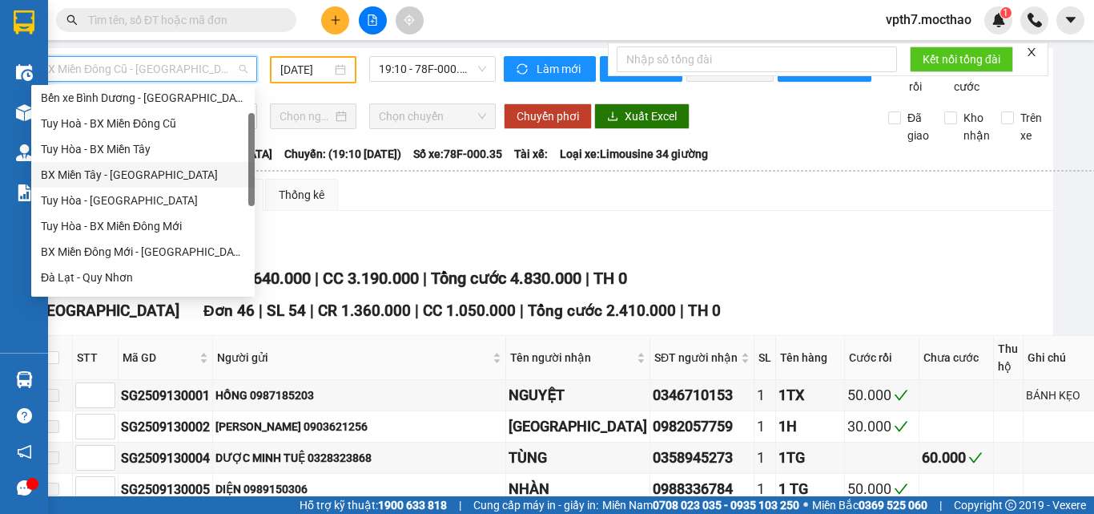
click at [113, 163] on div "BX Miền Tây - [GEOGRAPHIC_DATA]" at bounding box center [143, 175] width 224 height 26
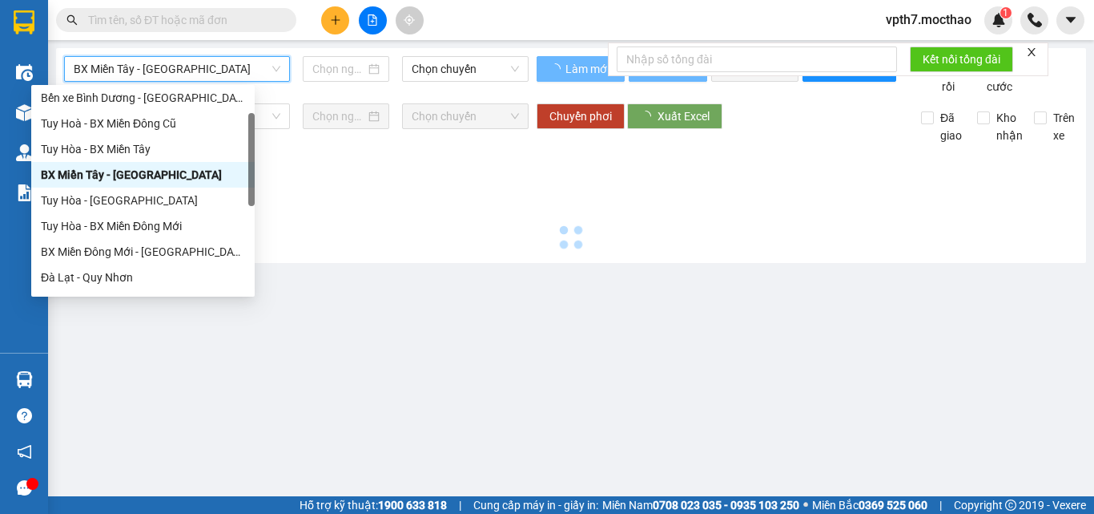
scroll to position [0, 0]
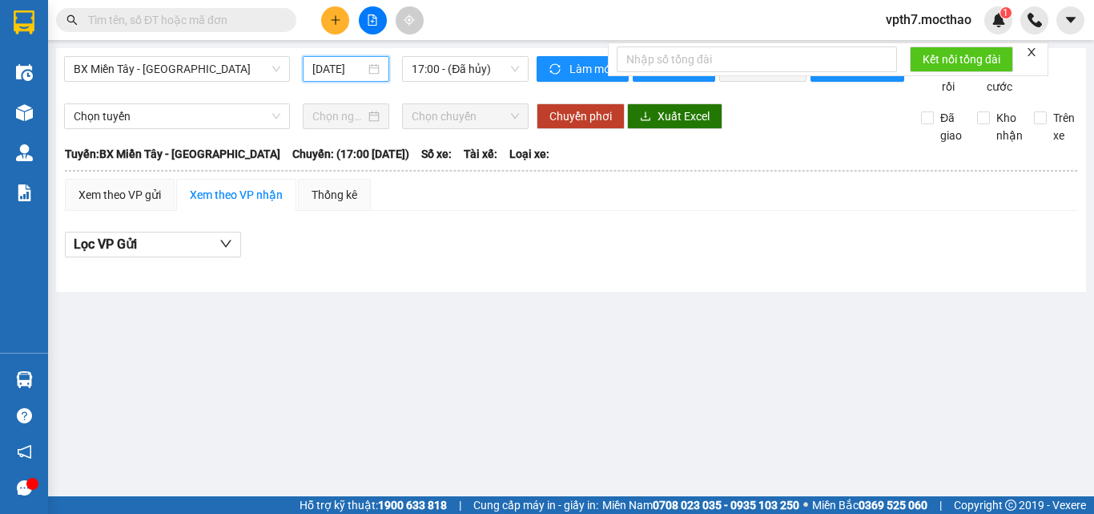
click at [334, 76] on input "[DATE]" at bounding box center [338, 69] width 53 height 18
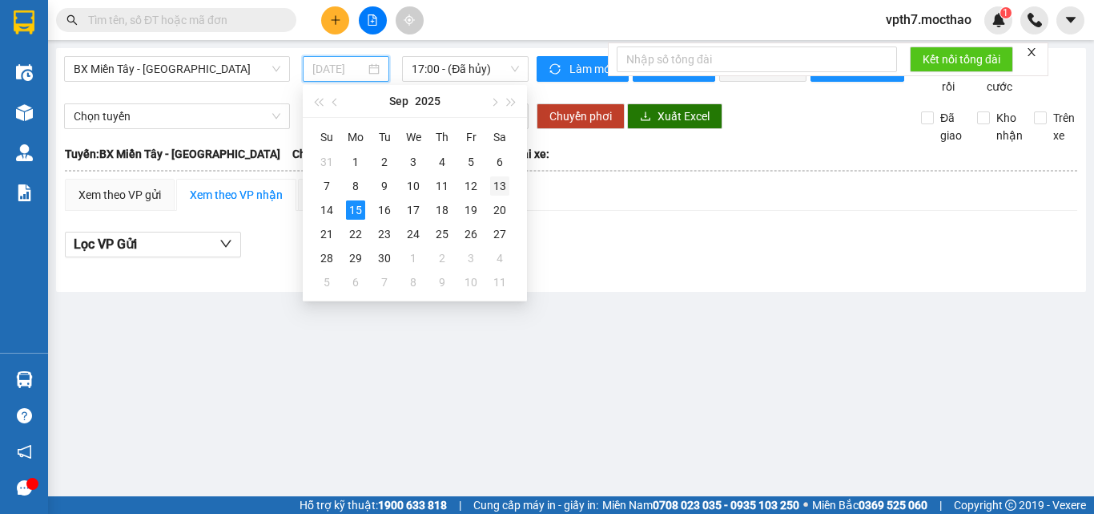
click at [496, 185] on div "13" at bounding box center [499, 185] width 19 height 19
type input "[DATE]"
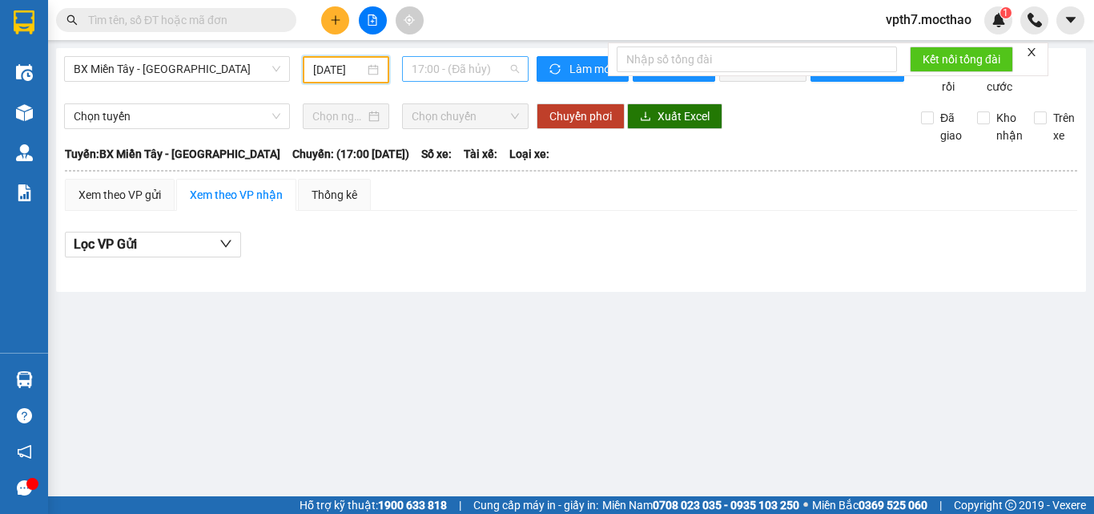
click at [463, 79] on span "17:00 - (Đã hủy)" at bounding box center [465, 69] width 107 height 24
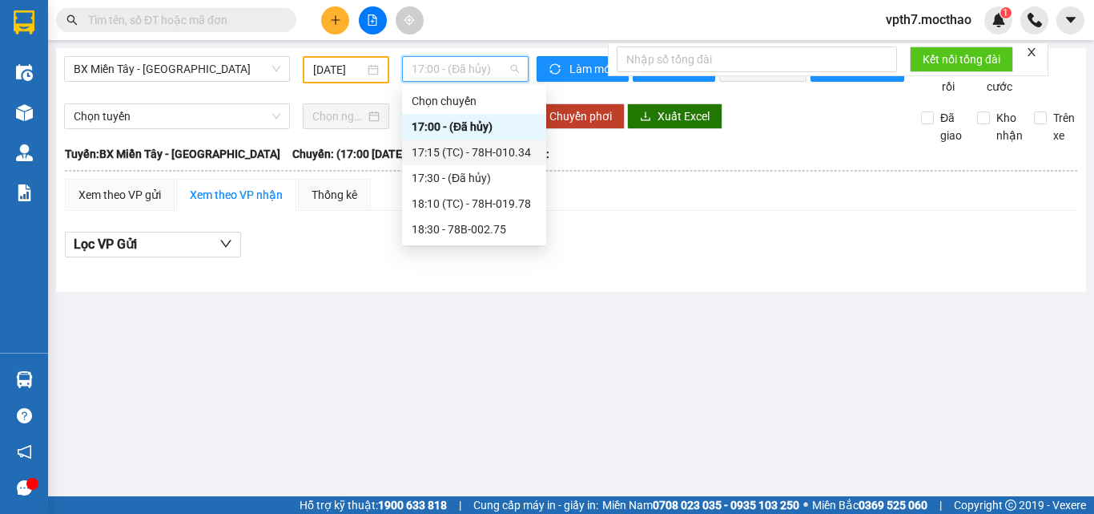
click at [480, 141] on div "17:15 (TC) - 78H-010.34" at bounding box center [474, 152] width 144 height 26
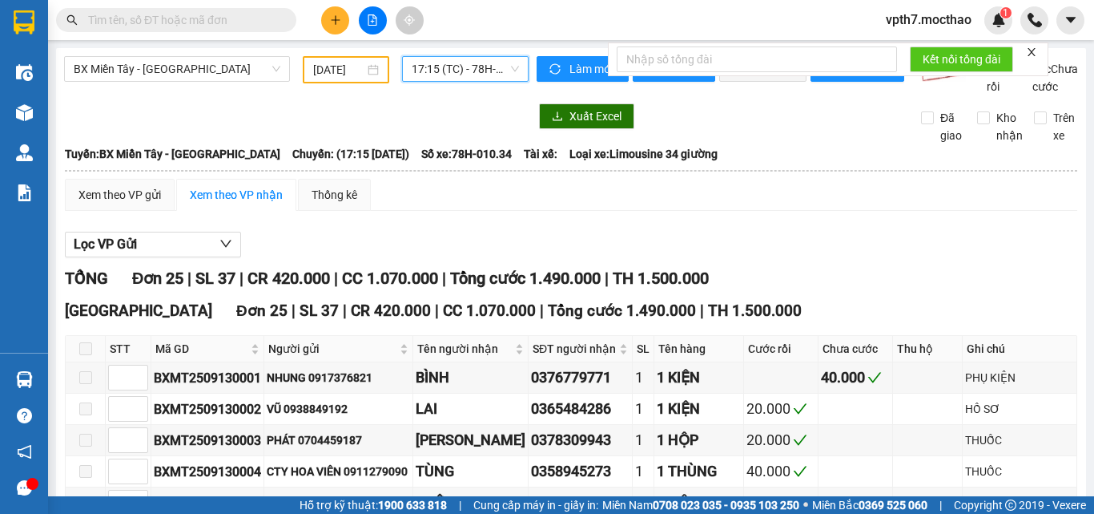
click at [500, 75] on span "17:15 (TC) - 78H-010.34" at bounding box center [465, 69] width 107 height 24
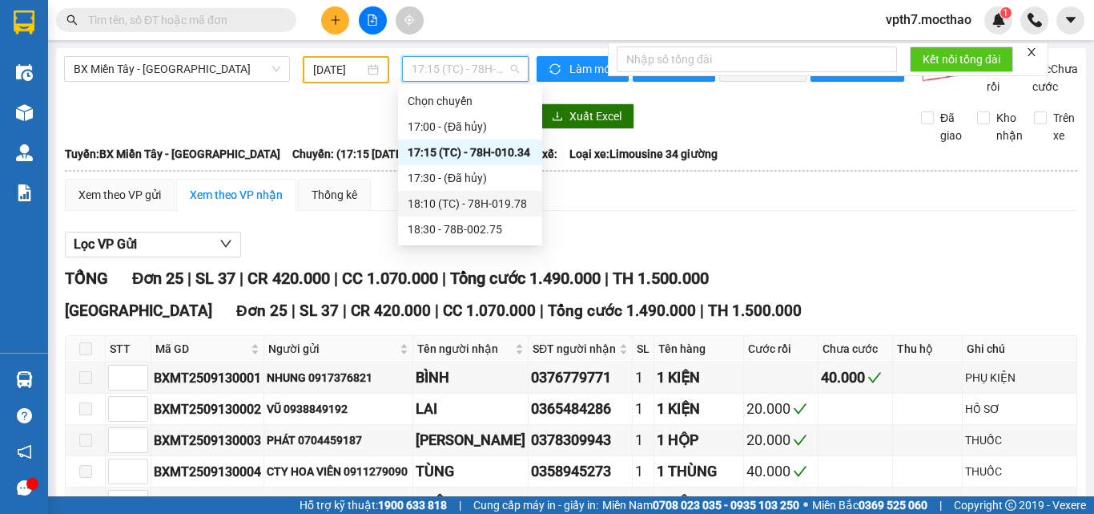
click at [489, 196] on div "18:10 (TC) - 78H-019.78" at bounding box center [470, 204] width 125 height 18
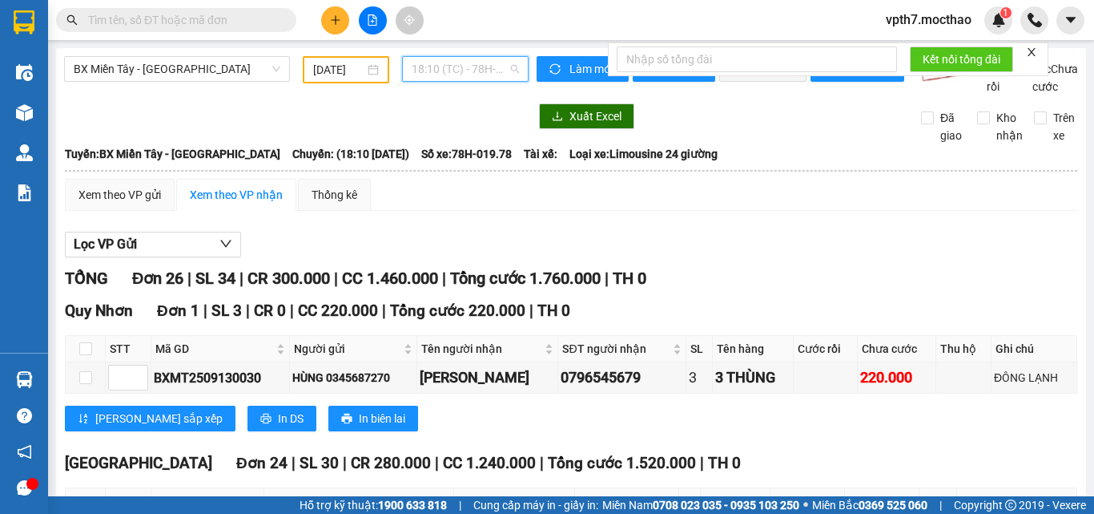
click at [421, 62] on span "18:10 (TC) - 78H-019.78" at bounding box center [465, 69] width 107 height 24
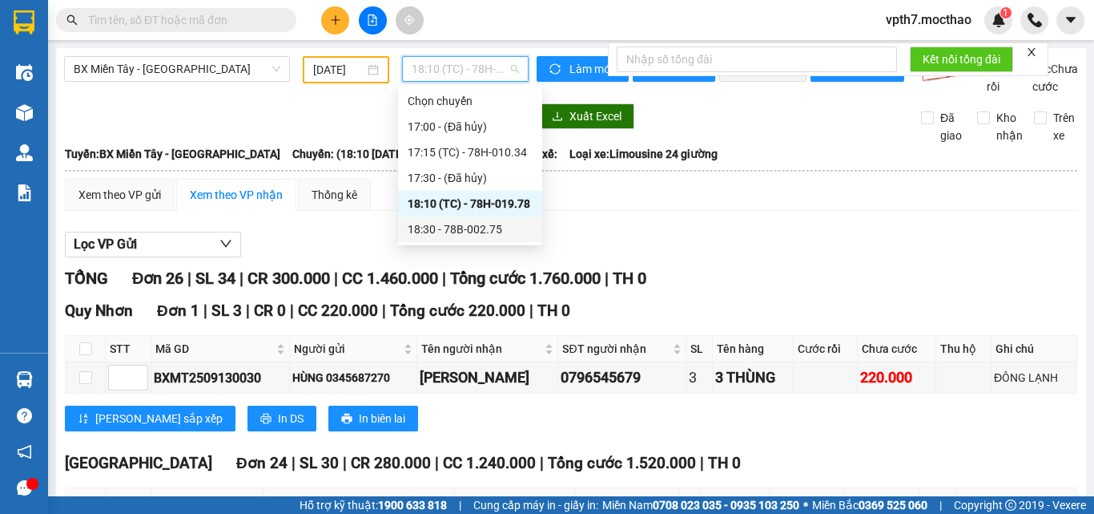
click at [455, 231] on div "18:30 - 78B-002.75" at bounding box center [470, 229] width 125 height 18
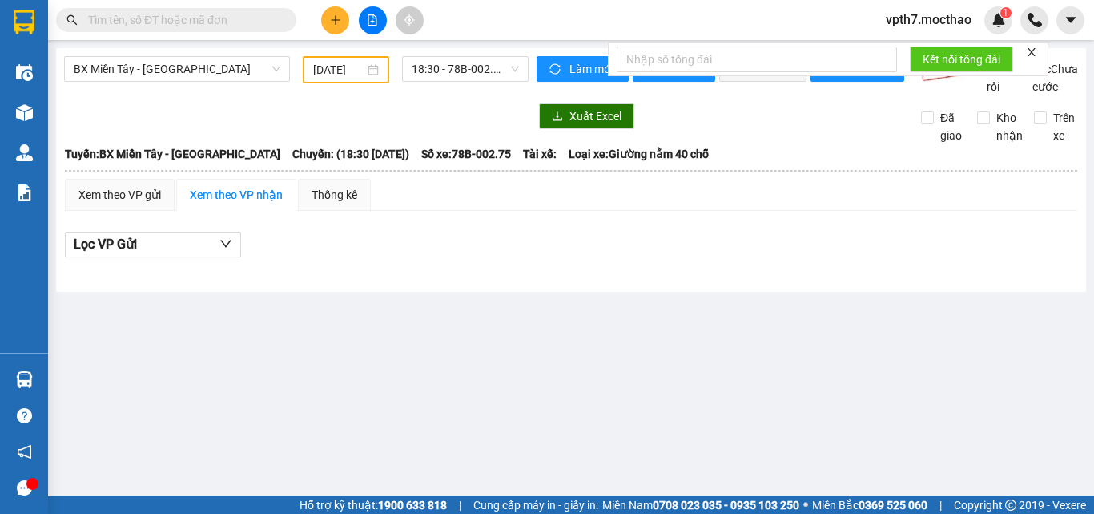
click at [228, 54] on div "BX Miền Tây - [GEOGRAPHIC_DATA] [DATE] 18:30 - 78B-002.75 Làm mới In phơi In đơ…" at bounding box center [571, 170] width 1030 height 244
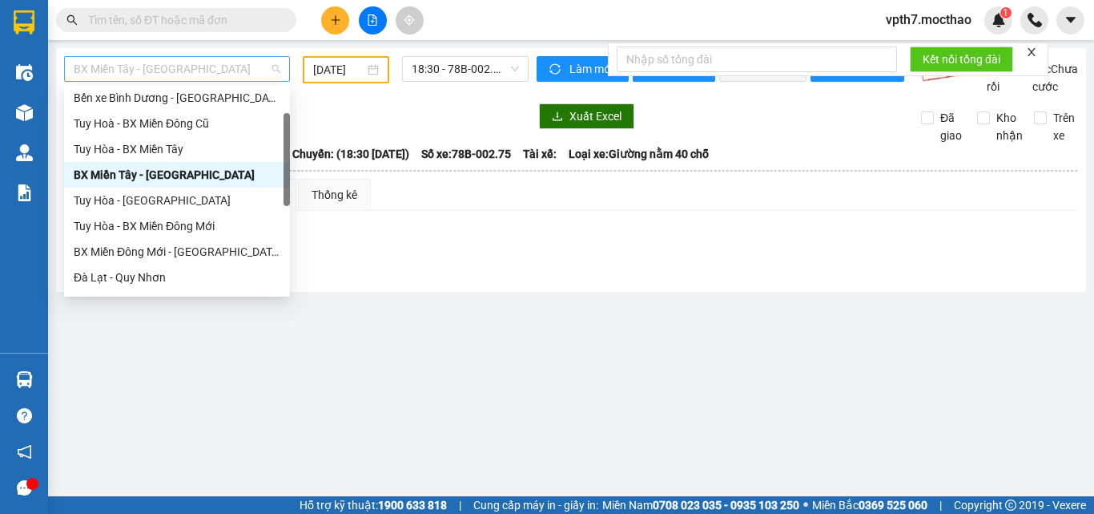
click at [215, 72] on span "BX Miền Tây - [GEOGRAPHIC_DATA]" at bounding box center [177, 69] width 207 height 24
click at [177, 130] on div "Tuy Hoà - BX Miền Đông Cũ" at bounding box center [177, 124] width 207 height 18
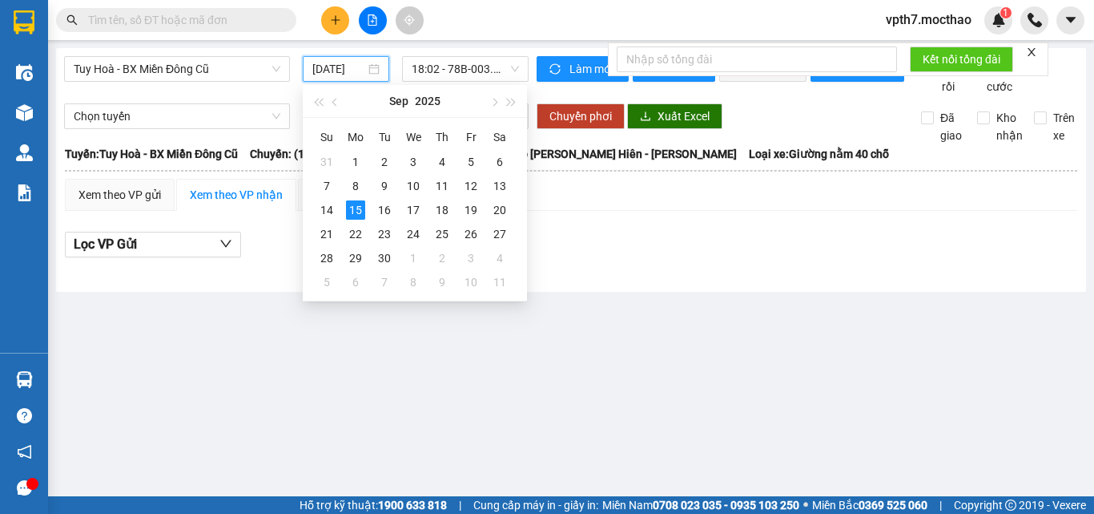
click at [336, 75] on input "[DATE]" at bounding box center [338, 69] width 53 height 18
click at [502, 184] on div "13" at bounding box center [499, 185] width 19 height 19
type input "[DATE]"
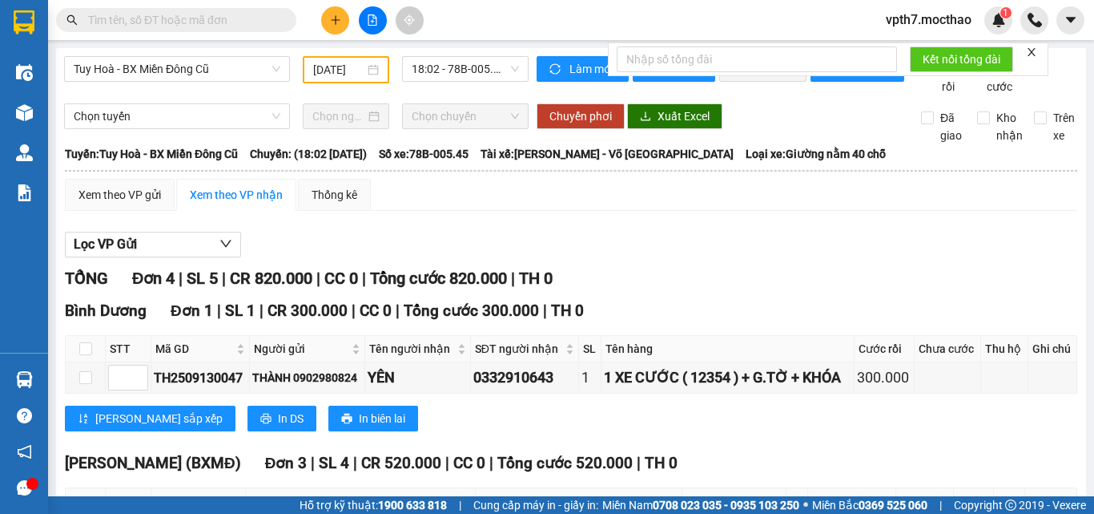
click at [470, 82] on div "18:02 - 78B-005.45" at bounding box center [465, 69] width 139 height 27
click at [482, 78] on span "18:02 - 78B-005.45" at bounding box center [465, 69] width 107 height 24
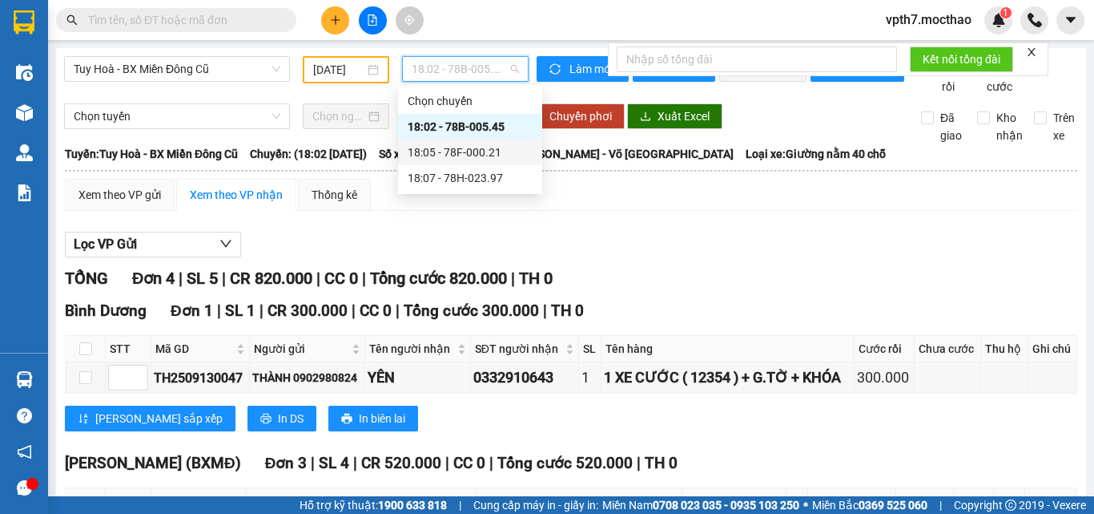
click at [493, 149] on div "18:05 - 78F-000.21" at bounding box center [470, 152] width 125 height 18
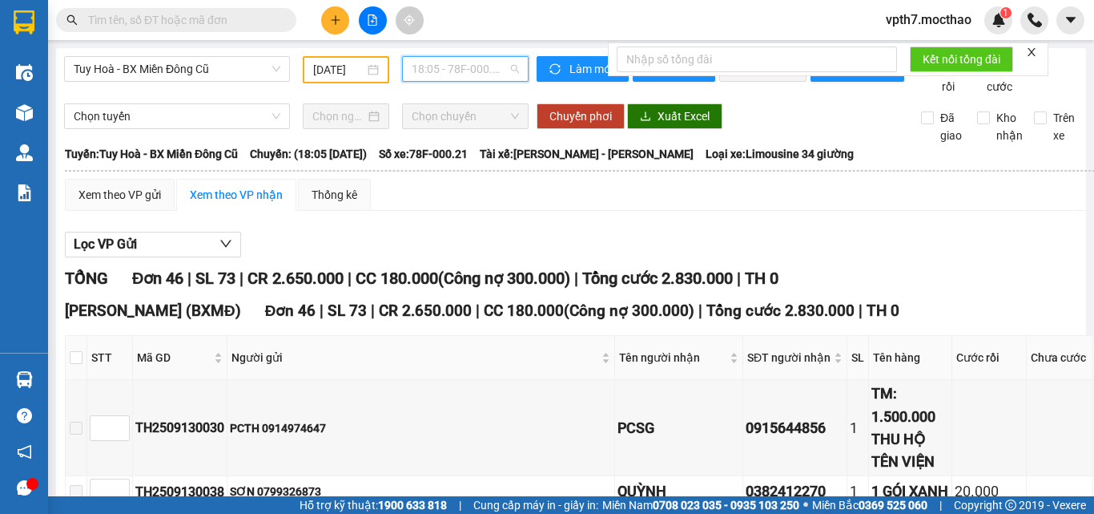
click at [464, 71] on span "18:05 - 78F-000.21" at bounding box center [465, 69] width 107 height 24
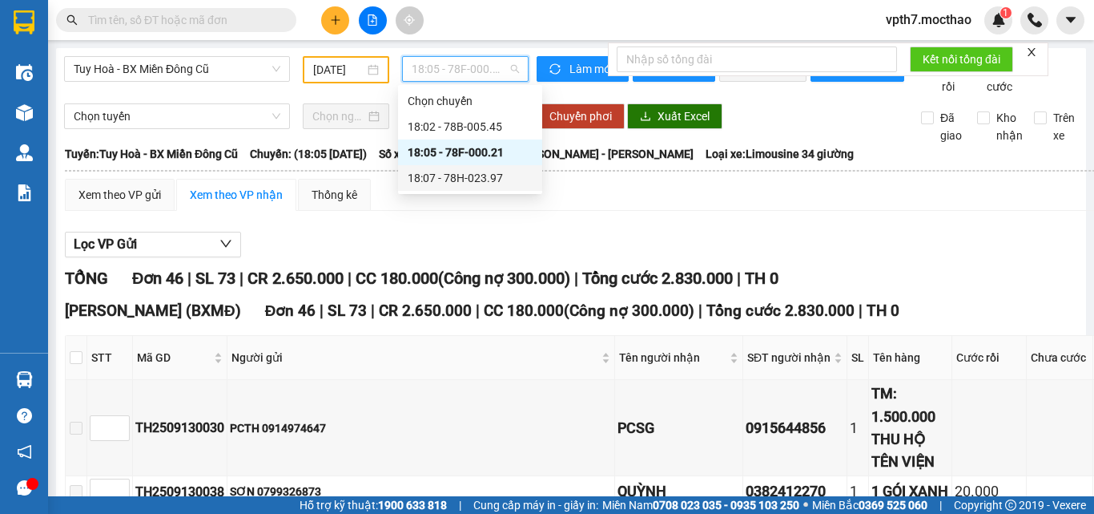
click at [493, 175] on div "18:07 - 78H-023.97" at bounding box center [470, 178] width 125 height 18
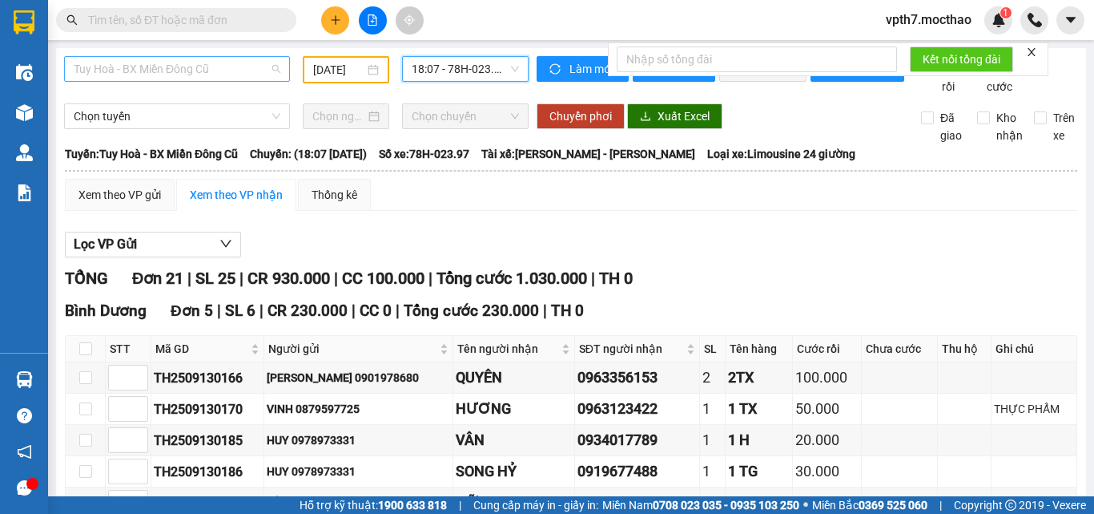
click at [211, 78] on span "Tuy Hoà - BX Miền Đông Cũ" at bounding box center [177, 69] width 207 height 24
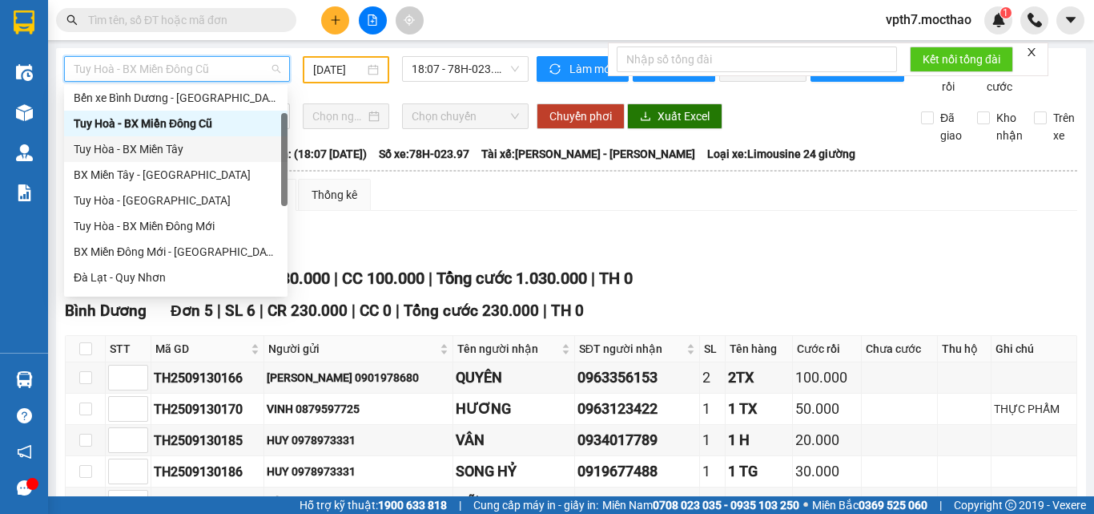
click at [152, 151] on div "Tuy Hòa - BX Miền Tây" at bounding box center [176, 149] width 204 height 18
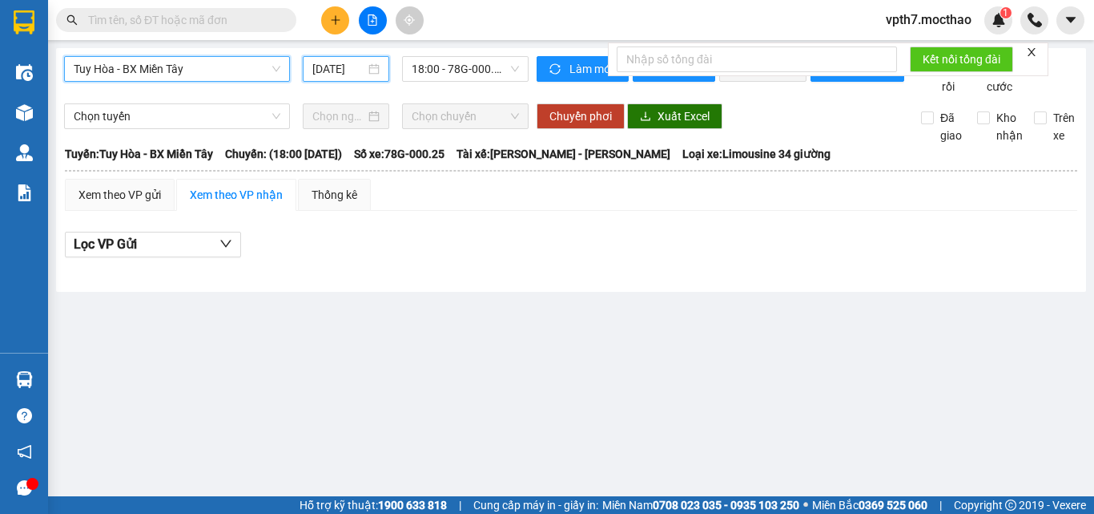
click at [345, 72] on input "[DATE]" at bounding box center [338, 69] width 53 height 18
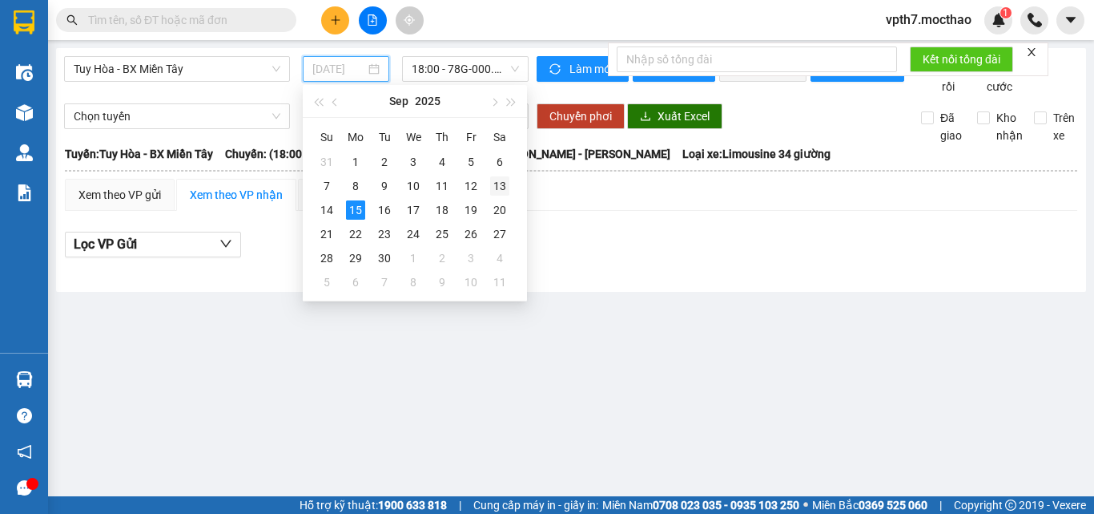
click at [500, 184] on div "13" at bounding box center [499, 185] width 19 height 19
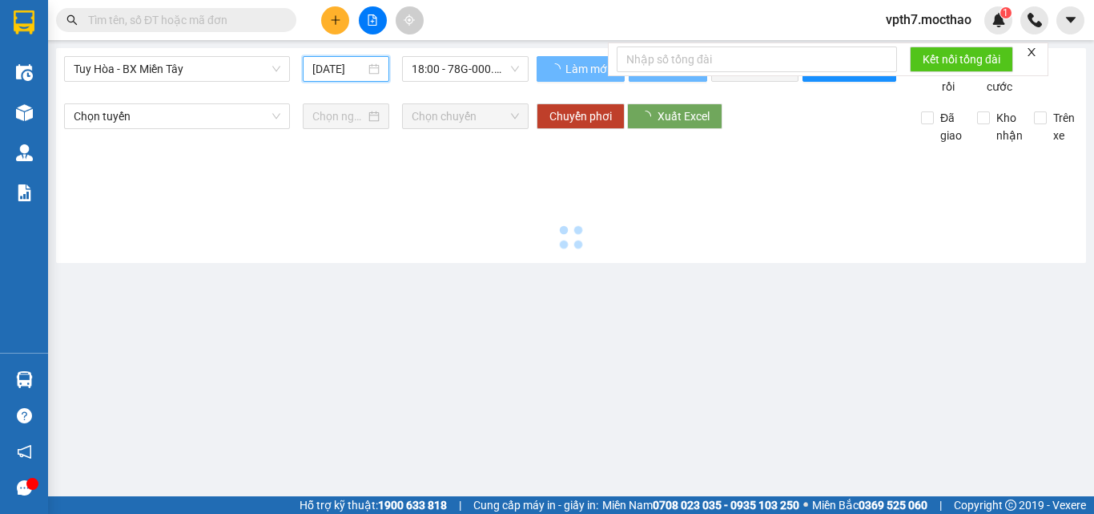
type input "[DATE]"
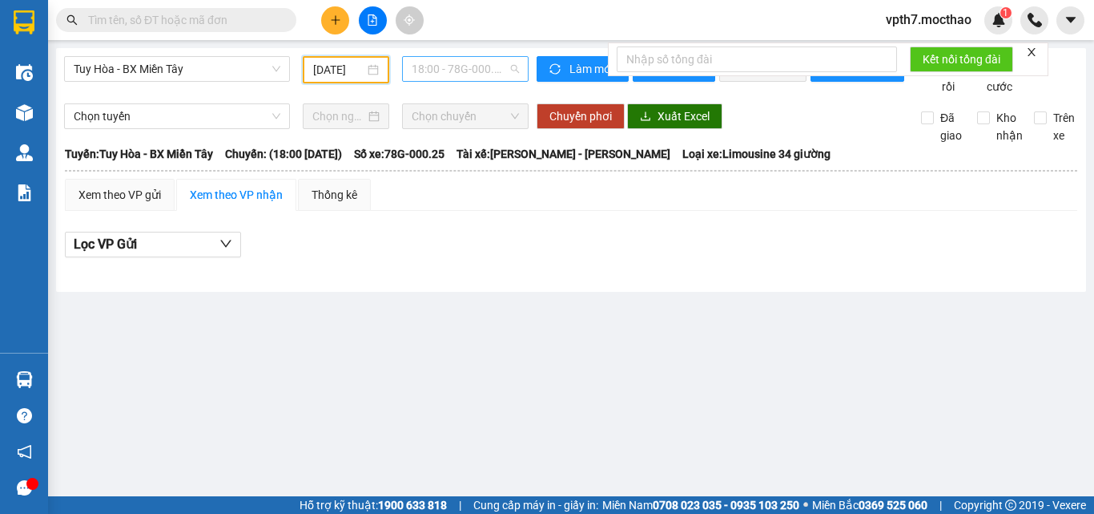
click at [452, 71] on span "18:00 - 78G-000.25" at bounding box center [465, 69] width 107 height 24
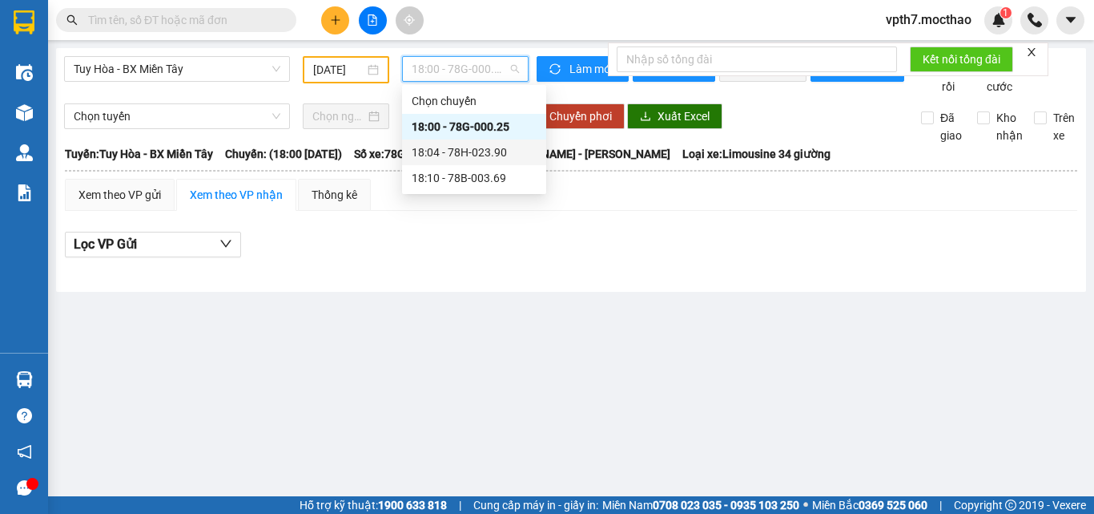
drag, startPoint x: 475, startPoint y: 152, endPoint x: 465, endPoint y: 146, distance: 12.2
click at [474, 154] on div "18:04 - 78H-023.90" at bounding box center [474, 152] width 125 height 18
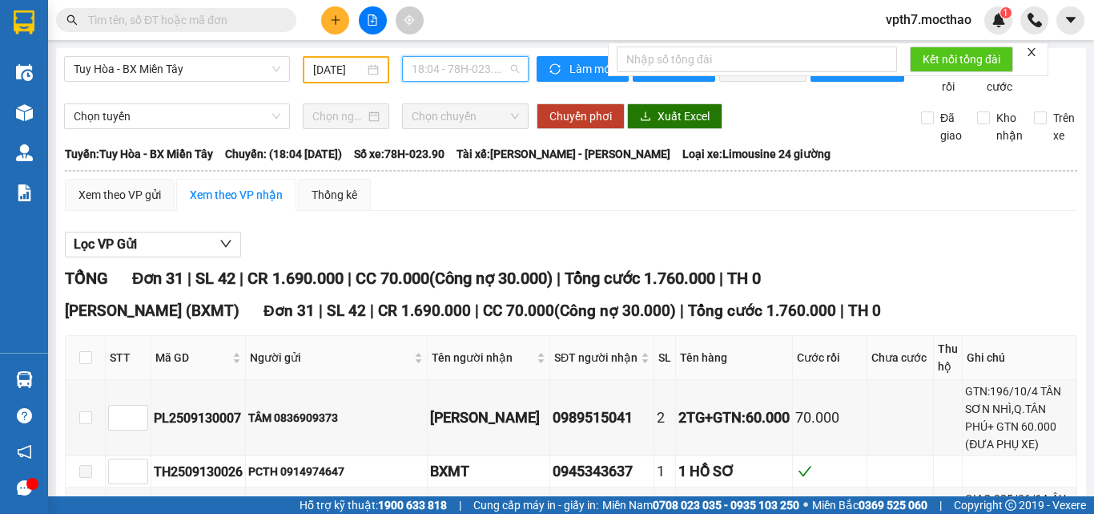
click at [467, 72] on span "18:04 - 78H-023.90" at bounding box center [465, 69] width 107 height 24
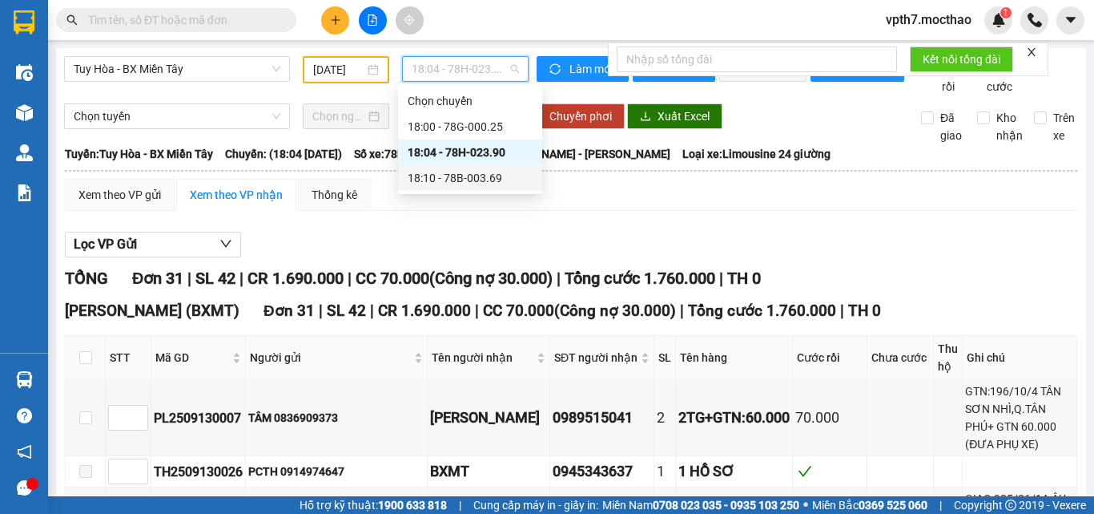
click at [491, 185] on div "18:10 - 78B-003.69" at bounding box center [470, 178] width 125 height 18
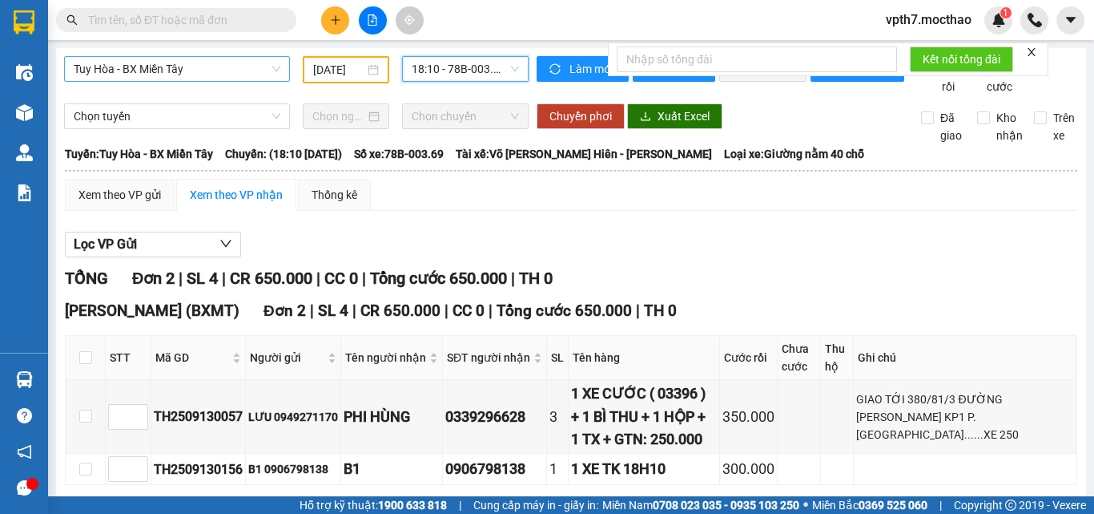
click at [179, 76] on span "Tuy Hòa - BX Miền Tây" at bounding box center [177, 69] width 207 height 24
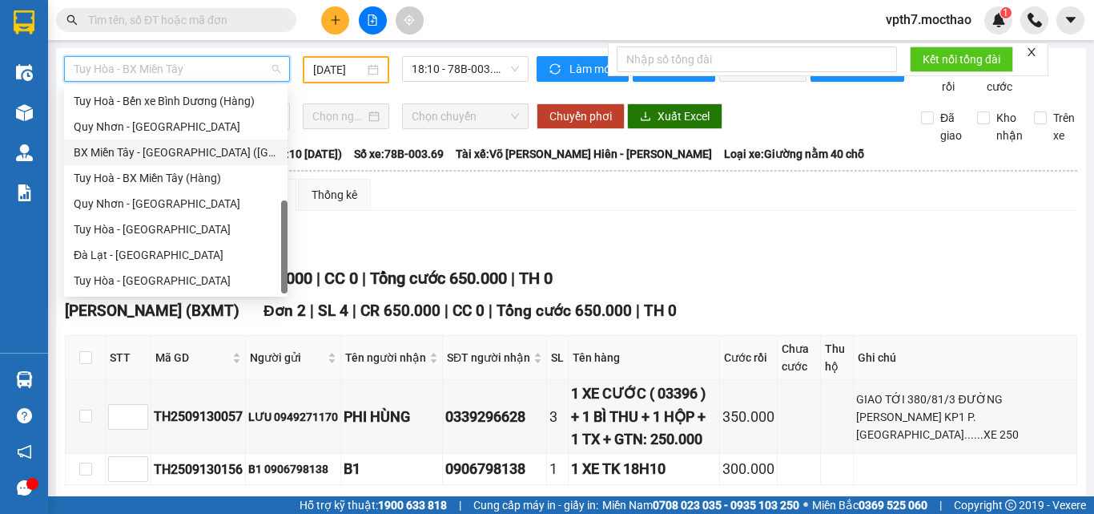
scroll to position [199, 0]
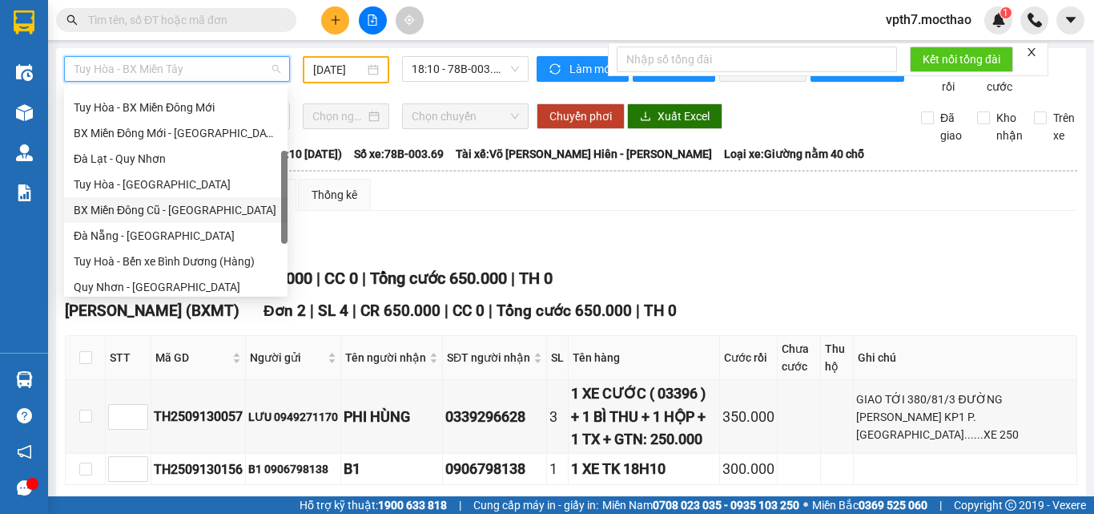
click at [157, 215] on div "BX Miền Đông Cũ - [GEOGRAPHIC_DATA]" at bounding box center [176, 210] width 204 height 18
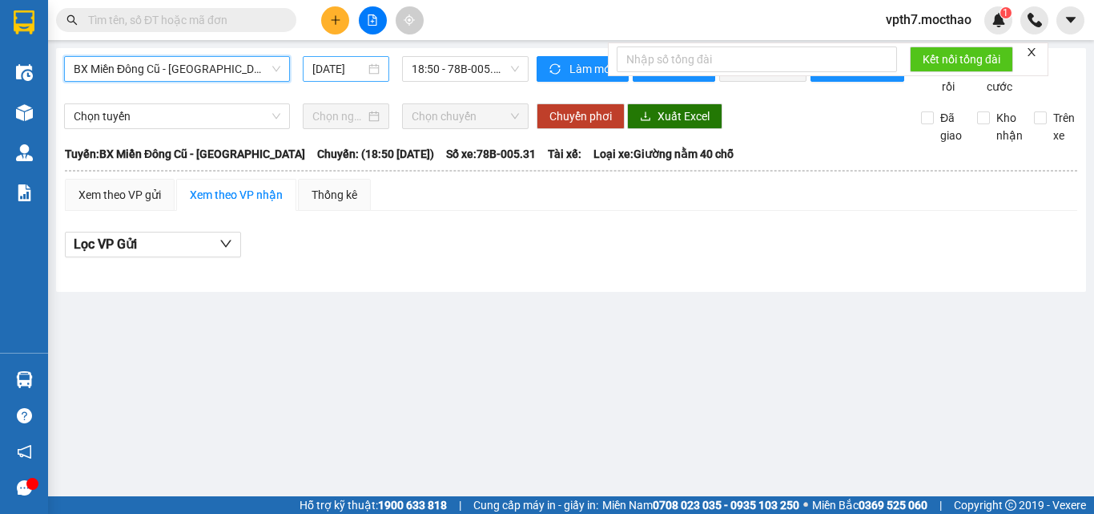
click at [361, 75] on input "[DATE]" at bounding box center [338, 69] width 53 height 18
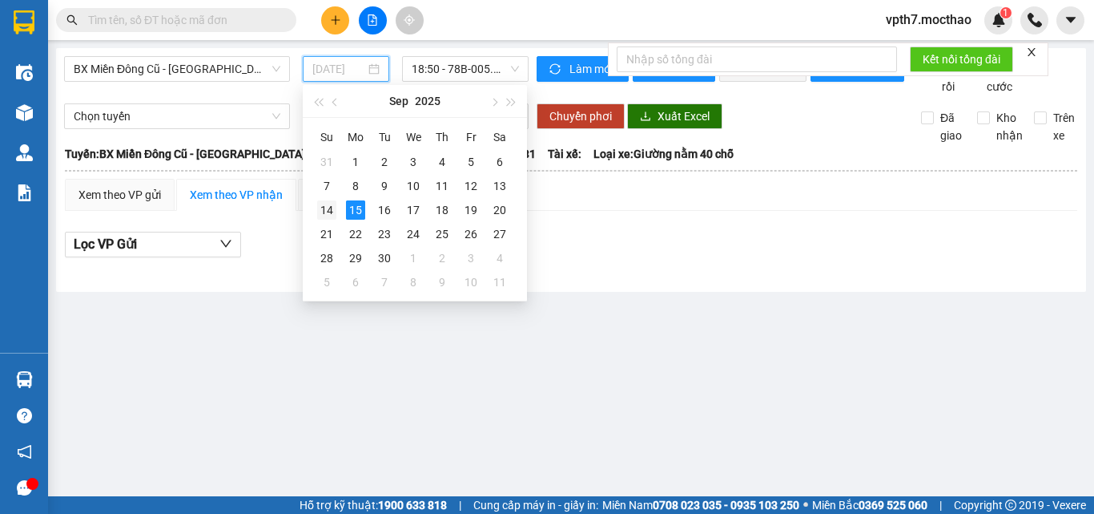
click at [332, 209] on div "14" at bounding box center [326, 209] width 19 height 19
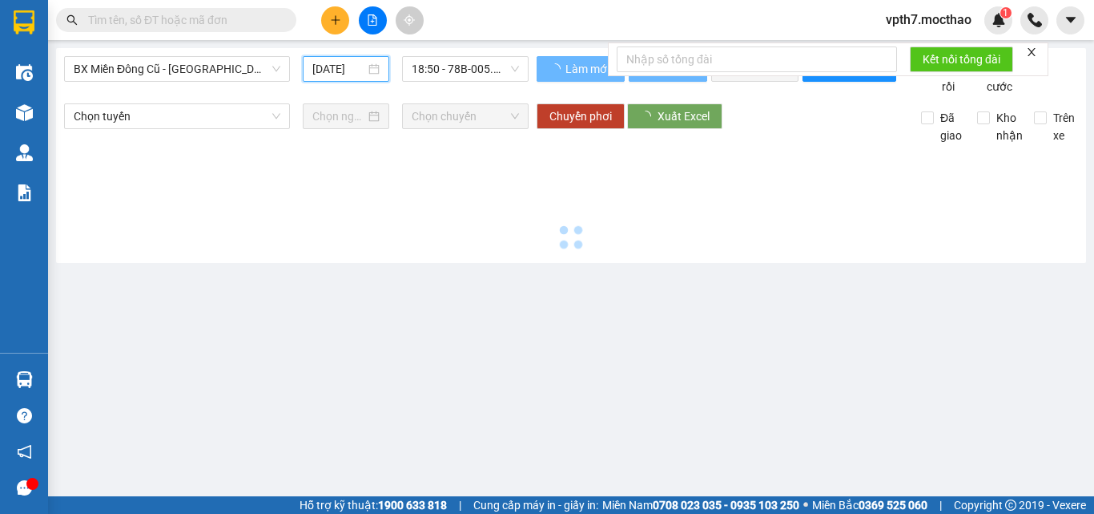
type input "[DATE]"
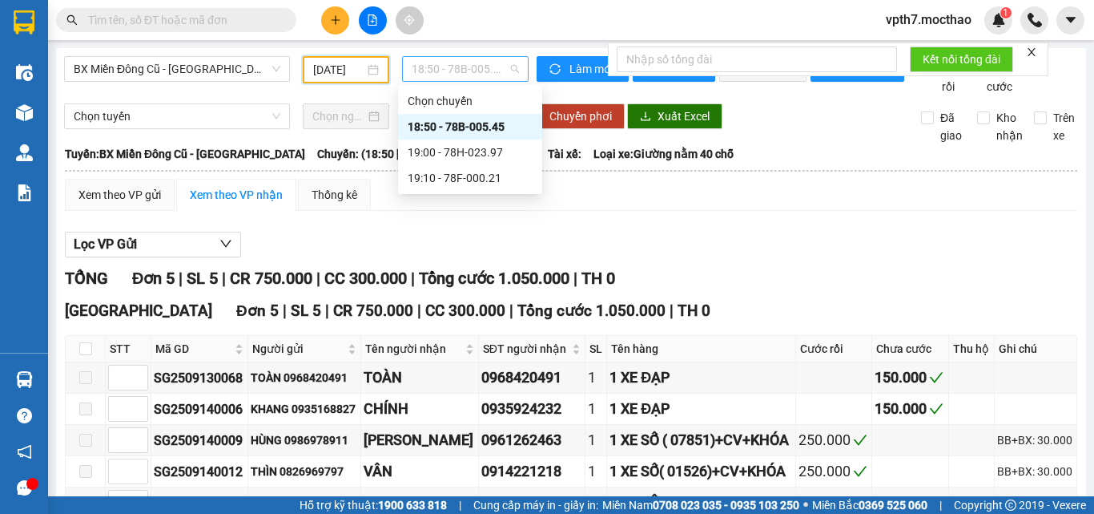
click at [476, 76] on span "18:50 - 78B-005.45" at bounding box center [465, 69] width 107 height 24
click at [505, 162] on div "19:00 - 78H-023.97" at bounding box center [470, 152] width 144 height 26
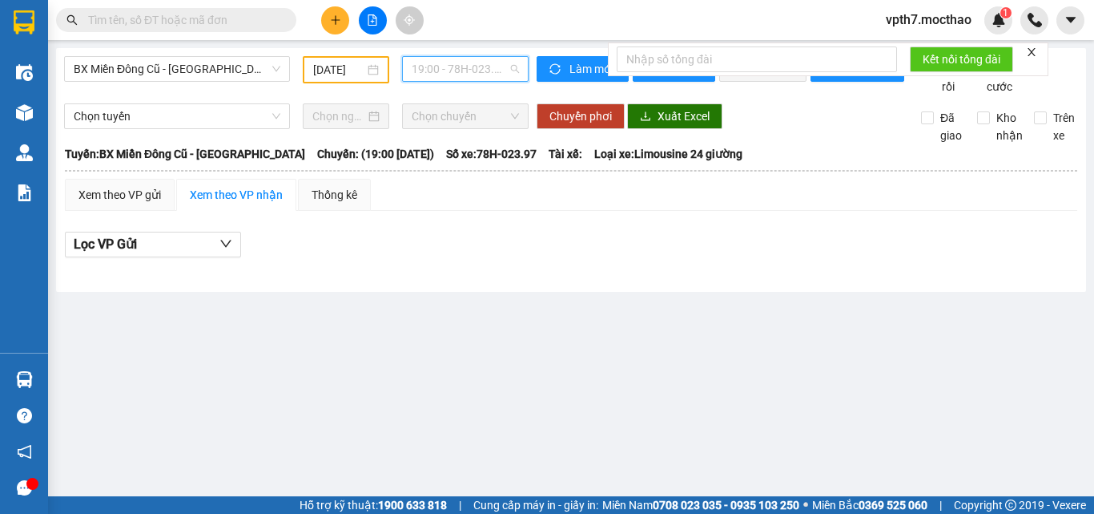
click at [481, 75] on span "19:00 - 78H-023.97" at bounding box center [465, 69] width 107 height 24
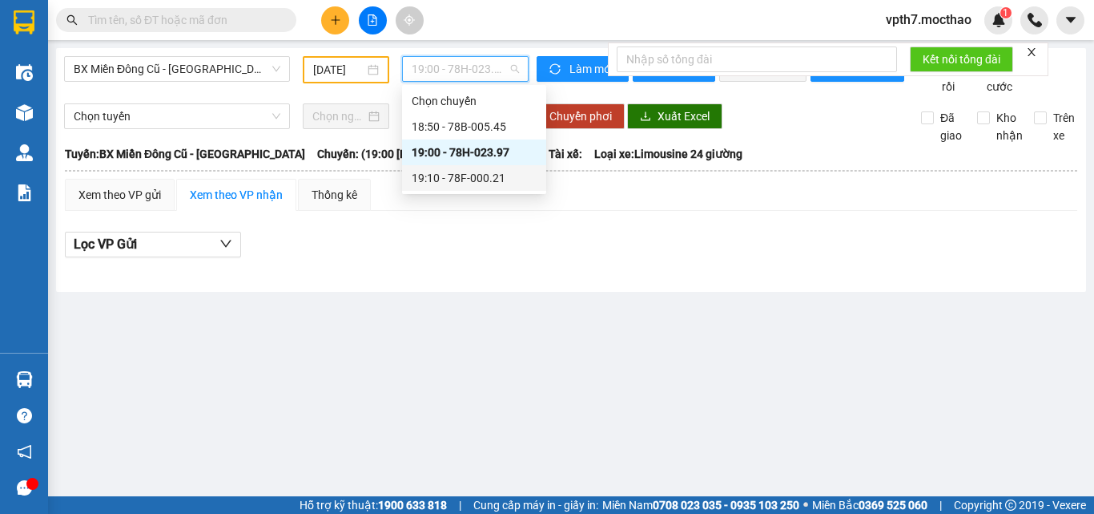
click at [480, 179] on div "19:10 - 78F-000.21" at bounding box center [474, 178] width 125 height 18
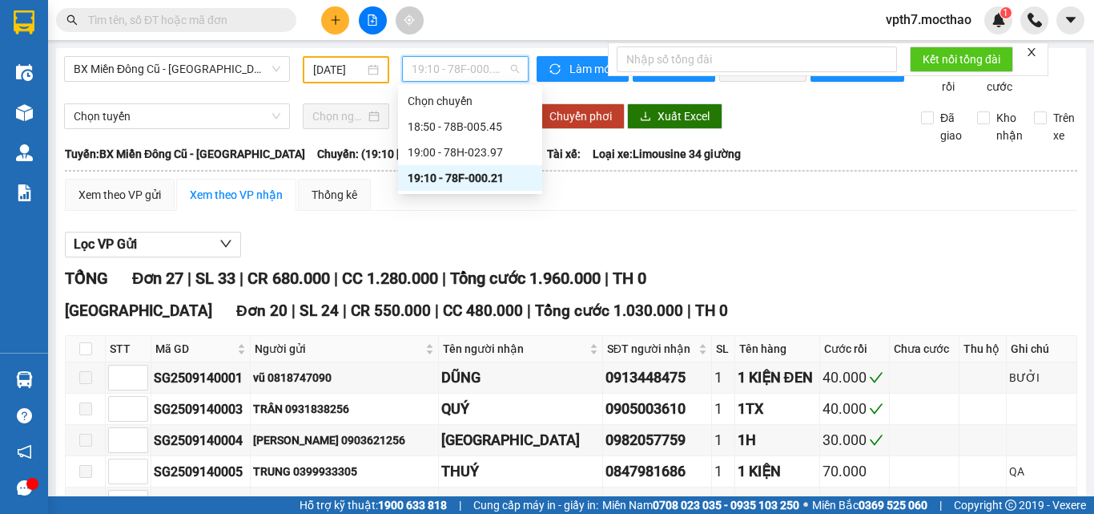
click at [480, 62] on span "19:10 - 78F-000.21" at bounding box center [465, 69] width 107 height 24
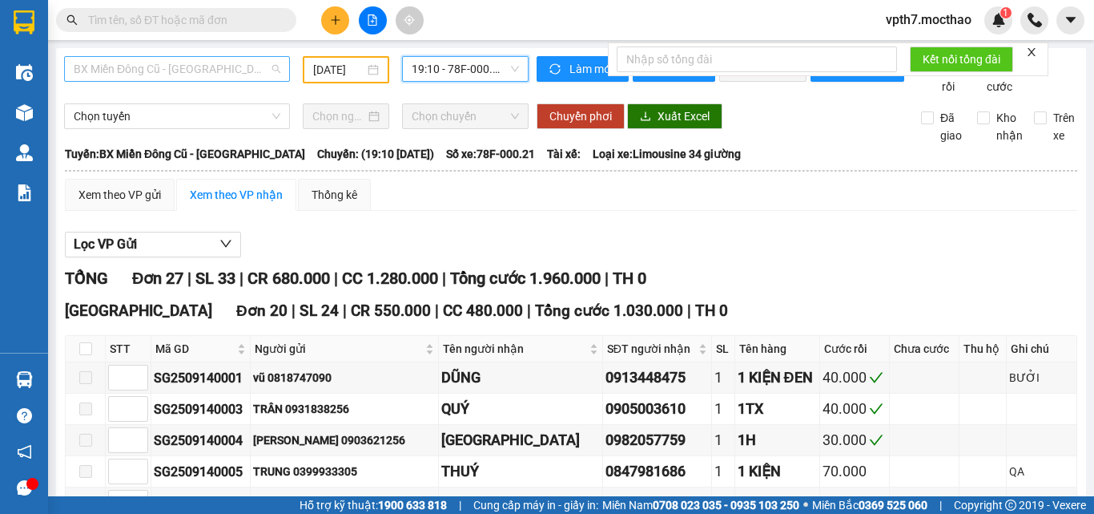
click at [220, 67] on span "BX Miền Đông Cũ - [GEOGRAPHIC_DATA]" at bounding box center [177, 69] width 207 height 24
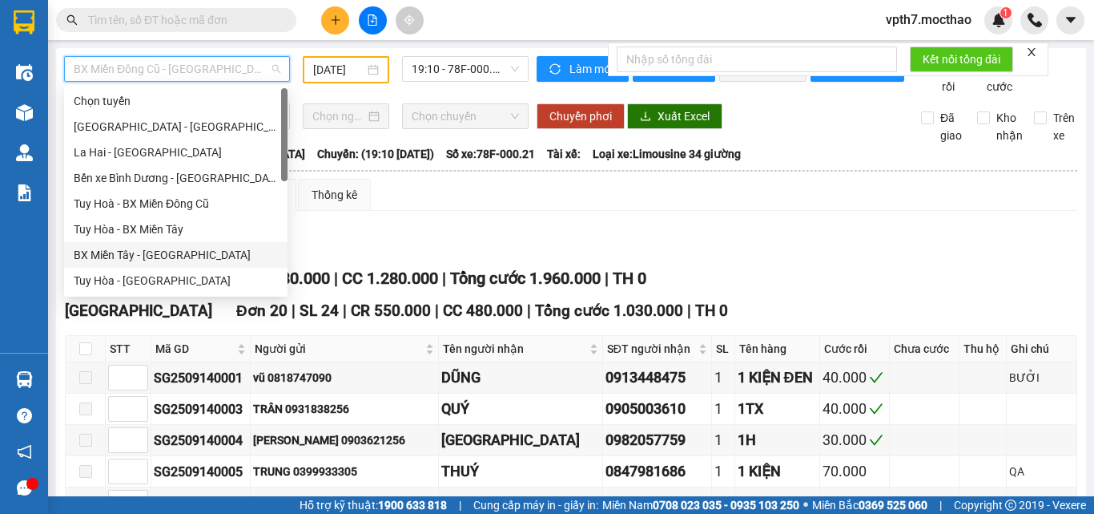
click at [127, 252] on div "BX Miền Tây - [GEOGRAPHIC_DATA]" at bounding box center [176, 255] width 204 height 18
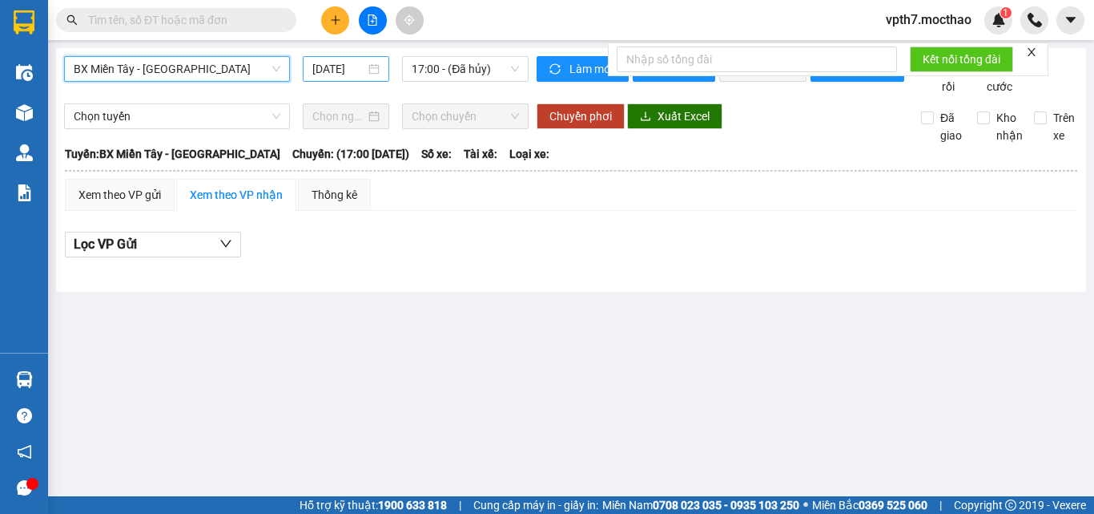
click at [349, 75] on input "[DATE]" at bounding box center [338, 69] width 53 height 18
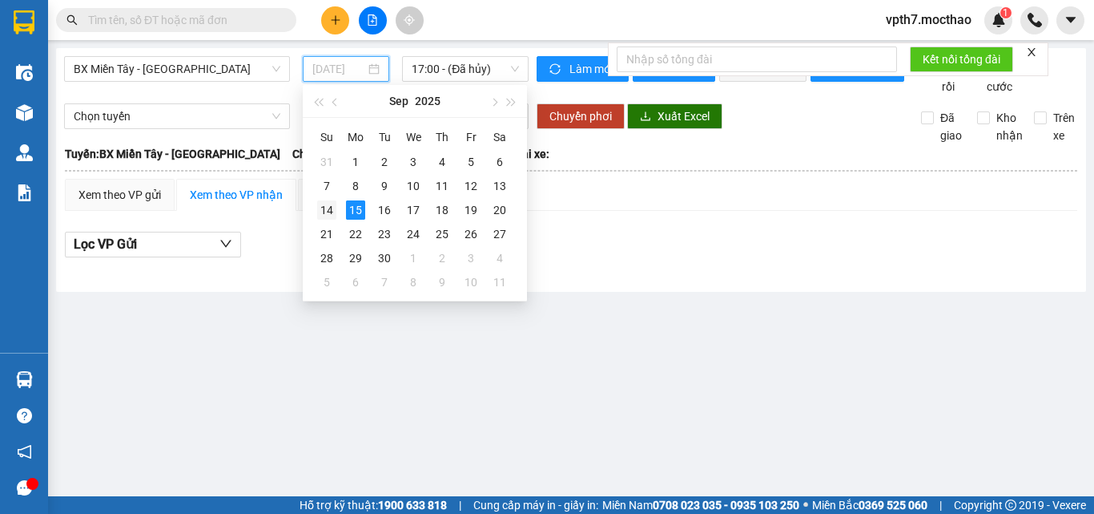
click at [327, 214] on div "14" at bounding box center [326, 209] width 19 height 19
type input "[DATE]"
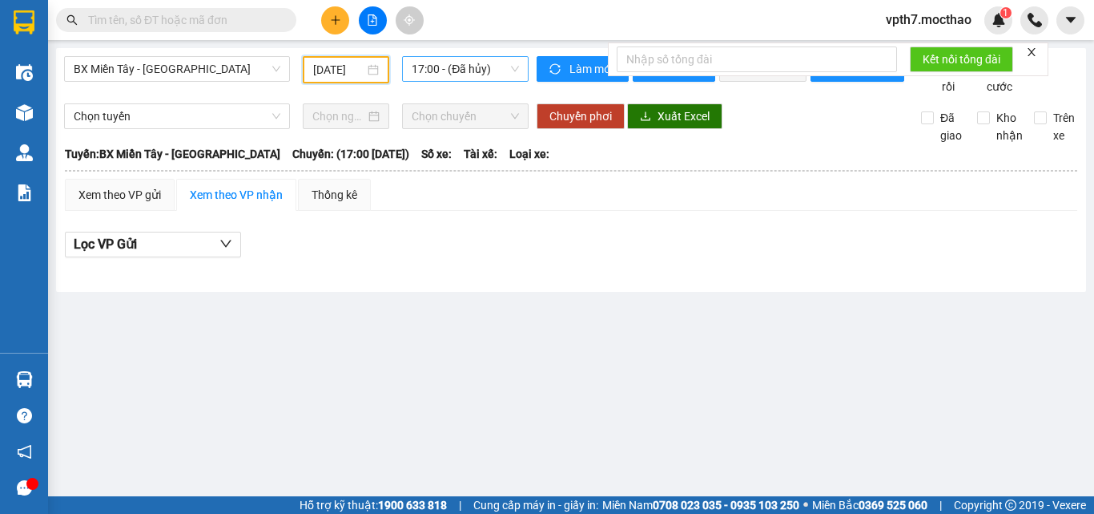
click at [464, 67] on span "17:00 - (Đã hủy)" at bounding box center [465, 69] width 107 height 24
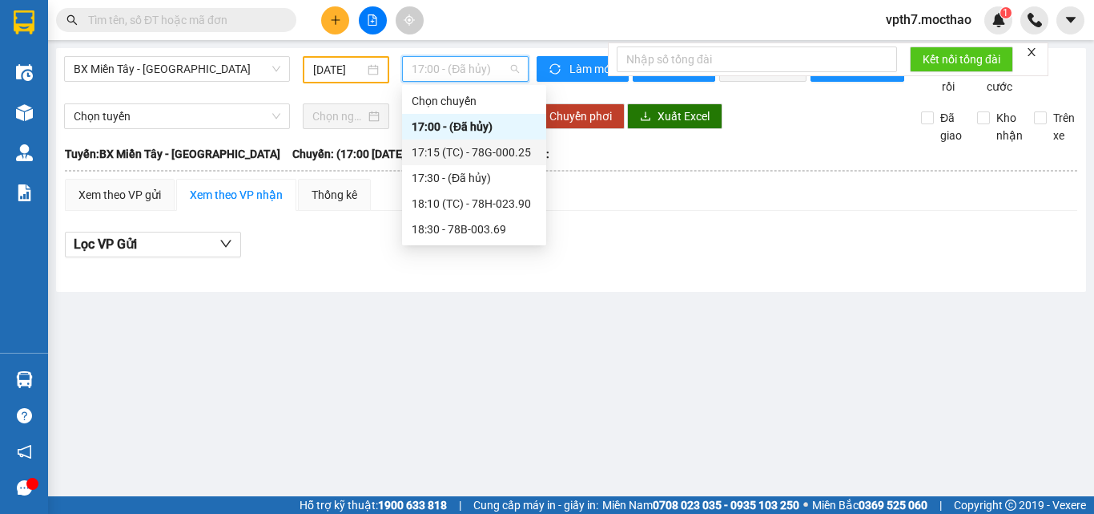
click at [506, 155] on div "17:15 (TC) - 78G-000.25" at bounding box center [474, 152] width 125 height 18
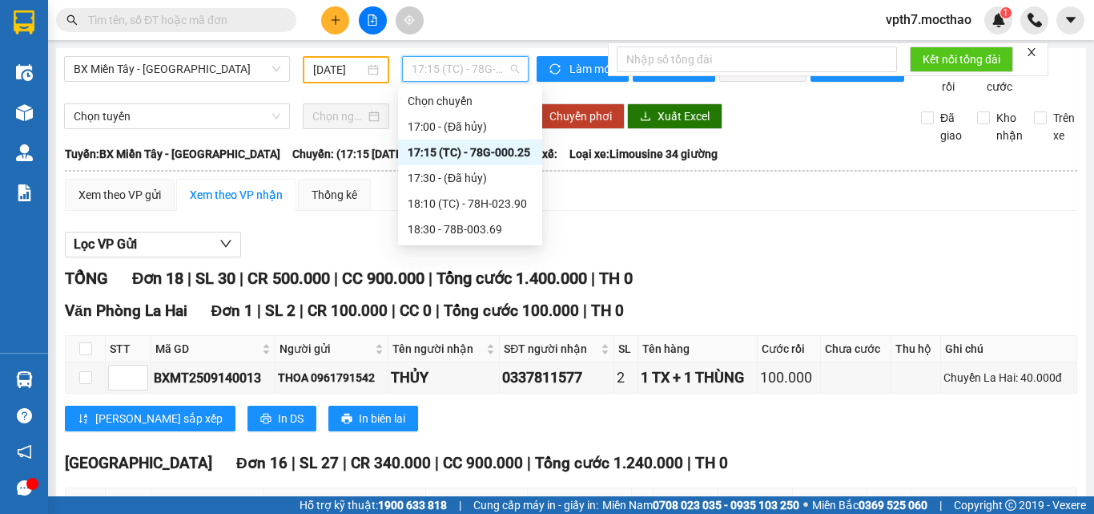
click at [475, 67] on span "17:15 (TC) - 78G-000.25" at bounding box center [465, 69] width 107 height 24
click at [488, 204] on div "18:10 (TC) - 78H-023.90" at bounding box center [470, 204] width 125 height 18
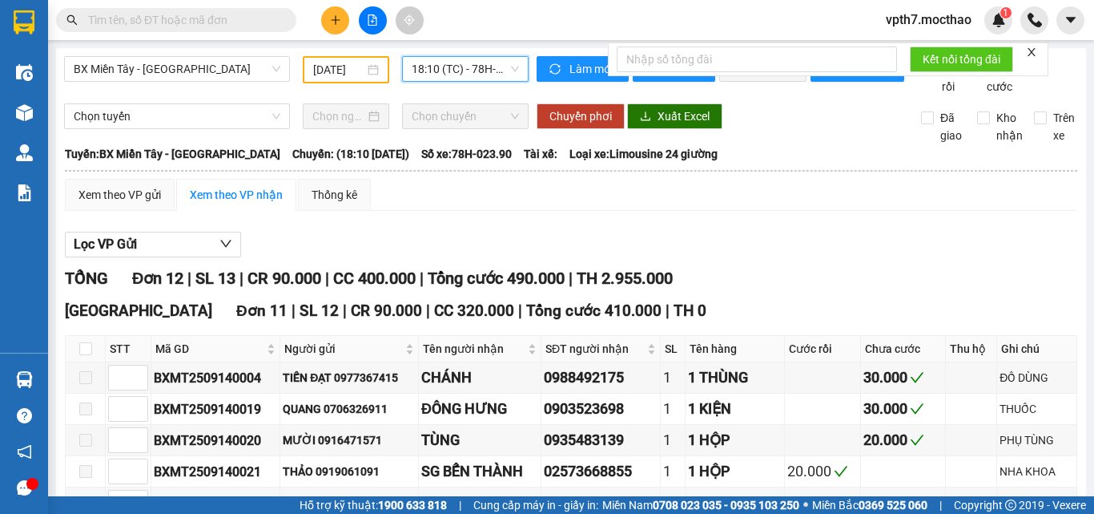
click at [439, 59] on span "18:10 (TC) - 78H-023.90" at bounding box center [465, 69] width 107 height 24
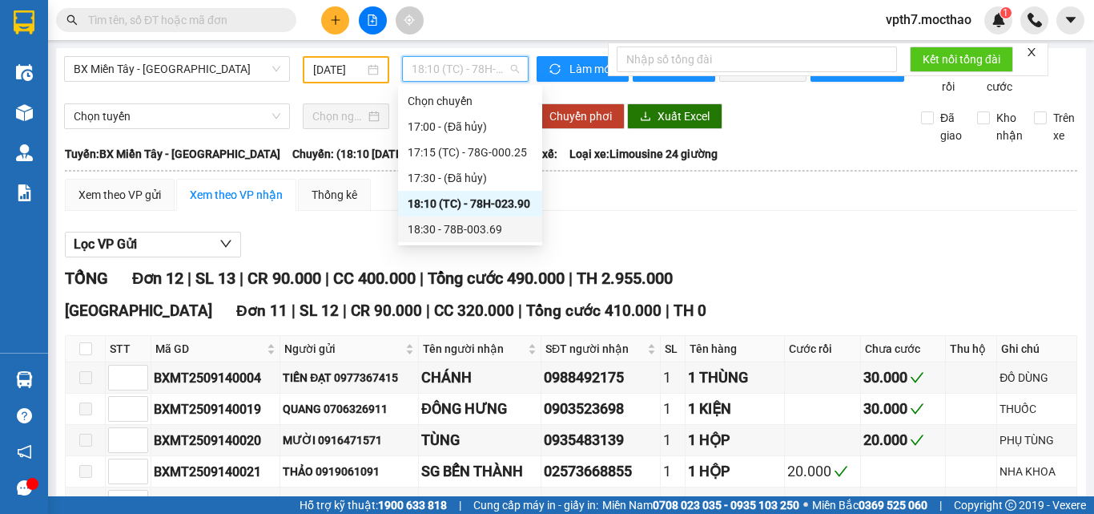
click at [453, 230] on div "18:30 - 78B-003.69" at bounding box center [470, 229] width 125 height 18
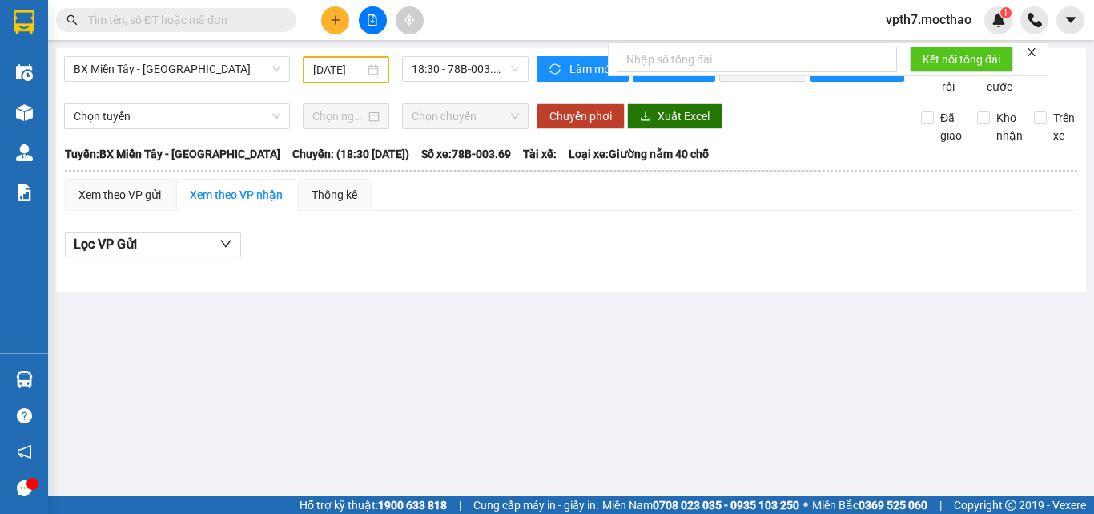
click at [212, 95] on div "BX Miền Tây - [GEOGRAPHIC_DATA] [DATE] 18:30 - 78B-003.69" at bounding box center [296, 75] width 465 height 39
click at [171, 66] on span "BX Miền Tây - [GEOGRAPHIC_DATA]" at bounding box center [177, 69] width 207 height 24
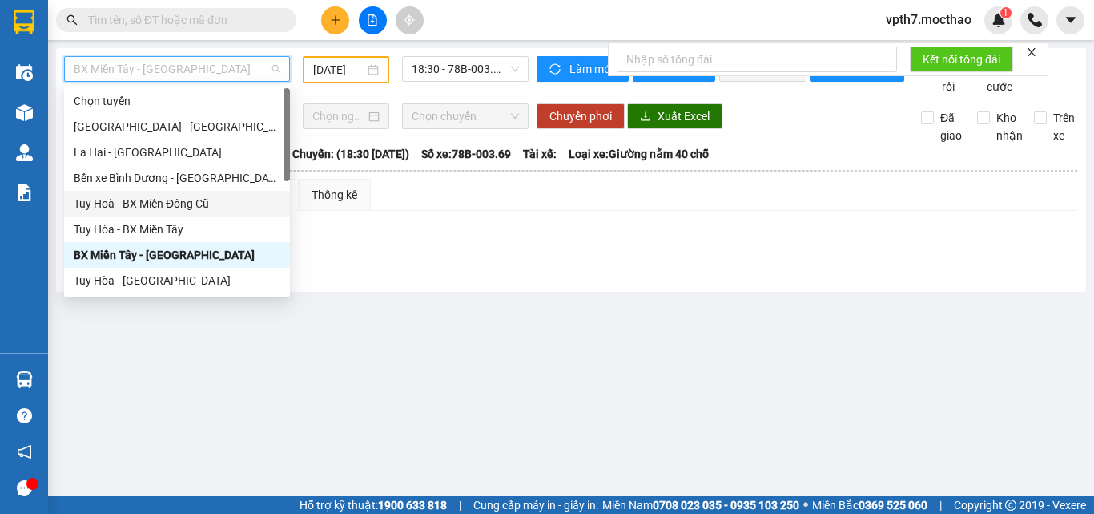
click at [179, 204] on div "Tuy Hoà - BX Miền Đông Cũ" at bounding box center [177, 204] width 207 height 18
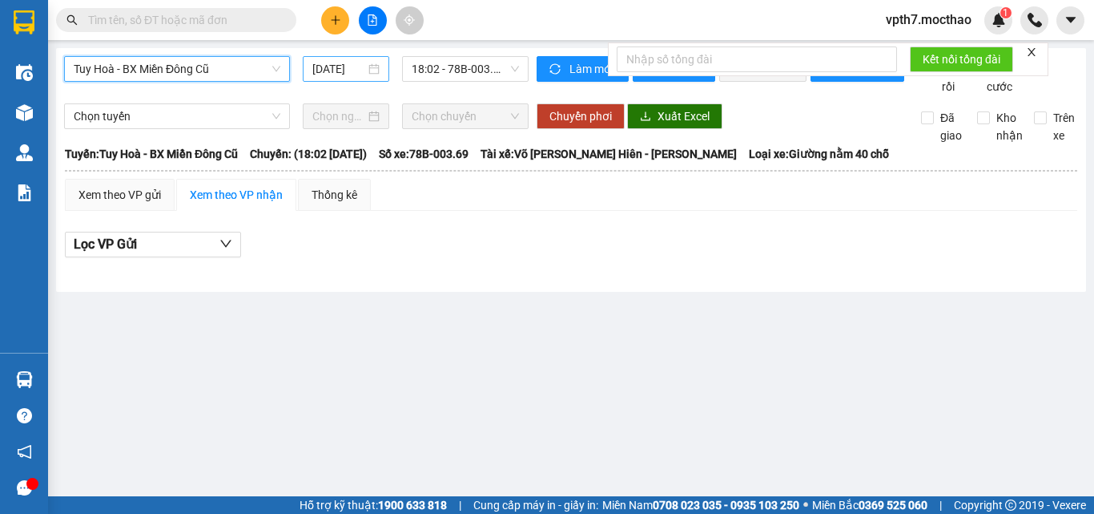
click at [344, 67] on input "[DATE]" at bounding box center [338, 69] width 53 height 18
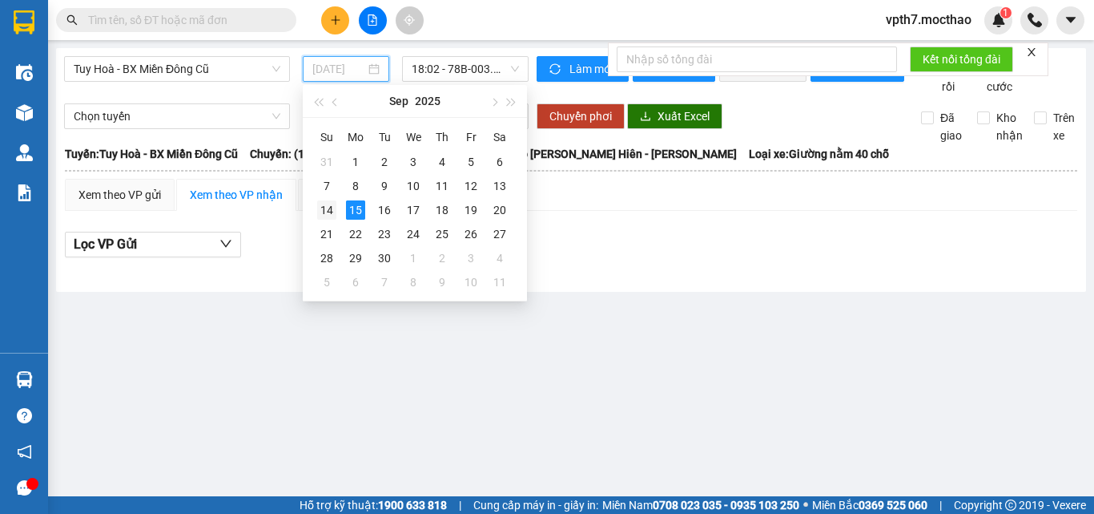
click at [322, 207] on div "14" at bounding box center [326, 209] width 19 height 19
type input "[DATE]"
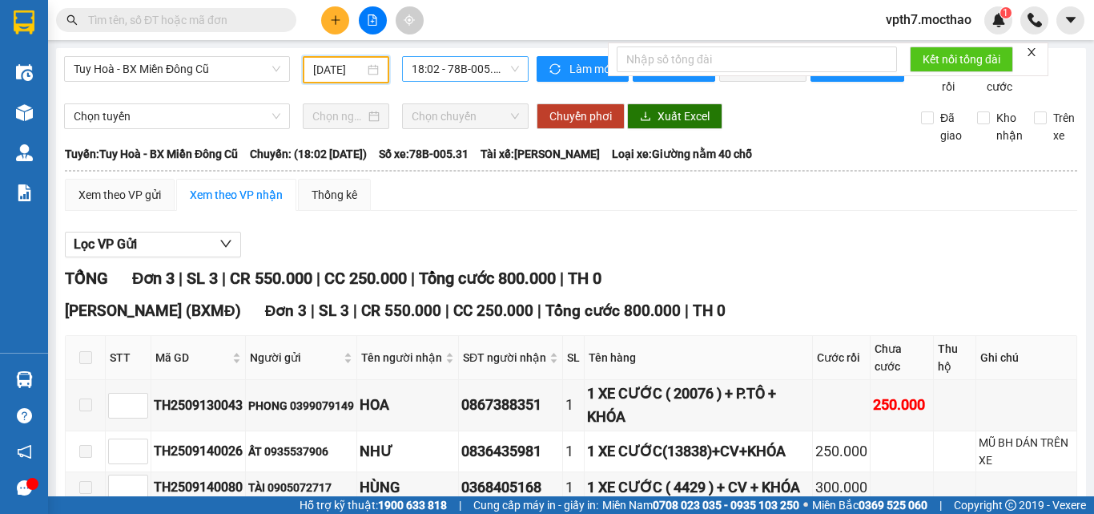
click at [489, 72] on span "18:02 - 78B-005.31" at bounding box center [465, 69] width 107 height 24
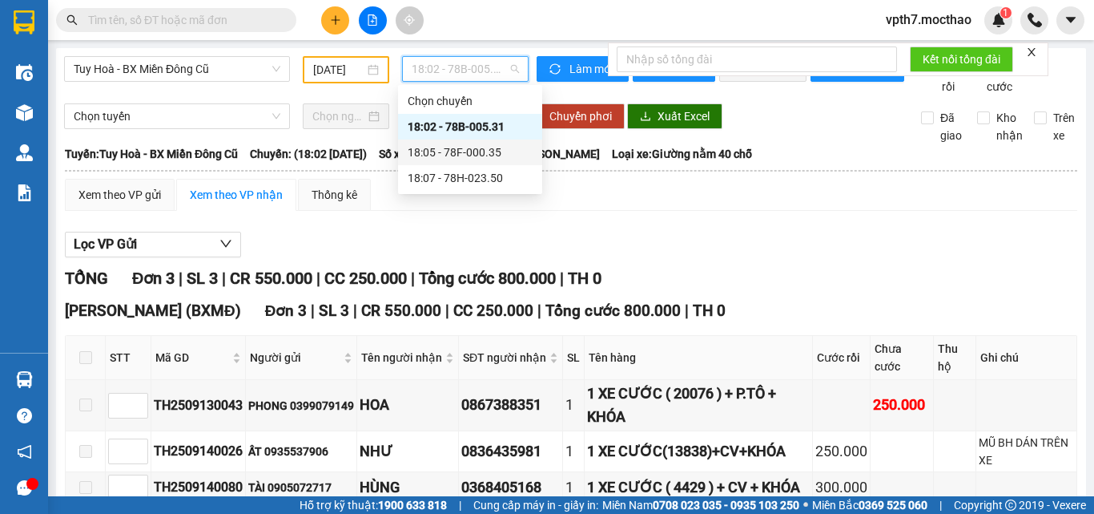
click at [494, 159] on div "18:05 - 78F-000.35" at bounding box center [470, 152] width 125 height 18
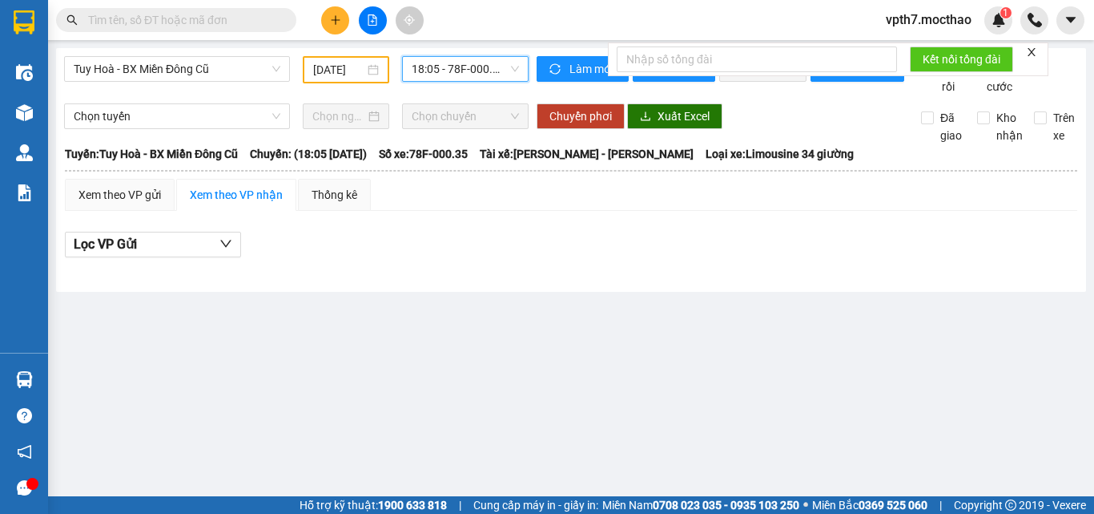
click at [481, 79] on span "18:05 - 78F-000.35" at bounding box center [465, 69] width 107 height 24
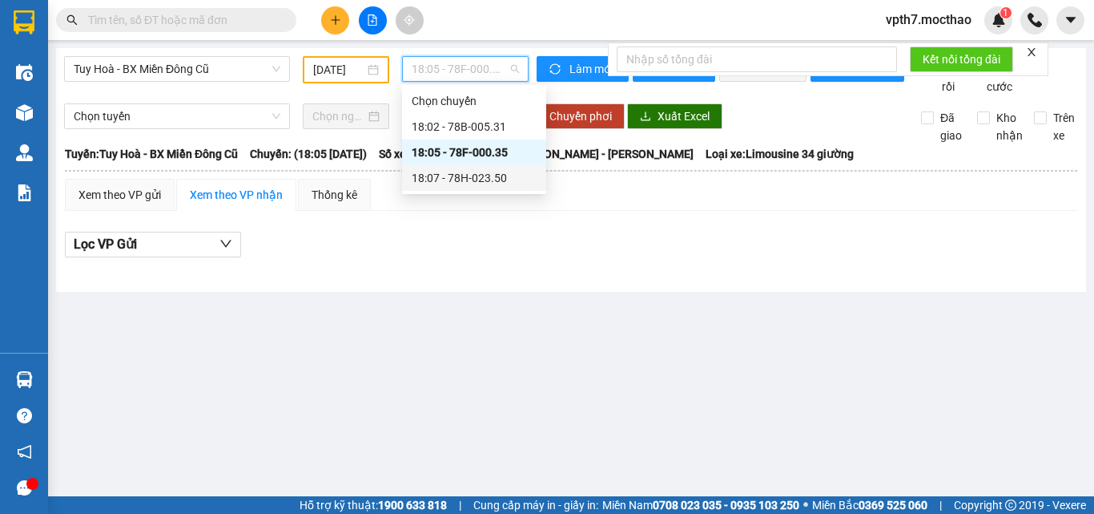
click at [497, 175] on div "18:07 - 78H-023.50" at bounding box center [474, 178] width 125 height 18
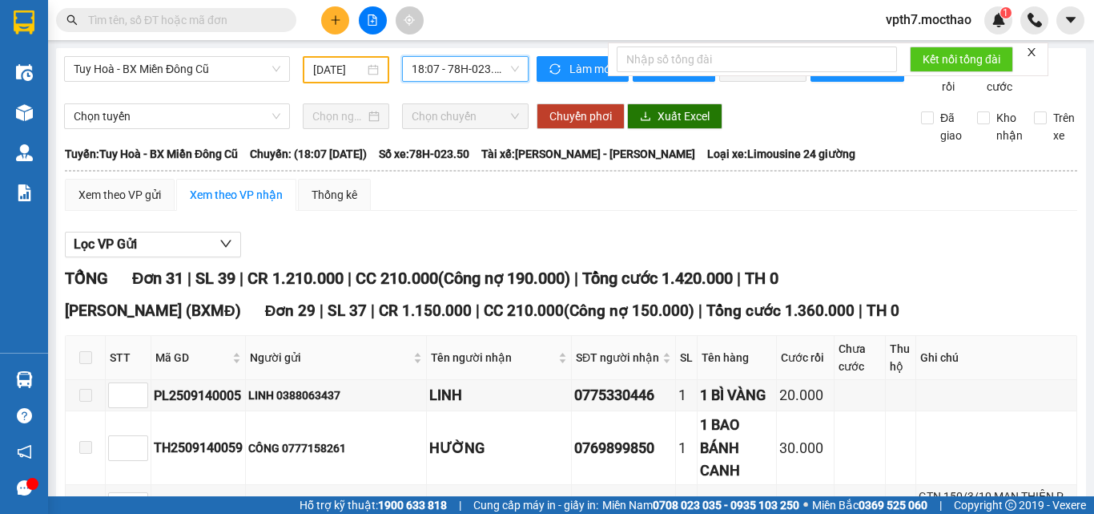
click at [436, 81] on div "18:07 - 78H-023.50" at bounding box center [465, 69] width 127 height 26
click at [276, 95] on div "Tuy Hoà - BX Miền Đông Cũ [DATE] 18:07 - 78H-023.50" at bounding box center [296, 75] width 465 height 39
click at [467, 69] on span "18:07 - 78H-023.50" at bounding box center [465, 69] width 107 height 24
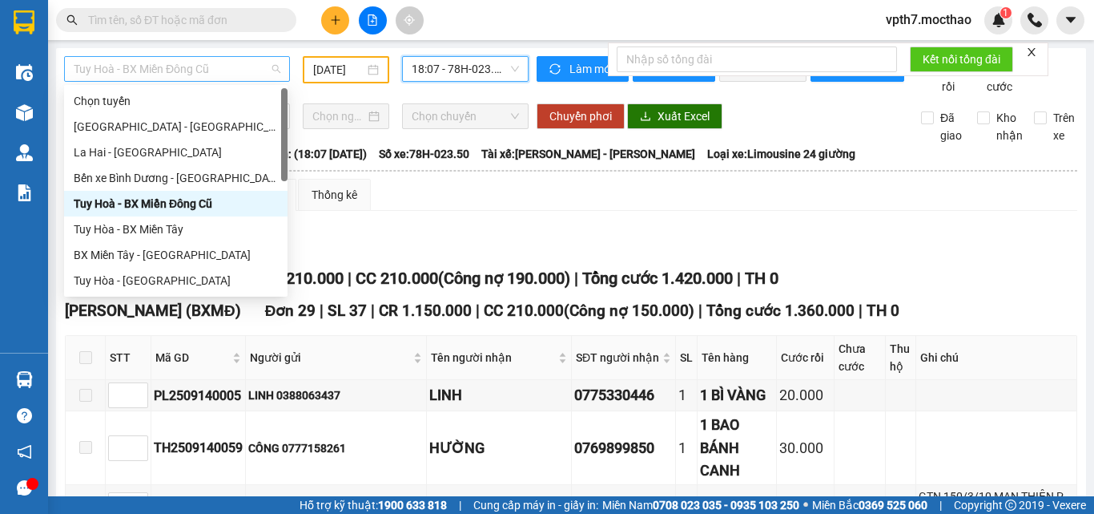
click at [199, 73] on span "Tuy Hoà - BX Miền Đông Cũ" at bounding box center [177, 69] width 207 height 24
click at [148, 228] on div "Tuy Hòa - BX Miền Tây" at bounding box center [176, 229] width 204 height 18
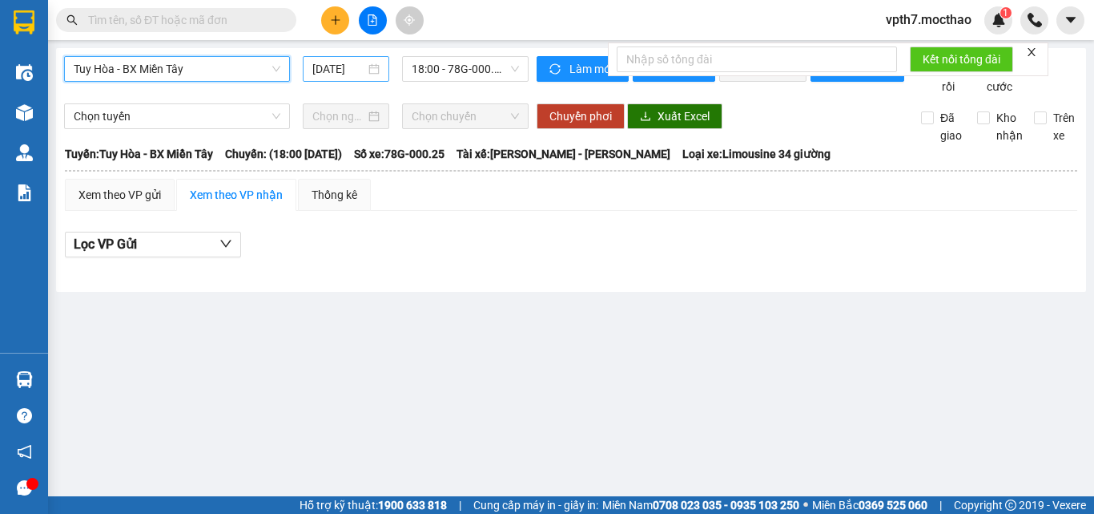
click at [338, 62] on input "[DATE]" at bounding box center [338, 69] width 53 height 18
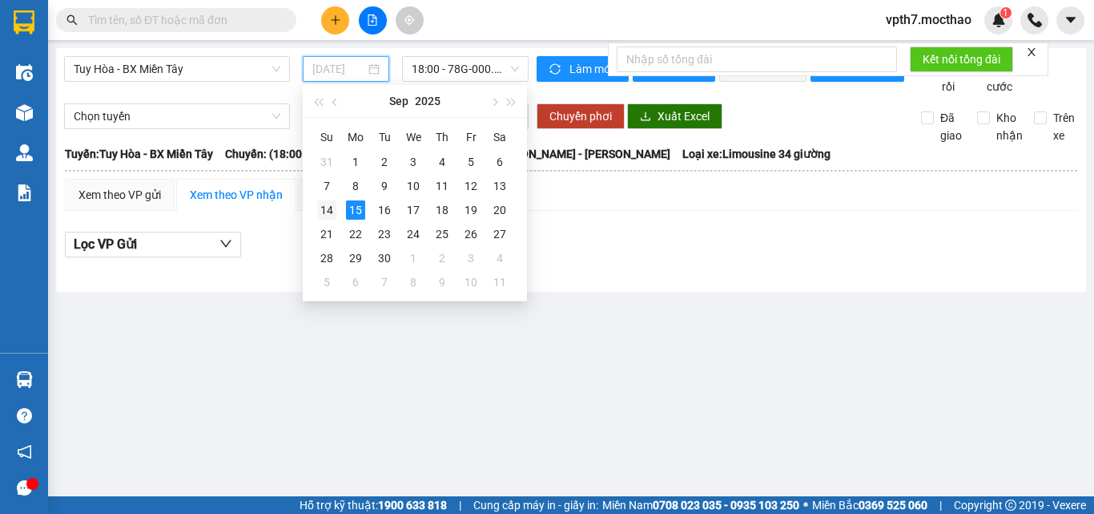
click at [323, 209] on div "14" at bounding box center [326, 209] width 19 height 19
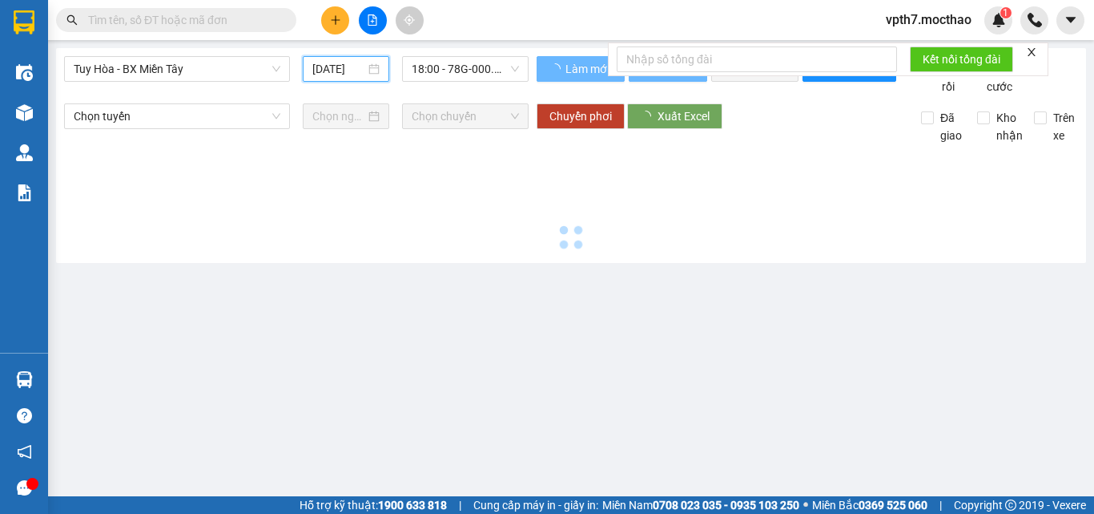
type input "[DATE]"
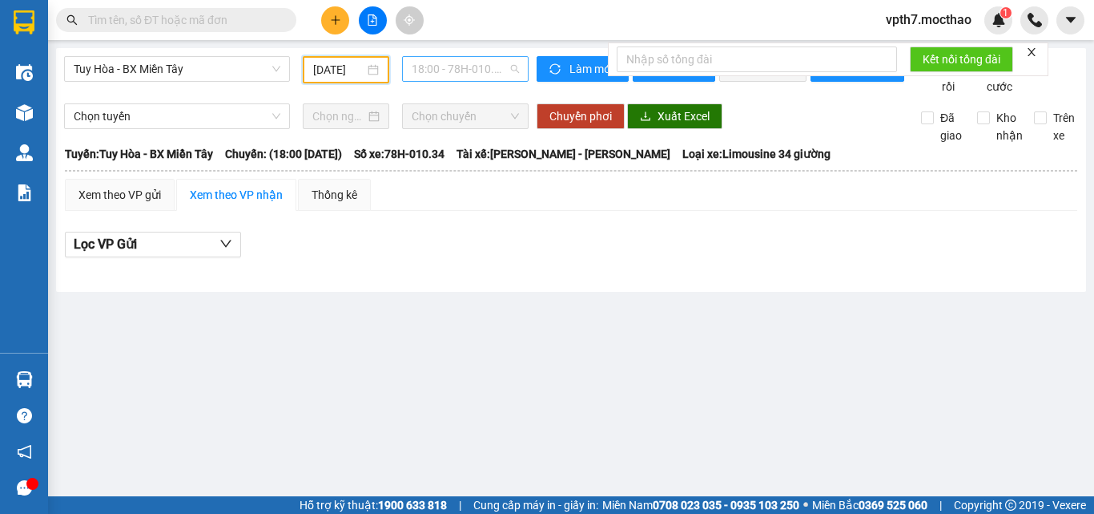
click at [459, 70] on span "18:00 - 78H-010.34" at bounding box center [465, 69] width 107 height 24
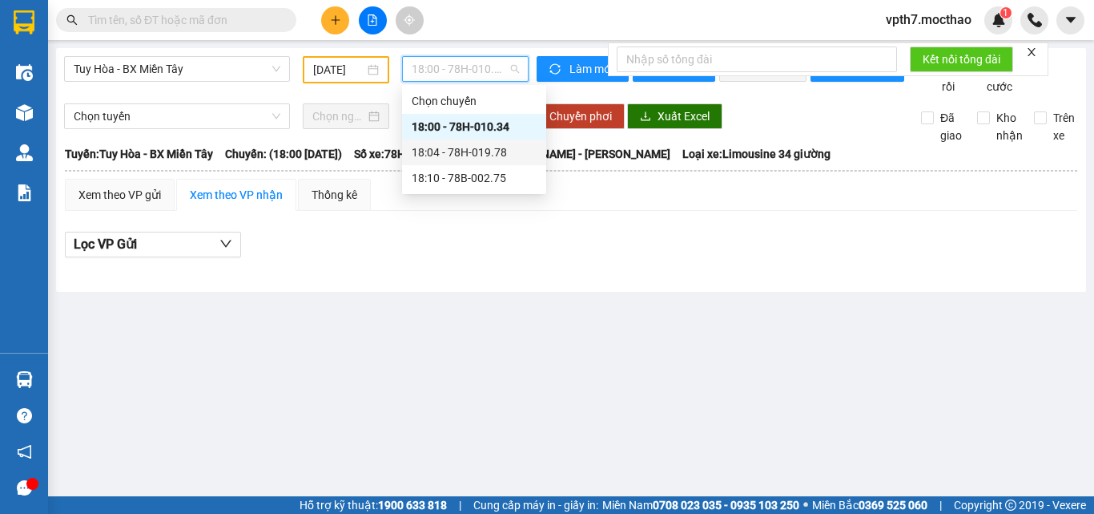
click at [467, 154] on div "18:04 - 78H-019.78" at bounding box center [474, 152] width 125 height 18
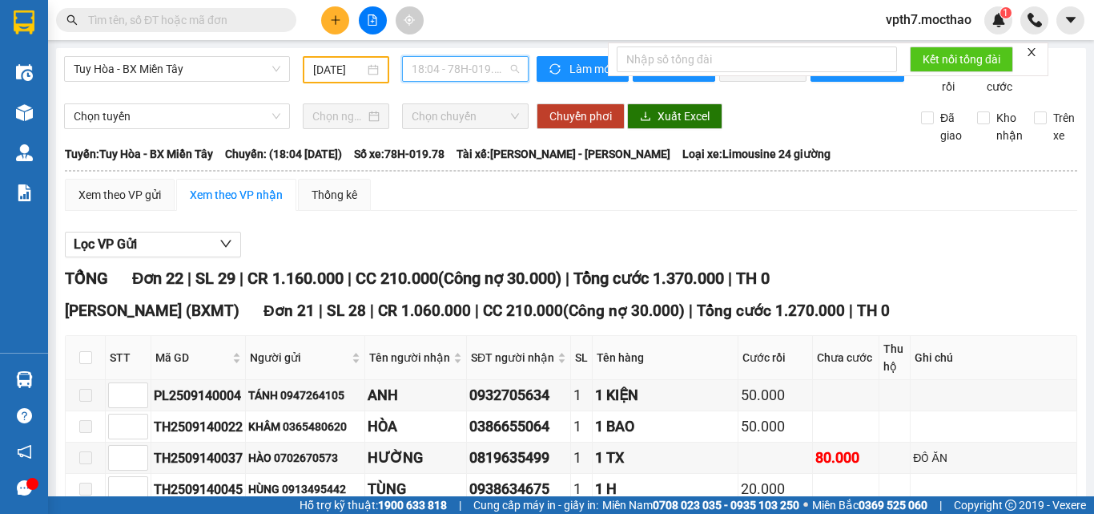
click at [453, 66] on span "18:04 - 78H-019.78" at bounding box center [465, 69] width 107 height 24
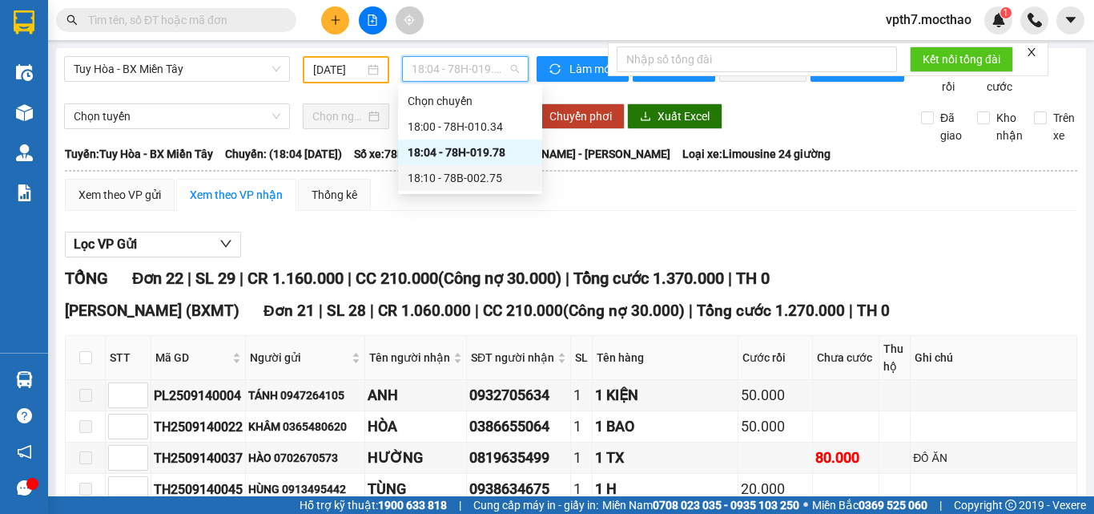
click at [482, 179] on div "18:10 - 78B-002.75" at bounding box center [470, 178] width 125 height 18
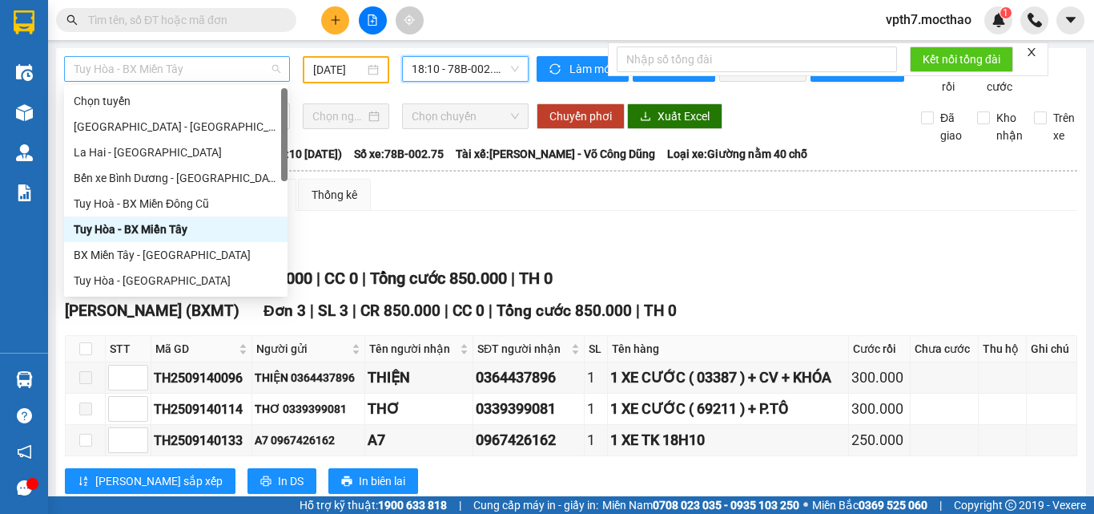
click at [167, 73] on span "Tuy Hòa - BX Miền Tây" at bounding box center [177, 69] width 207 height 24
click at [204, 197] on div "Tuy Hoà - BX Miền Đông Cũ" at bounding box center [176, 204] width 204 height 18
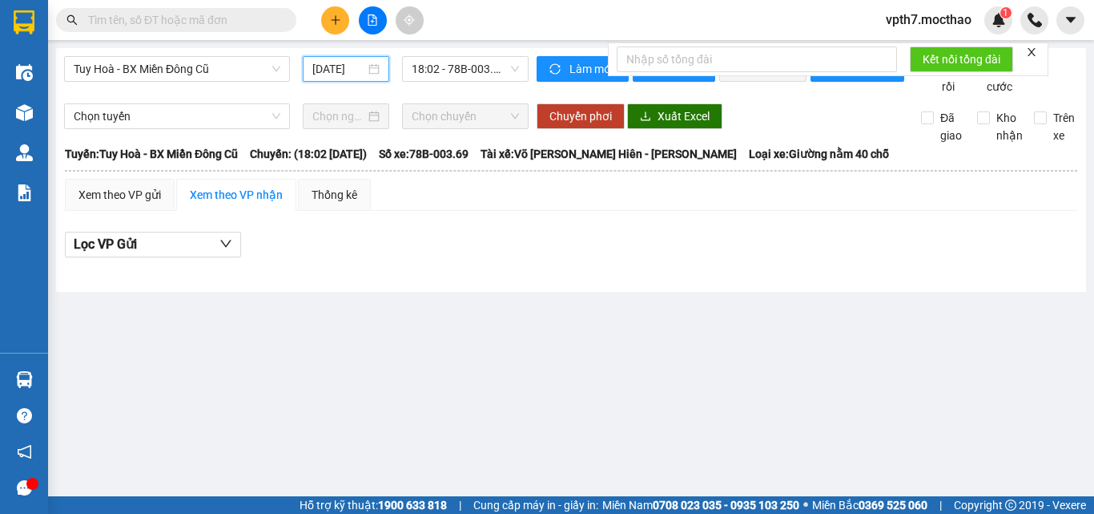
click at [345, 66] on input "[DATE]" at bounding box center [338, 69] width 53 height 18
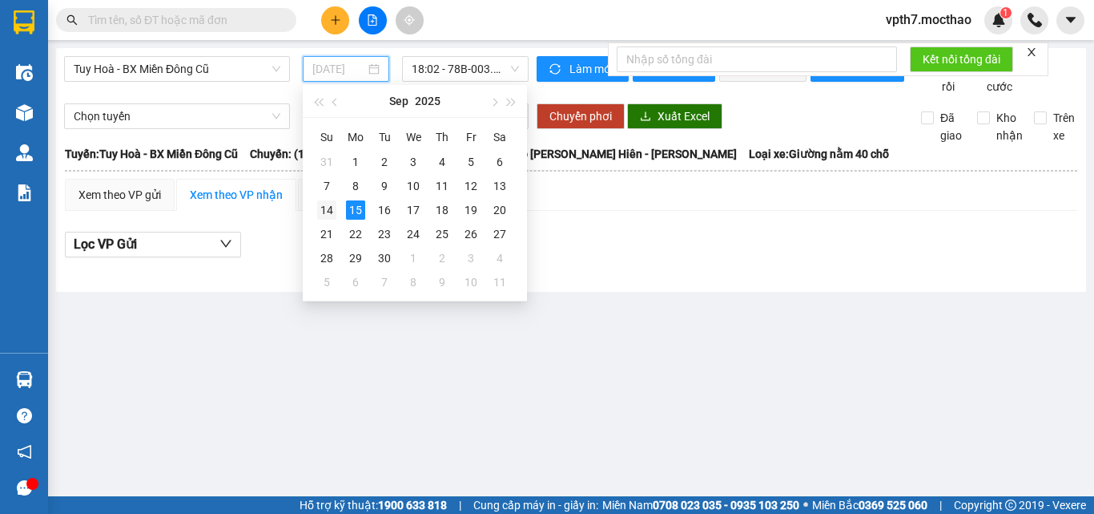
click at [328, 207] on div "14" at bounding box center [326, 209] width 19 height 19
type input "[DATE]"
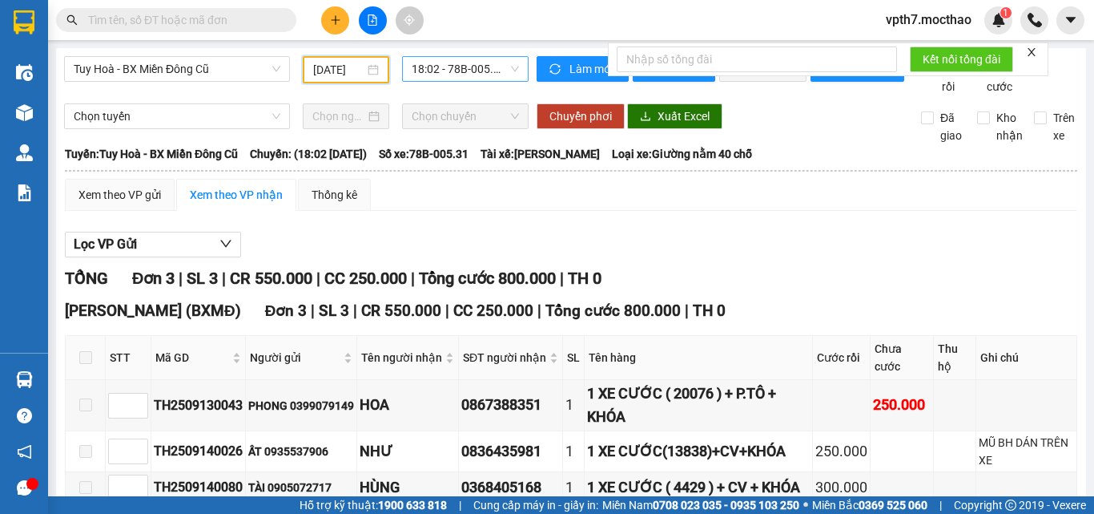
click at [464, 80] on span "18:02 - 78B-005.31" at bounding box center [465, 69] width 107 height 24
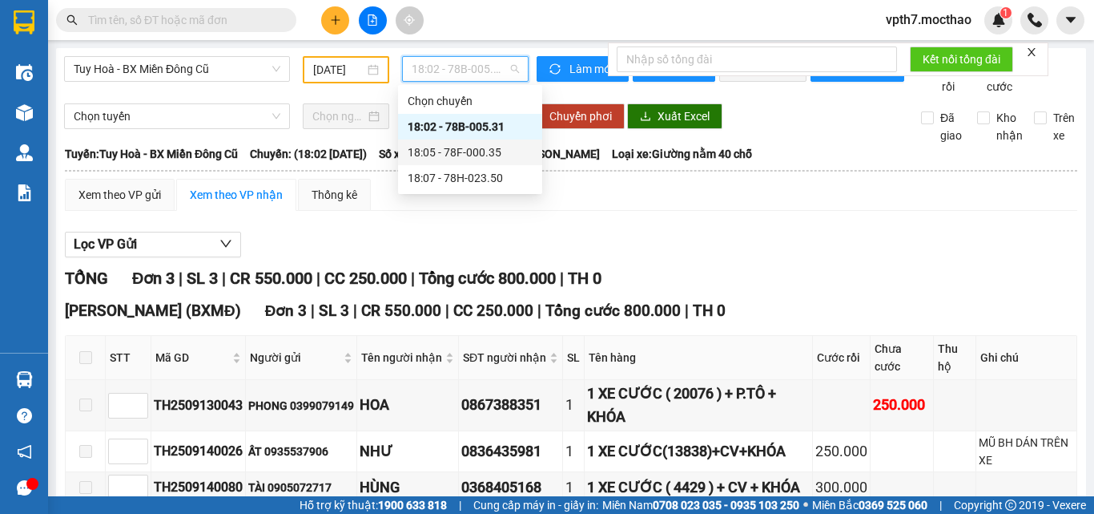
click at [473, 145] on div "18:05 - 78F-000.35" at bounding box center [470, 152] width 125 height 18
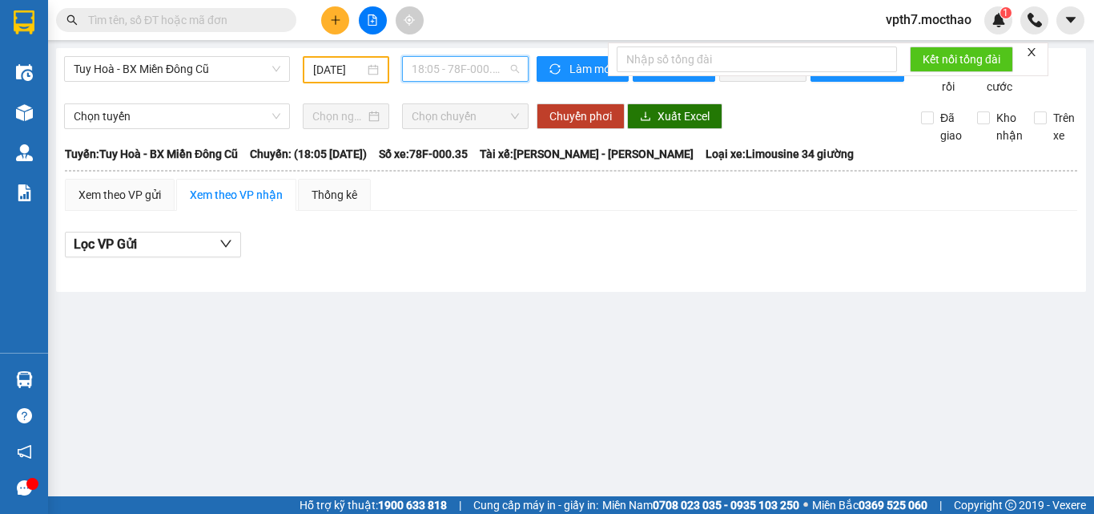
click at [453, 65] on span "18:05 - 78F-000.35" at bounding box center [465, 69] width 107 height 24
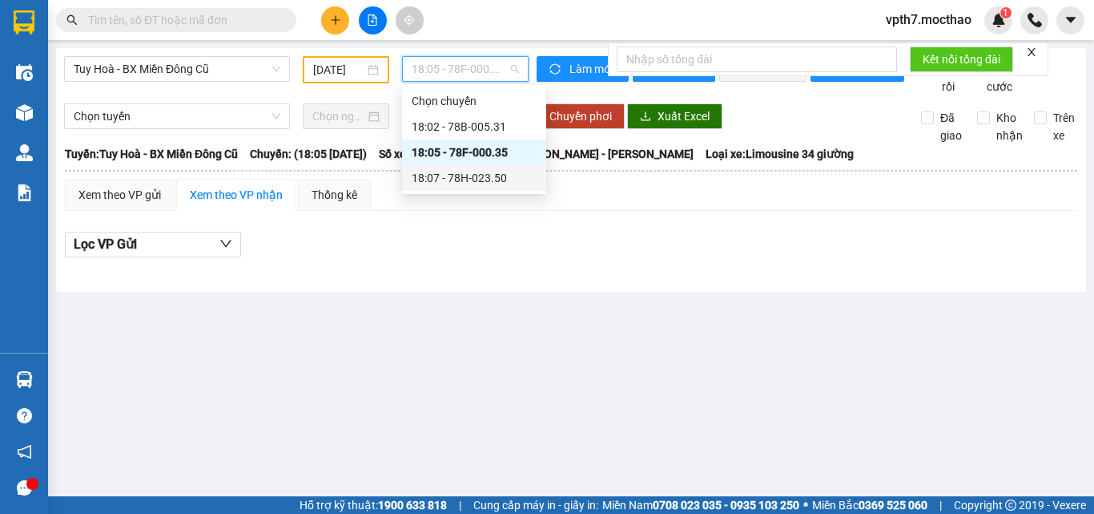
drag, startPoint x: 473, startPoint y: 175, endPoint x: 470, endPoint y: 161, distance: 14.0
click at [473, 175] on div "18:07 - 78H-023.50" at bounding box center [474, 178] width 125 height 18
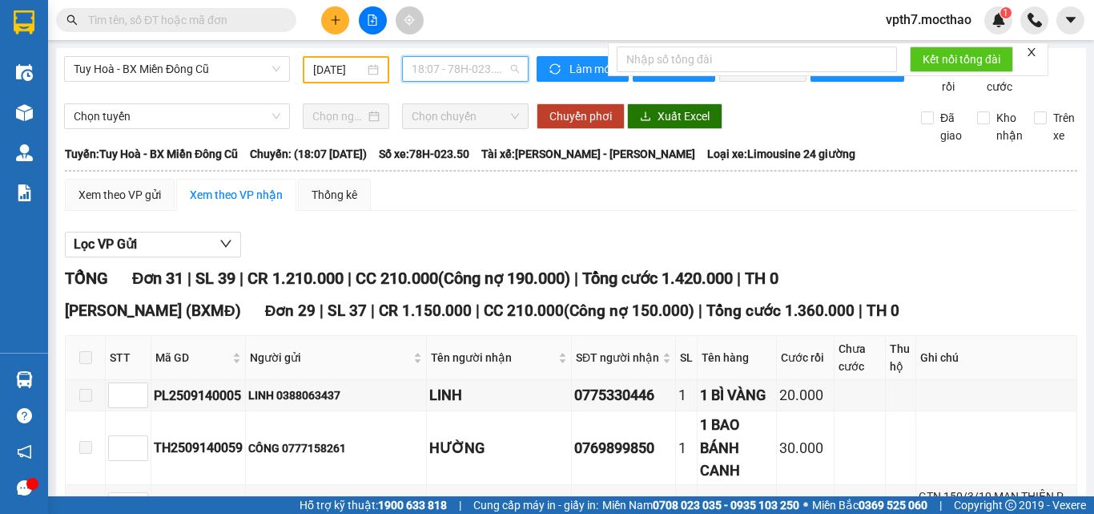
click at [473, 58] on span "18:07 - 78H-023.50" at bounding box center [465, 69] width 107 height 24
click at [222, 69] on span "Tuy Hoà - BX Miền Đông Cũ" at bounding box center [177, 69] width 207 height 24
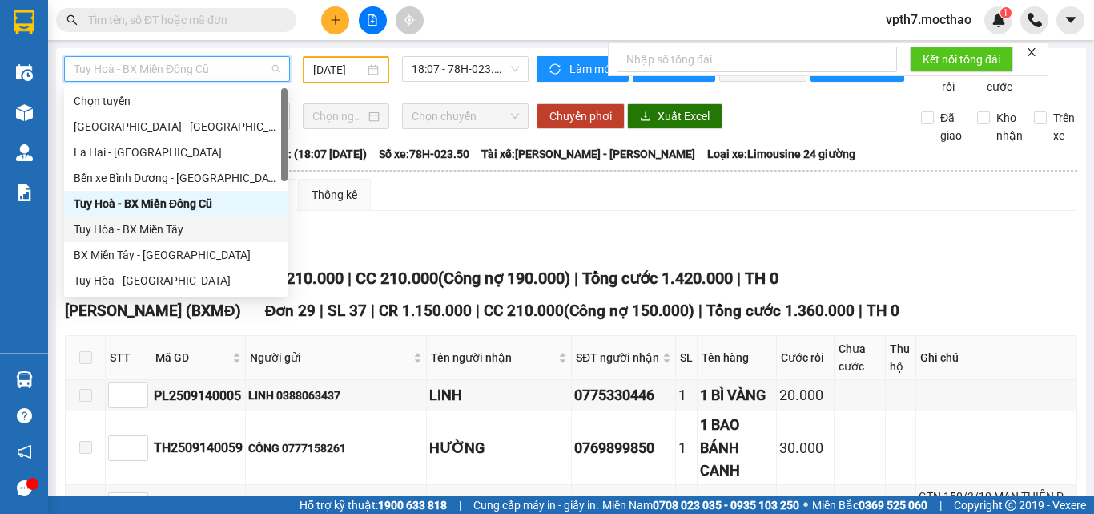
click at [127, 229] on div "Tuy Hòa - BX Miền Tây" at bounding box center [176, 229] width 204 height 18
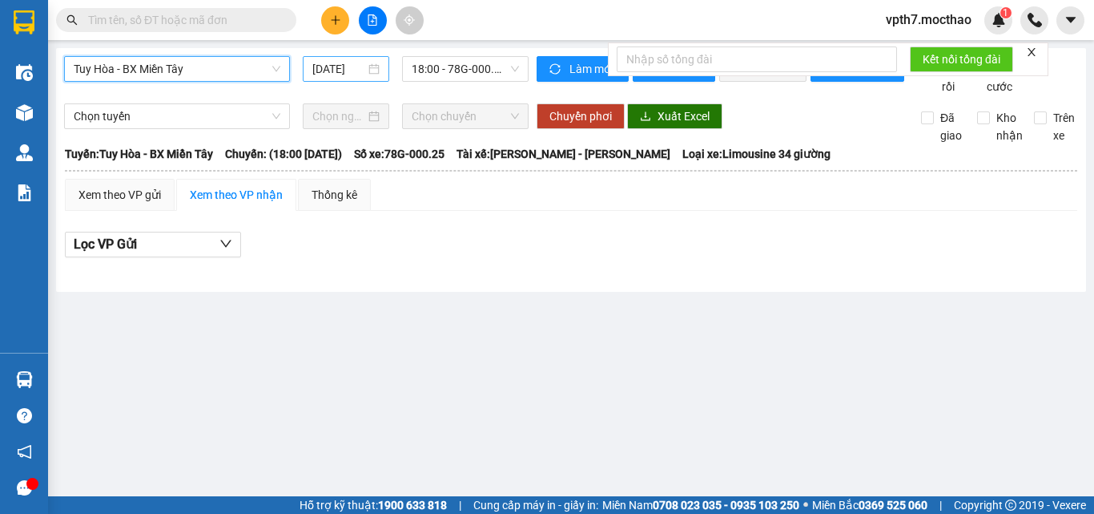
click at [338, 69] on input "[DATE]" at bounding box center [338, 69] width 53 height 18
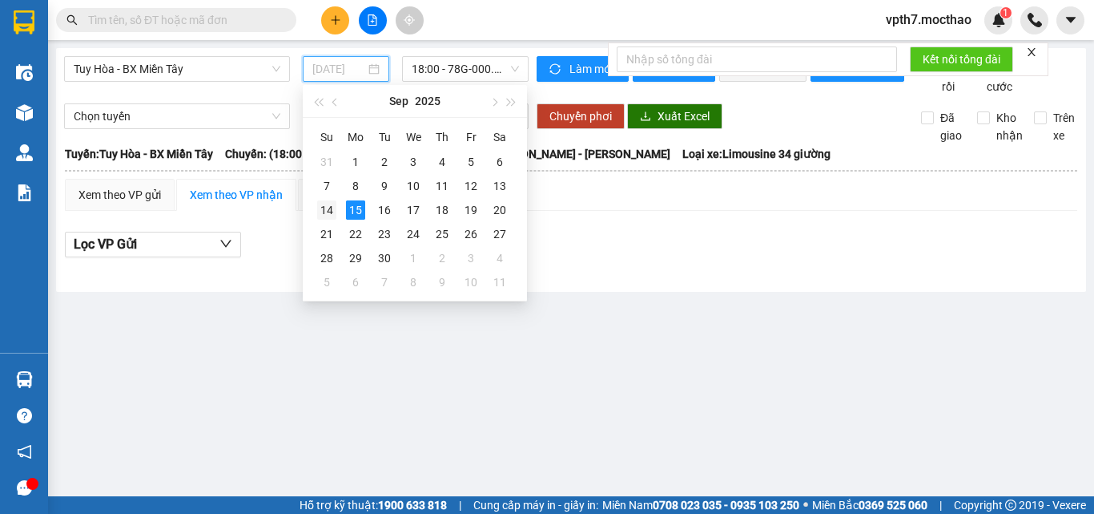
click at [330, 214] on div "14" at bounding box center [326, 209] width 19 height 19
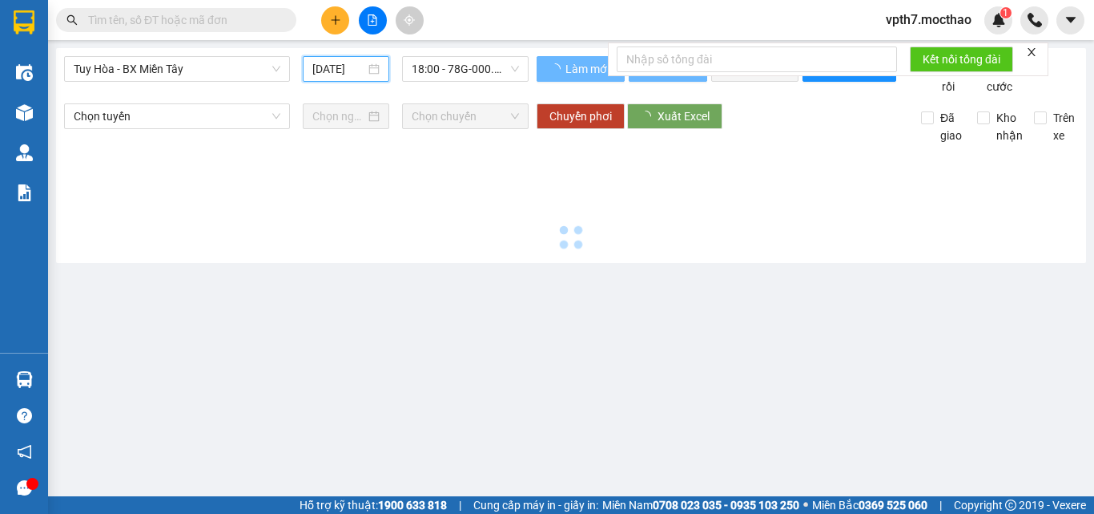
type input "[DATE]"
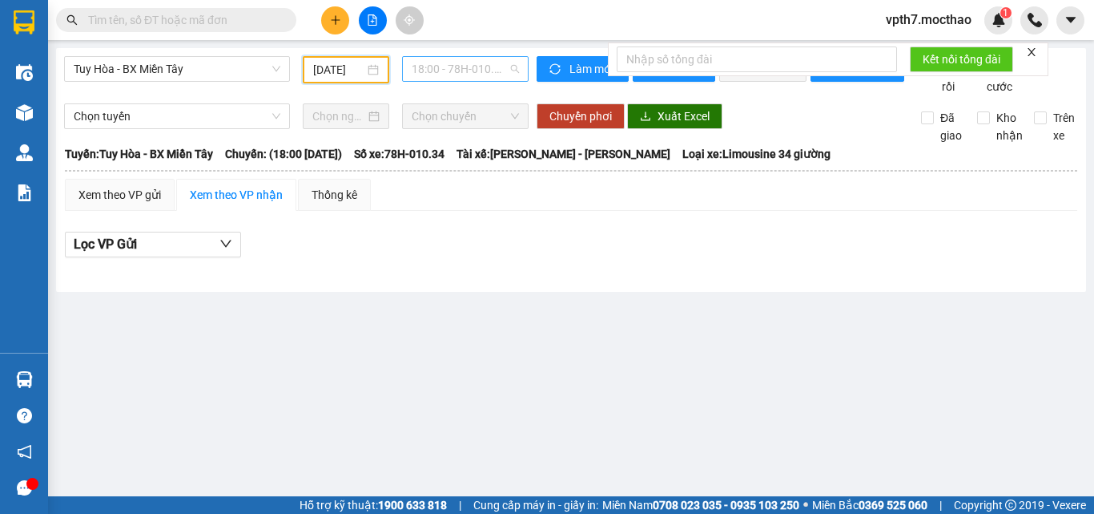
click at [441, 77] on span "18:00 - 78H-010.34" at bounding box center [465, 69] width 107 height 24
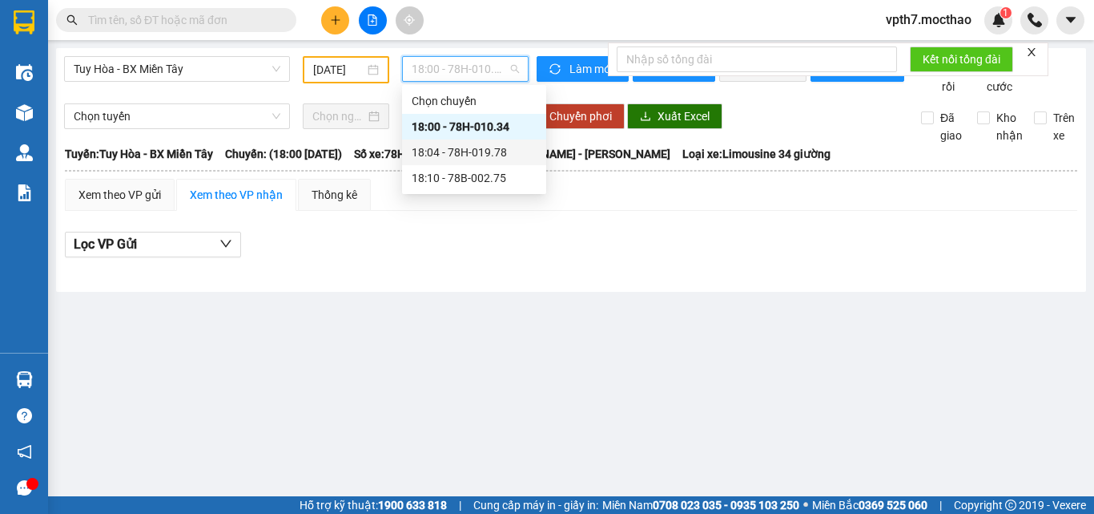
click at [470, 151] on div "18:04 - 78H-019.78" at bounding box center [474, 152] width 125 height 18
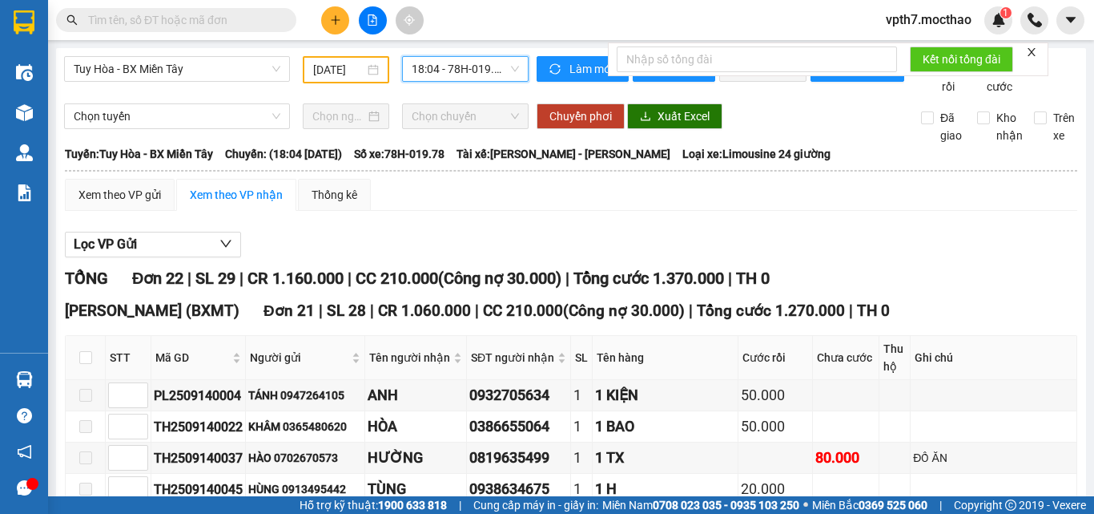
click at [450, 83] on div "Tuy Hòa - BX Miền Tây [DATE] 18:04 18:04 - 78H-019.78" at bounding box center [296, 75] width 465 height 39
click at [475, 71] on span "18:04 - 78H-019.78" at bounding box center [465, 69] width 107 height 24
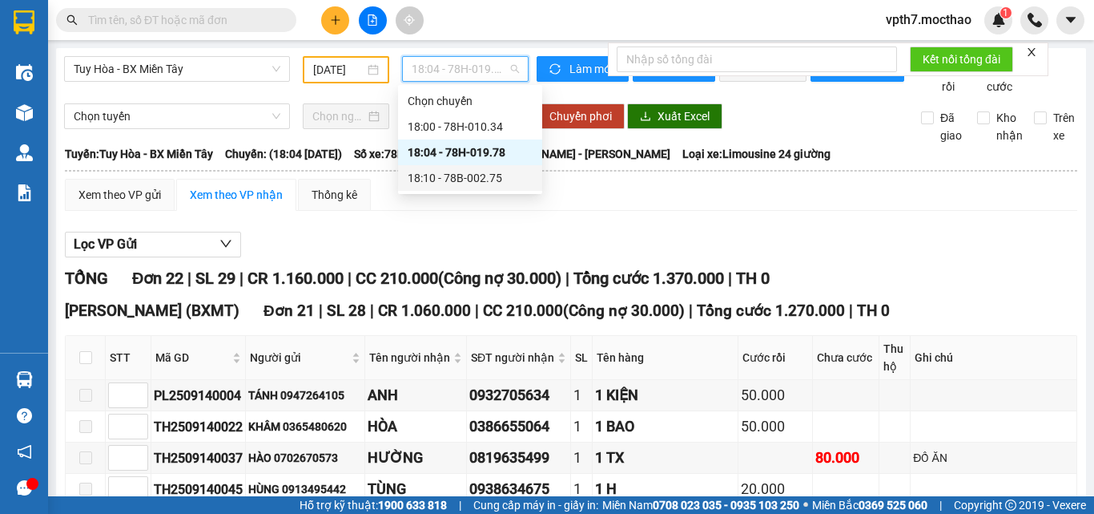
click at [461, 183] on div "18:10 - 78B-002.75" at bounding box center [470, 178] width 125 height 18
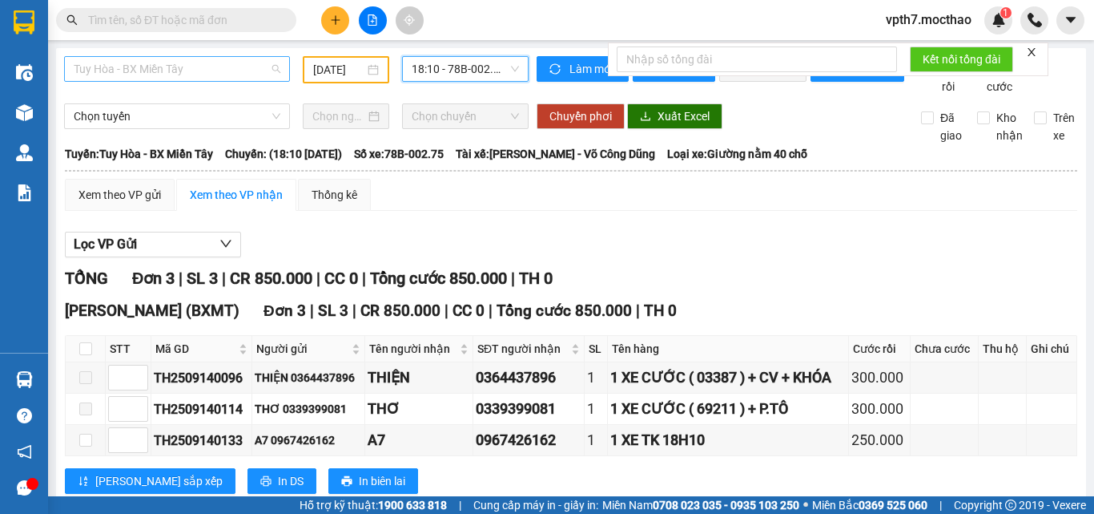
click at [230, 70] on span "Tuy Hòa - BX Miền Tây" at bounding box center [177, 69] width 207 height 24
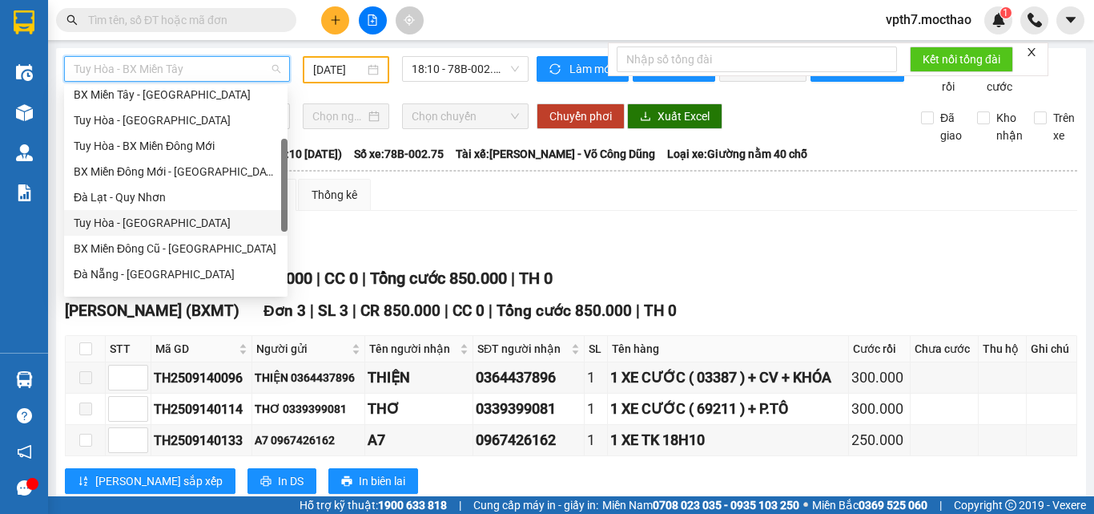
scroll to position [240, 0]
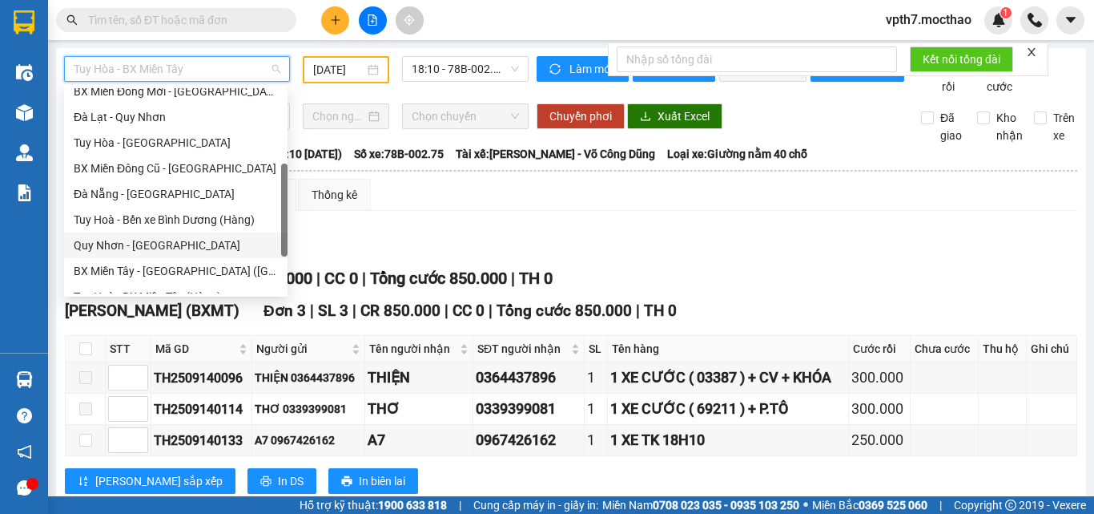
click at [132, 251] on div "Quy Nhơn - [GEOGRAPHIC_DATA]" at bounding box center [176, 245] width 204 height 18
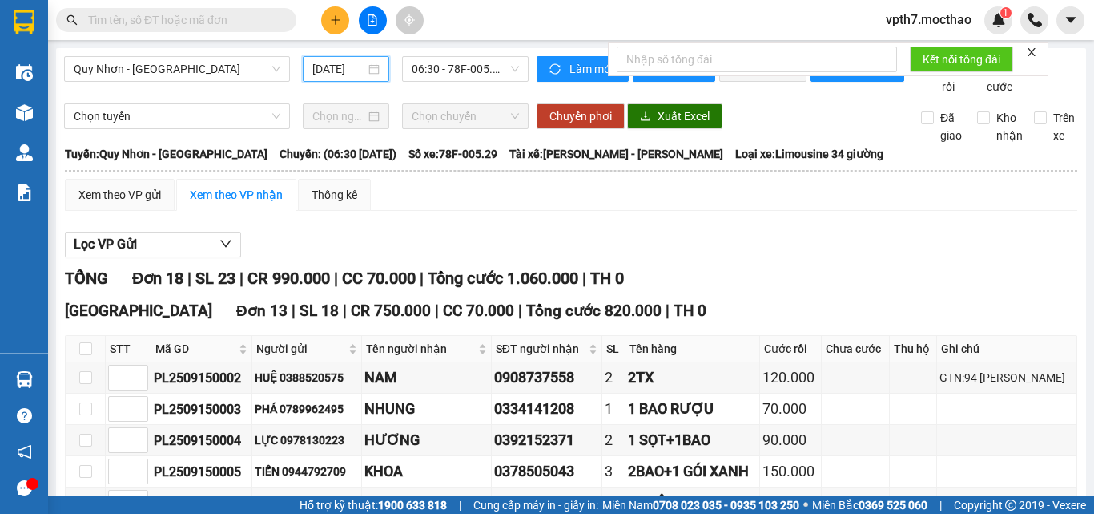
click at [326, 66] on input "[DATE]" at bounding box center [338, 69] width 53 height 18
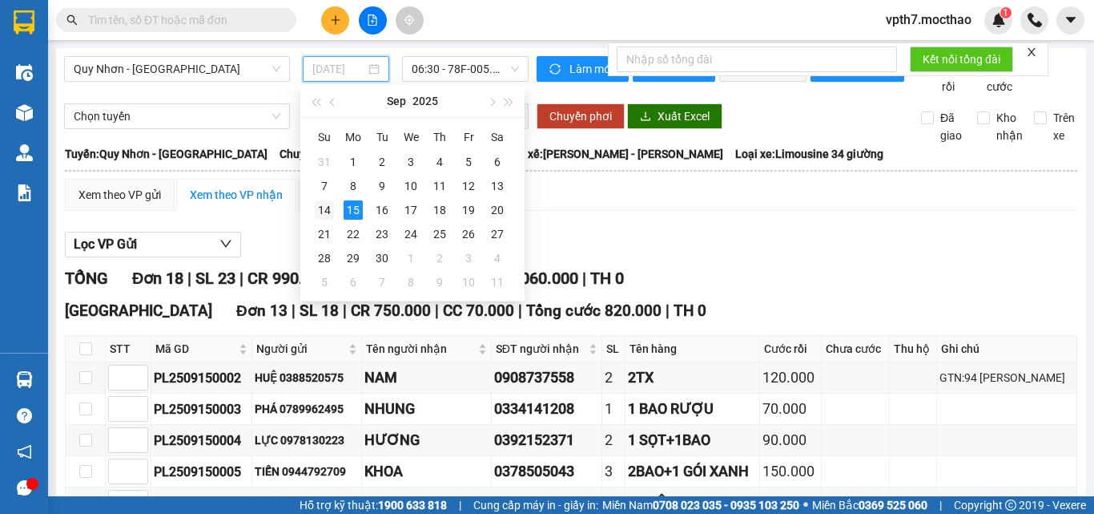
click at [333, 206] on div "14" at bounding box center [324, 209] width 19 height 19
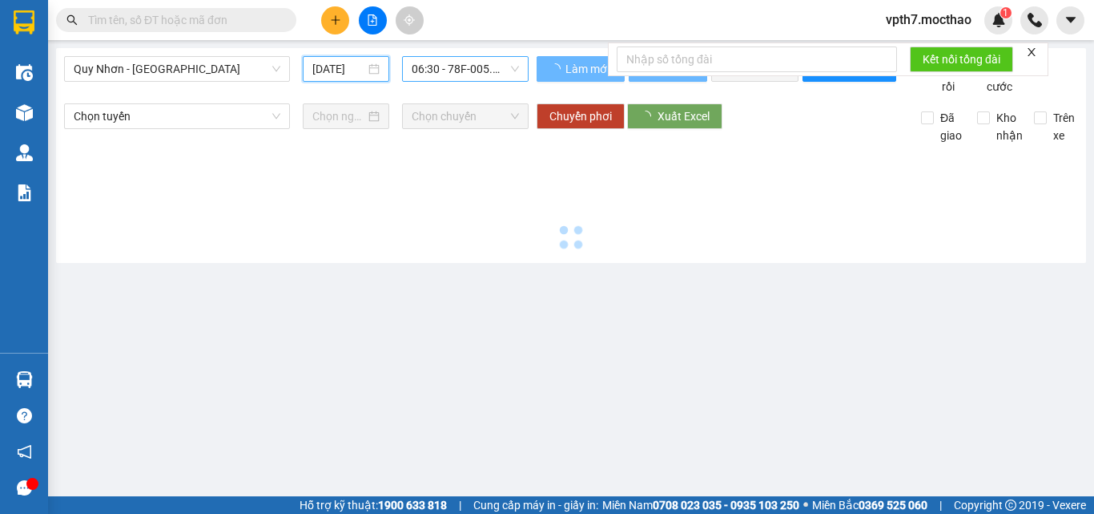
type input "[DATE]"
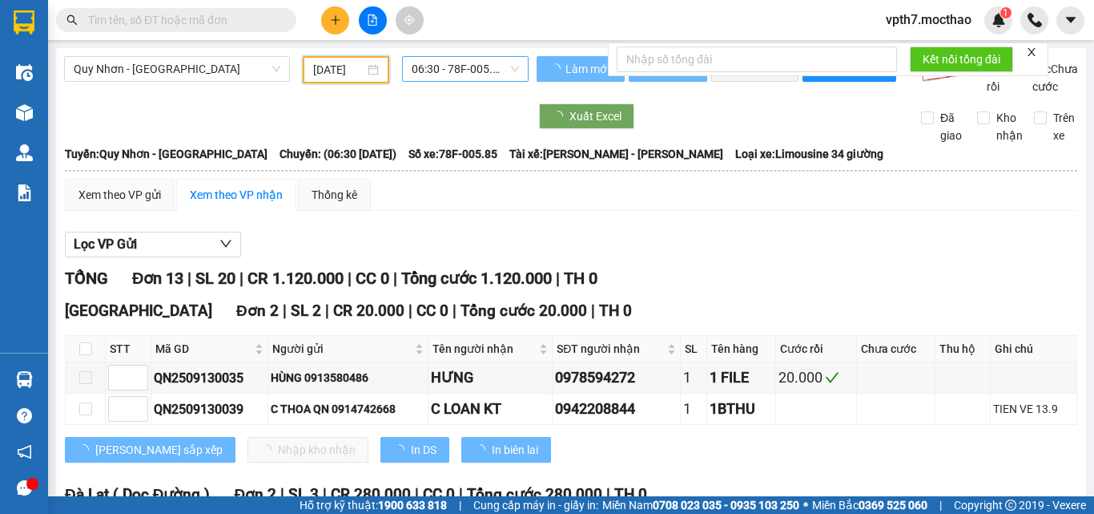
click at [449, 69] on span "06:30 - 78F-005.85" at bounding box center [465, 69] width 107 height 24
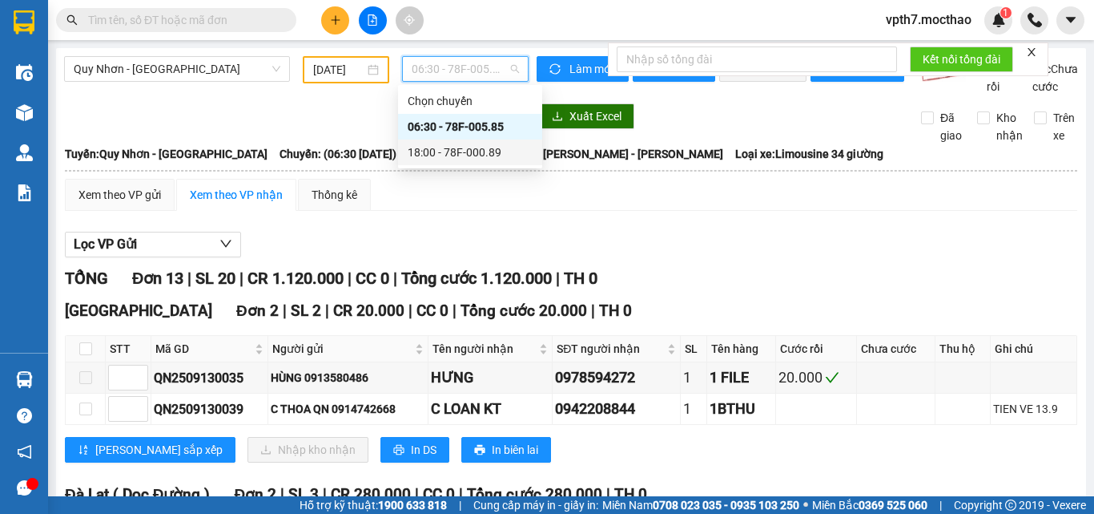
click at [482, 154] on div "18:00 - 78F-000.89" at bounding box center [470, 152] width 125 height 18
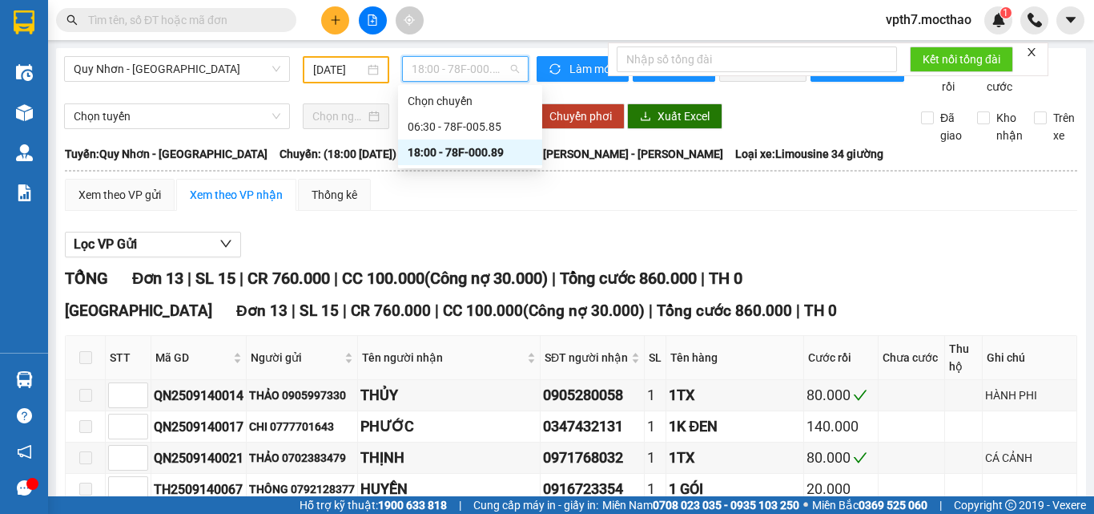
click at [482, 73] on span "18:00 - 78F-000.89" at bounding box center [465, 69] width 107 height 24
click at [214, 68] on span "Quy Nhơn - [GEOGRAPHIC_DATA]" at bounding box center [177, 69] width 207 height 24
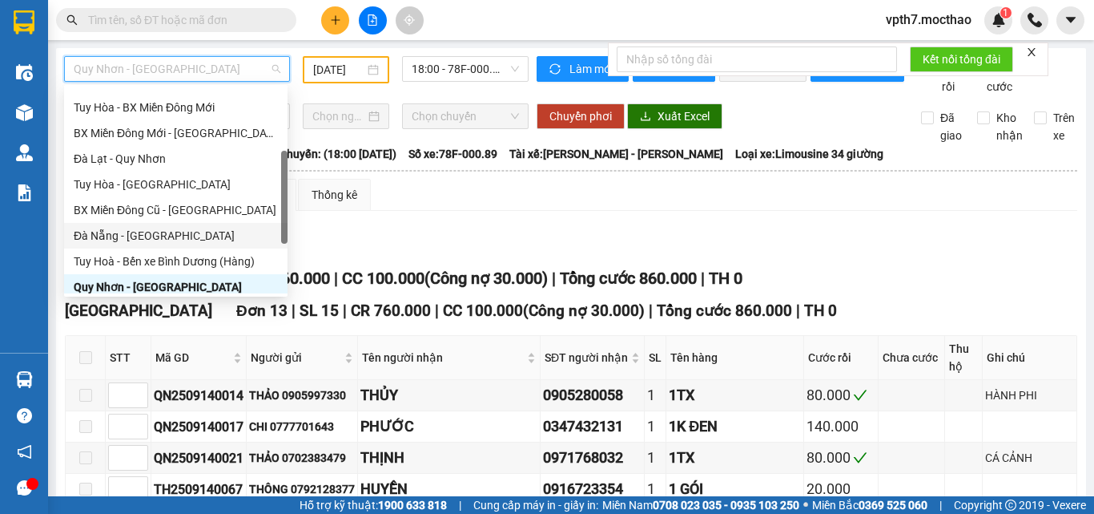
scroll to position [38, 0]
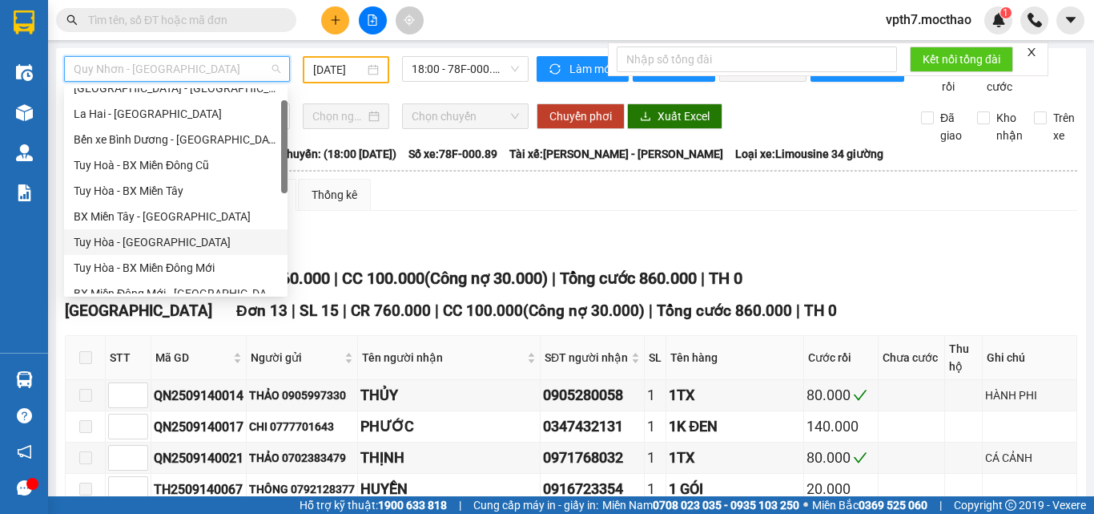
click at [127, 245] on div "Tuy Hòa - [GEOGRAPHIC_DATA]" at bounding box center [176, 242] width 204 height 18
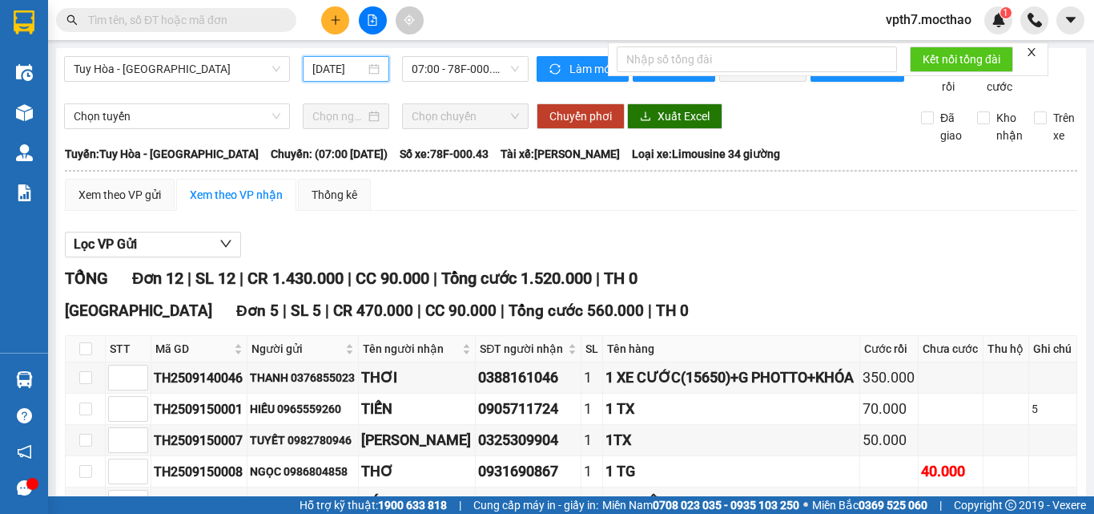
click at [330, 65] on input "[DATE]" at bounding box center [338, 69] width 53 height 18
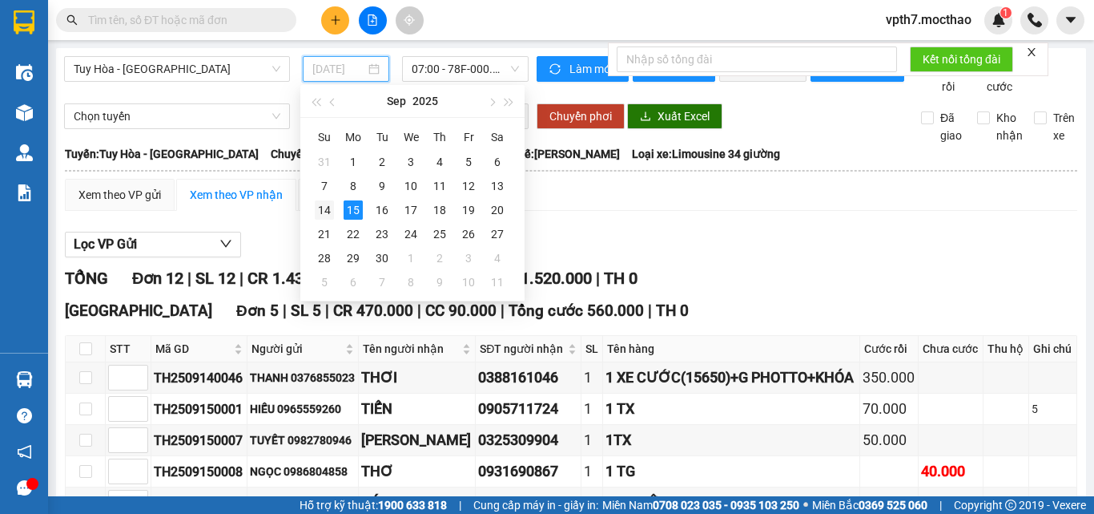
click at [320, 212] on div "14" at bounding box center [324, 209] width 19 height 19
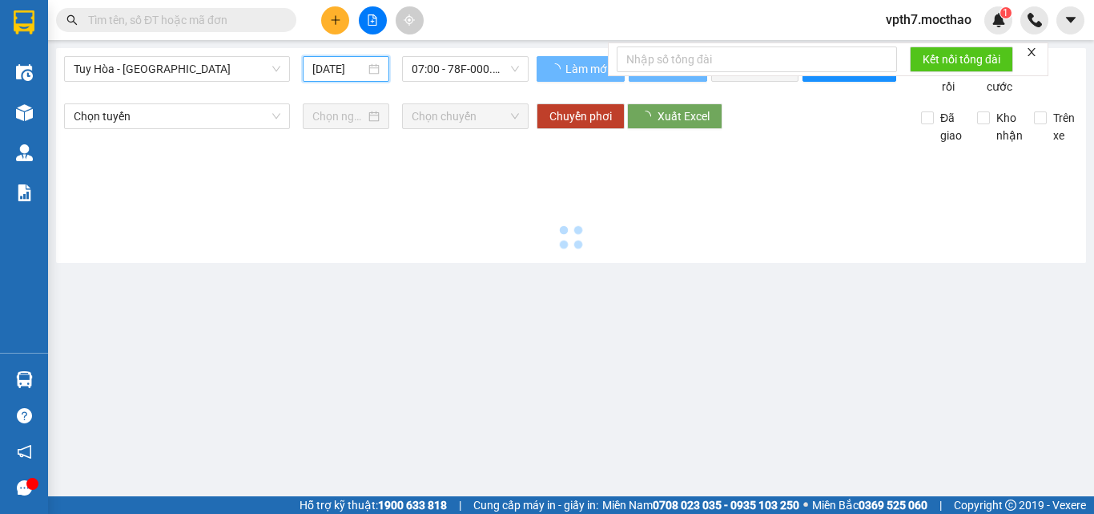
type input "[DATE]"
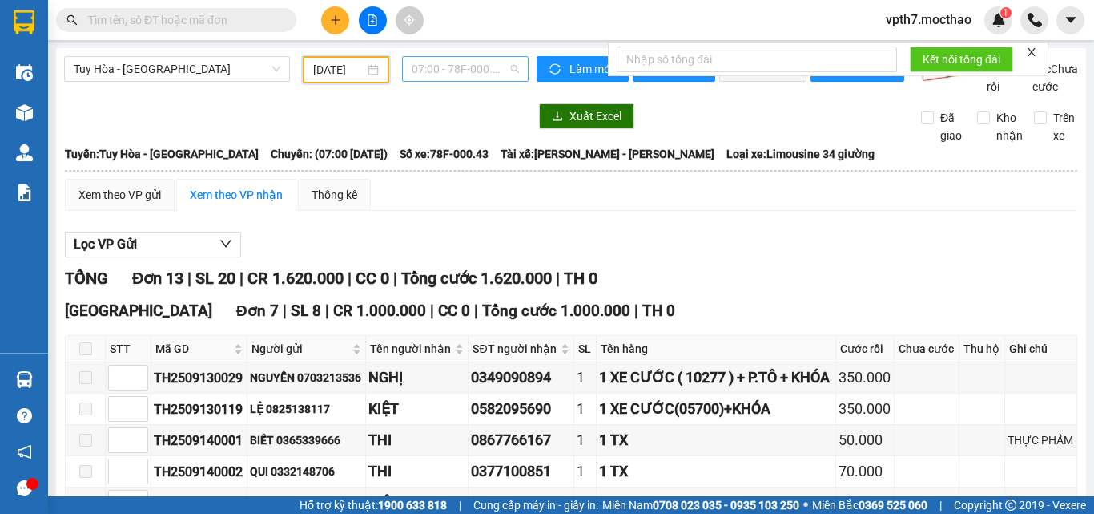
click at [465, 71] on span "07:00 - 78F-000.43" at bounding box center [465, 69] width 107 height 24
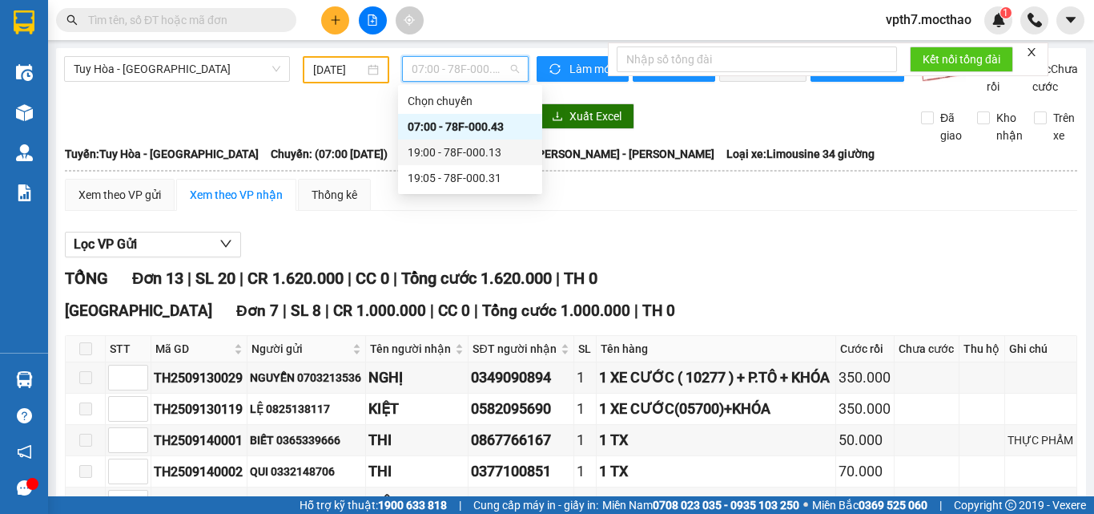
click at [445, 151] on div "19:00 - 78F-000.13" at bounding box center [470, 152] width 125 height 18
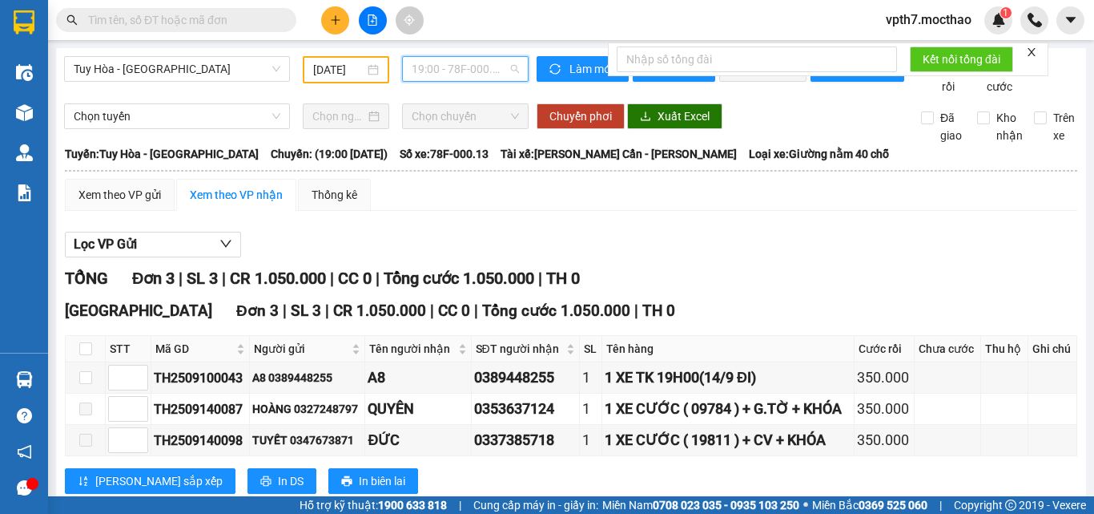
click at [491, 71] on span "19:00 - 78F-000.13" at bounding box center [465, 69] width 107 height 24
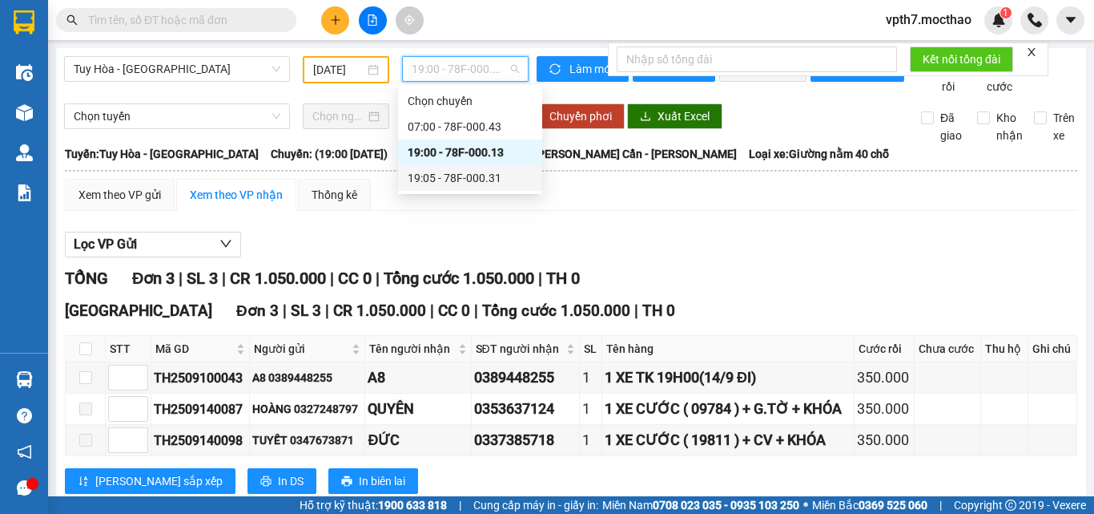
click at [482, 181] on div "19:05 - 78F-000.31" at bounding box center [470, 178] width 125 height 18
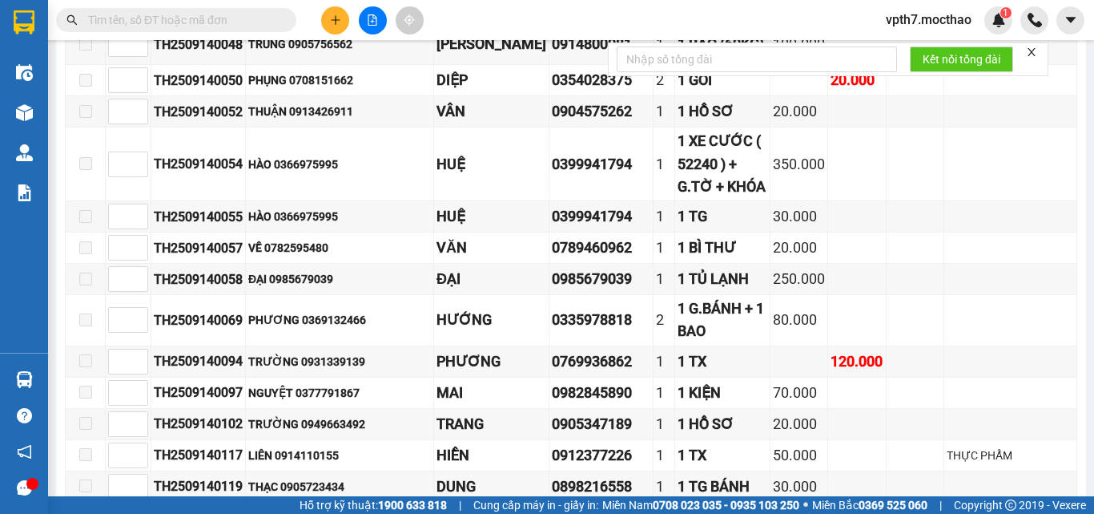
scroll to position [801, 0]
